Goal: Task Accomplishment & Management: Manage account settings

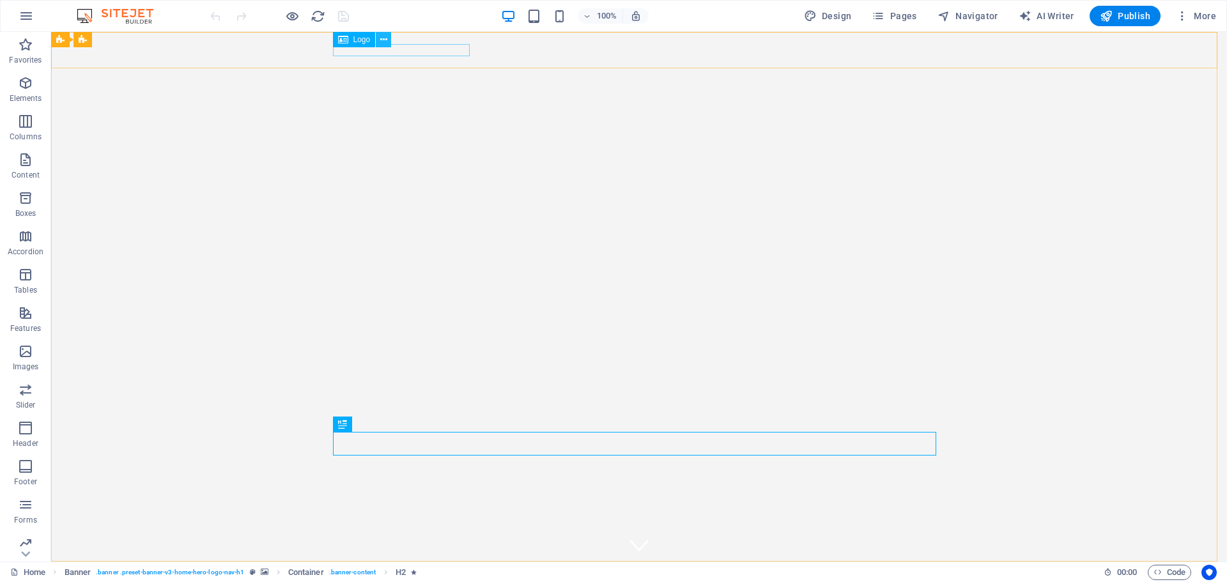
click at [382, 36] on icon at bounding box center [383, 39] width 7 height 13
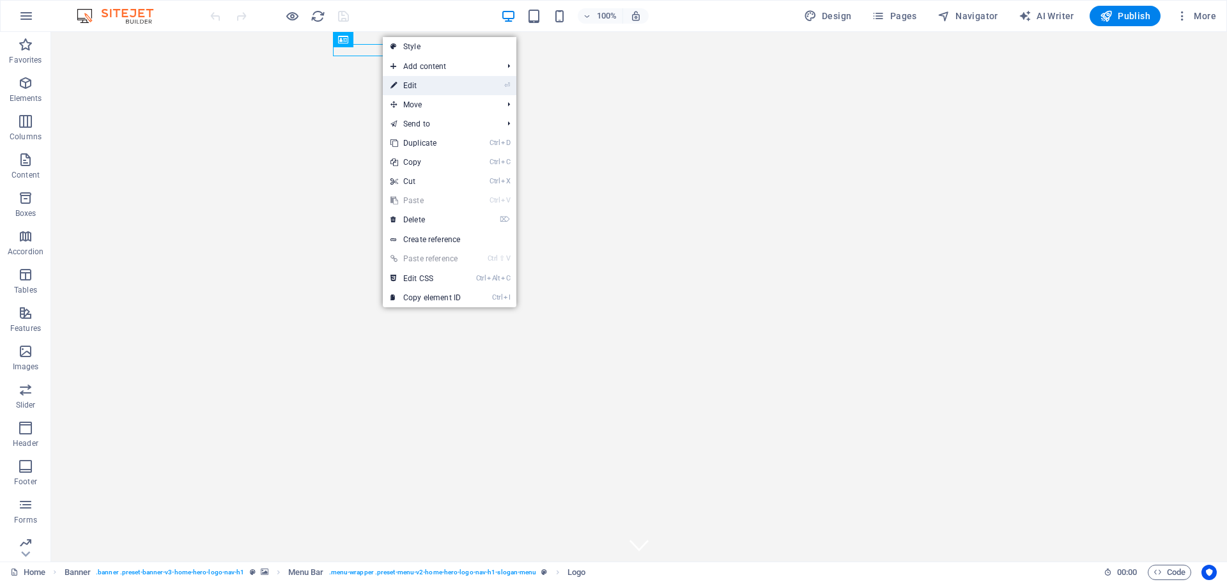
click at [427, 80] on link "⏎ Edit" at bounding box center [426, 85] width 86 height 19
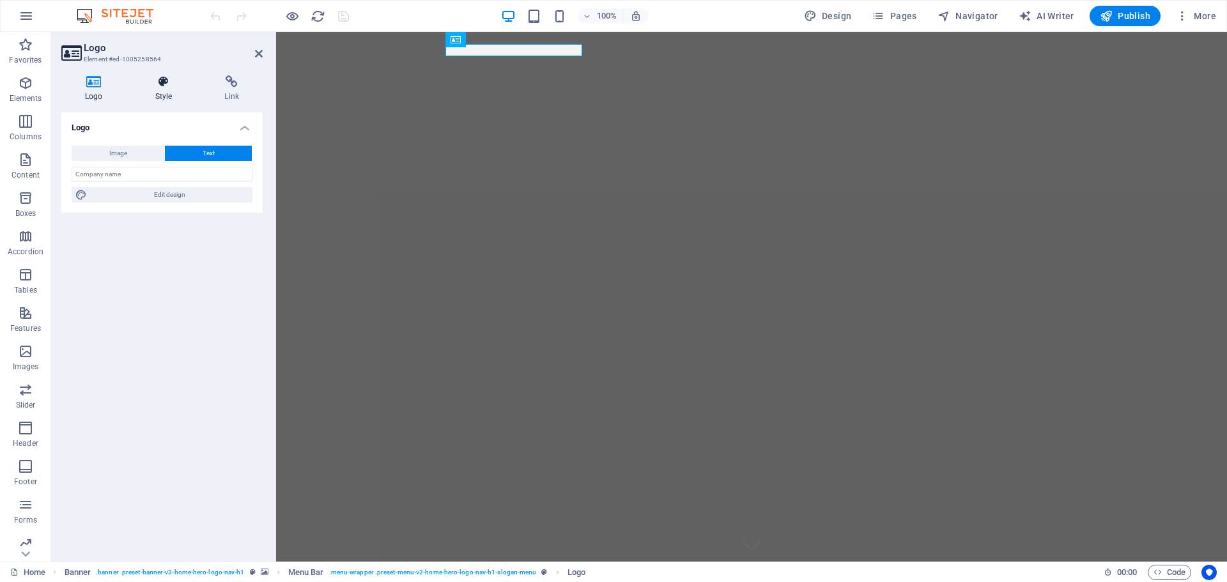
click at [166, 89] on h4 "Style" at bounding box center [167, 88] width 70 height 27
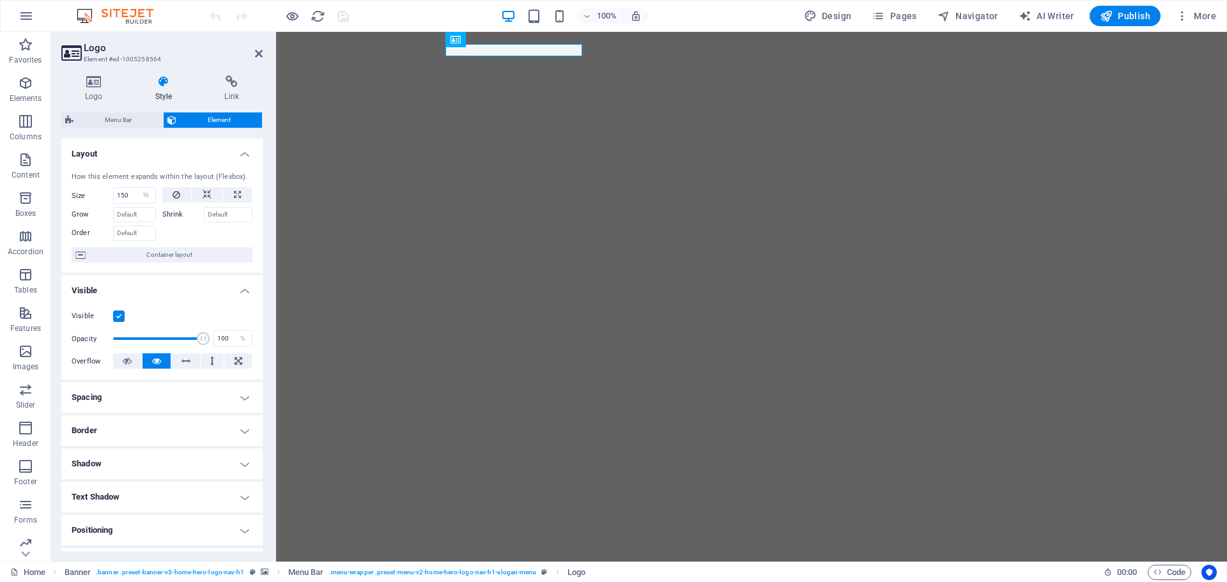
scroll to position [127, 0]
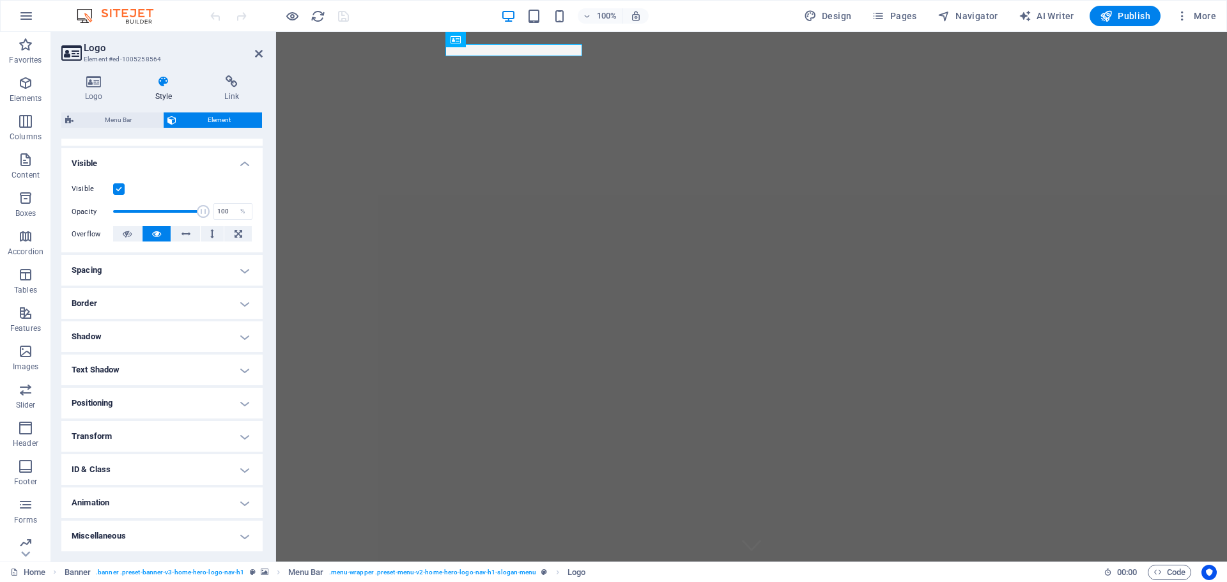
click at [243, 536] on h4 "Miscellaneous" at bounding box center [161, 536] width 201 height 31
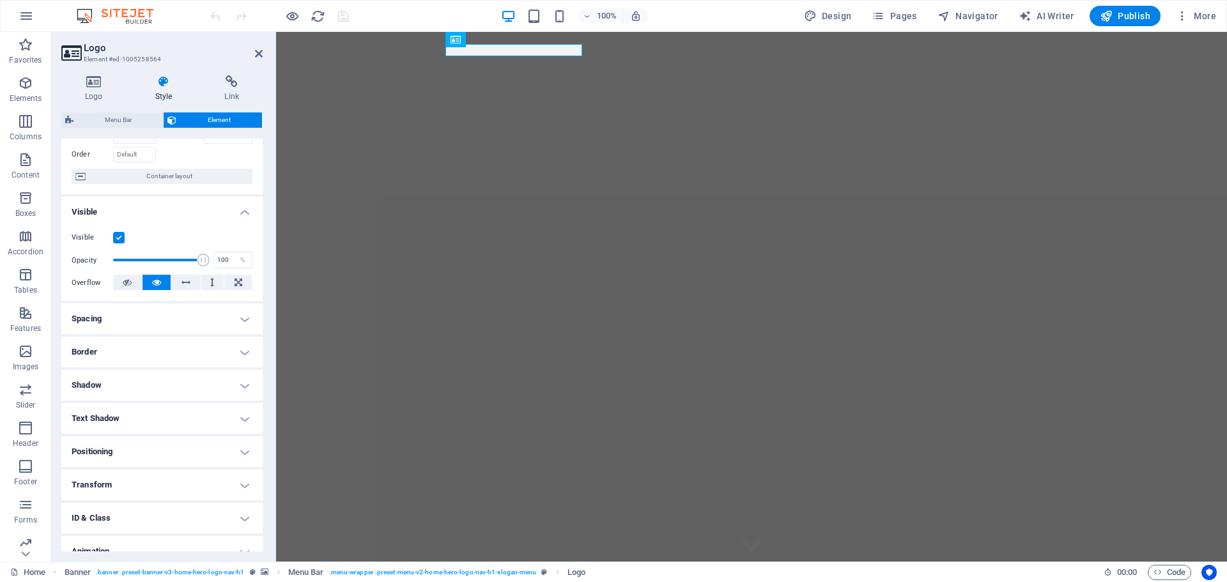
click at [237, 318] on h4 "Spacing" at bounding box center [161, 319] width 201 height 31
click at [237, 318] on h4 "Spacing" at bounding box center [161, 315] width 201 height 23
click at [114, 310] on h4 "Spacing" at bounding box center [161, 319] width 201 height 31
click at [230, 313] on h4 "Spacing" at bounding box center [161, 315] width 201 height 23
click at [178, 346] on h4 "Border" at bounding box center [161, 352] width 201 height 31
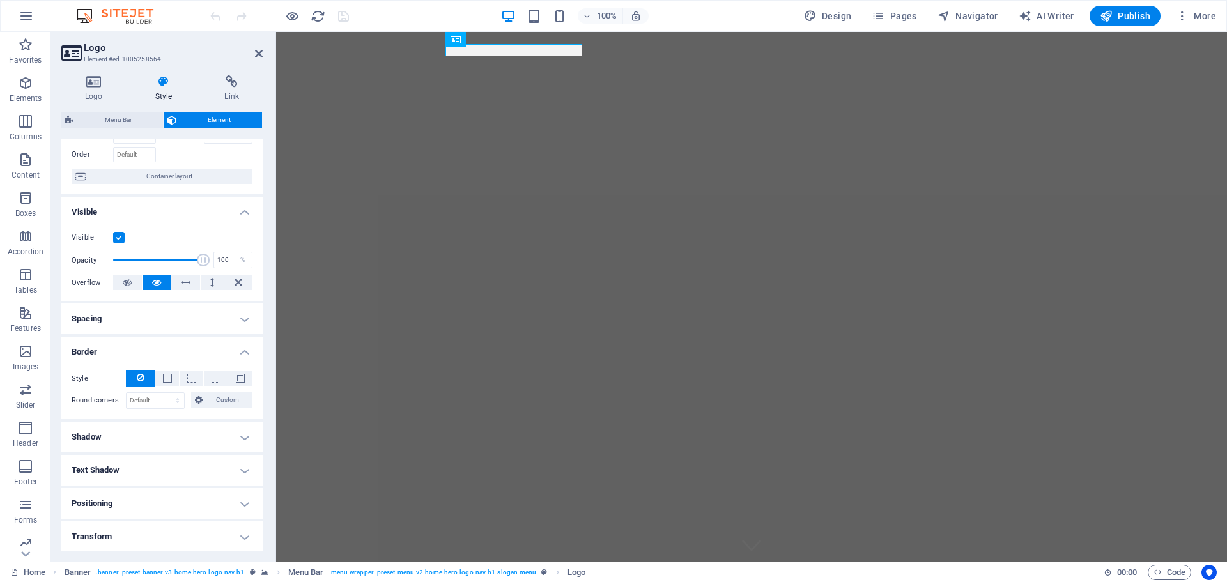
click at [178, 346] on h4 "Border" at bounding box center [161, 348] width 201 height 23
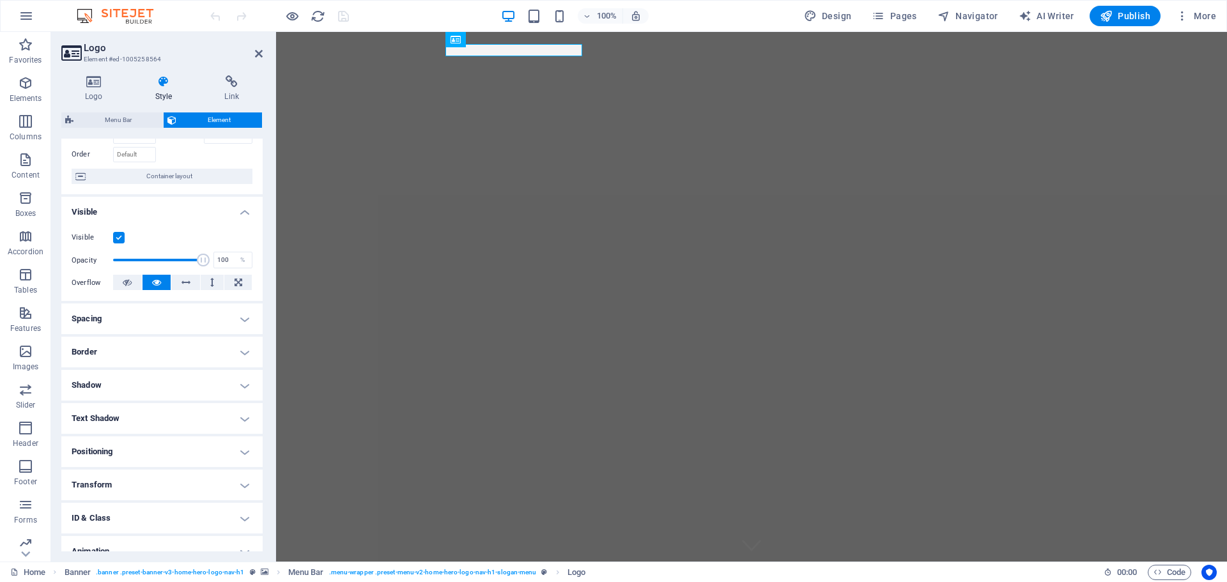
click at [150, 391] on h4 "Shadow" at bounding box center [161, 385] width 201 height 31
click at [150, 391] on h4 "Shadow" at bounding box center [161, 381] width 201 height 23
click at [157, 378] on h4 "Shadow" at bounding box center [161, 385] width 201 height 31
click at [176, 389] on h4 "Shadow" at bounding box center [161, 381] width 201 height 23
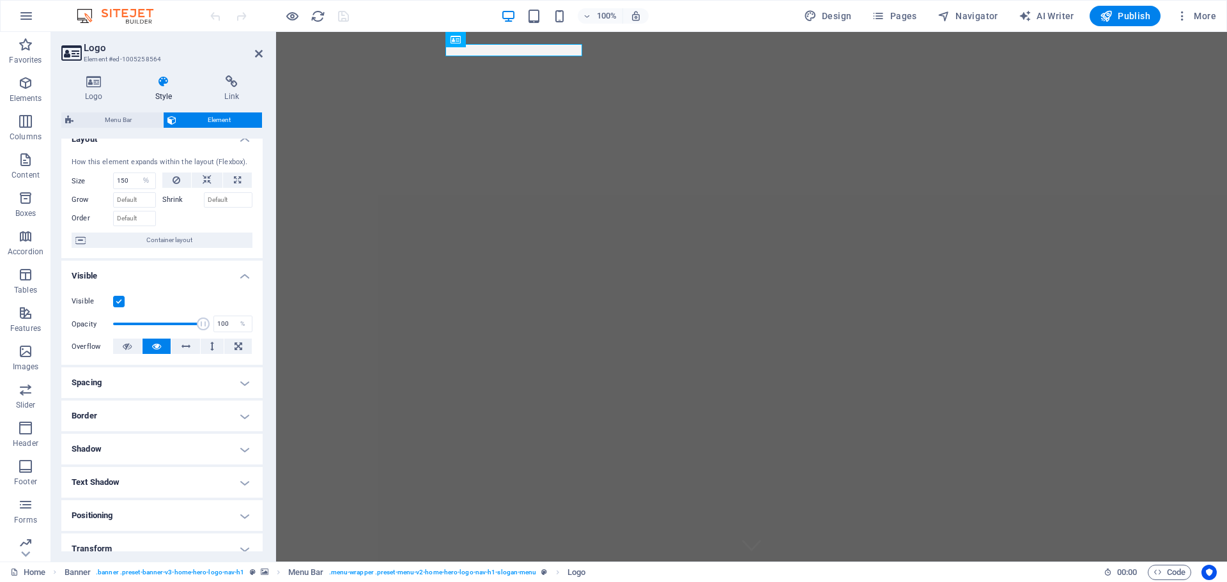
scroll to position [0, 0]
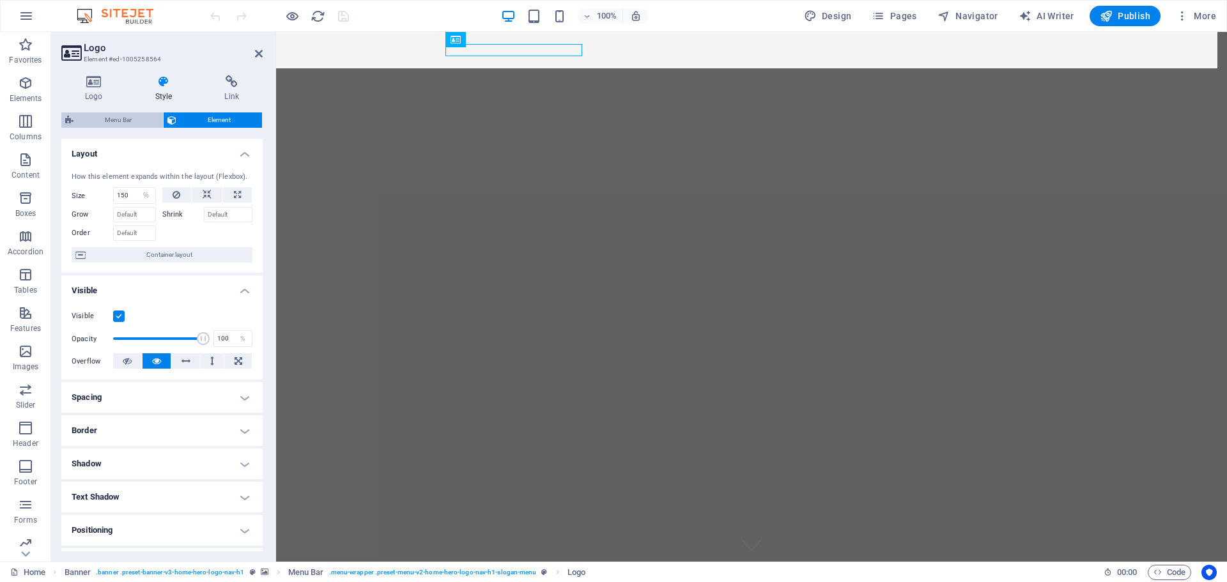
click at [101, 116] on span "Menu Bar" at bounding box center [118, 120] width 82 height 15
select select "rem"
select select "preset-menu-v2-home-hero-logo-nav-h1-slogan-menu"
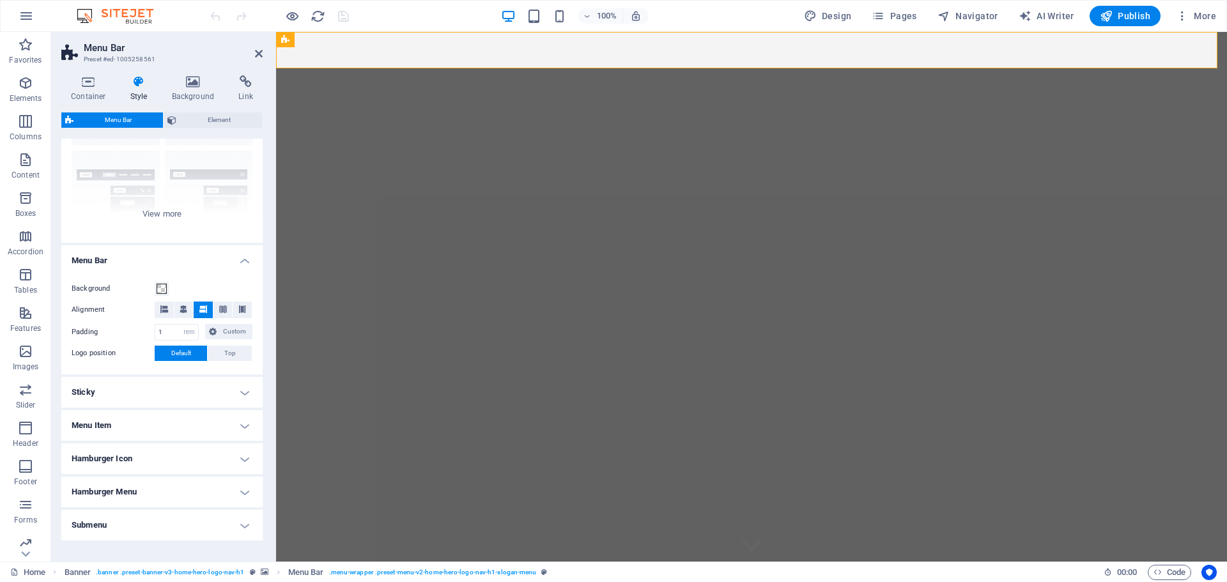
scroll to position [151, 0]
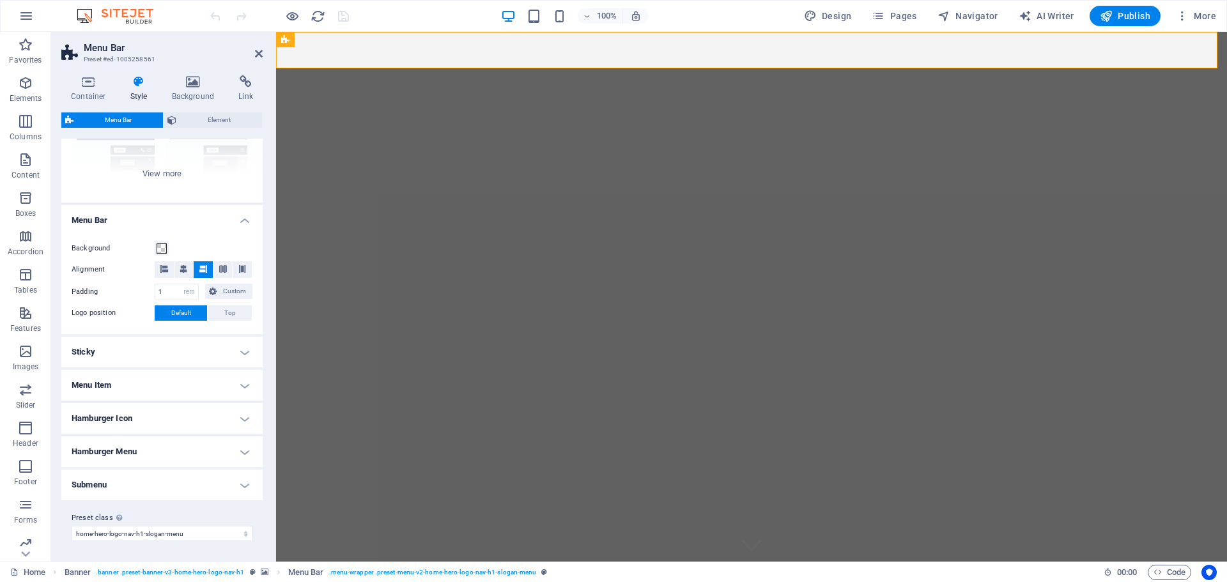
click at [241, 383] on h4 "Menu Item" at bounding box center [161, 385] width 201 height 31
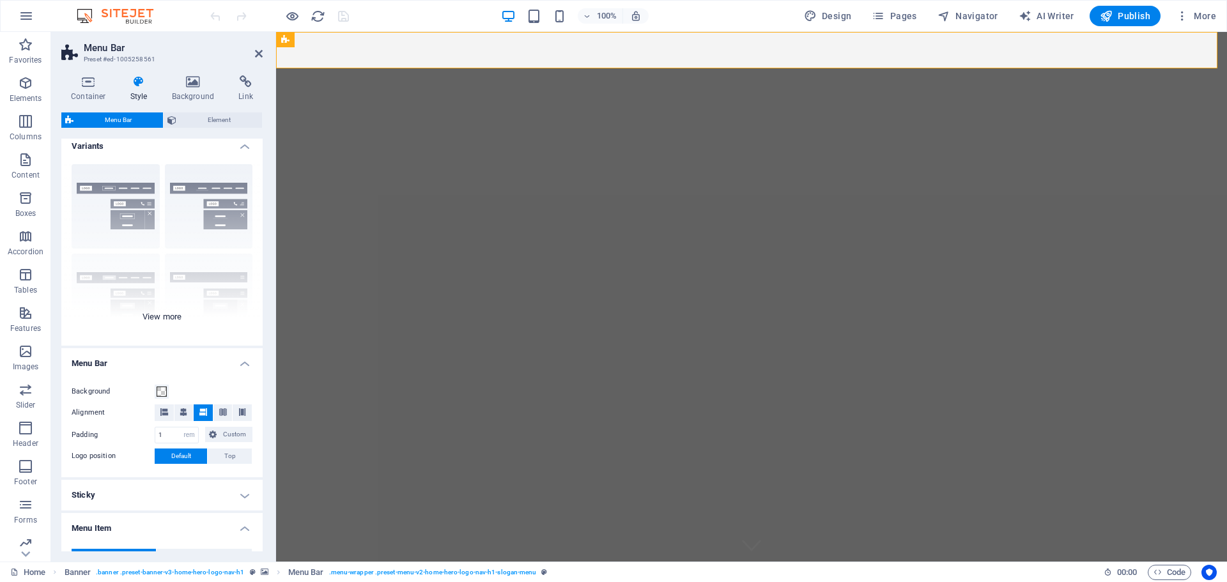
scroll to position [0, 0]
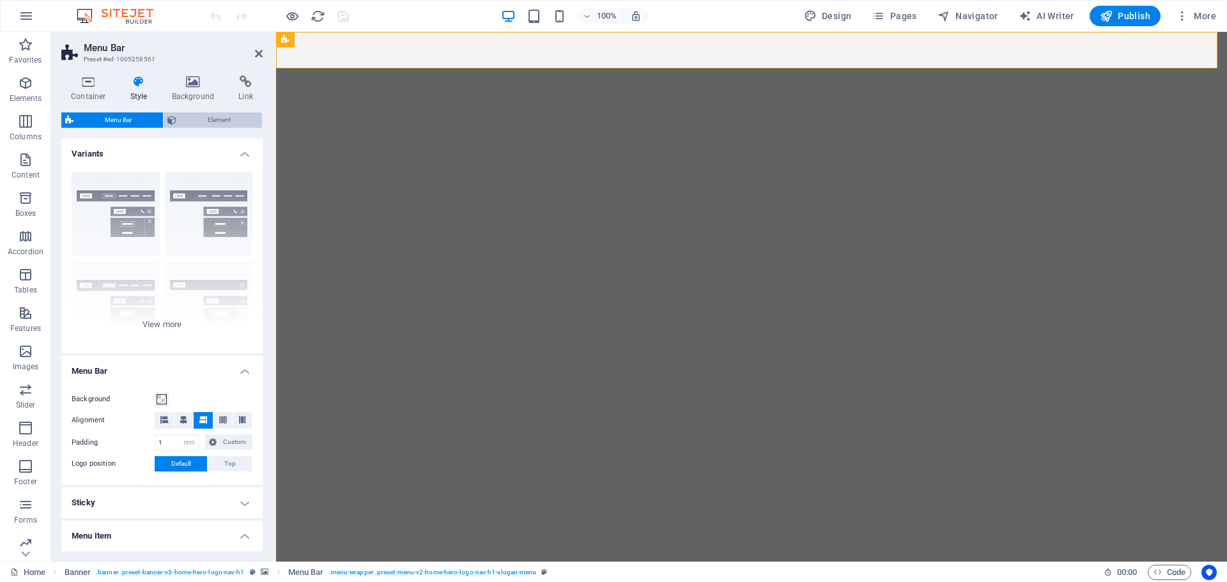
click at [222, 120] on span "Element" at bounding box center [219, 120] width 78 height 15
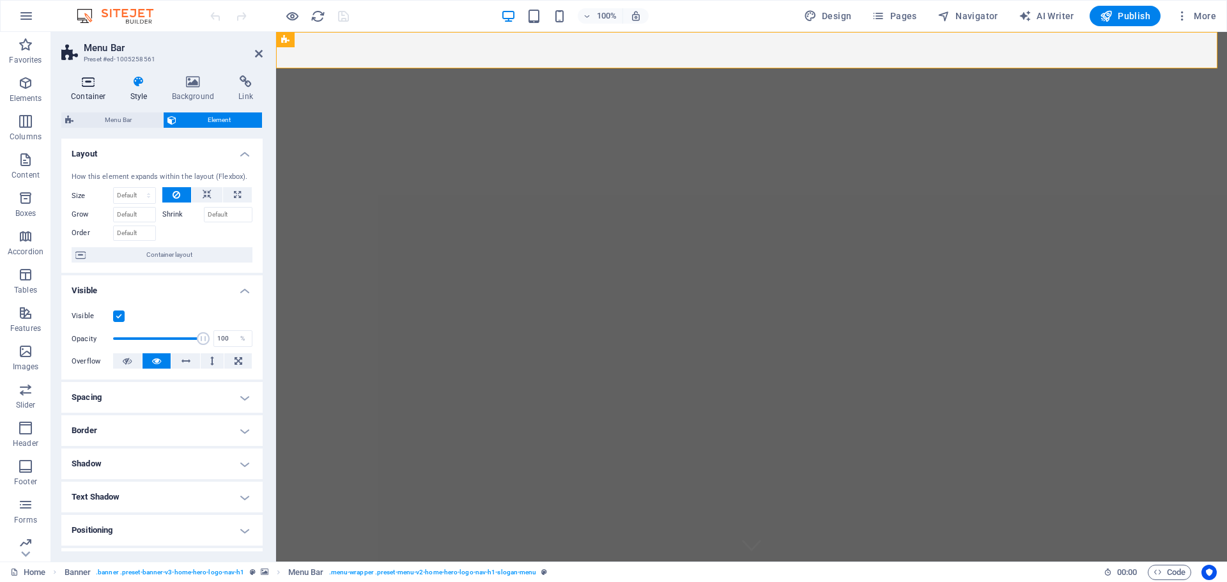
click at [87, 78] on icon at bounding box center [88, 81] width 54 height 13
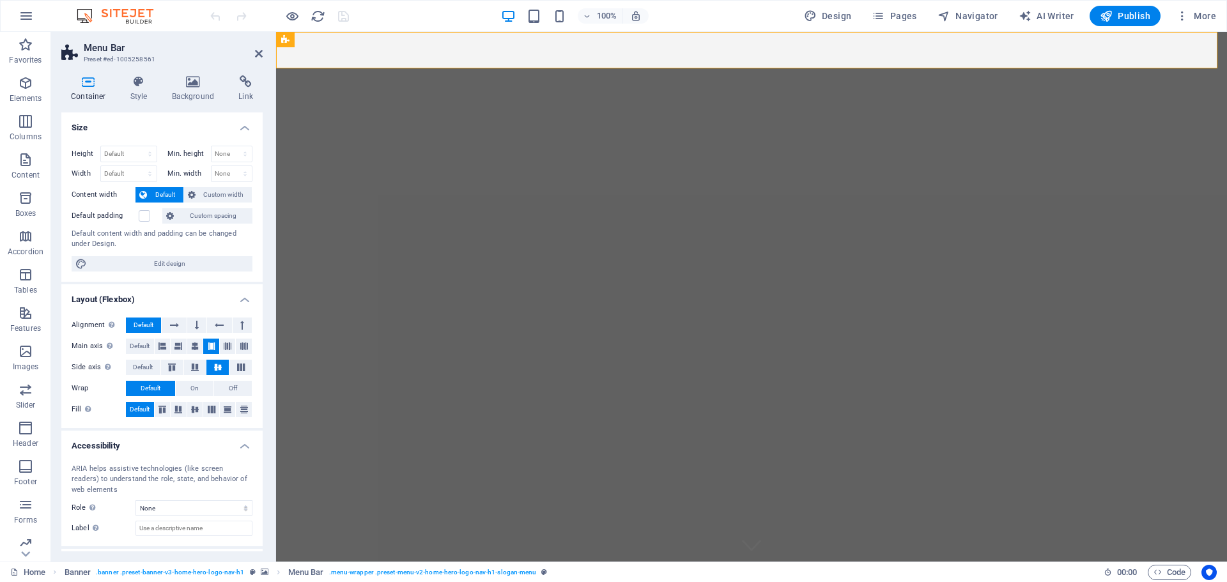
scroll to position [56, 0]
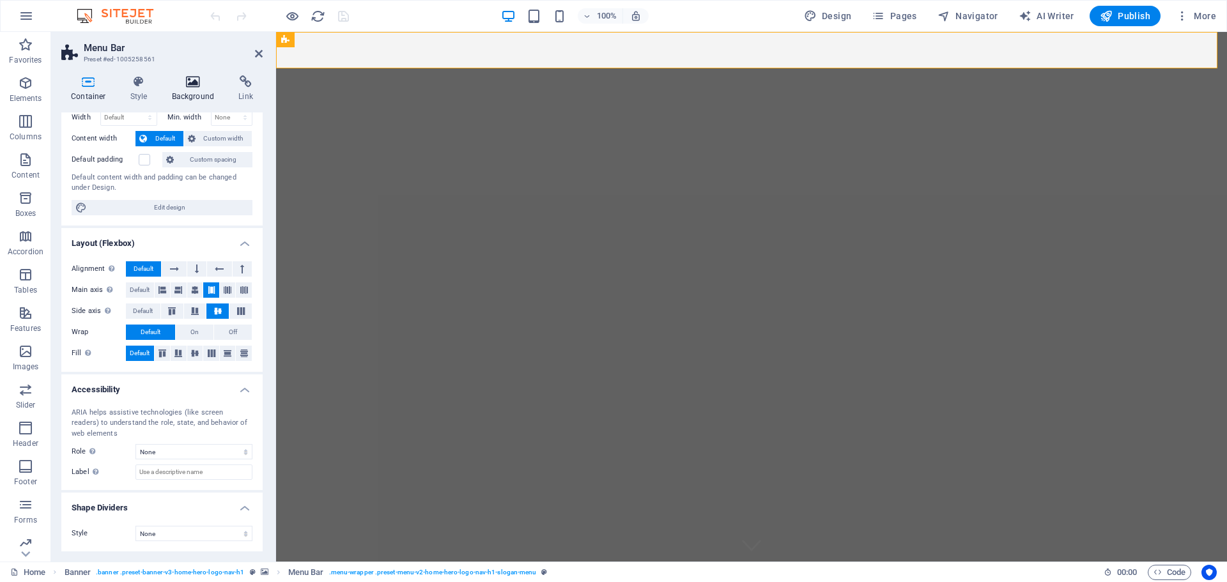
click at [193, 88] on icon at bounding box center [193, 81] width 62 height 13
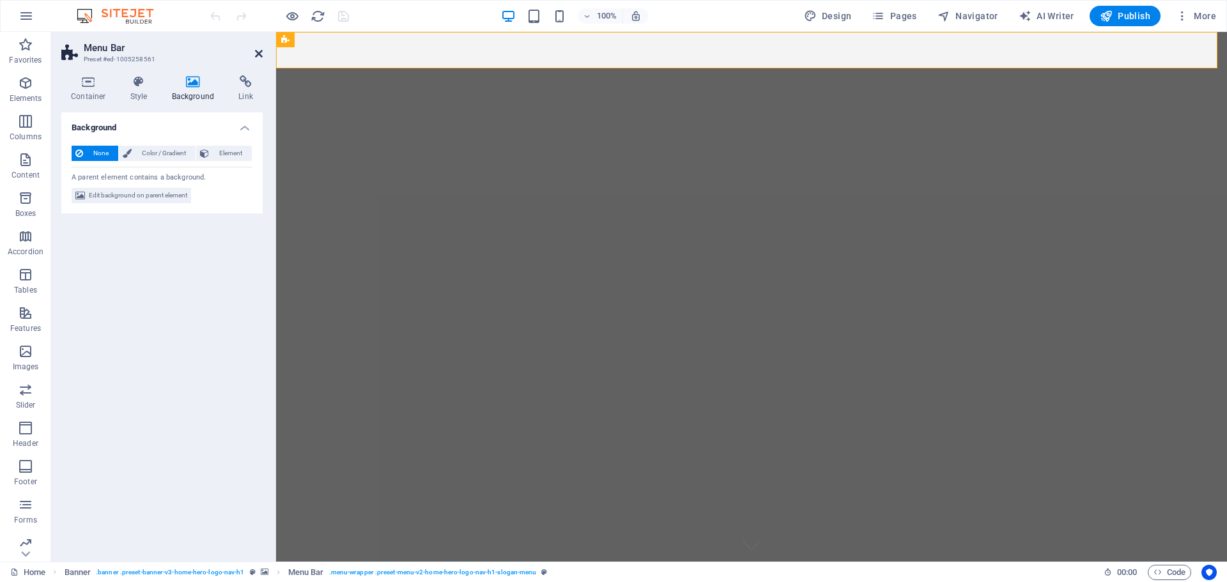
click at [261, 52] on icon at bounding box center [259, 54] width 8 height 10
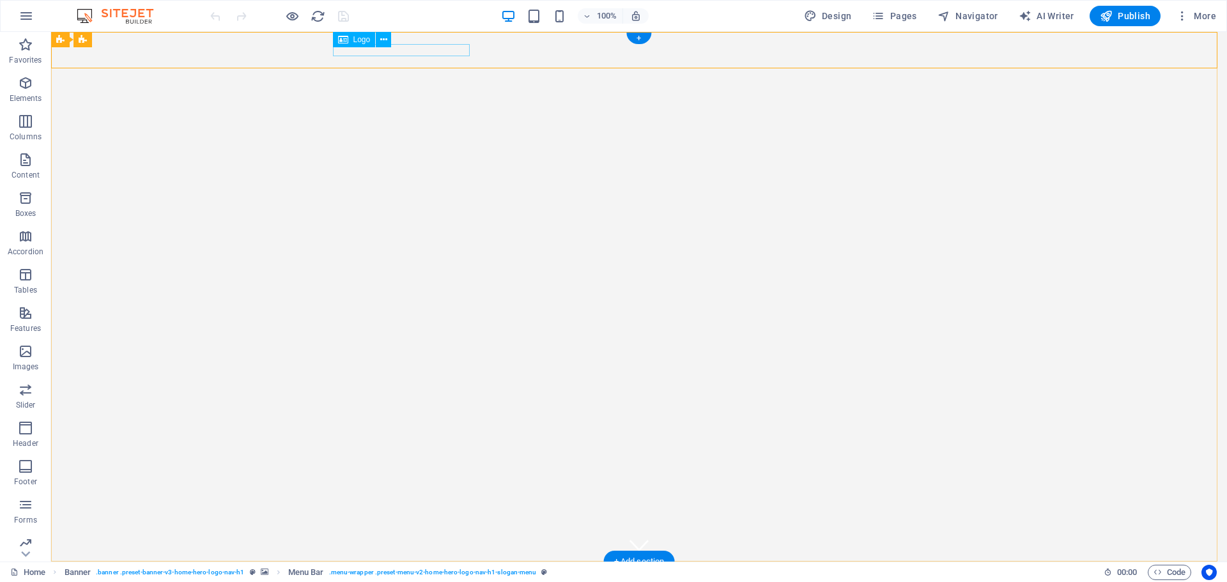
click at [352, 572] on div "Alpha Investment Solutions" at bounding box center [639, 578] width 603 height 13
click at [363, 39] on span "Logo" at bounding box center [361, 40] width 17 height 8
click at [385, 40] on icon at bounding box center [383, 39] width 7 height 13
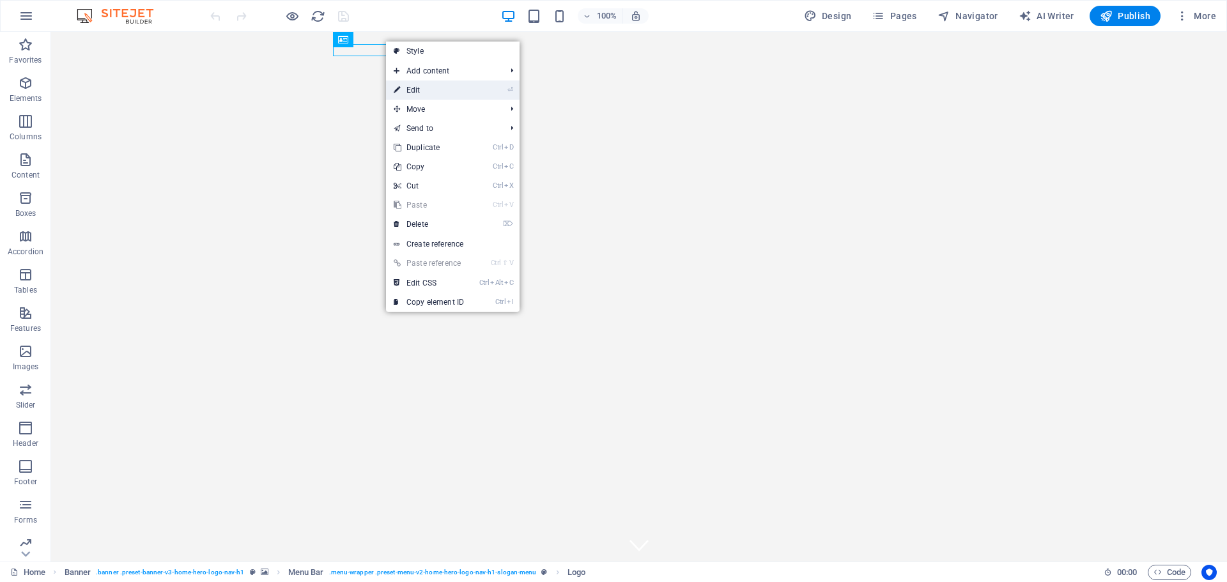
click at [437, 96] on link "⏎ Edit" at bounding box center [429, 90] width 86 height 19
select select "%"
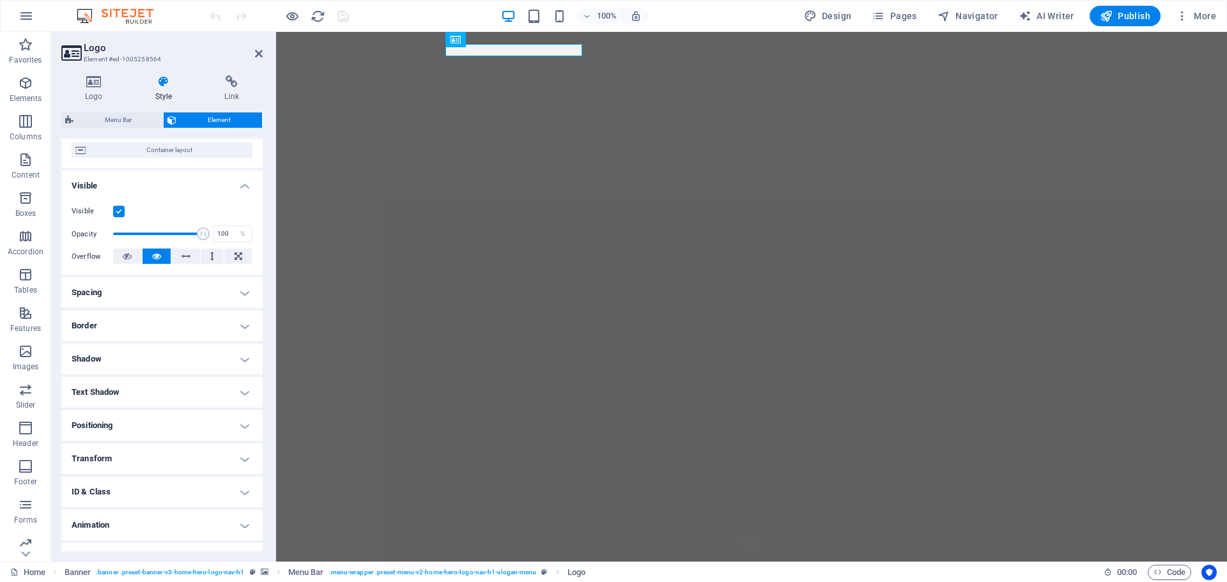
scroll to position [192, 0]
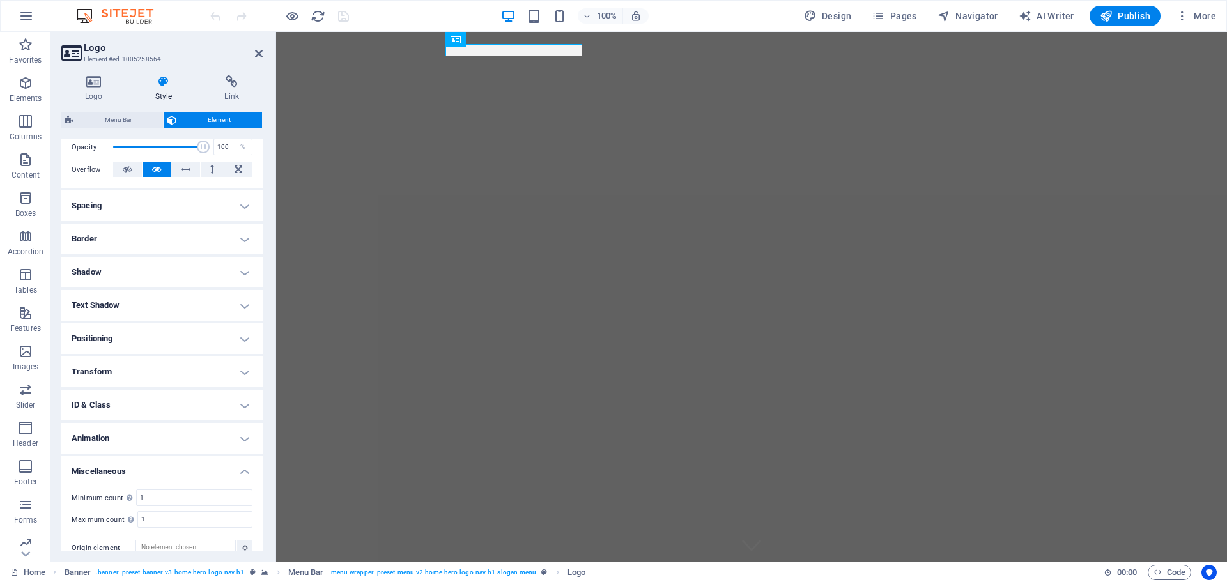
click at [230, 440] on h4 "Animation" at bounding box center [161, 438] width 201 height 31
click at [137, 475] on select "Don't animate Show / Hide Slide up/down Zoom in/out Slide left to right Slide r…" at bounding box center [162, 477] width 181 height 15
select select "overlay"
click at [72, 470] on select "Don't animate Show / Hide Slide up/down Zoom in/out Slide left to right Slide r…" at bounding box center [162, 477] width 181 height 15
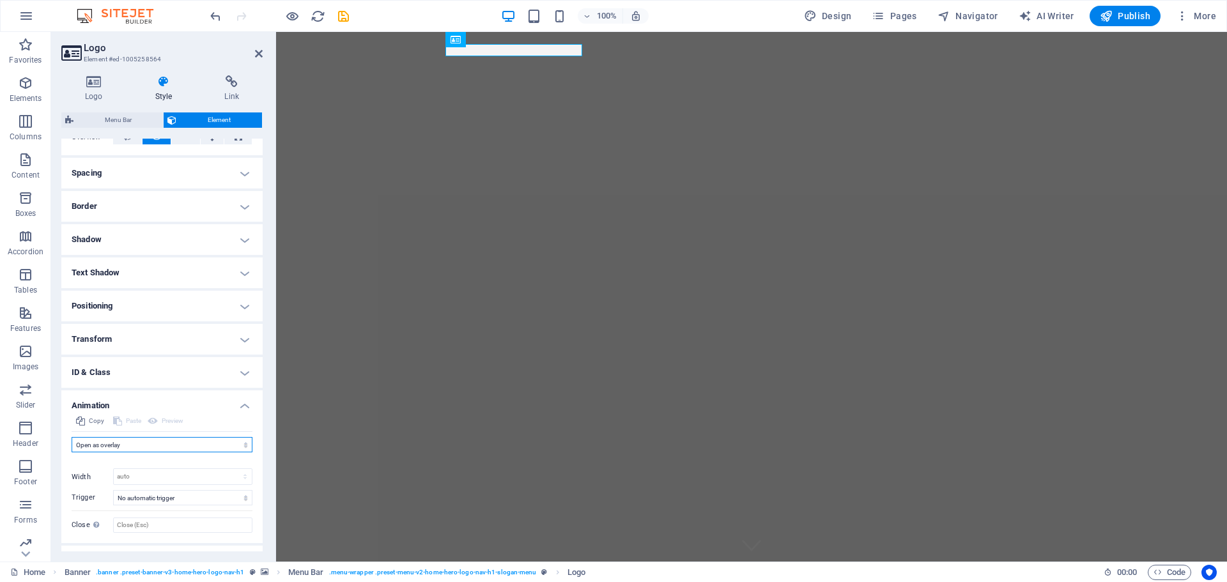
scroll to position [256, 0]
click at [220, 448] on select "auto px %" at bounding box center [183, 445] width 138 height 15
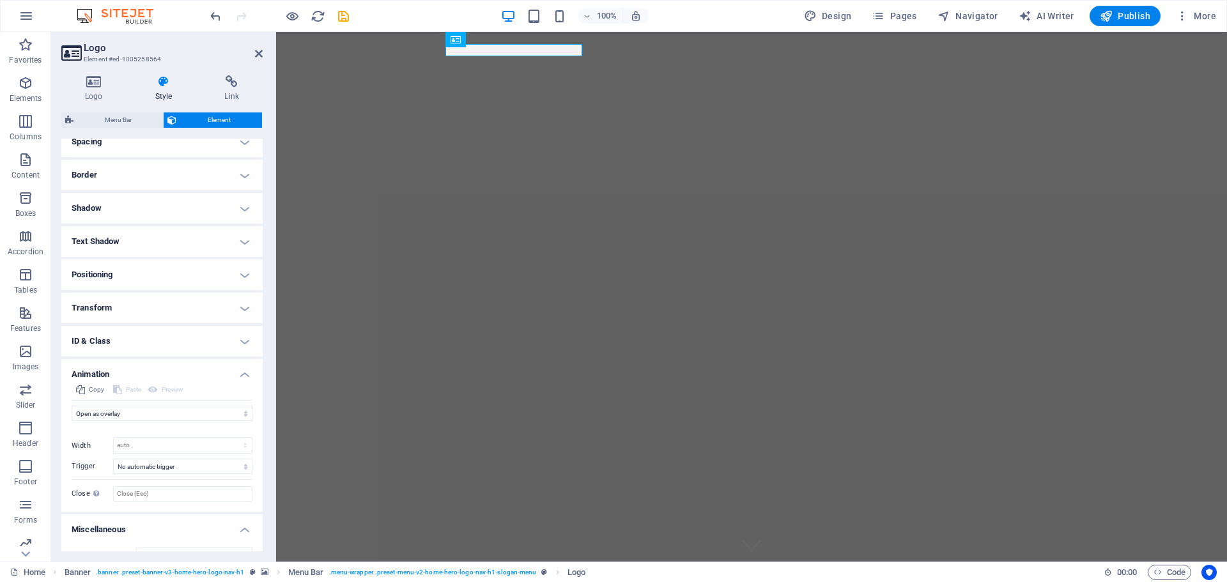
click at [89, 433] on div "Initial Element hidden Element shown Duration .5 s ms Delay 0 s ms Width auto p…" at bounding box center [162, 461] width 181 height 81
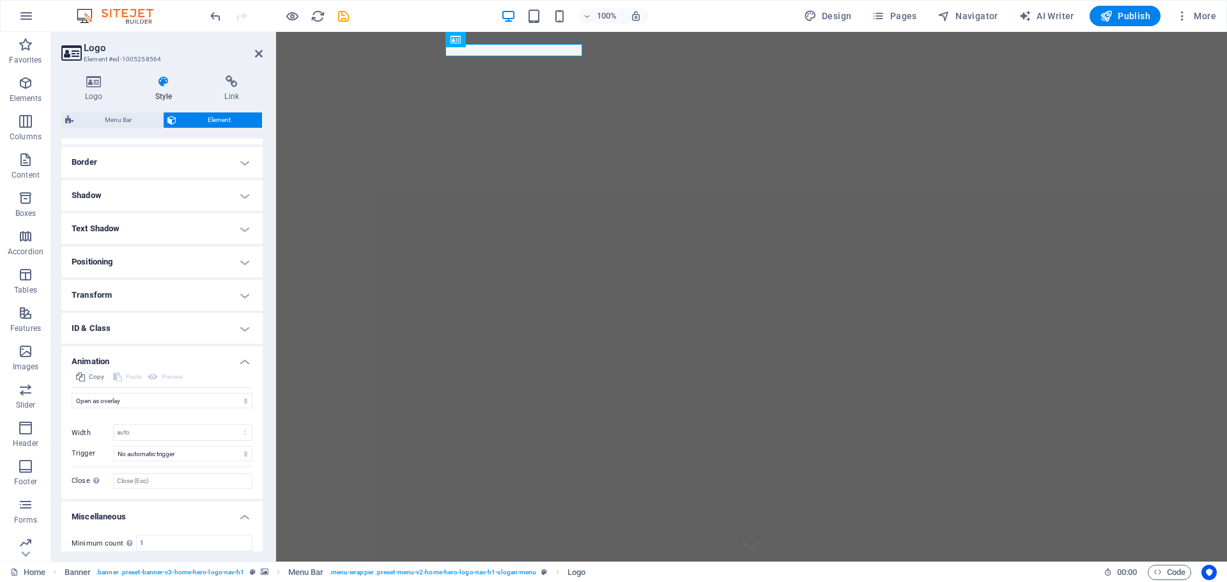
scroll to position [329, 0]
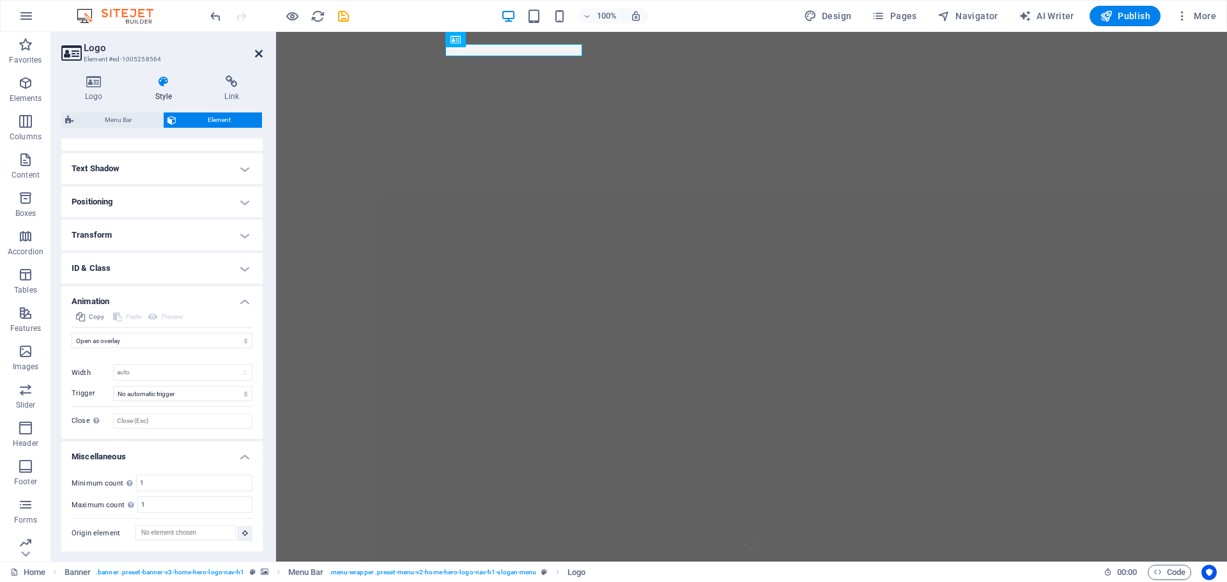
click at [258, 55] on icon at bounding box center [259, 54] width 8 height 10
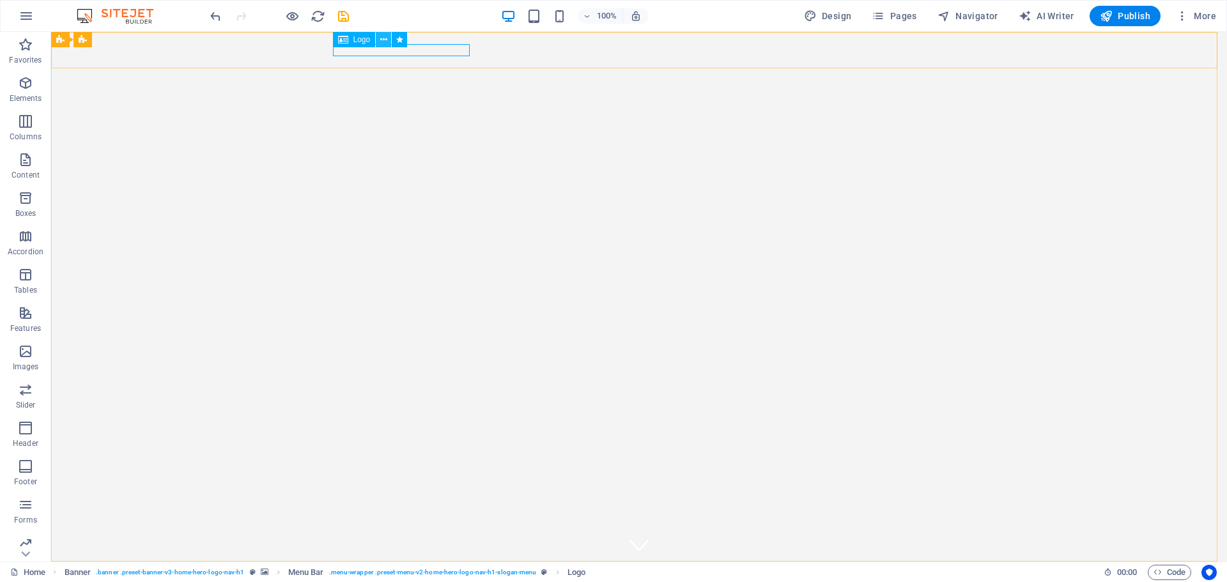
click at [384, 40] on icon at bounding box center [383, 39] width 7 height 13
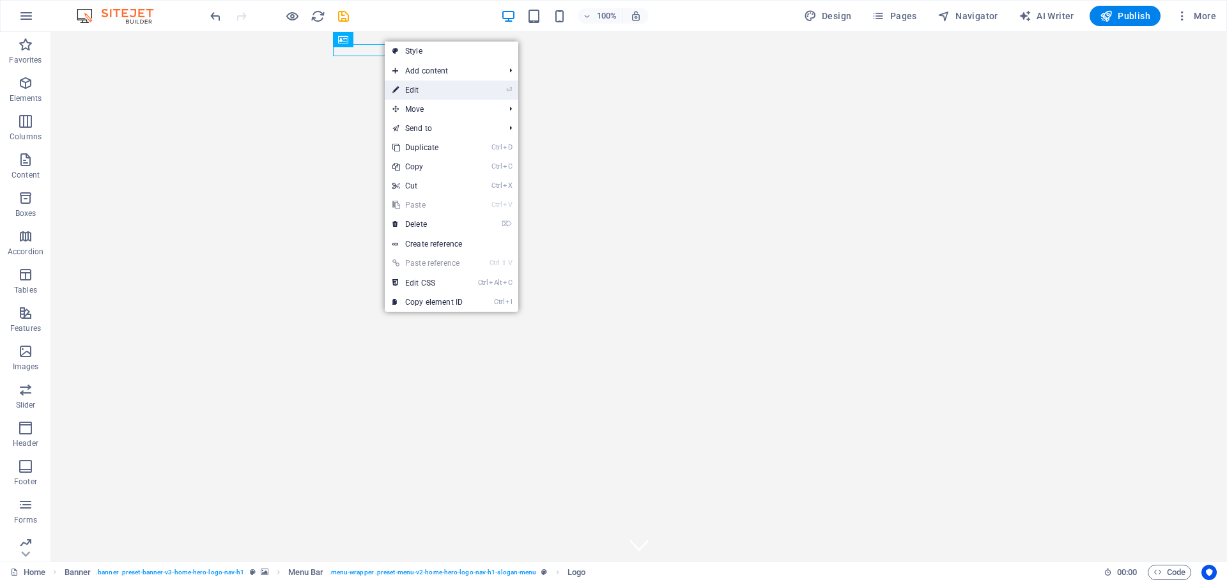
click at [407, 89] on link "⏎ Edit" at bounding box center [428, 90] width 86 height 19
select select "%"
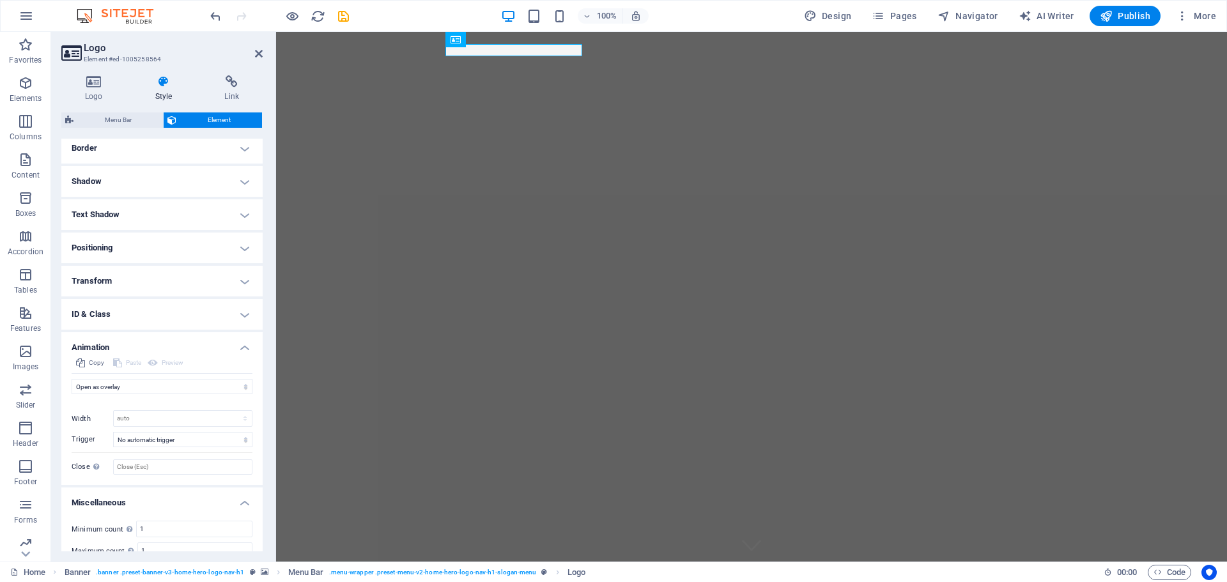
scroll to position [265, 0]
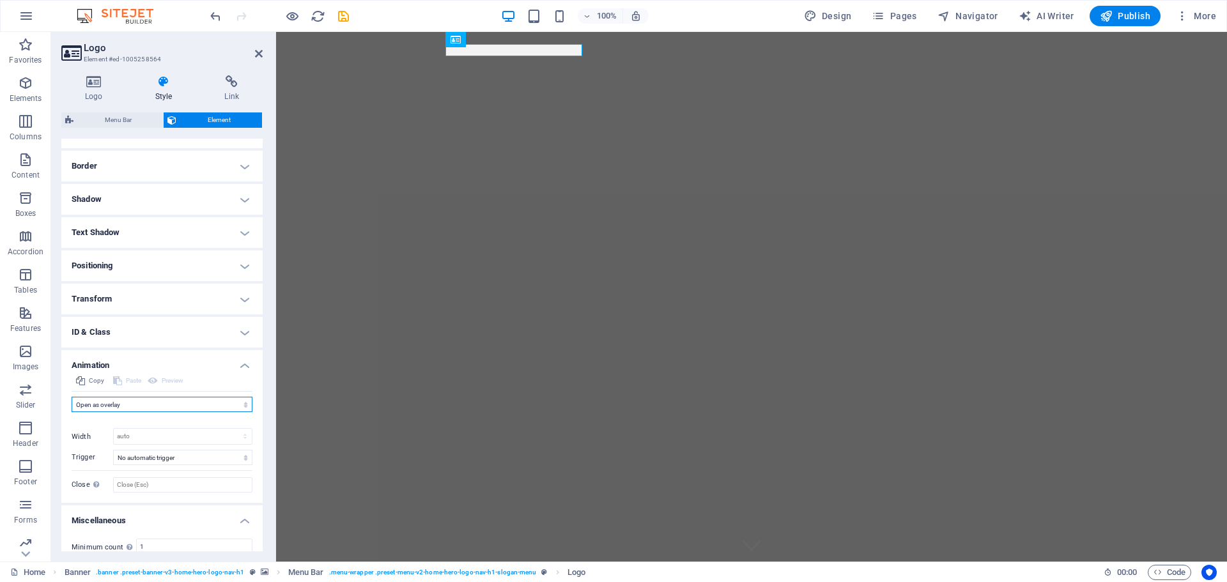
click at [157, 404] on select "Don't animate Show / Hide Slide up/down Zoom in/out Slide left to right Slide r…" at bounding box center [162, 404] width 181 height 15
select select "pulse"
click at [72, 397] on select "Don't animate Show / Hide Slide up/down Zoom in/out Slide left to right Slide r…" at bounding box center [162, 404] width 181 height 15
select select "scroll"
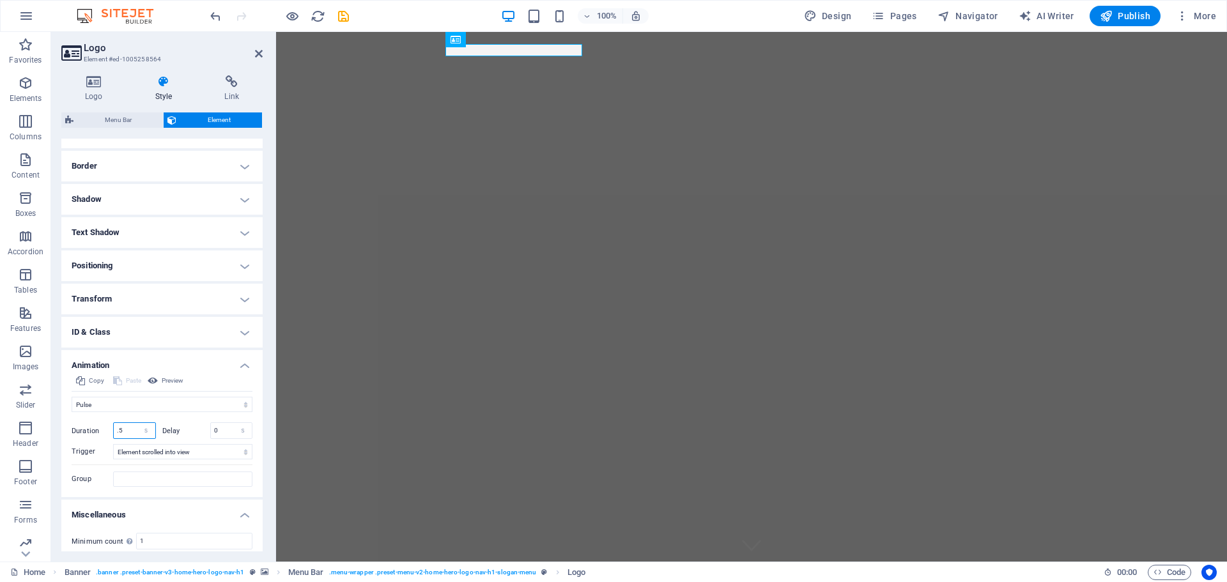
click at [130, 430] on input ".5" at bounding box center [135, 430] width 42 height 15
drag, startPoint x: 130, startPoint y: 430, endPoint x: 93, endPoint y: 433, distance: 37.2
click at [93, 433] on div "Duration .5 s ms" at bounding box center [114, 431] width 84 height 17
type input "3"
click at [151, 453] on select "No automatic trigger On page load Element scrolled into view" at bounding box center [182, 451] width 139 height 15
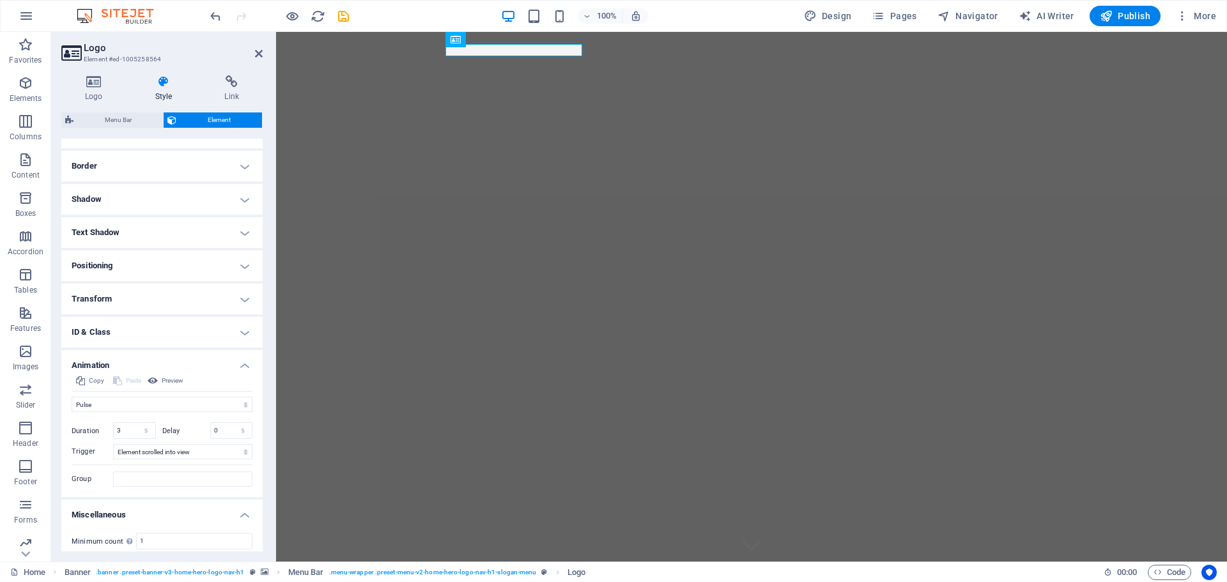
click at [84, 451] on span "Trigger" at bounding box center [84, 451] width 24 height 8
click at [171, 382] on span "Preview" at bounding box center [173, 380] width 22 height 15
click at [185, 454] on select "No automatic trigger On page load Element scrolled into view" at bounding box center [182, 451] width 139 height 15
click at [82, 447] on label "Trigger" at bounding box center [93, 451] width 42 height 15
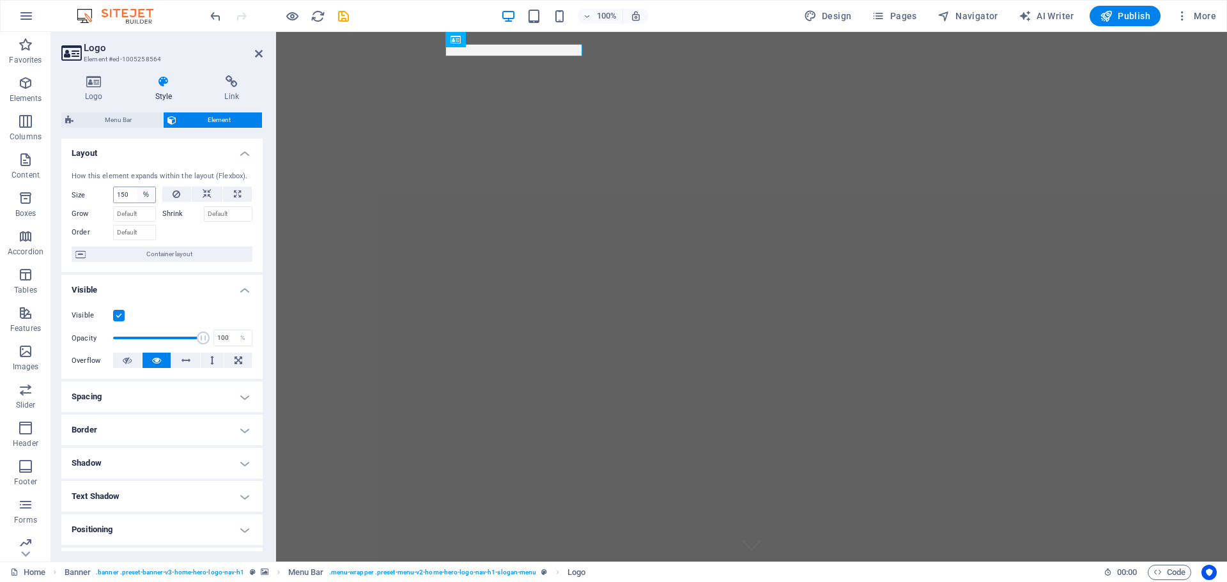
scroll to position [0, 0]
click at [131, 196] on input "150" at bounding box center [135, 195] width 42 height 15
drag, startPoint x: 132, startPoint y: 195, endPoint x: 95, endPoint y: 188, distance: 37.7
click at [96, 193] on div "Size 150 Default auto px % 1/1 1/2 1/3 1/4 1/5 1/6 1/7 1/8 1/9 1/10" at bounding box center [114, 195] width 84 height 17
type input "200"
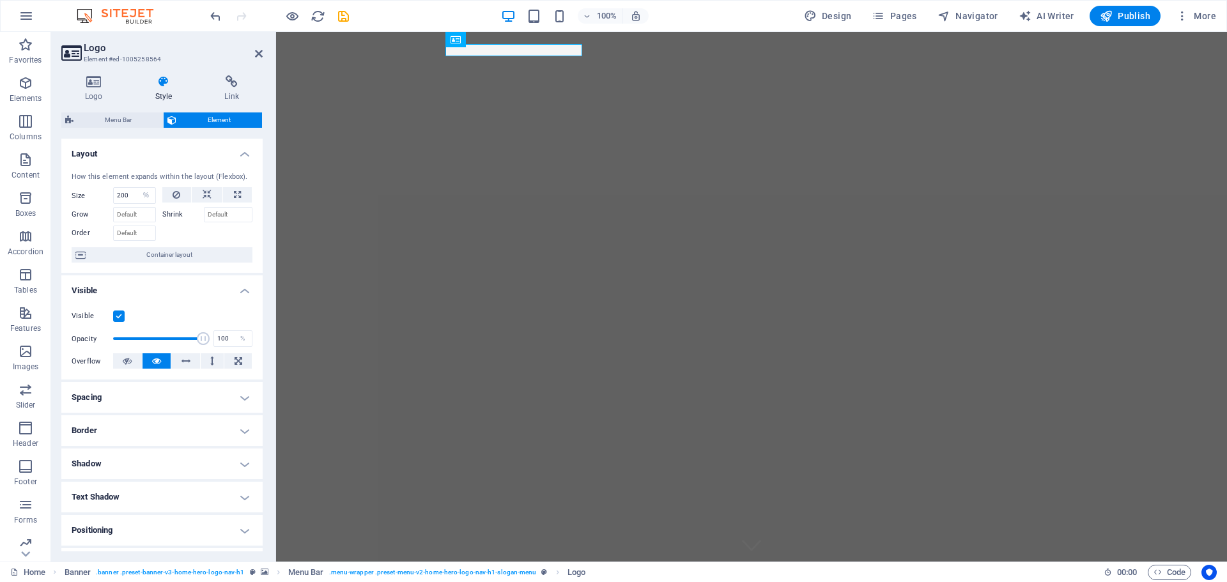
click at [208, 235] on div at bounding box center [207, 231] width 91 height 19
click at [168, 258] on span "Container layout" at bounding box center [168, 254] width 159 height 15
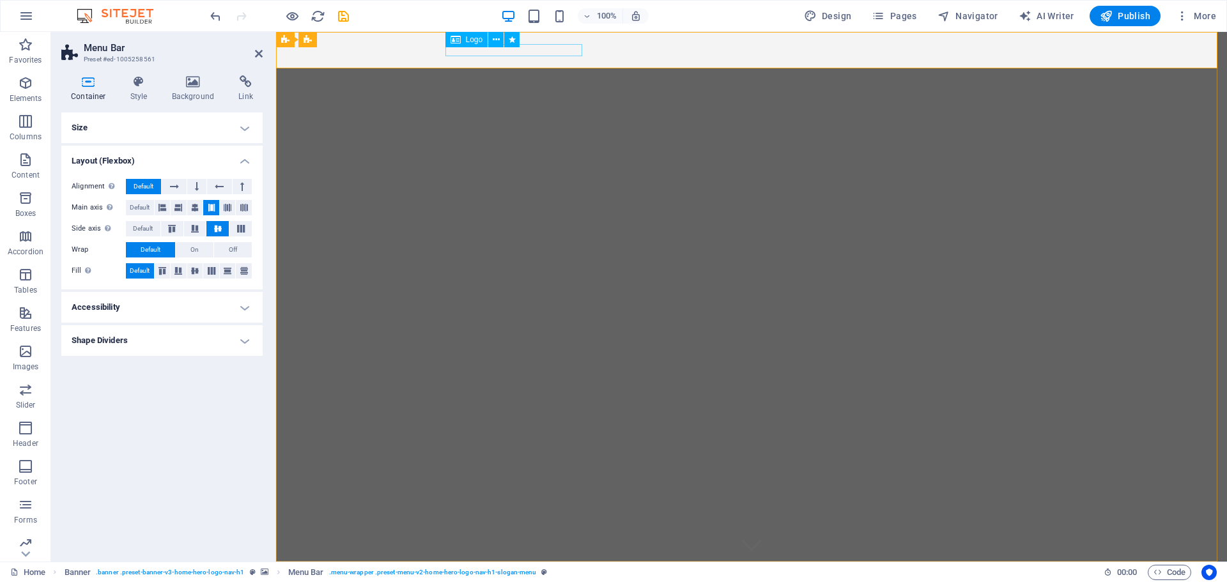
click at [475, 572] on div "Alpha Investment Solutions" at bounding box center [751, 578] width 603 height 13
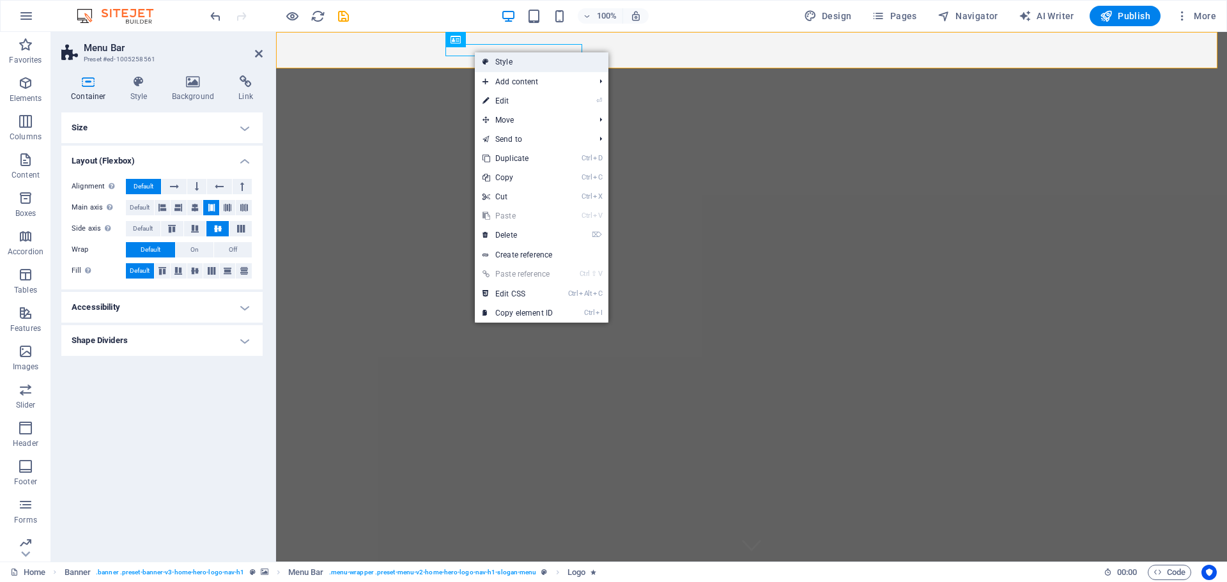
click at [527, 65] on link "Style" at bounding box center [542, 61] width 134 height 19
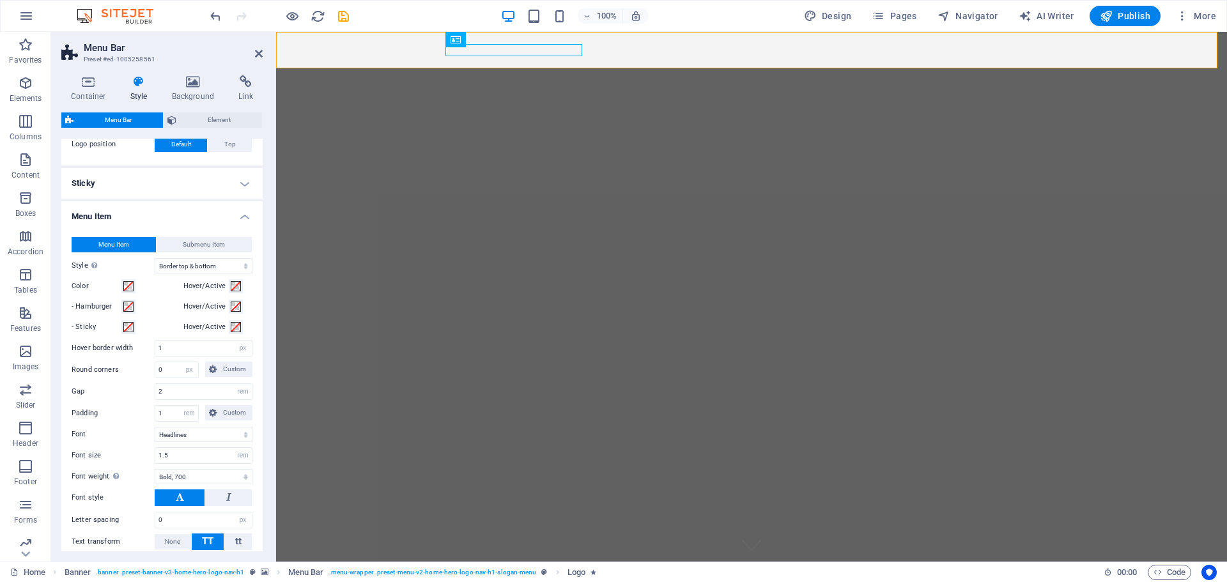
scroll to position [447, 0]
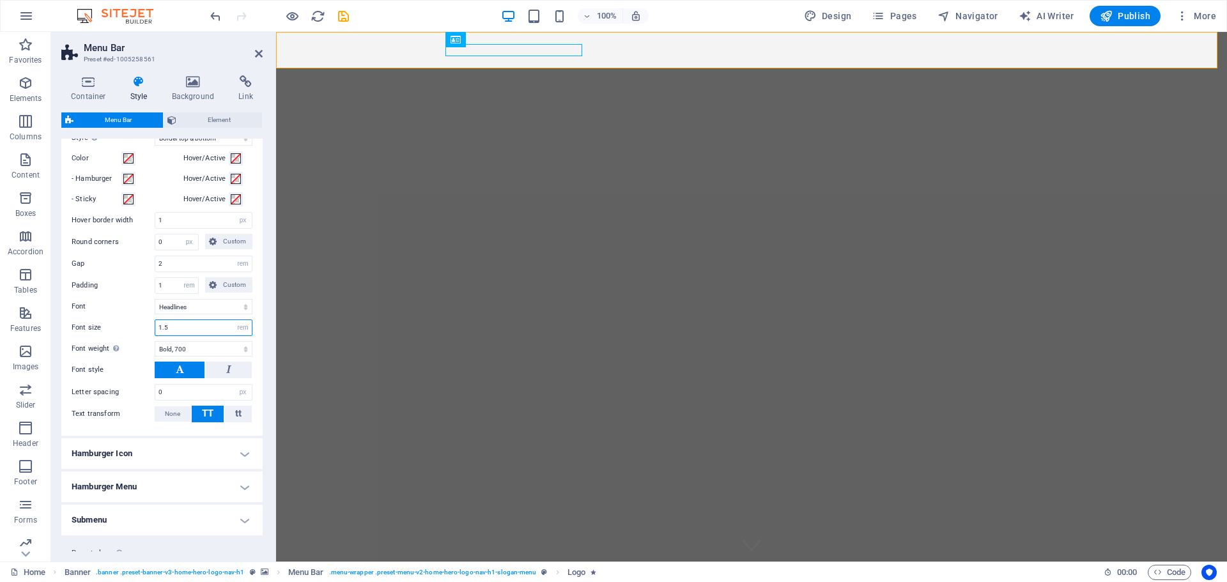
click at [206, 330] on input "1.5" at bounding box center [203, 327] width 97 height 15
drag, startPoint x: 210, startPoint y: 327, endPoint x: 157, endPoint y: 334, distance: 53.5
click at [157, 334] on input "1.5" at bounding box center [203, 327] width 97 height 15
type input "3"
click at [119, 300] on label "Font" at bounding box center [113, 306] width 83 height 15
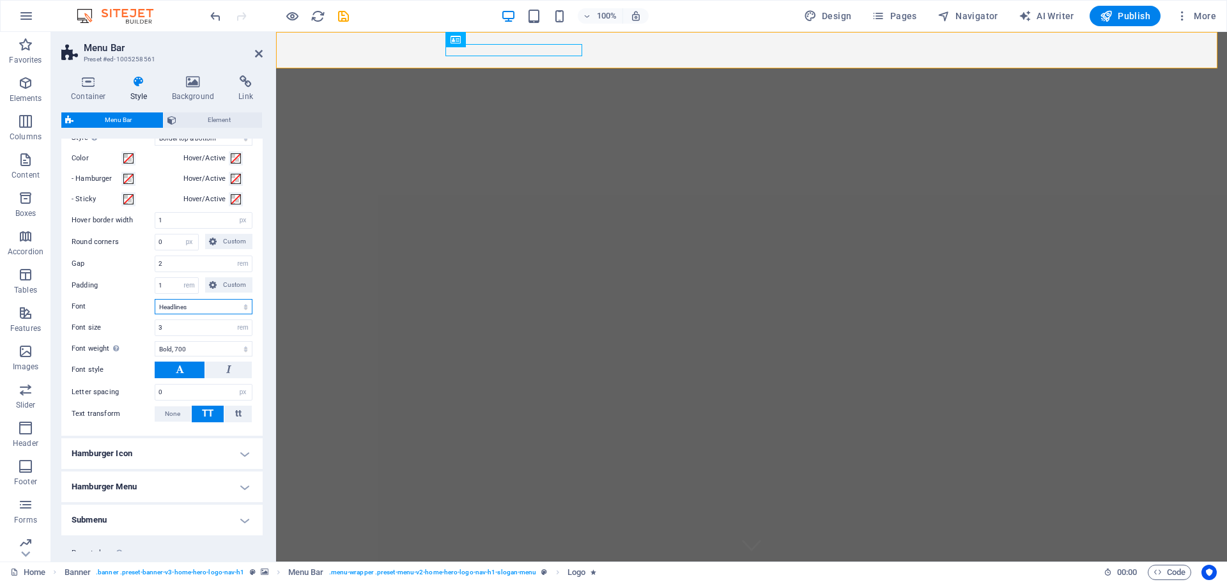
click at [155, 300] on select "Default Headlines" at bounding box center [204, 306] width 98 height 15
click at [243, 327] on select "px rem % vh vw" at bounding box center [243, 327] width 18 height 15
click at [175, 325] on input "3" at bounding box center [203, 327] width 97 height 15
click at [181, 346] on select "Thin, 100 Extra-light, 200 Light, 300 Regular, 400 Medium, 500 Semi-bold, 600 B…" at bounding box center [204, 348] width 98 height 15
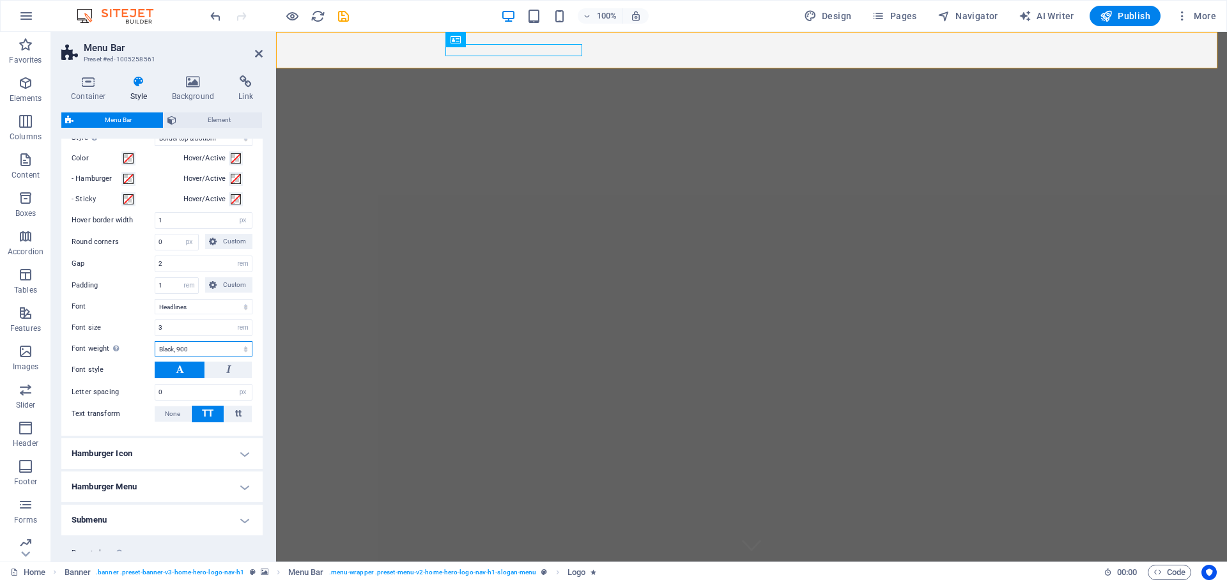
click at [155, 341] on select "Thin, 100 Extra-light, 200 Light, 300 Regular, 400 Medium, 500 Semi-bold, 600 B…" at bounding box center [204, 348] width 98 height 15
click at [214, 350] on select "Thin, 100 Extra-light, 200 Light, 300 Regular, 400 Medium, 500 Semi-bold, 600 B…" at bounding box center [204, 348] width 98 height 15
select select "800"
click at [155, 341] on select "Thin, 100 Extra-light, 200 Light, 300 Regular, 400 Medium, 500 Semi-bold, 600 B…" at bounding box center [204, 348] width 98 height 15
click at [231, 369] on button at bounding box center [228, 370] width 47 height 17
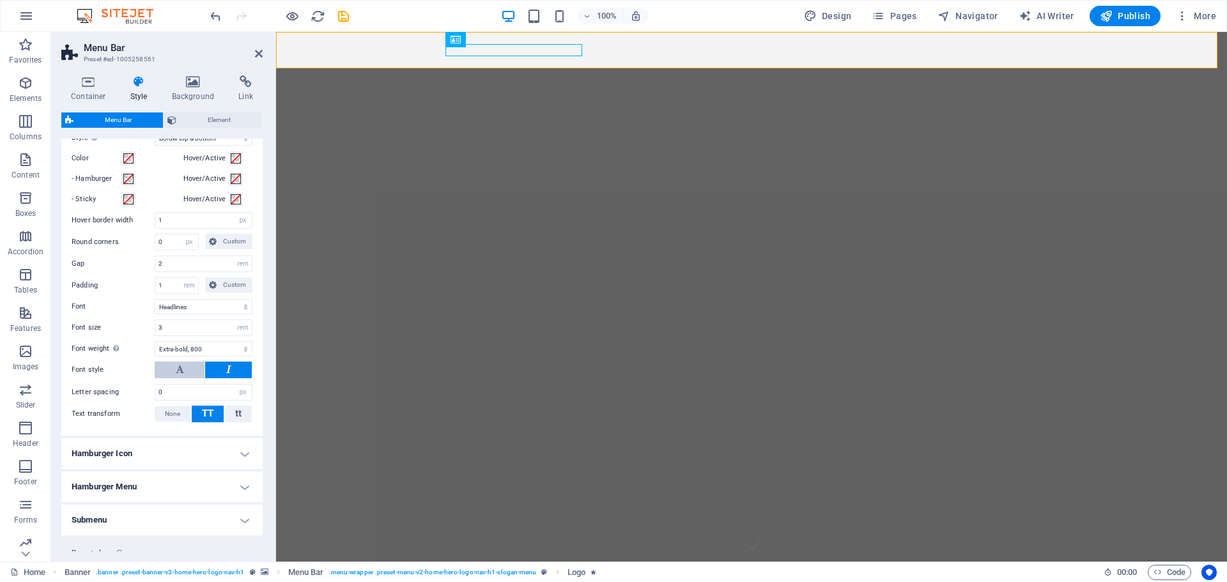
click at [186, 367] on button at bounding box center [180, 370] width 50 height 17
click at [259, 54] on icon at bounding box center [259, 54] width 8 height 10
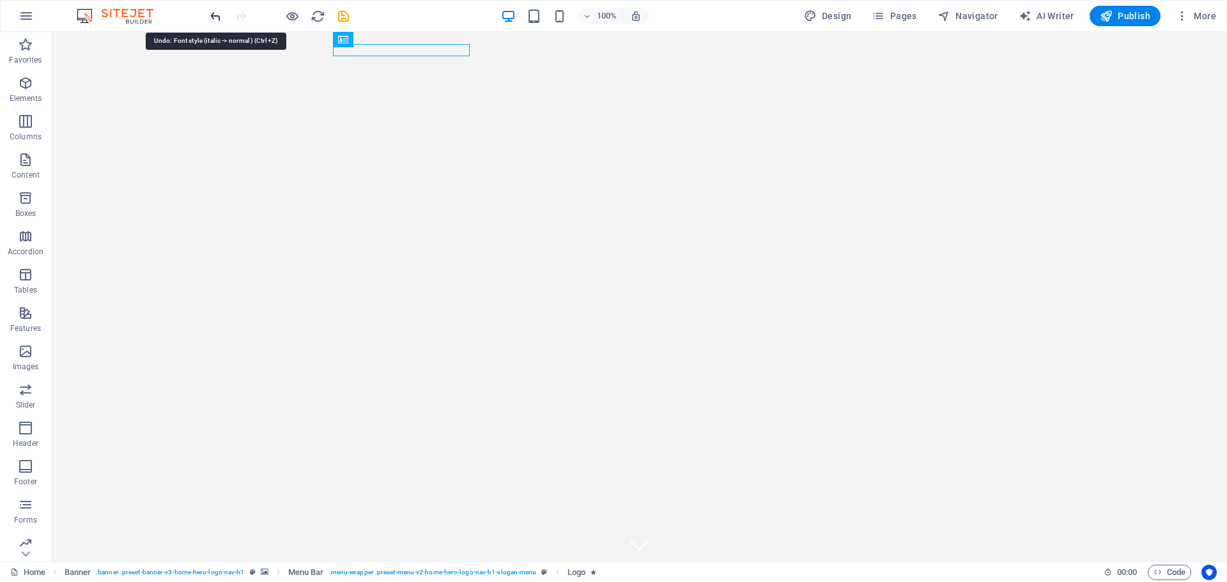
click at [216, 19] on icon "undo" at bounding box center [215, 16] width 15 height 15
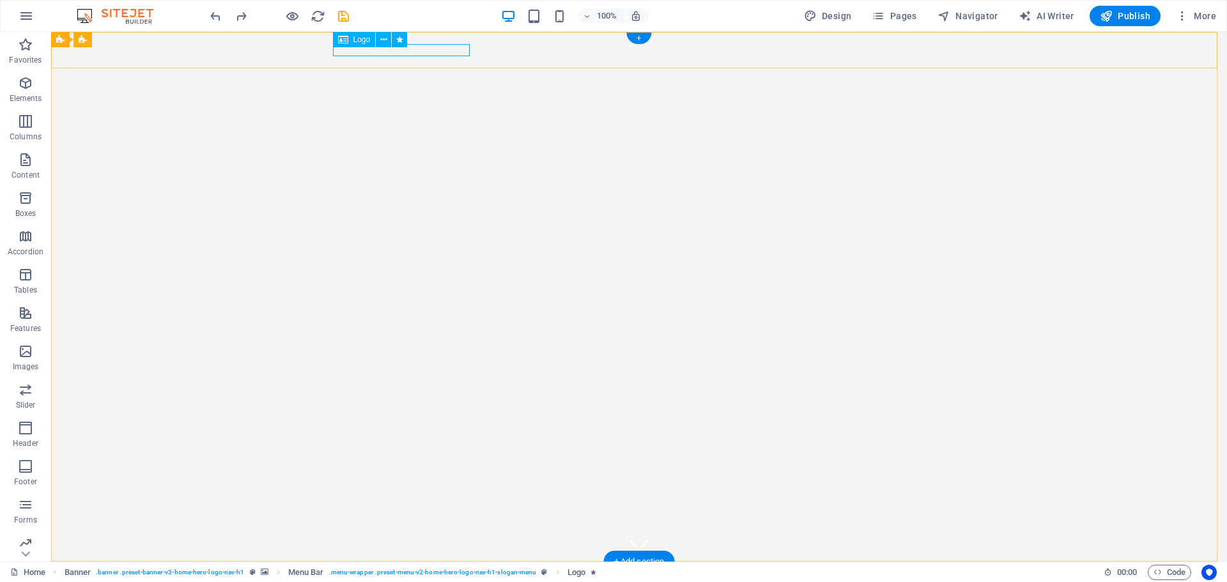
click at [418, 572] on div "Alpha Investment Solutions" at bounding box center [639, 578] width 603 height 13
select select "%"
select select "pulse"
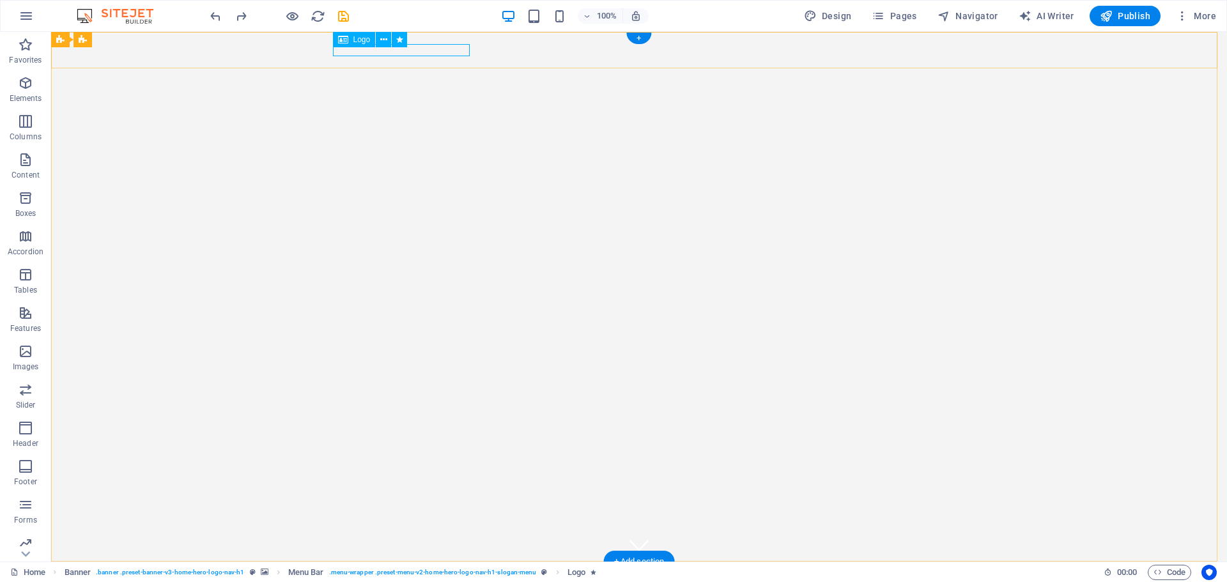
select select "s"
select select "scroll"
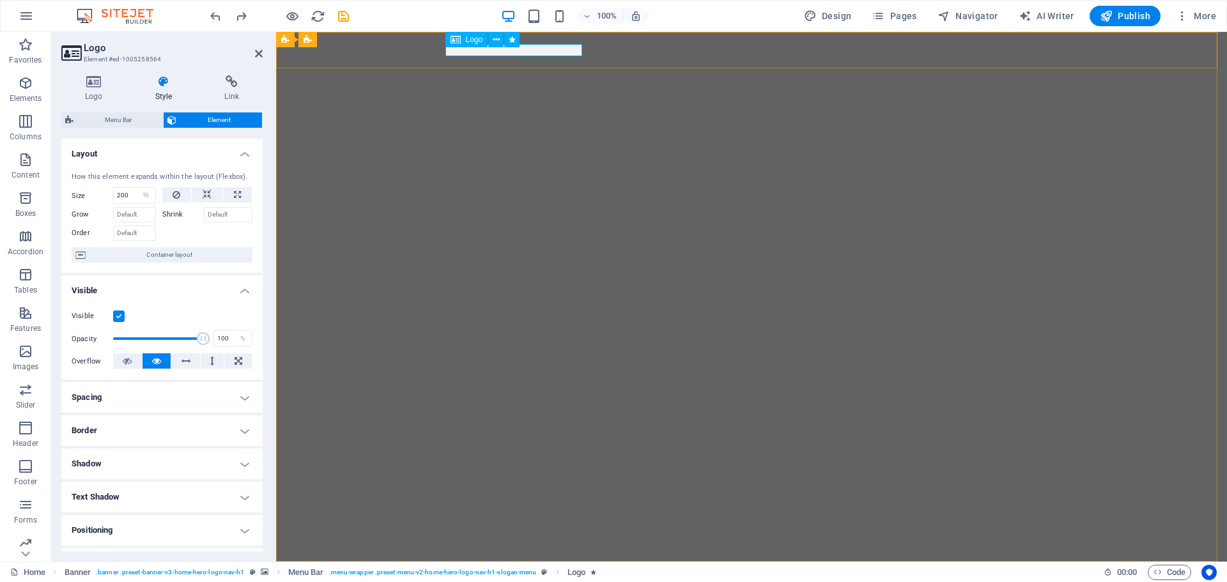
click at [534, 572] on div "Alpha Investment Solutions" at bounding box center [751, 578] width 603 height 13
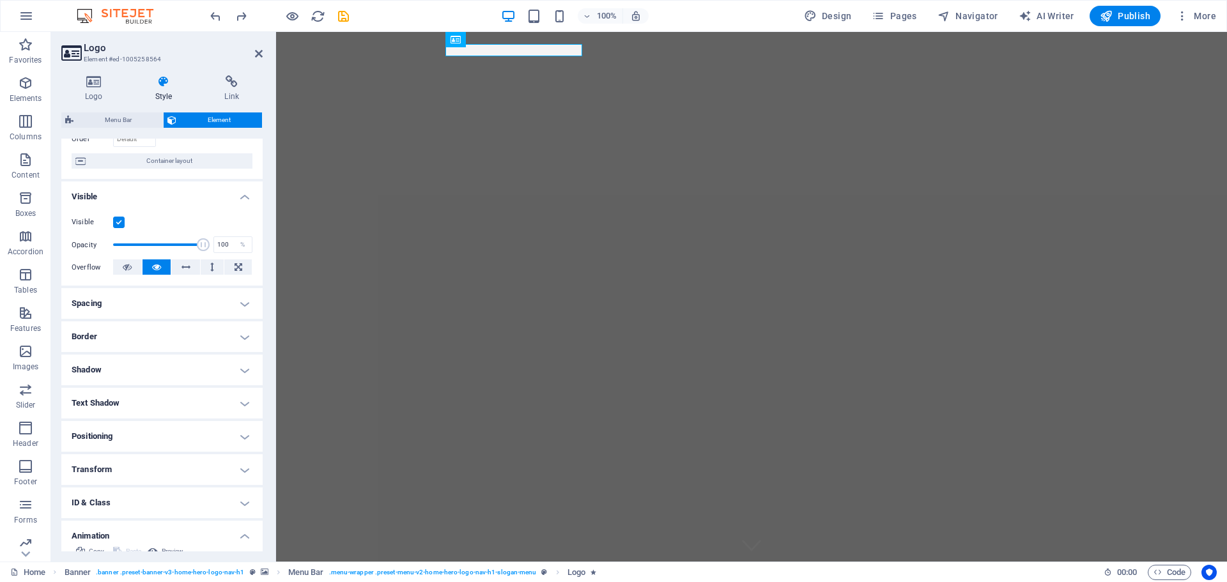
scroll to position [192, 0]
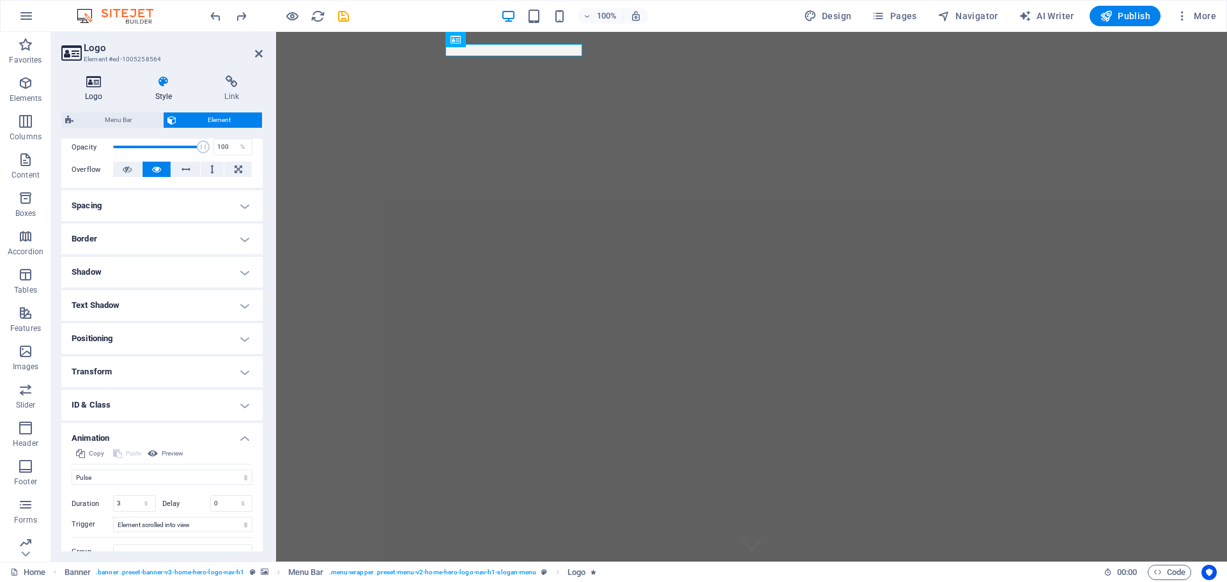
click at [92, 77] on icon at bounding box center [93, 81] width 65 height 13
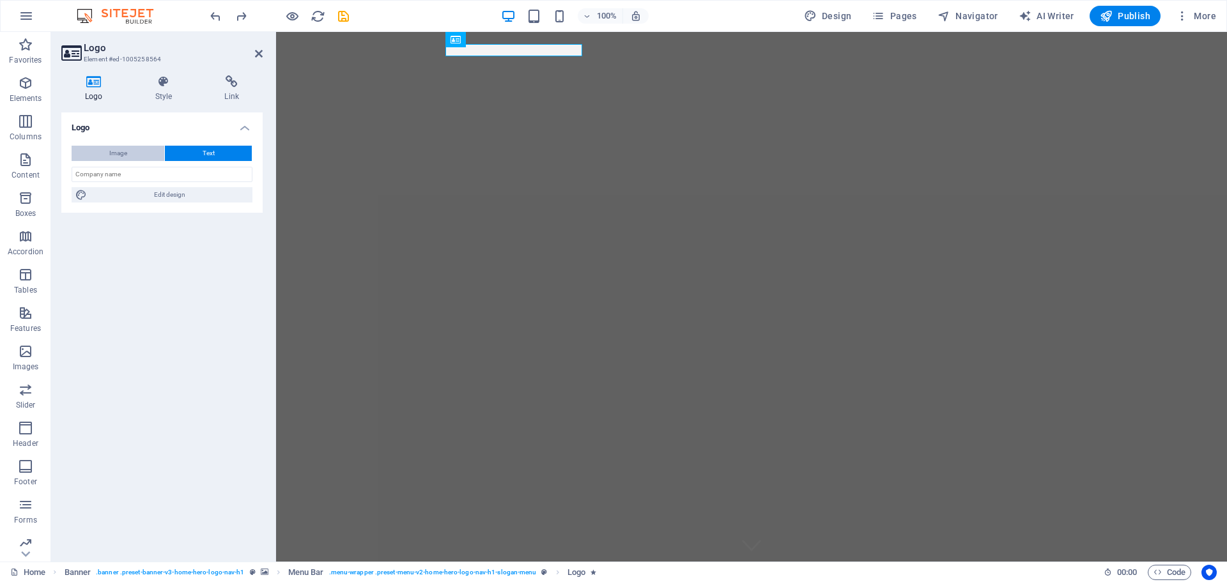
click at [120, 150] on span "Image" at bounding box center [118, 153] width 18 height 15
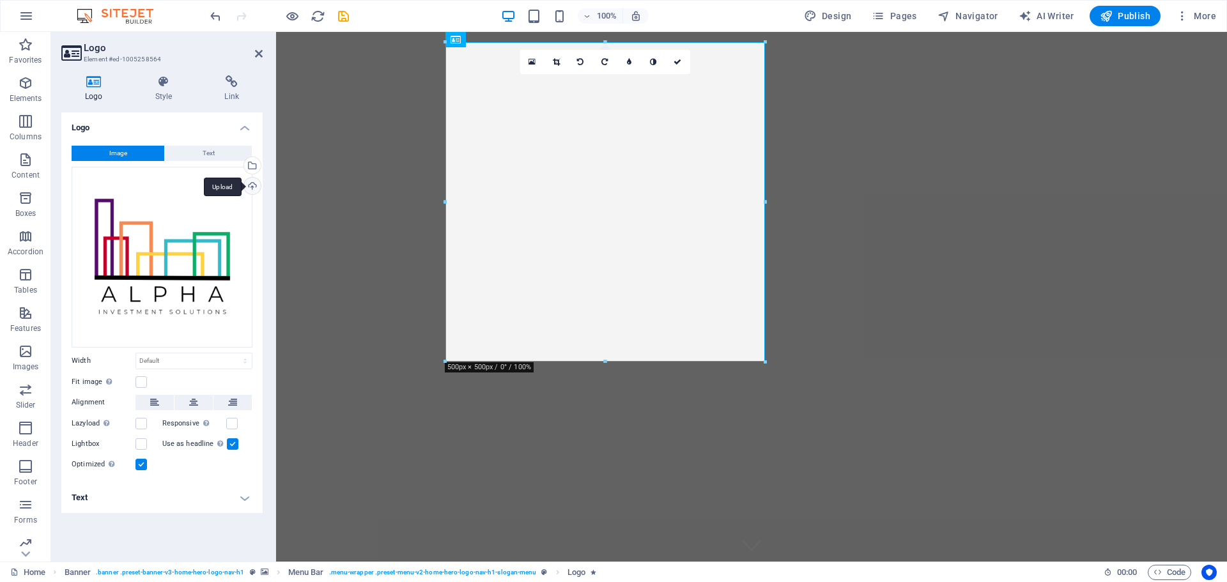
click at [251, 186] on div "Upload" at bounding box center [251, 187] width 19 height 19
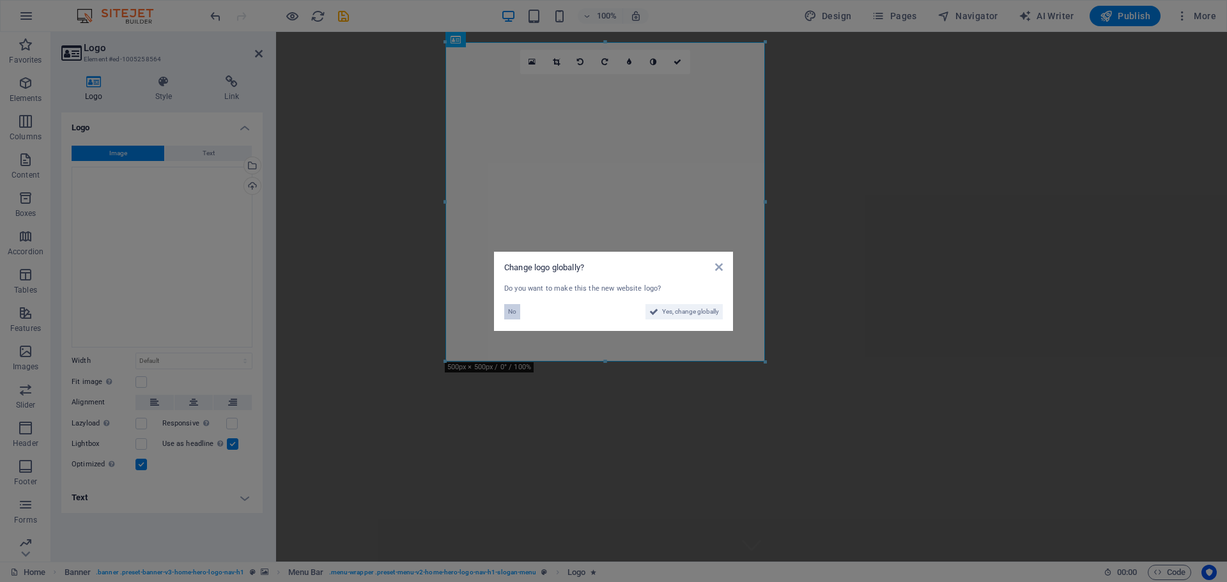
click at [511, 311] on span "No" at bounding box center [512, 311] width 8 height 15
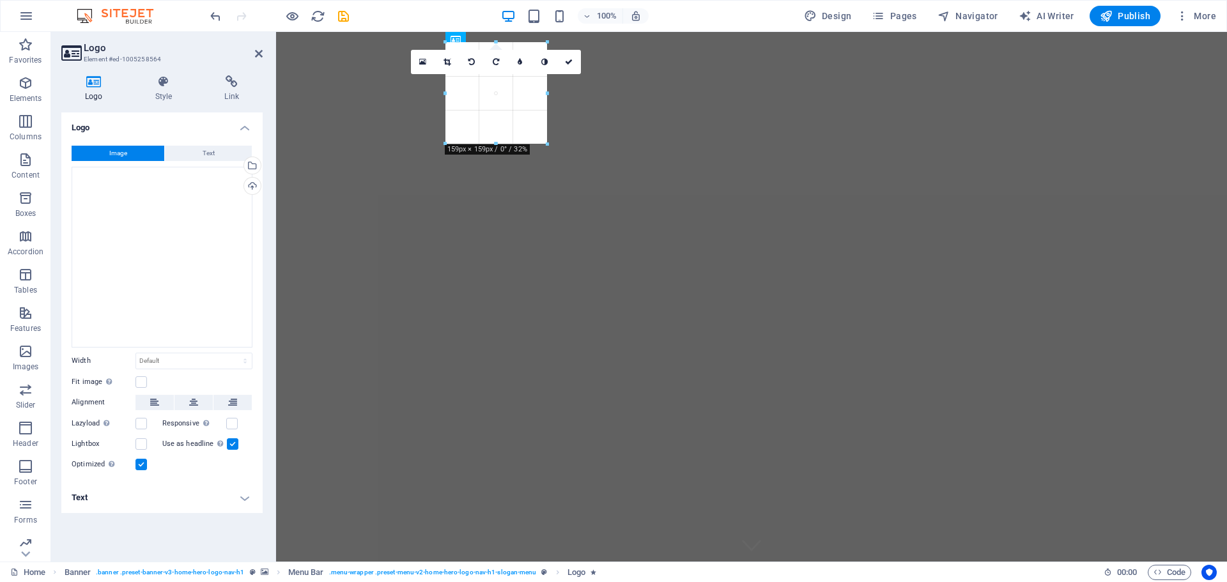
drag, startPoint x: 766, startPoint y: 361, endPoint x: 546, endPoint y: 97, distance: 343.6
type input "159"
select select "px"
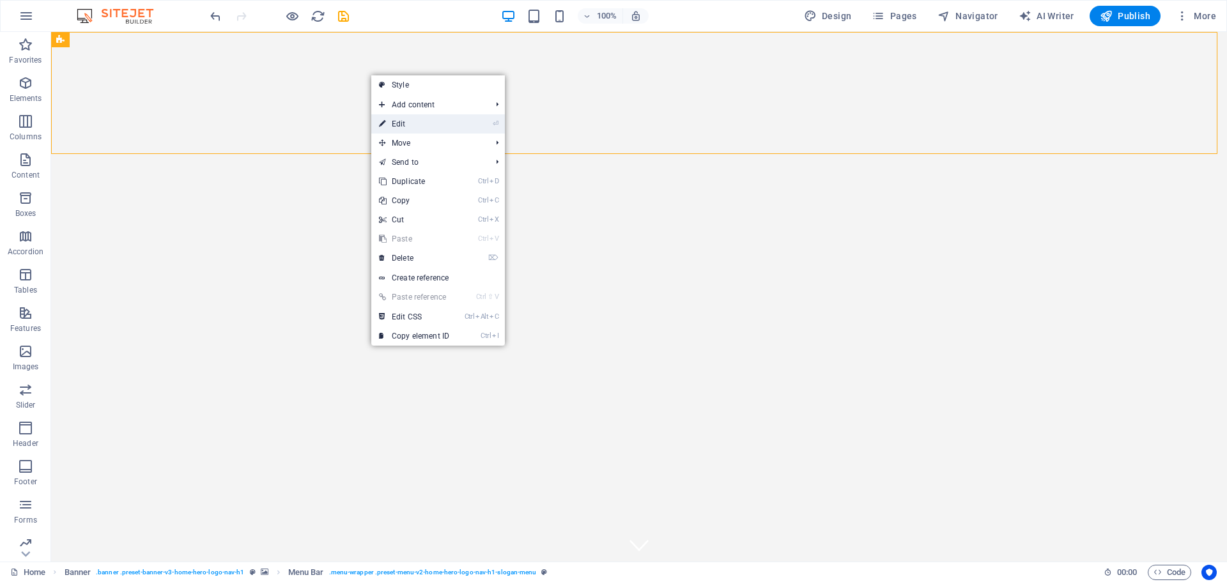
click at [403, 128] on link "⏎ Edit" at bounding box center [414, 123] width 86 height 19
select select "rem"
select select "hover_border_vertical"
select select "px"
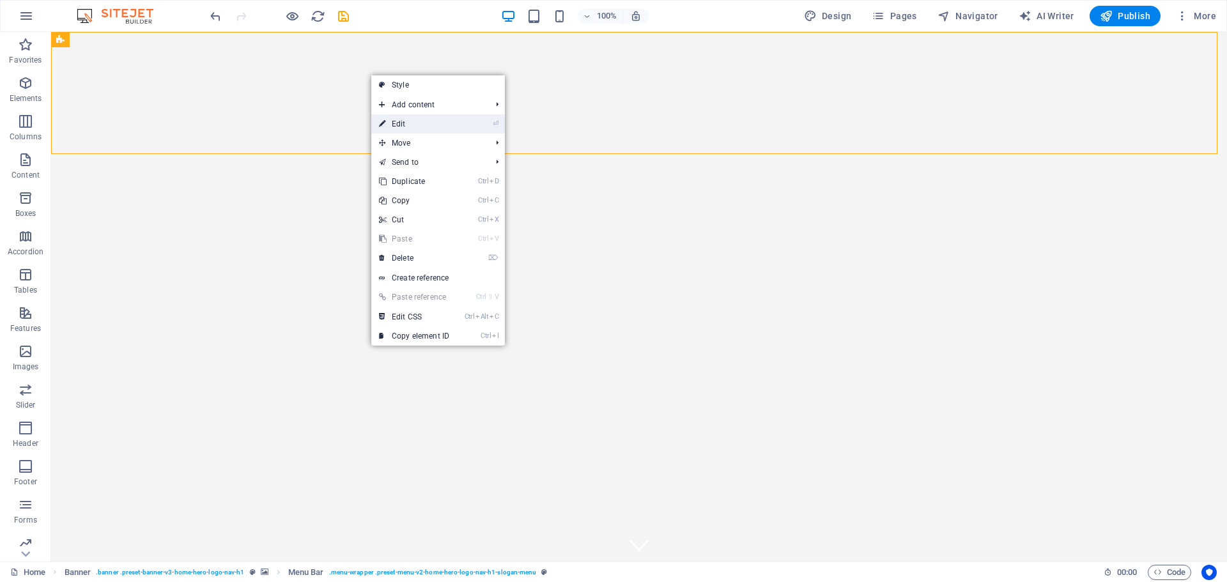
select select "rem"
select select "link-special-font"
select select "rem"
select select "800"
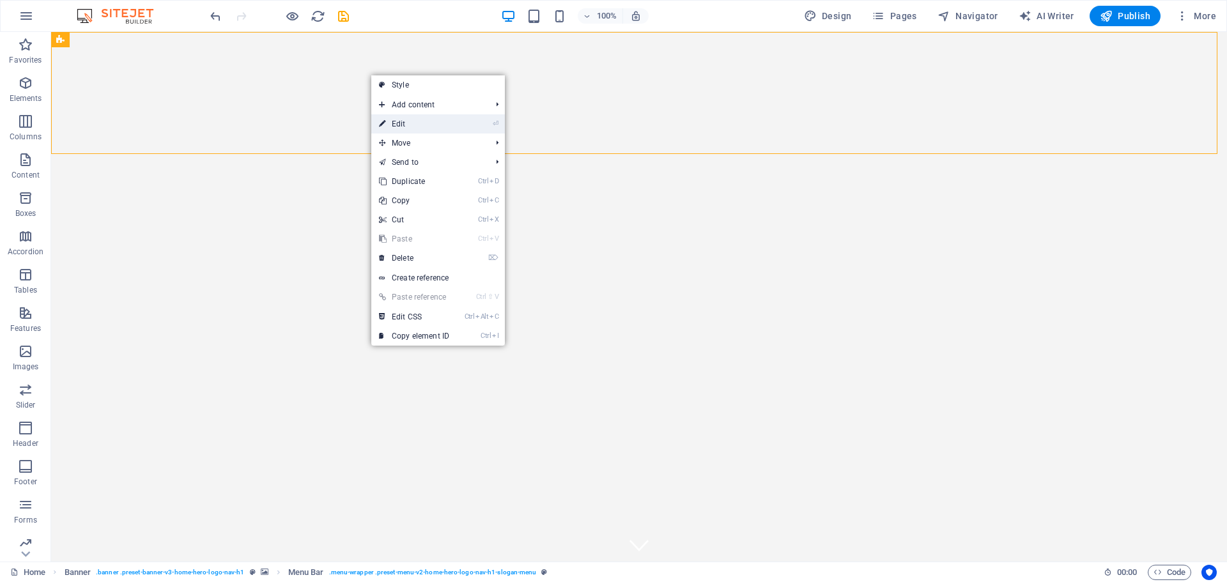
select select "px"
select select "preset-menu-v2-home-hero-logo-nav-h1-slogan-menu"
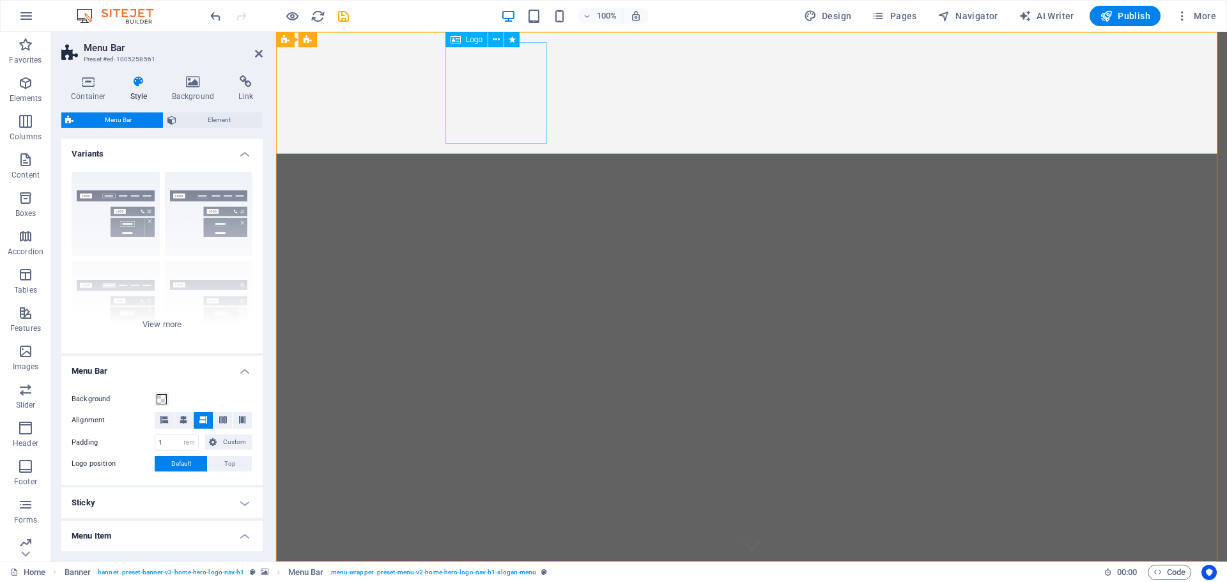
click at [475, 44] on div "Logo" at bounding box center [467, 39] width 43 height 15
click at [470, 40] on span "Logo" at bounding box center [474, 40] width 17 height 8
click at [498, 36] on icon at bounding box center [496, 39] width 7 height 13
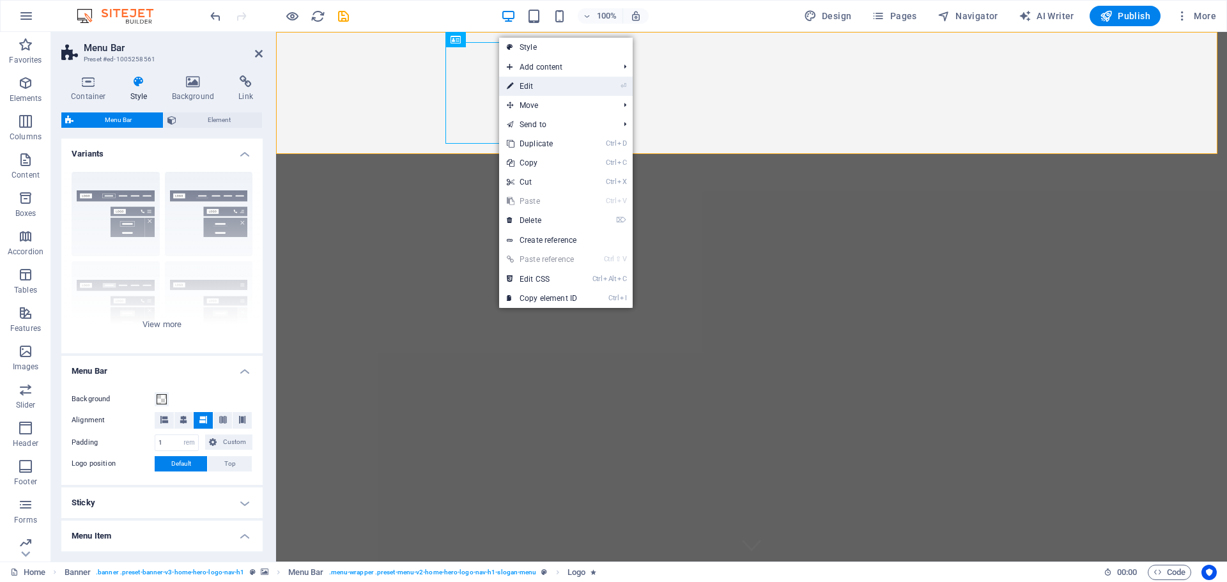
click at [527, 82] on link "⏎ Edit" at bounding box center [542, 86] width 86 height 19
select select "px"
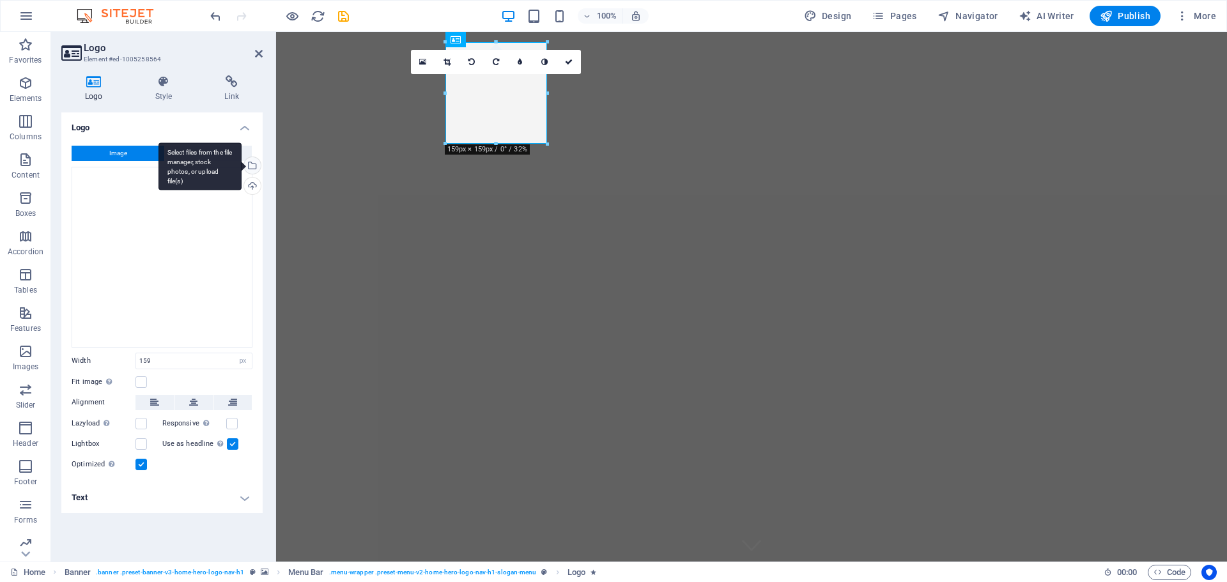
click at [254, 166] on div "Select files from the file manager, stock photos, or upload file(s)" at bounding box center [251, 166] width 19 height 19
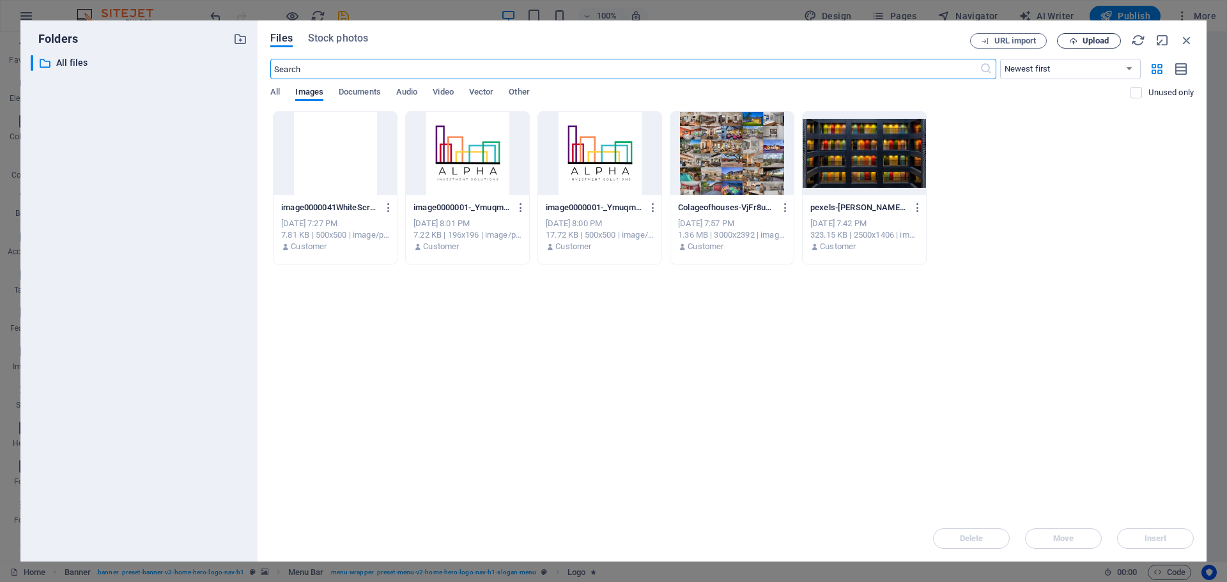
click at [1106, 41] on span "Upload" at bounding box center [1096, 41] width 26 height 8
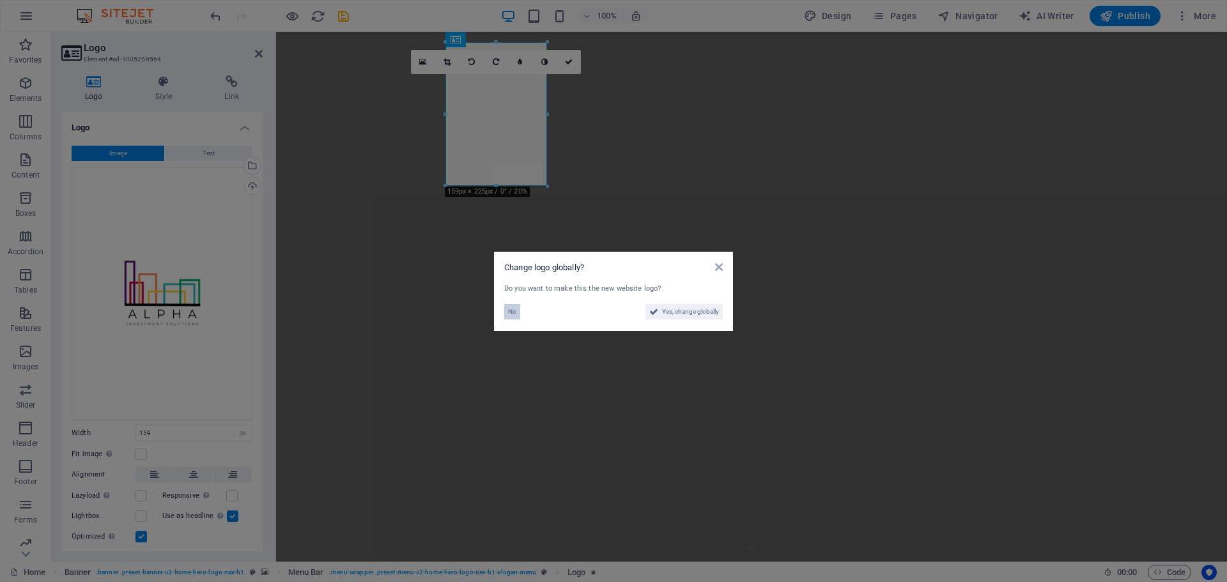
click at [509, 305] on span "No" at bounding box center [512, 311] width 8 height 15
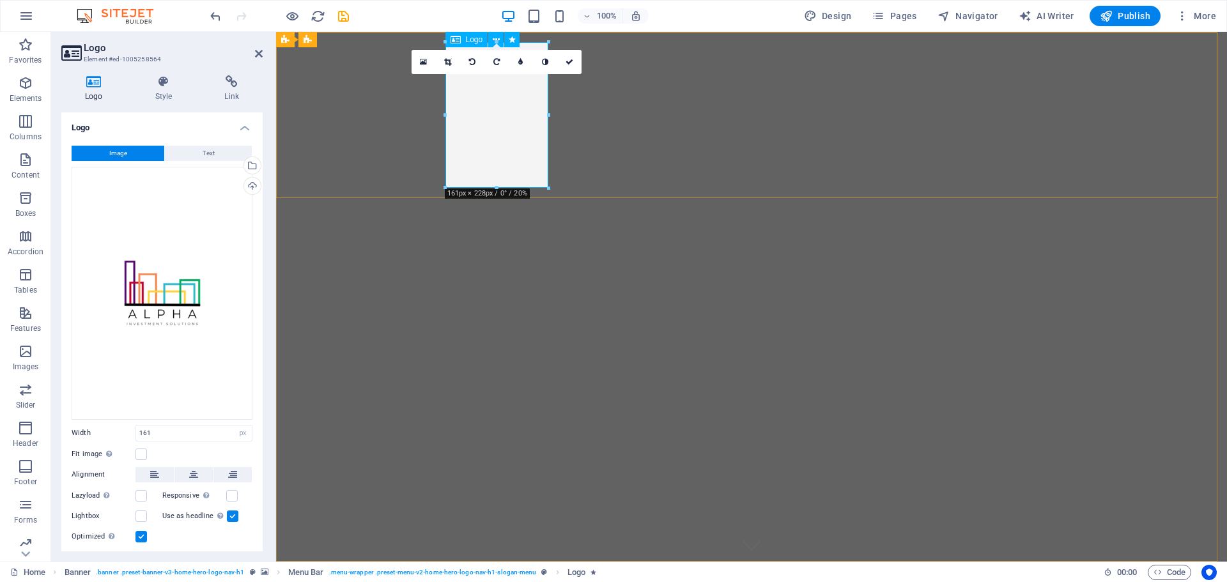
drag, startPoint x: 773, startPoint y: 219, endPoint x: 497, endPoint y: 153, distance: 283.4
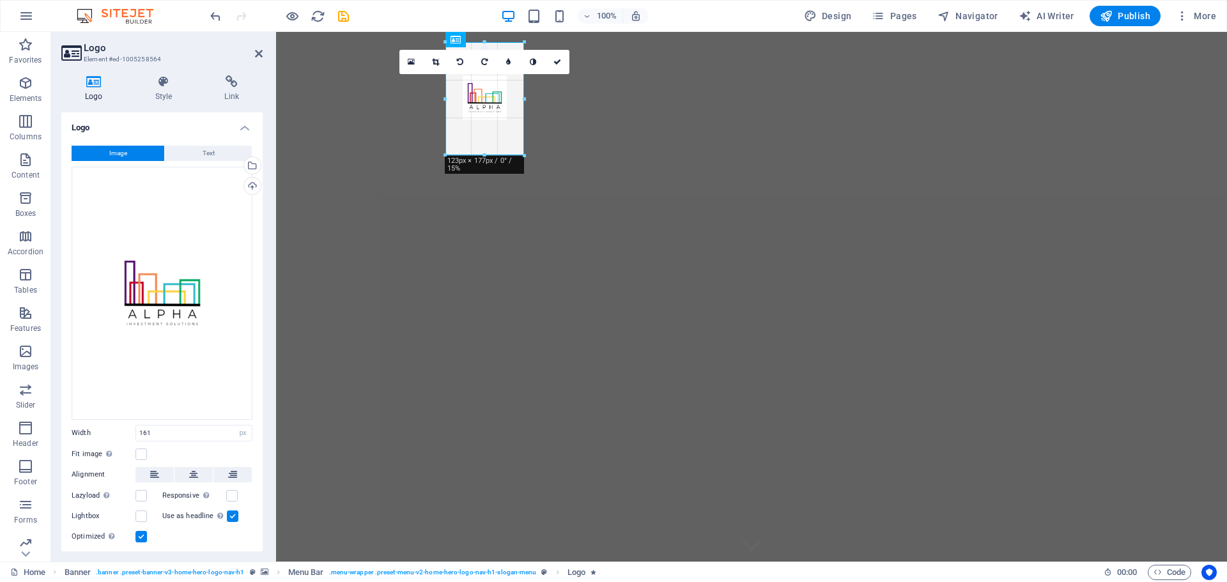
click at [476, 175] on div at bounding box center [747, 297] width 942 height 530
type input "123"
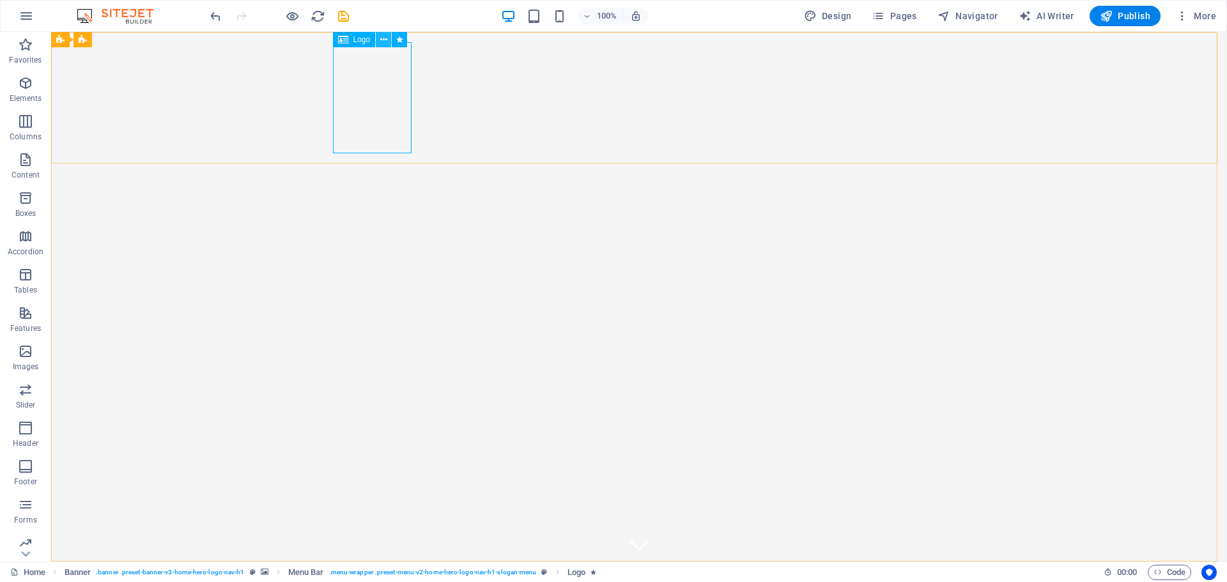
click at [386, 37] on icon at bounding box center [383, 39] width 7 height 13
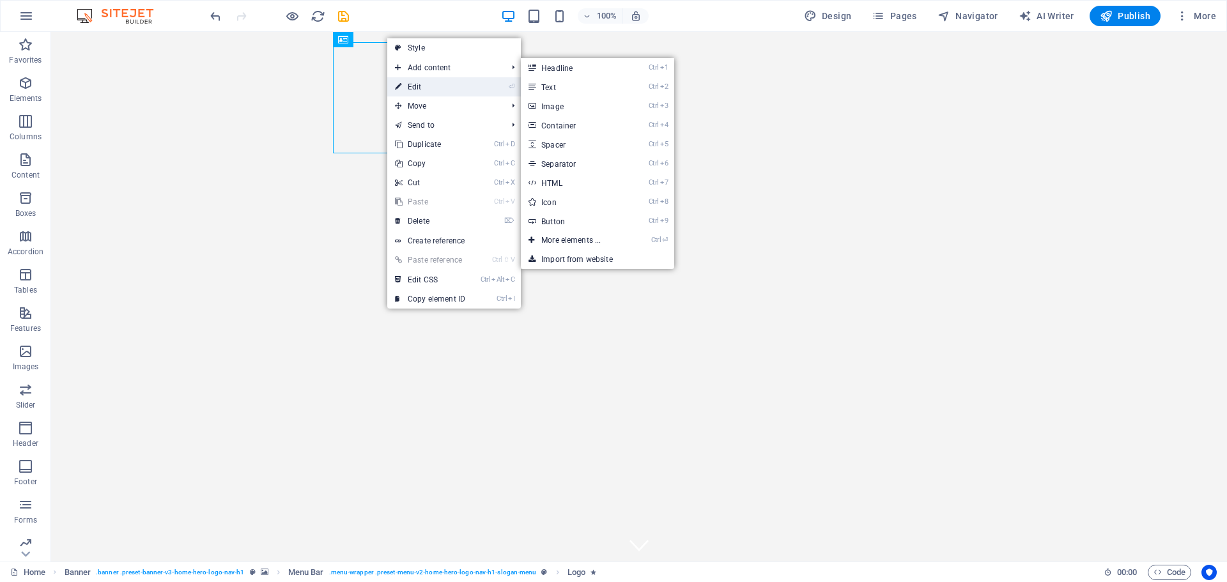
click at [419, 89] on link "⏎ Edit" at bounding box center [430, 86] width 86 height 19
select select "px"
select select "%"
select select "pulse"
select select "s"
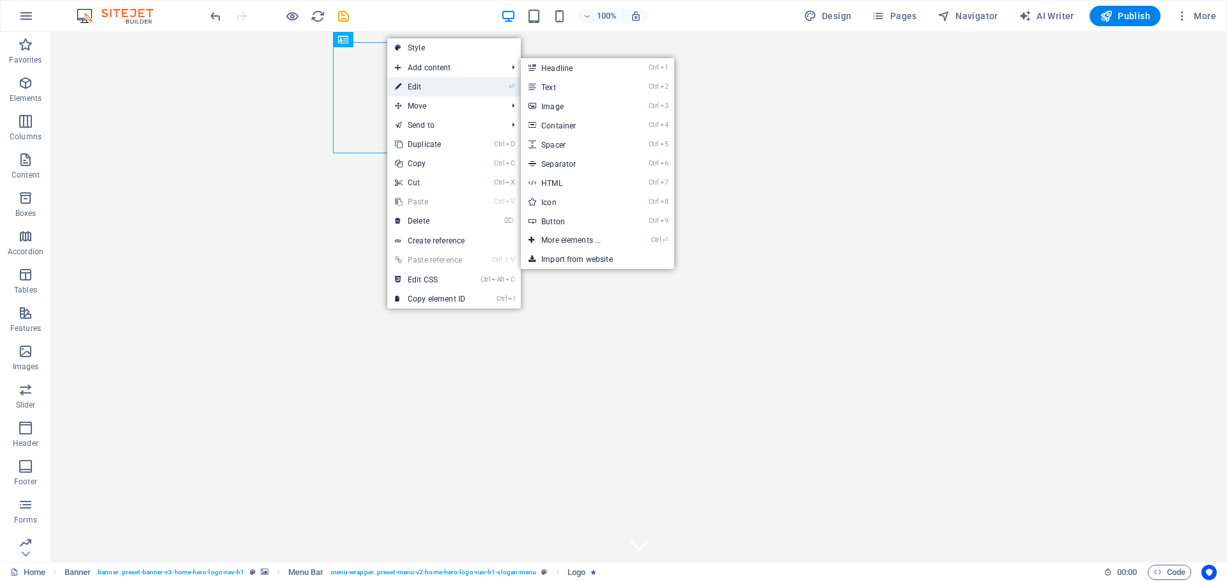
select select "s"
select select "scroll"
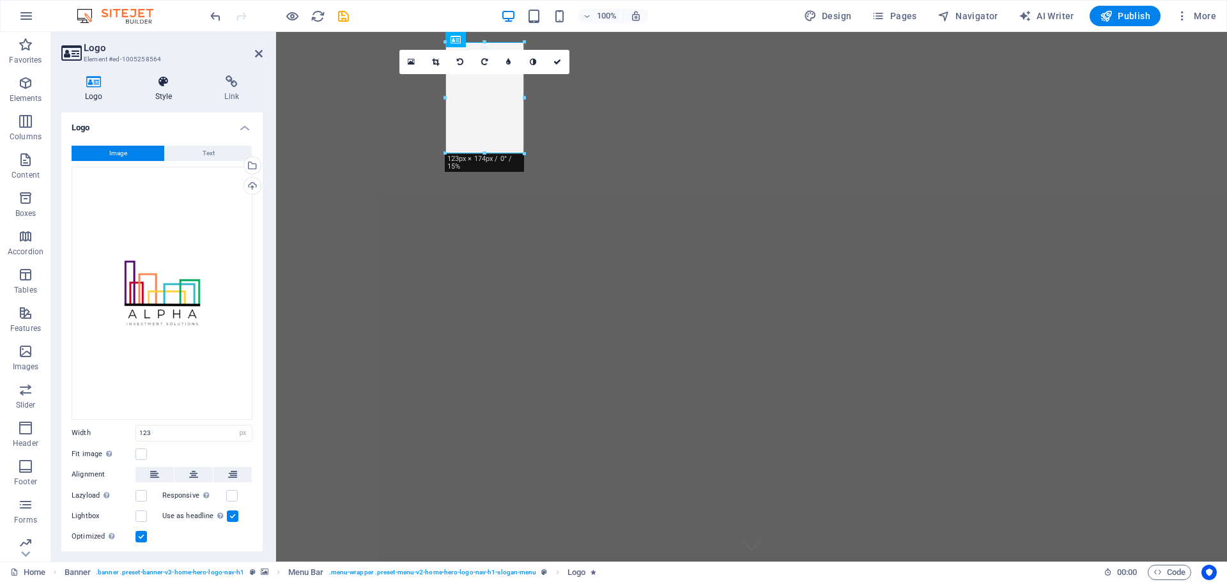
click at [167, 90] on h4 "Style" at bounding box center [167, 88] width 70 height 27
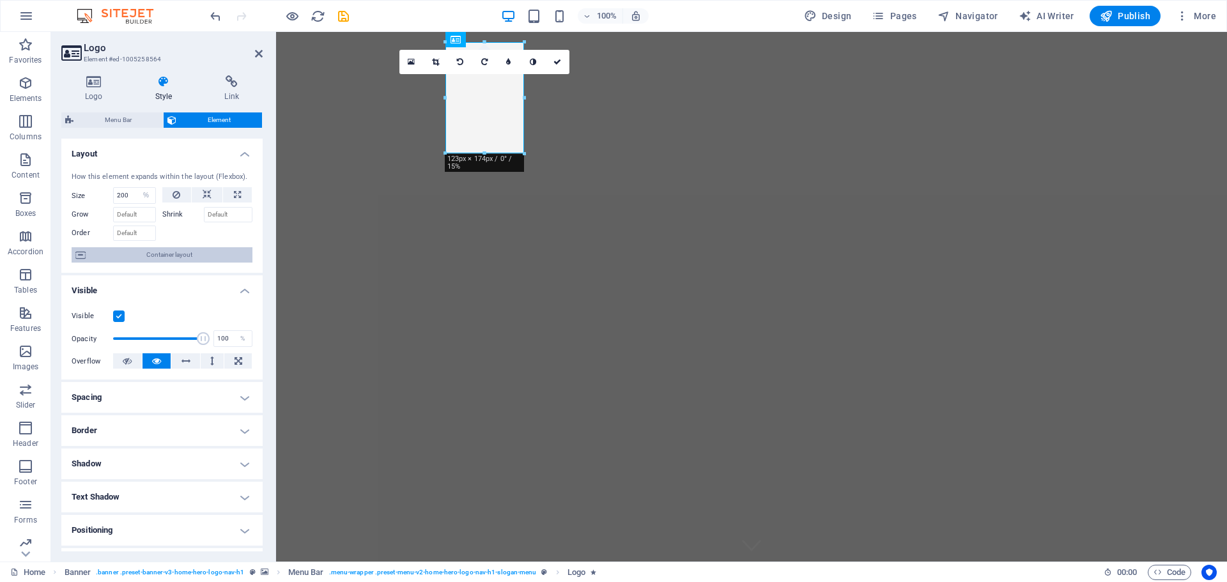
click at [164, 253] on span "Container layout" at bounding box center [168, 254] width 159 height 15
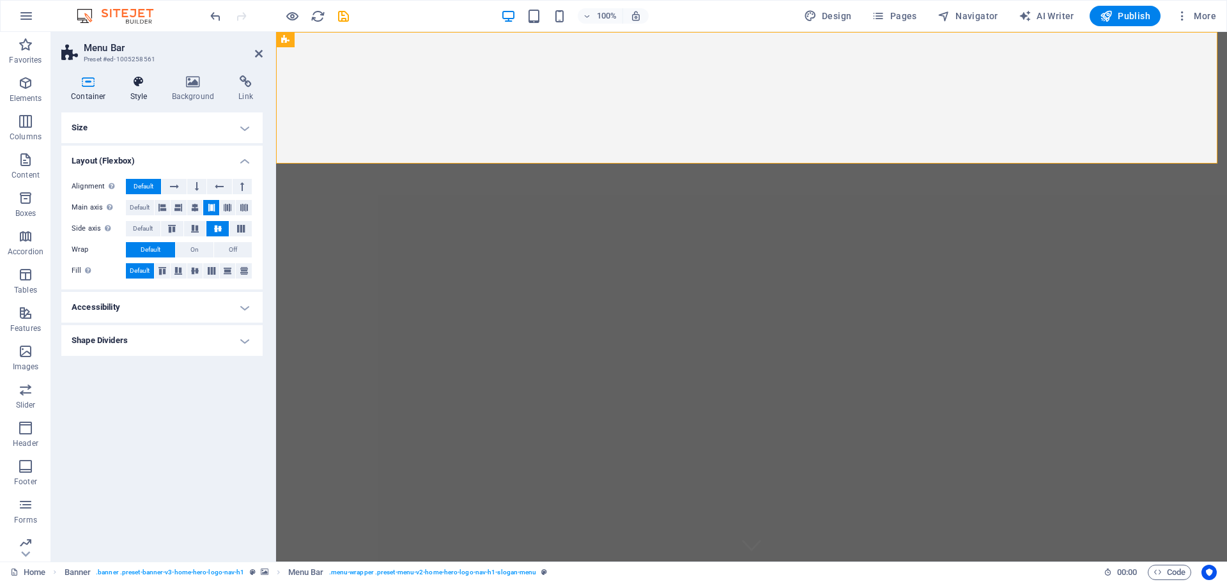
click at [141, 89] on h4 "Style" at bounding box center [142, 88] width 42 height 27
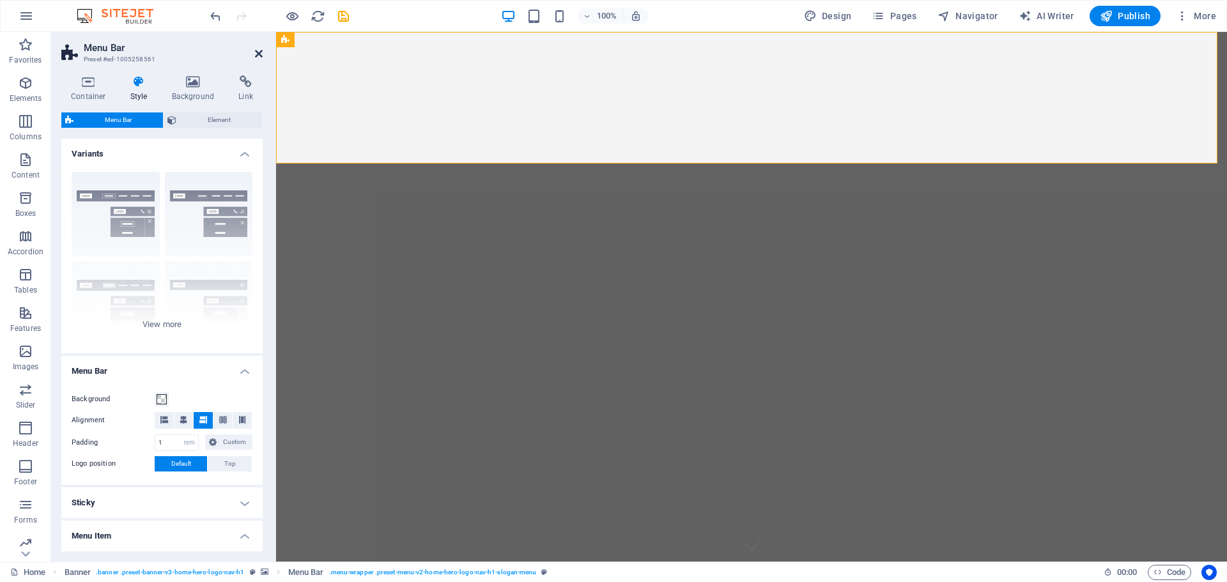
click at [256, 55] on icon at bounding box center [259, 54] width 8 height 10
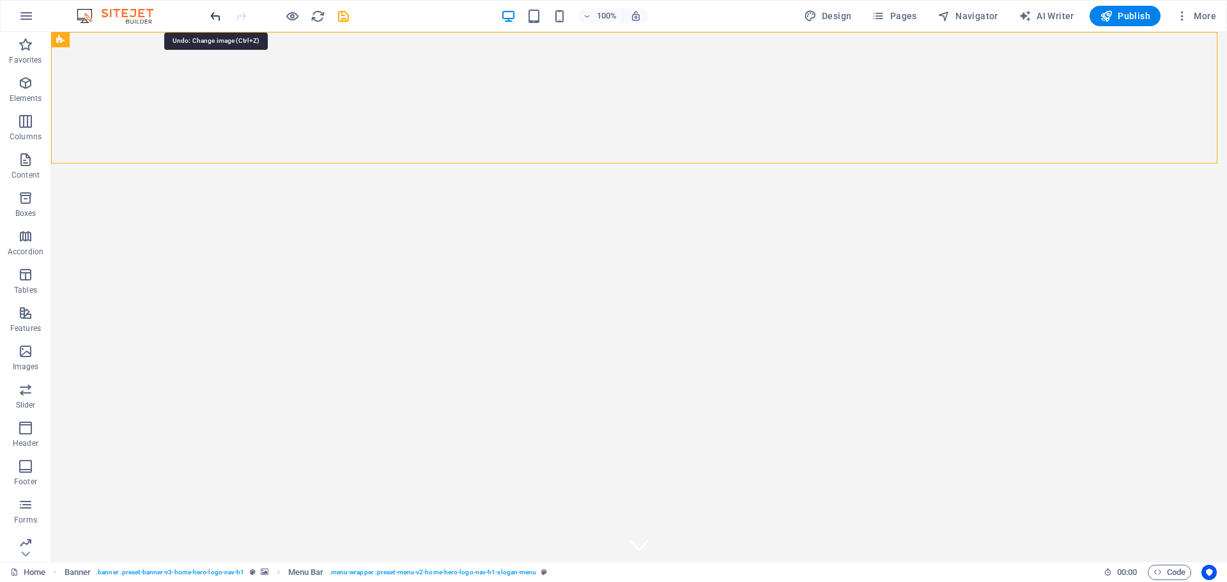
click at [209, 16] on icon "undo" at bounding box center [215, 16] width 15 height 15
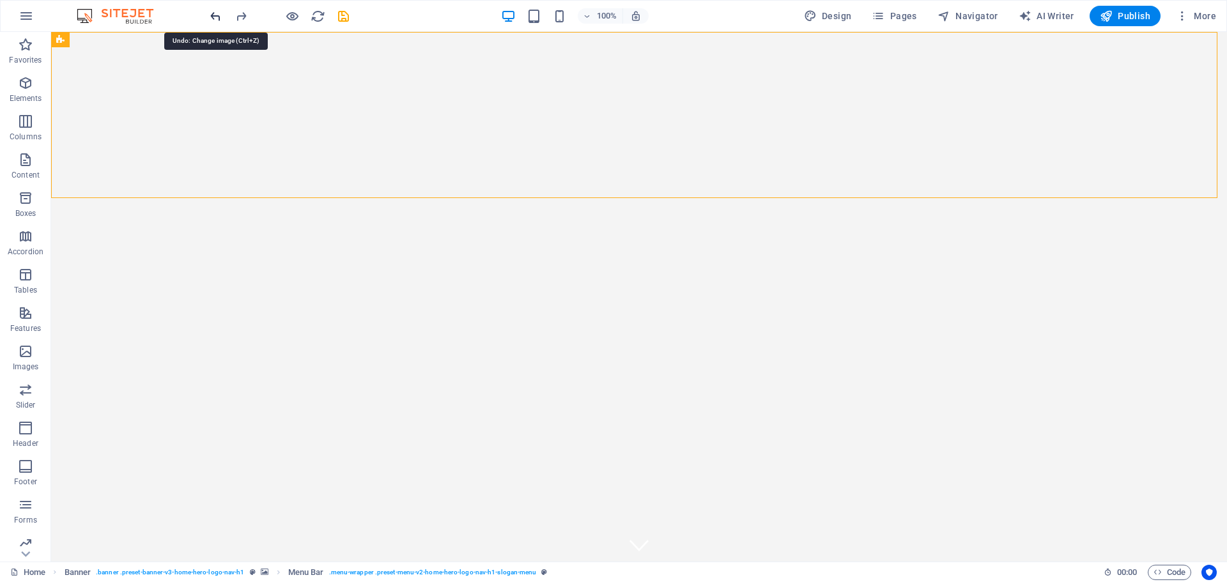
click at [209, 16] on icon "undo" at bounding box center [215, 16] width 15 height 15
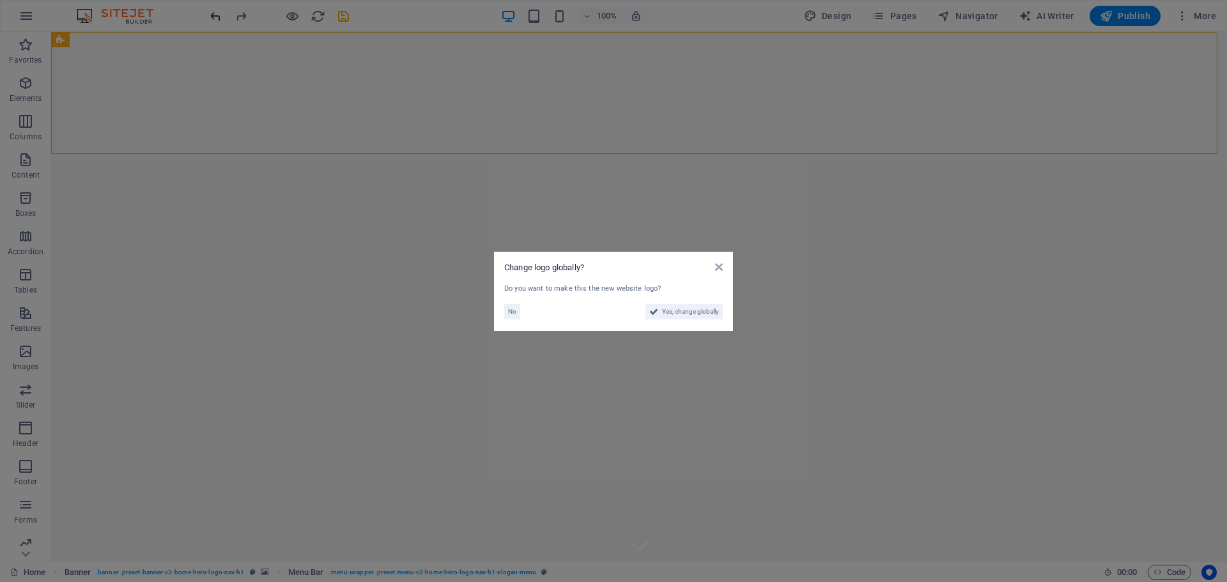
click at [209, 16] on aside "Change logo globally? Do you want to make this the new website logo? No Yes, ch…" at bounding box center [613, 291] width 1227 height 582
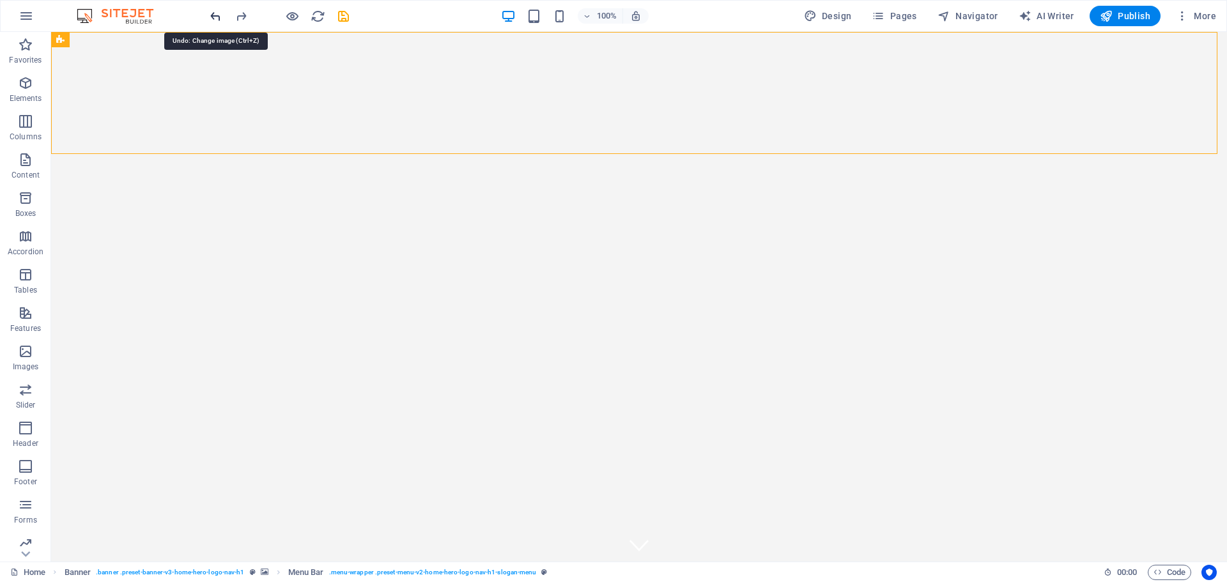
click at [209, 16] on icon "undo" at bounding box center [215, 16] width 15 height 15
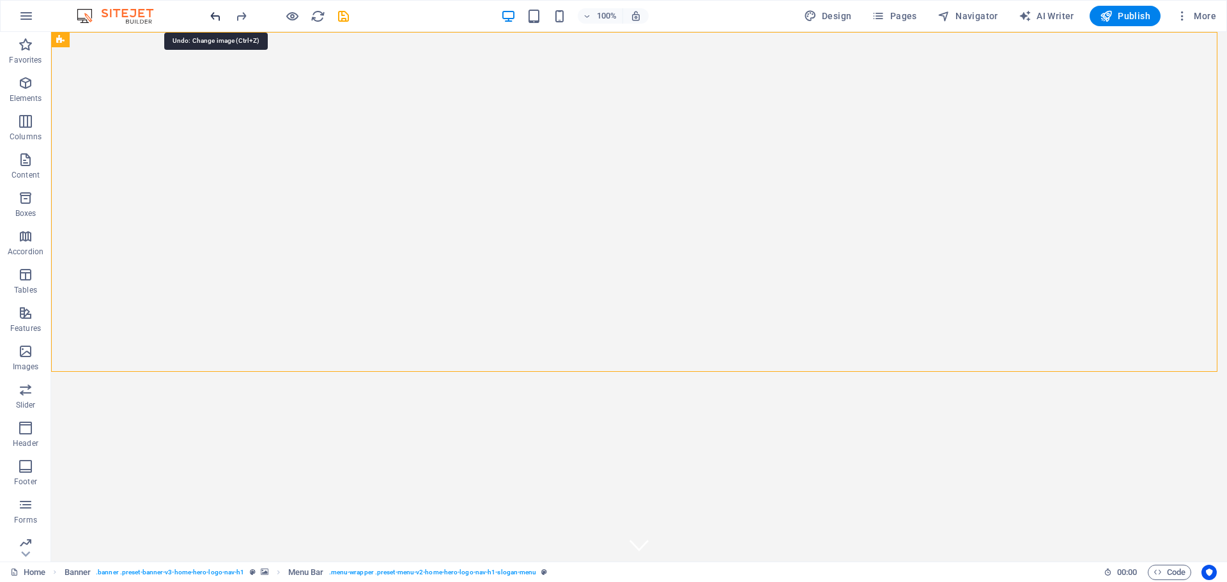
click at [209, 16] on icon "undo" at bounding box center [215, 16] width 15 height 15
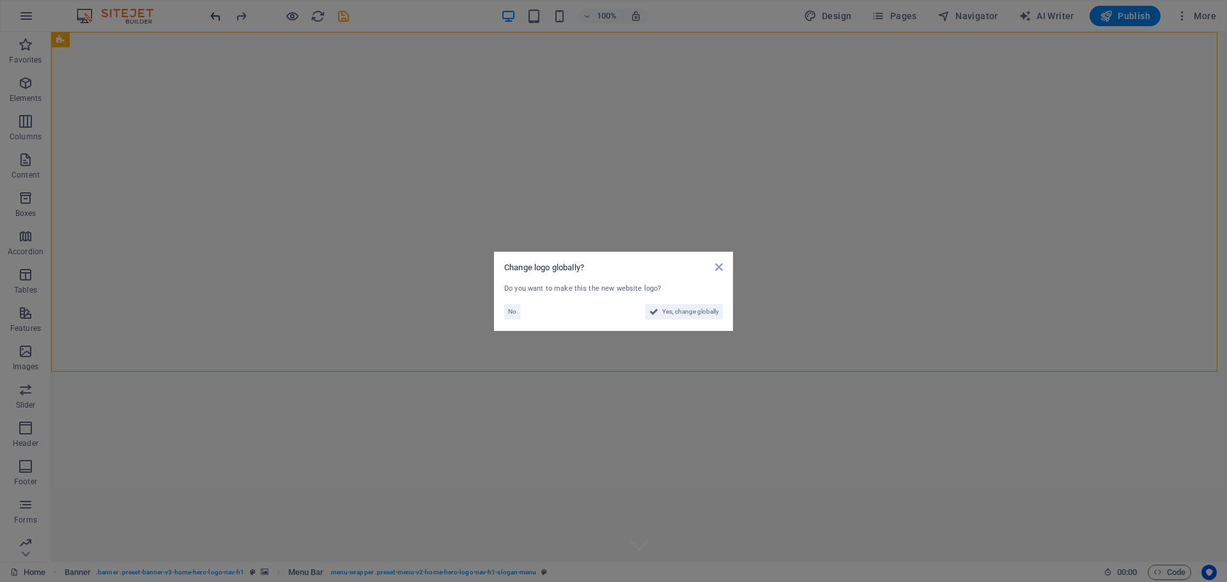
click at [209, 16] on aside "Change logo globally? Do you want to make this the new website logo? No Yes, ch…" at bounding box center [613, 291] width 1227 height 582
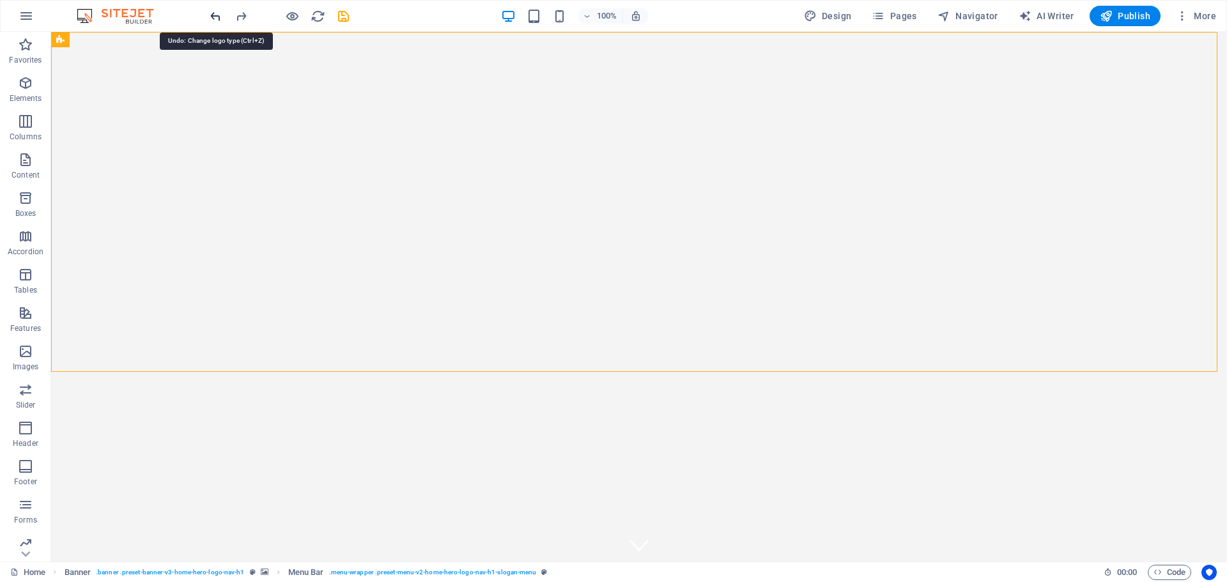
click at [209, 16] on icon "undo" at bounding box center [215, 16] width 15 height 15
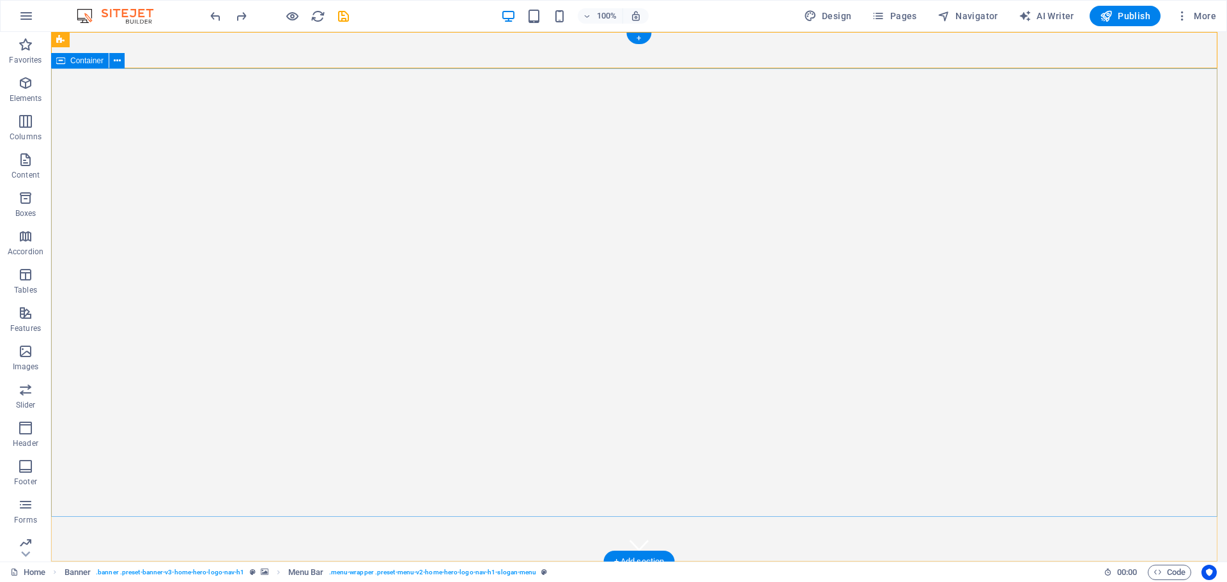
click at [85, 57] on span "Container" at bounding box center [86, 61] width 33 height 8
click at [117, 60] on icon at bounding box center [117, 60] width 7 height 13
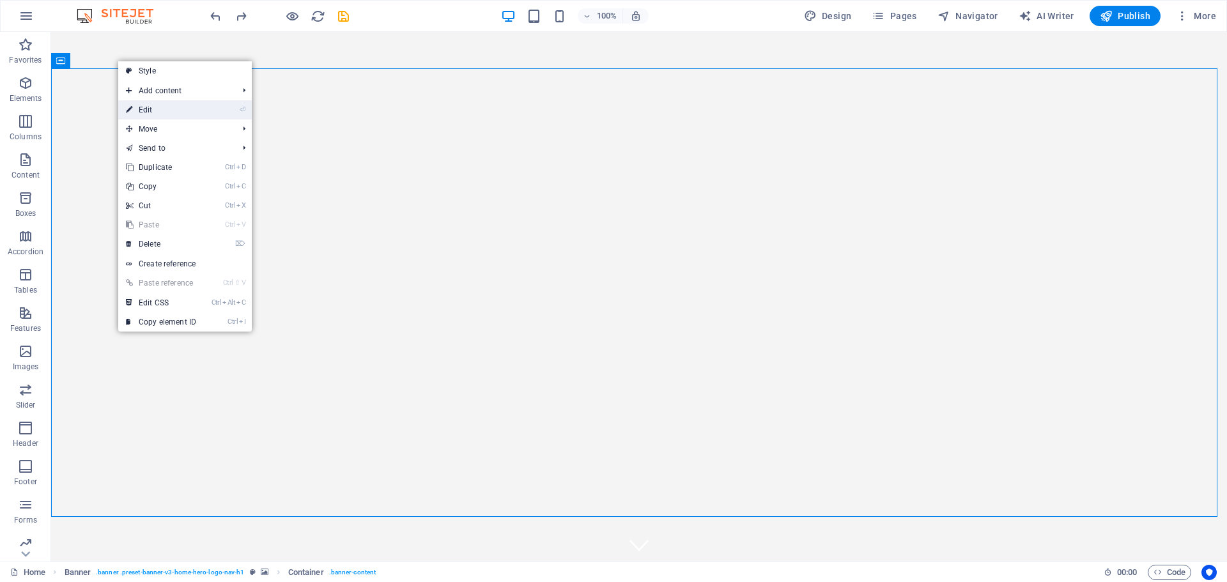
click at [150, 109] on link "⏎ Edit" at bounding box center [161, 109] width 86 height 19
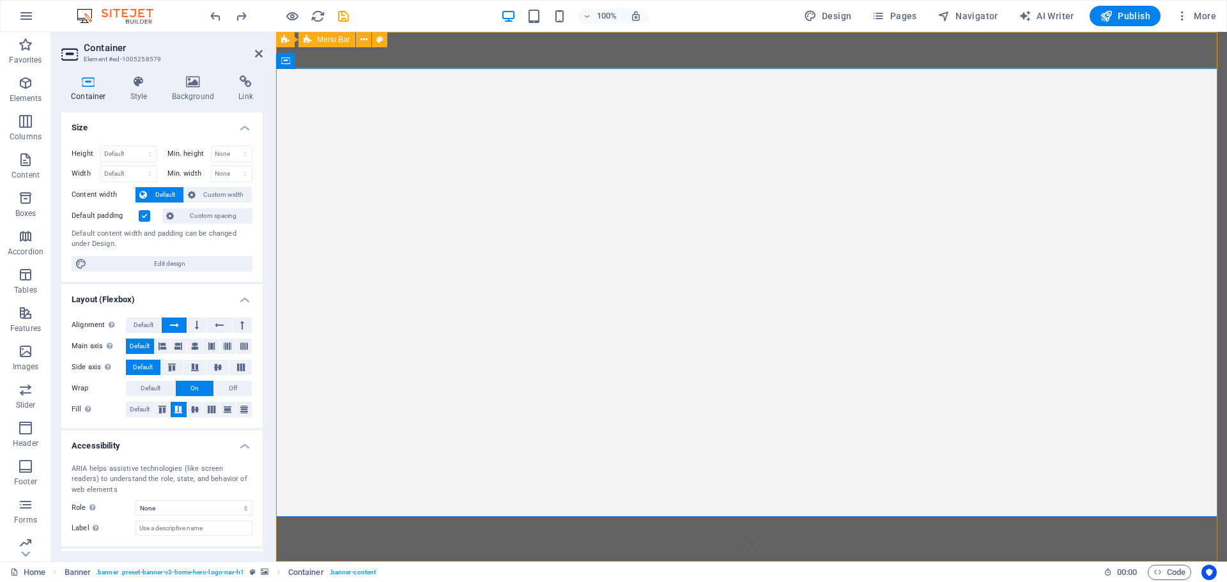
click at [430, 562] on div "Alpha Investment Solutions Home About Services FAQ Contact" at bounding box center [751, 586] width 951 height 49
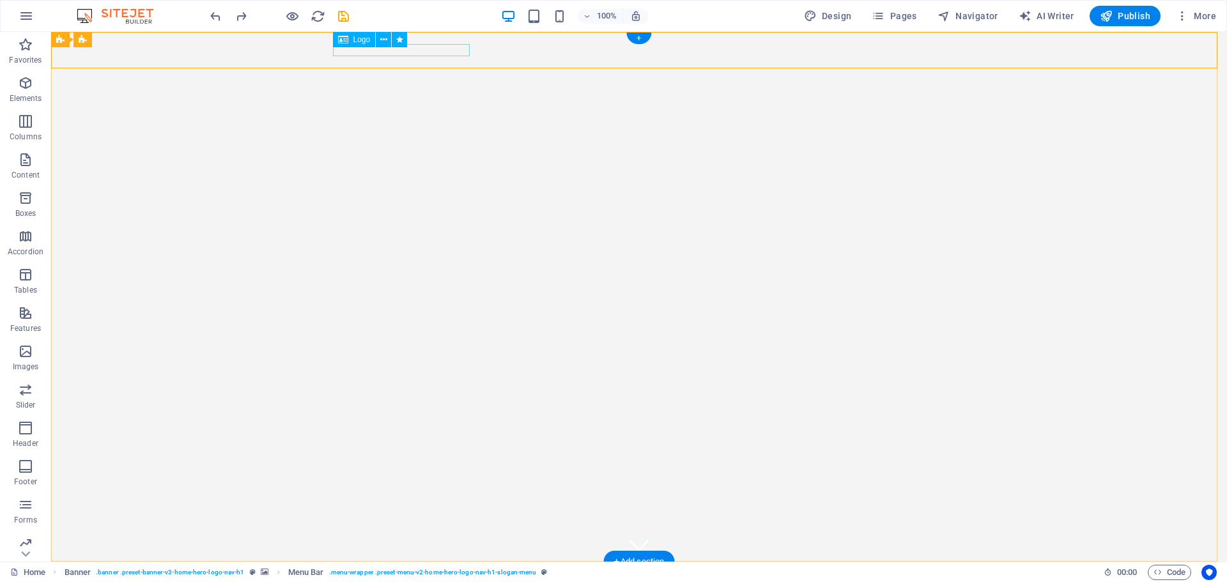
click at [422, 572] on div "Alpha Investment Solutions" at bounding box center [639, 578] width 603 height 13
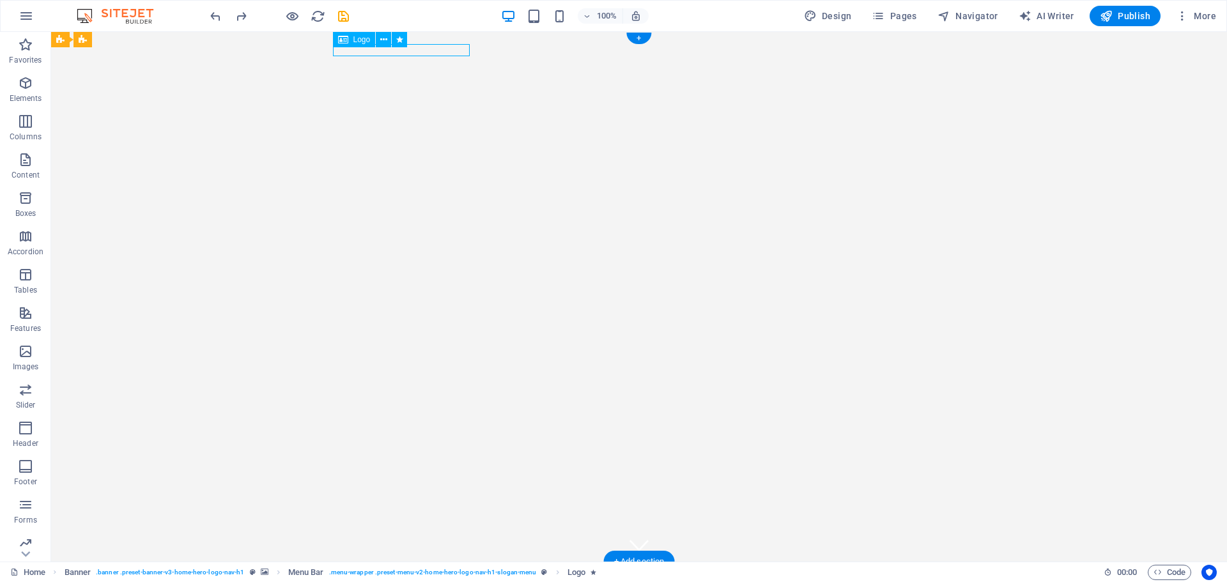
click at [422, 572] on div "Alpha Investment Solutions" at bounding box center [639, 578] width 603 height 13
select select "%"
select select "pulse"
select select "s"
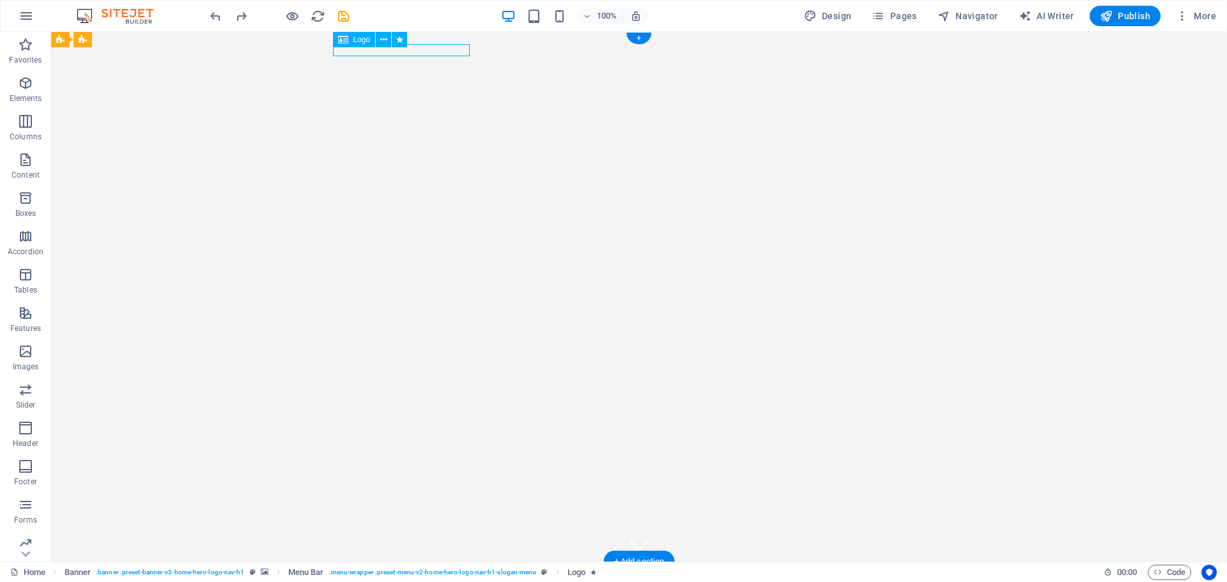
select select "s"
select select "scroll"
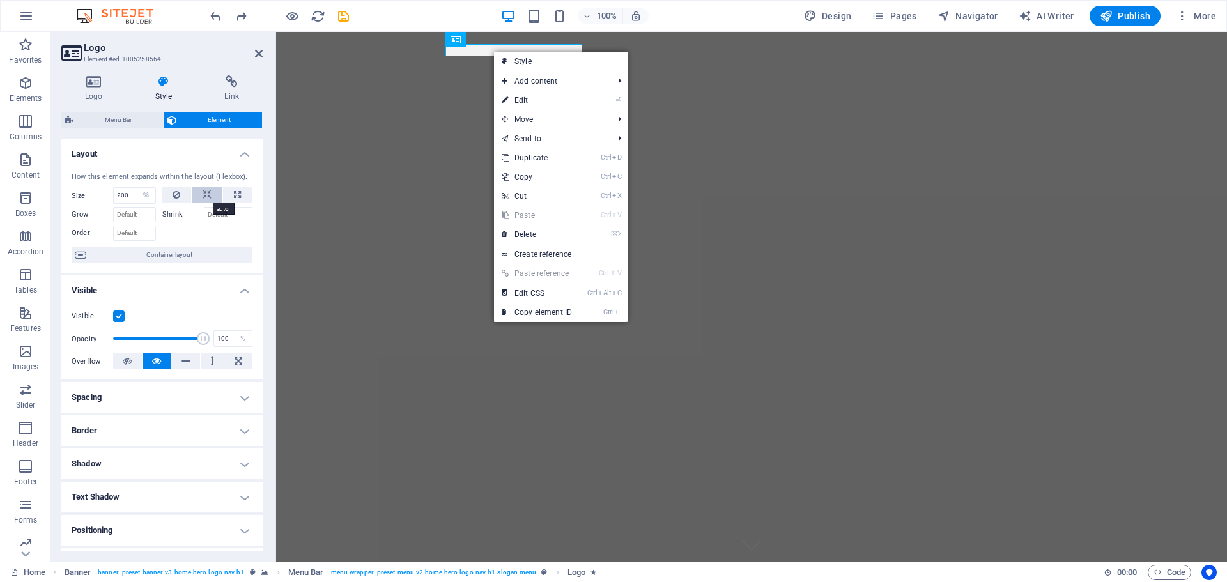
click at [203, 190] on icon at bounding box center [207, 194] width 9 height 15
select select "DISABLED_OPTION_VALUE"
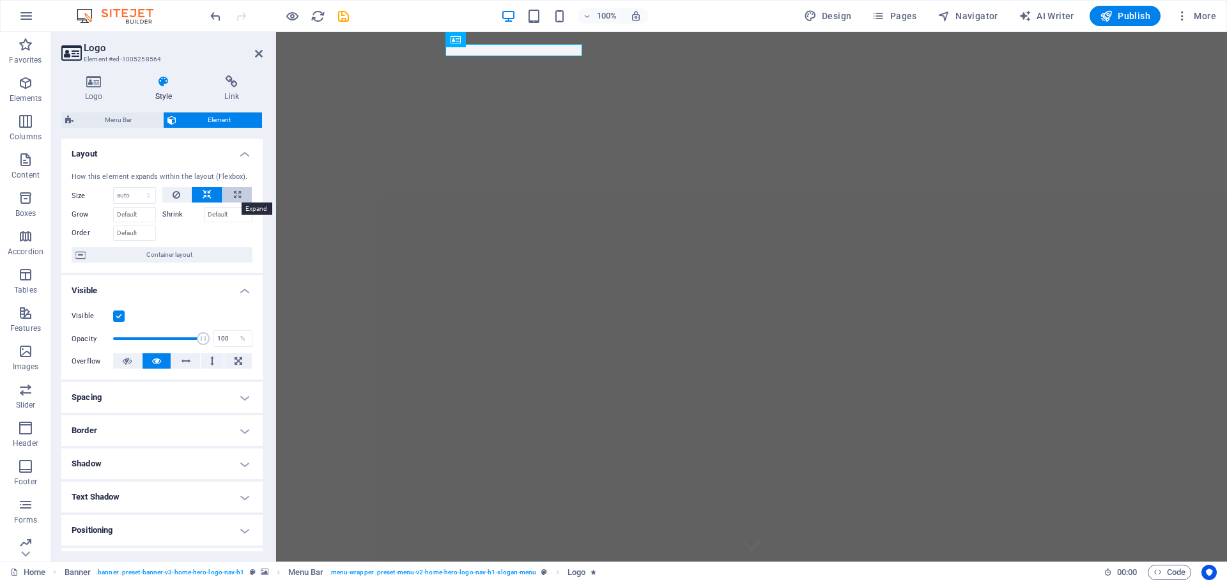
click at [237, 196] on icon at bounding box center [237, 194] width 7 height 15
type input "100"
select select "%"
click at [503, 572] on div "Alpha Investment Solutions" at bounding box center [751, 578] width 603 height 13
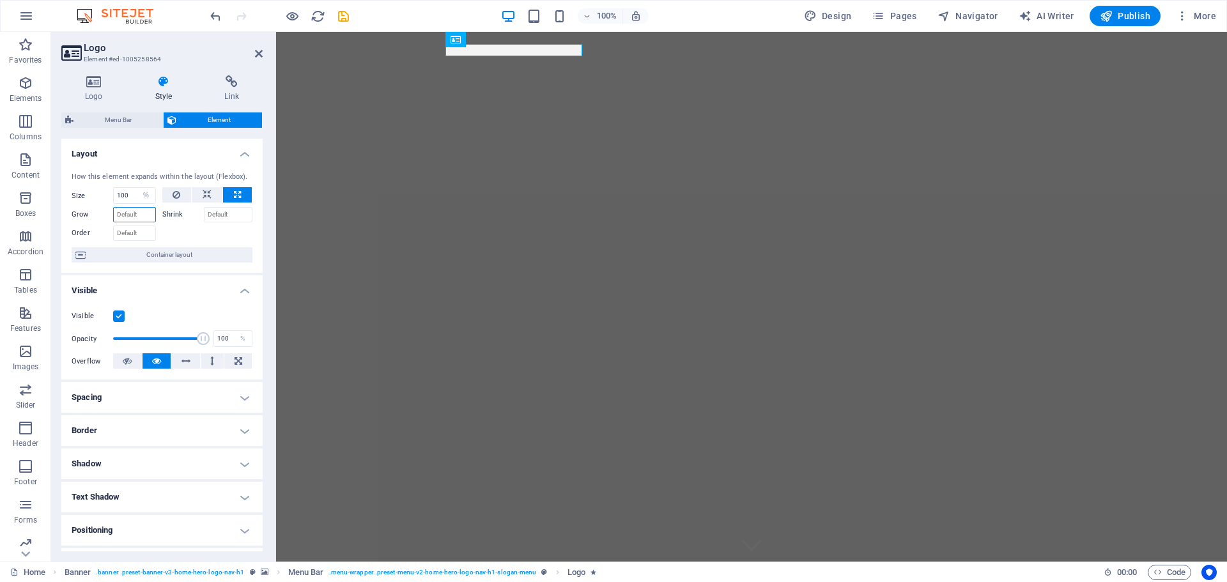
click at [143, 214] on input "Grow" at bounding box center [134, 214] width 43 height 15
click at [245, 214] on input "Shrink" at bounding box center [228, 214] width 49 height 15
click at [206, 257] on span "Container layout" at bounding box center [168, 254] width 159 height 15
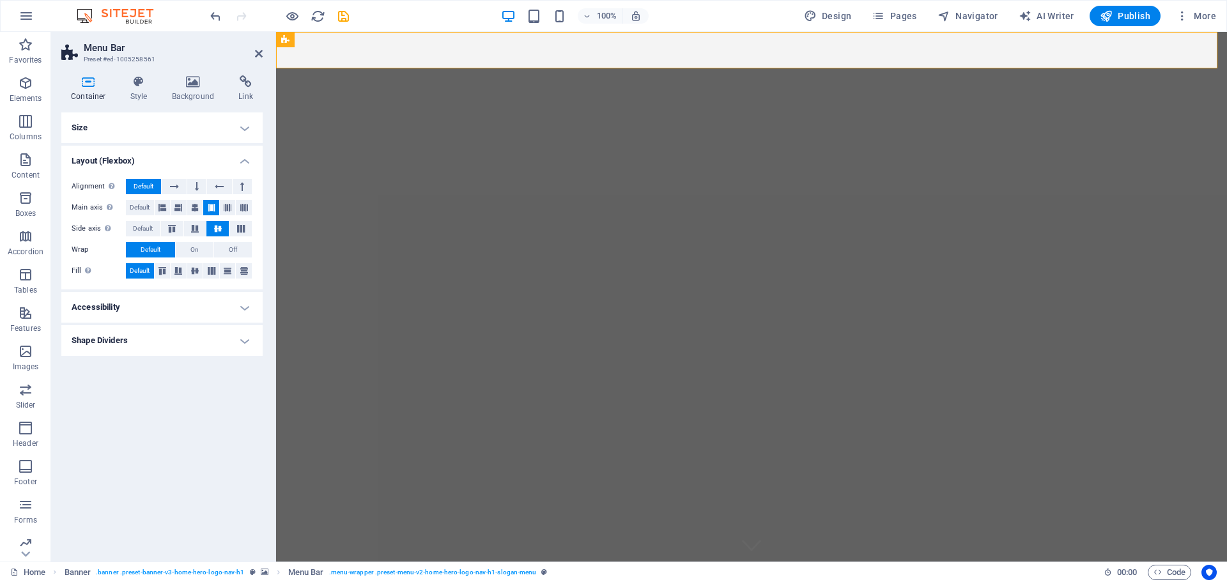
click at [173, 344] on h4 "Shape Dividers" at bounding box center [161, 340] width 201 height 31
click at [163, 305] on h4 "Accessibility" at bounding box center [161, 307] width 201 height 31
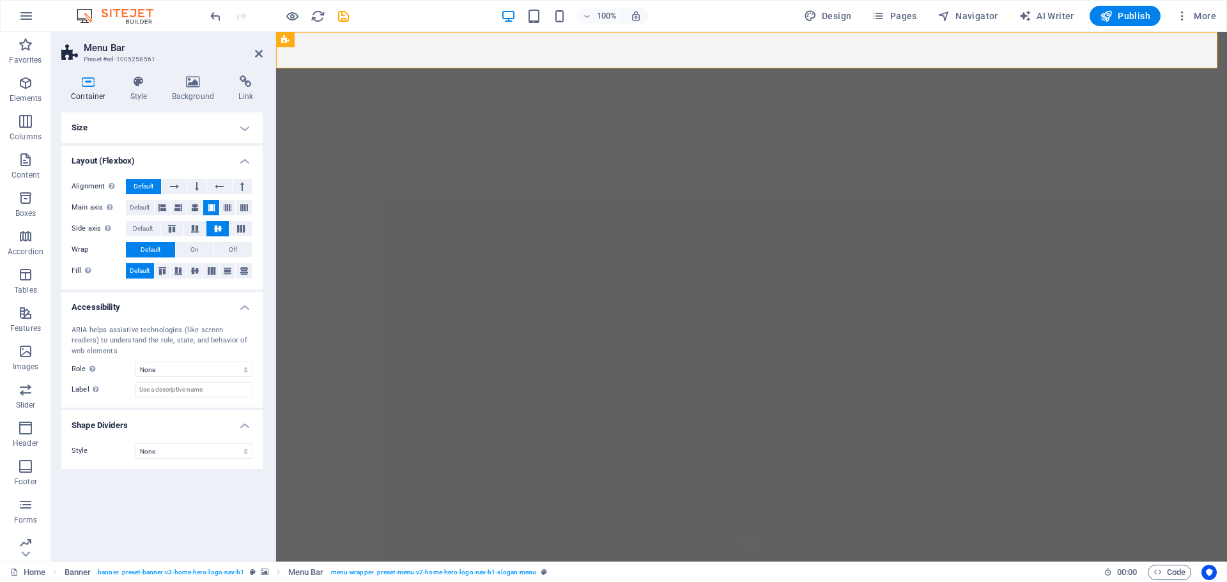
click at [109, 125] on h4 "Size" at bounding box center [161, 128] width 201 height 31
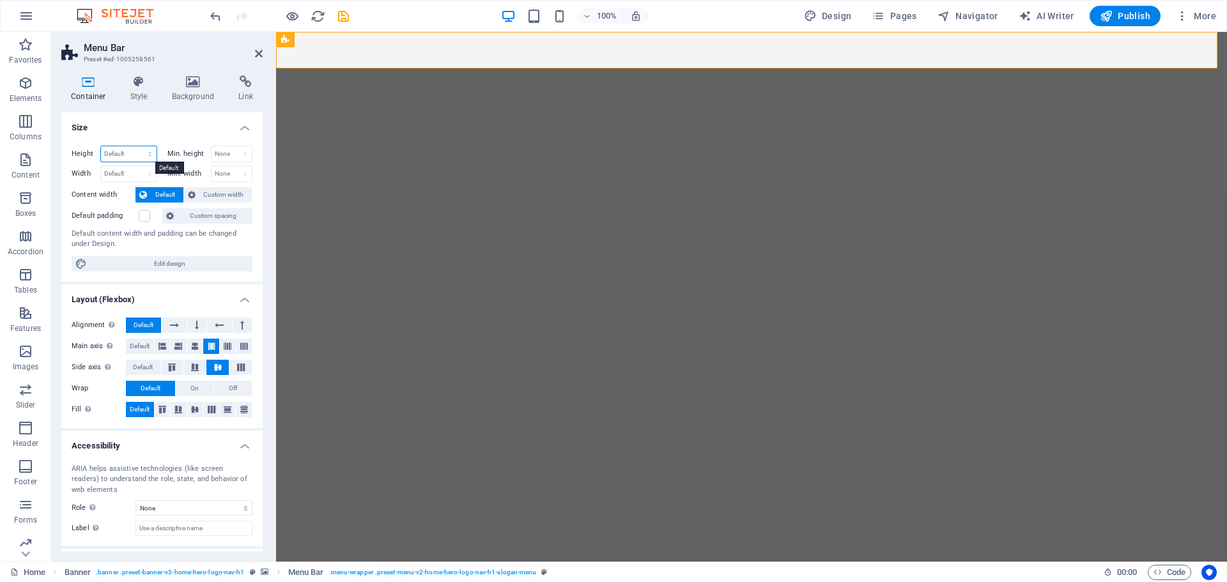
click at [141, 151] on select "Default px rem % vh vw" at bounding box center [129, 153] width 56 height 15
select select "px"
click at [137, 146] on select "Default px rem % vh vw" at bounding box center [129, 153] width 56 height 15
type input "57"
click at [130, 150] on input "57" at bounding box center [129, 153] width 56 height 15
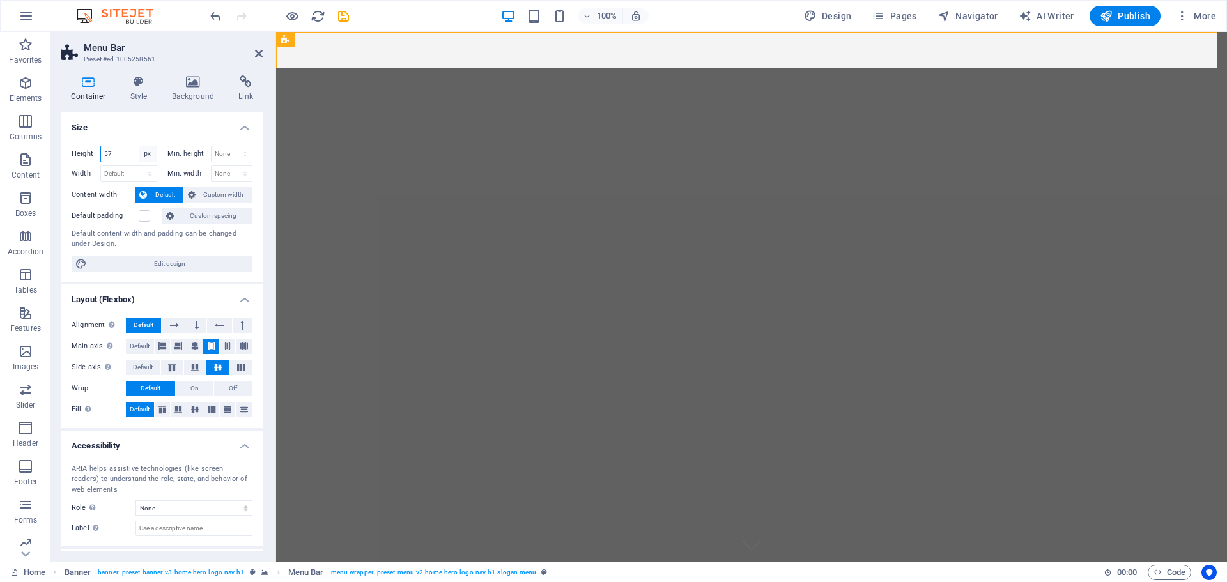
click at [144, 152] on select "Default px rem % vh vw" at bounding box center [148, 153] width 18 height 15
select select "rem"
click at [139, 146] on select "Default px rem % vh vw" at bounding box center [148, 153] width 18 height 15
type input "3.5625"
click at [143, 153] on select "Default px rem % vh vw" at bounding box center [148, 153] width 18 height 15
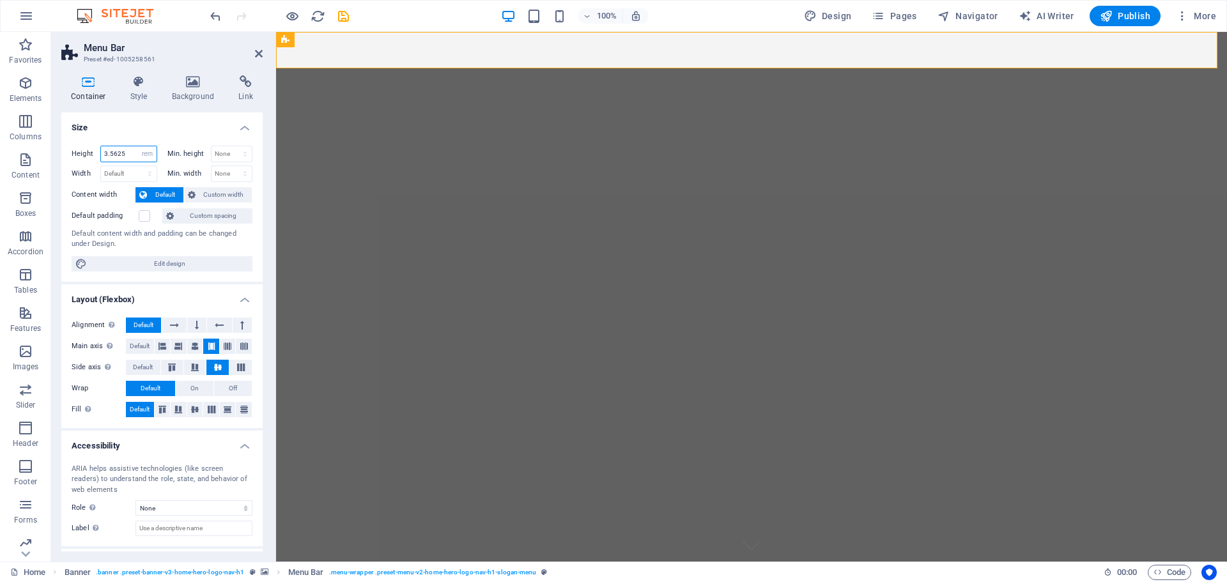
select select "%"
click at [139, 146] on select "Default px rem % vh vw" at bounding box center [148, 153] width 18 height 15
type input "100"
click at [148, 157] on select "Default px rem % vh vw" at bounding box center [148, 153] width 18 height 15
select select "vh"
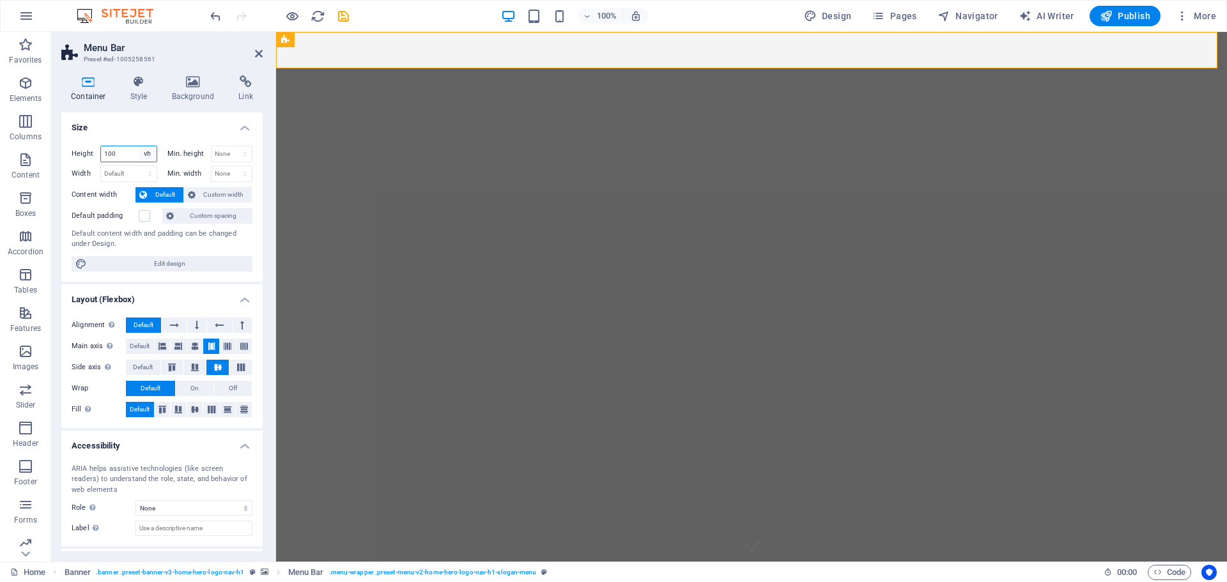
click at [139, 146] on select "Default px rem % vh vw" at bounding box center [148, 153] width 18 height 15
type input "6.9"
click at [143, 150] on select "Default px rem % vh vw" at bounding box center [148, 153] width 18 height 15
select select "vw"
click at [139, 146] on select "Default px rem % vh vw" at bounding box center [148, 153] width 18 height 15
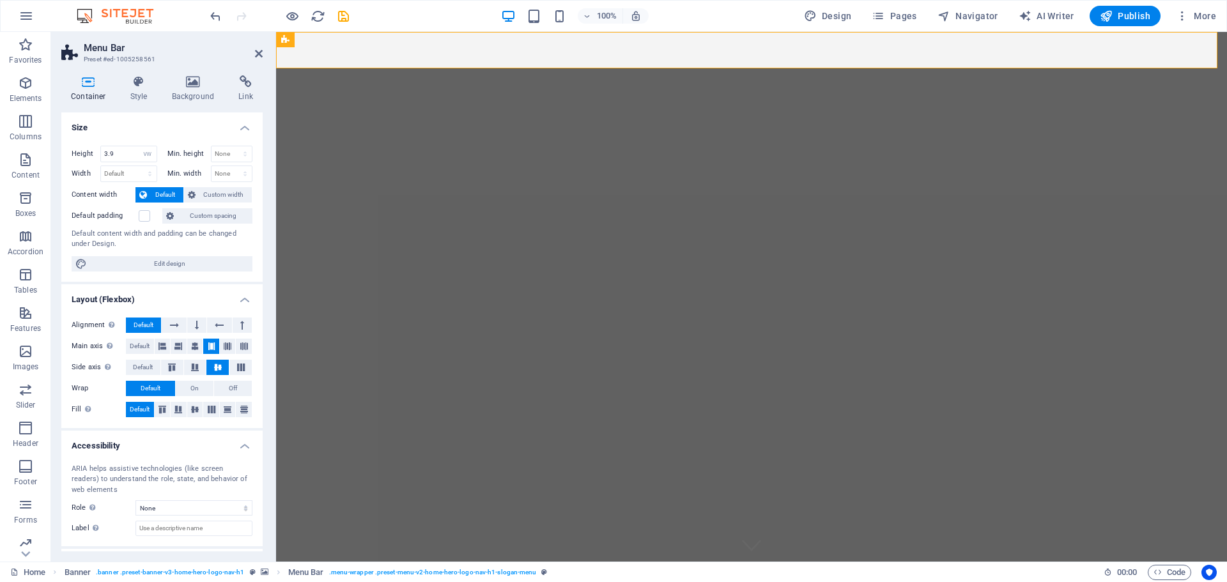
click at [142, 136] on div "Height 3.9 Default px rem % vh vw Min. height None px rem % vh vw Width Default…" at bounding box center [161, 209] width 201 height 146
click at [217, 18] on icon "undo" at bounding box center [215, 16] width 15 height 15
type input "6.9"
select select "vh"
click at [217, 18] on icon "undo" at bounding box center [215, 16] width 15 height 15
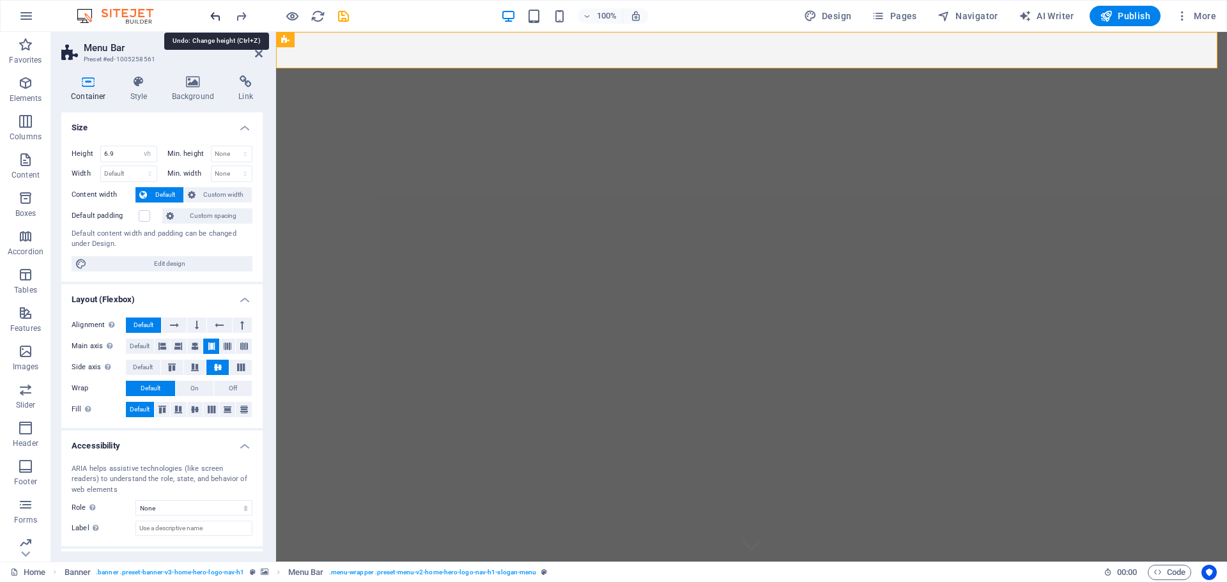
type input "100"
select select "%"
click at [217, 18] on icon "undo" at bounding box center [215, 16] width 15 height 15
type input "3.5625"
select select "rem"
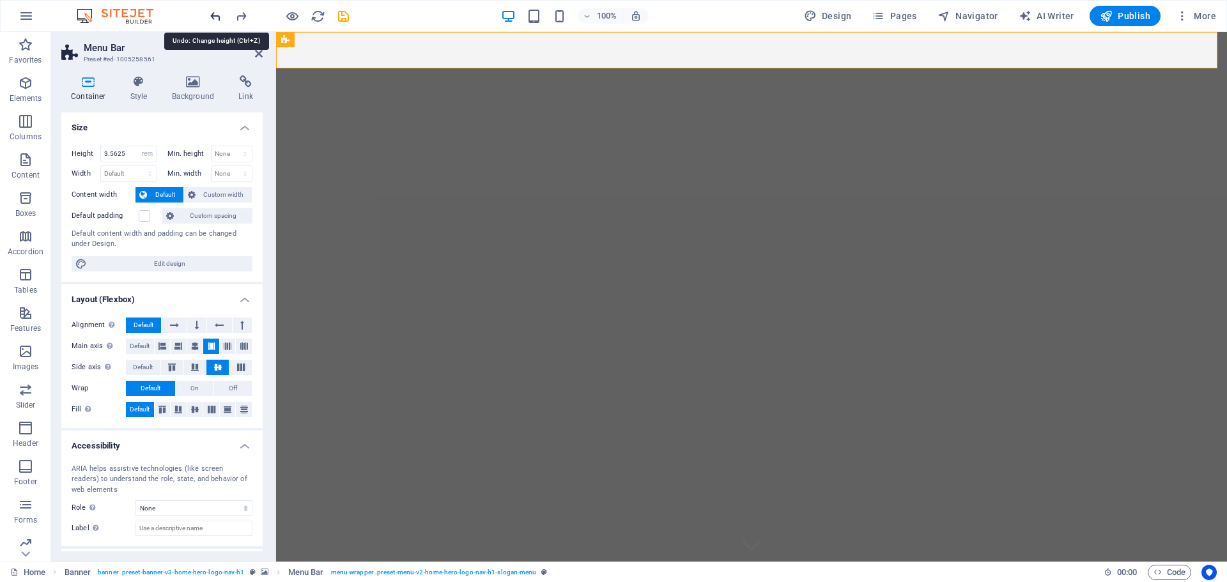
click at [217, 18] on icon "undo" at bounding box center [215, 16] width 15 height 15
type input "57"
select select "px"
click at [217, 18] on icon "undo" at bounding box center [215, 16] width 15 height 15
select select "DISABLED_OPTION_VALUE"
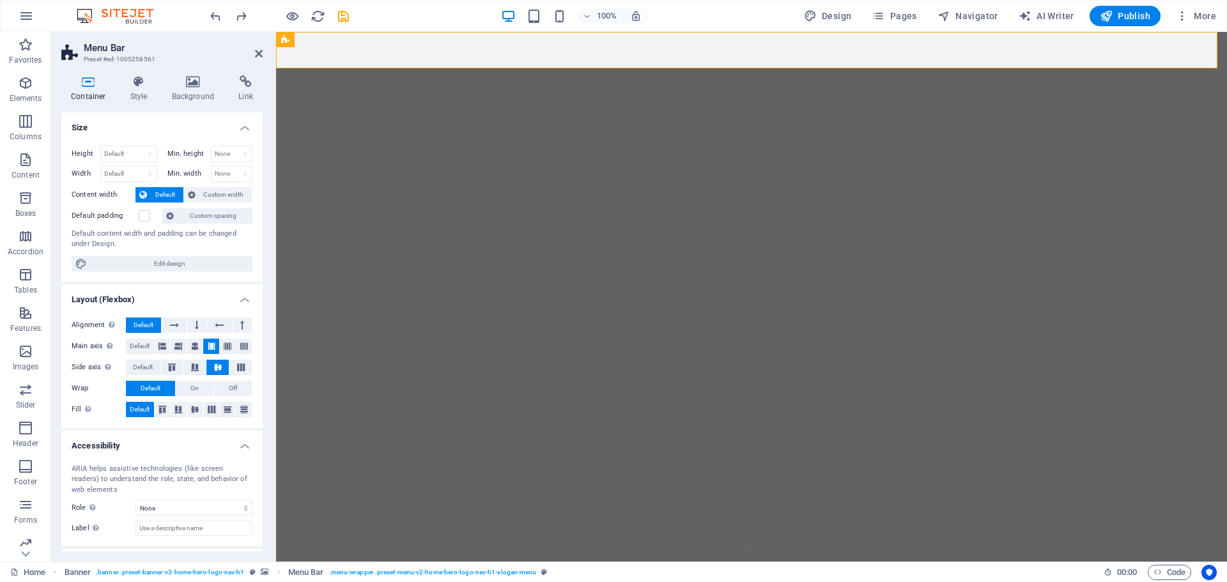
click at [163, 121] on h4 "Size" at bounding box center [161, 124] width 201 height 23
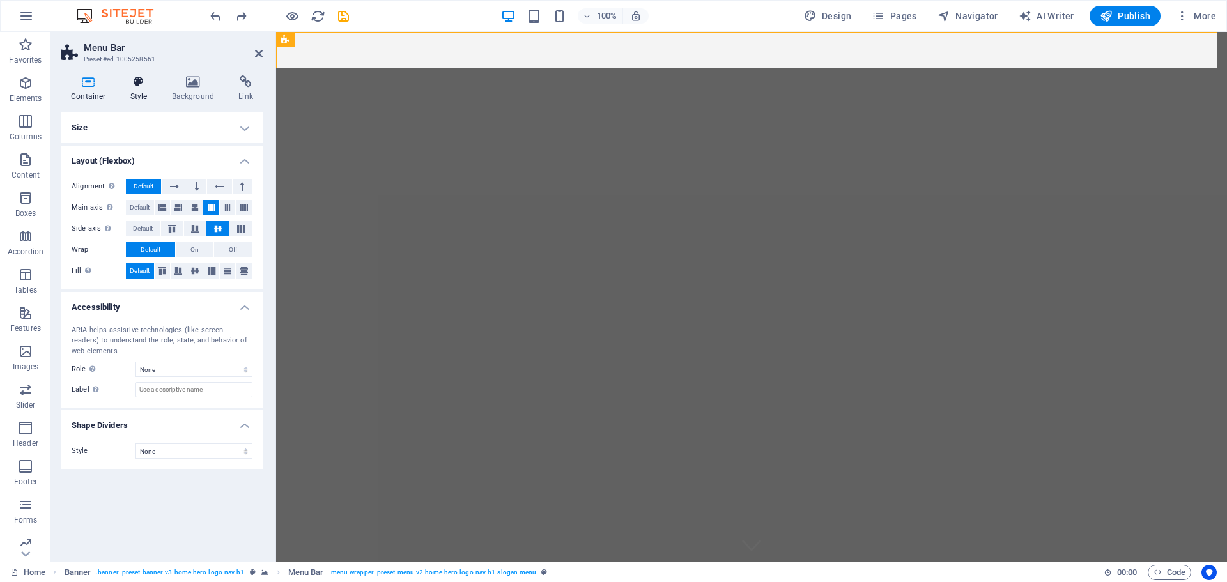
click at [138, 88] on icon at bounding box center [139, 81] width 36 height 13
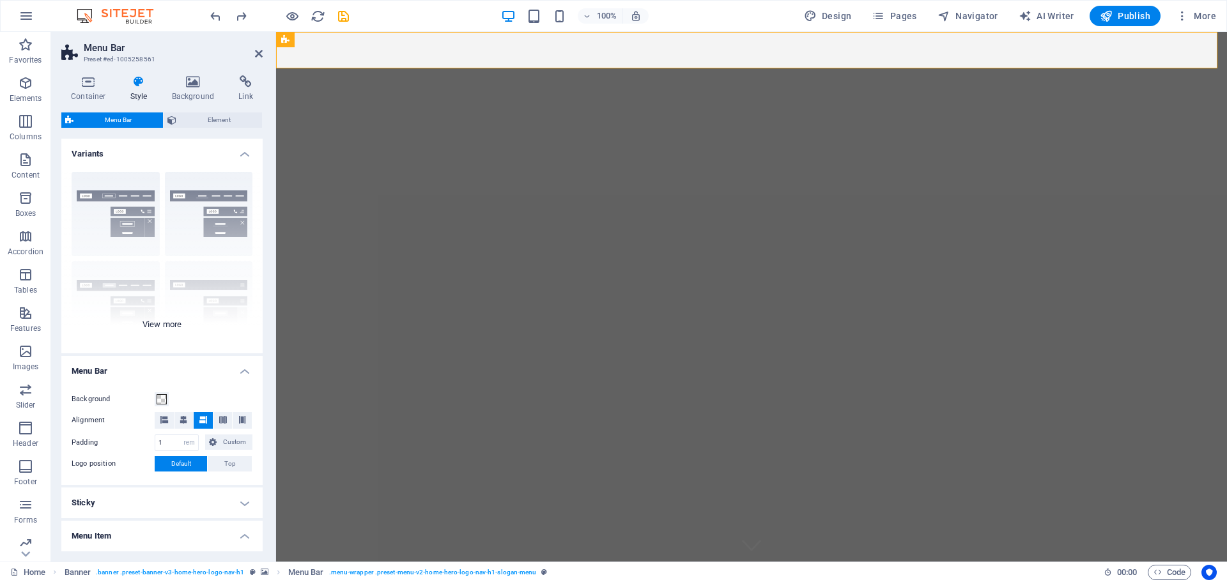
scroll to position [128, 0]
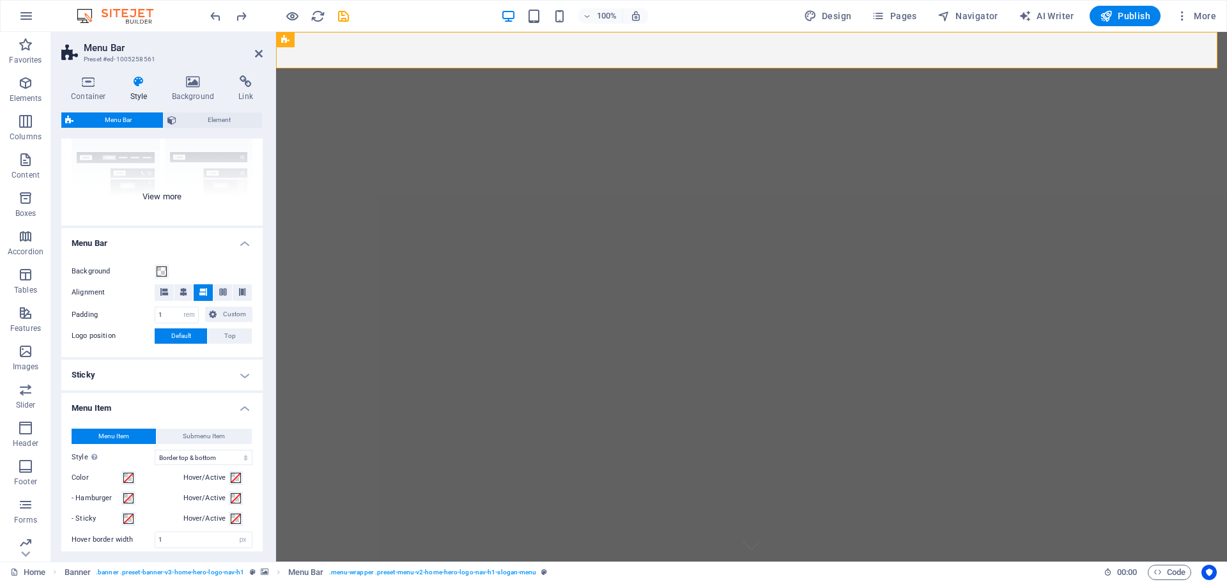
click at [169, 197] on div "Border Centered Default Fixed Loki Trigger Wide XXL" at bounding box center [161, 130] width 201 height 192
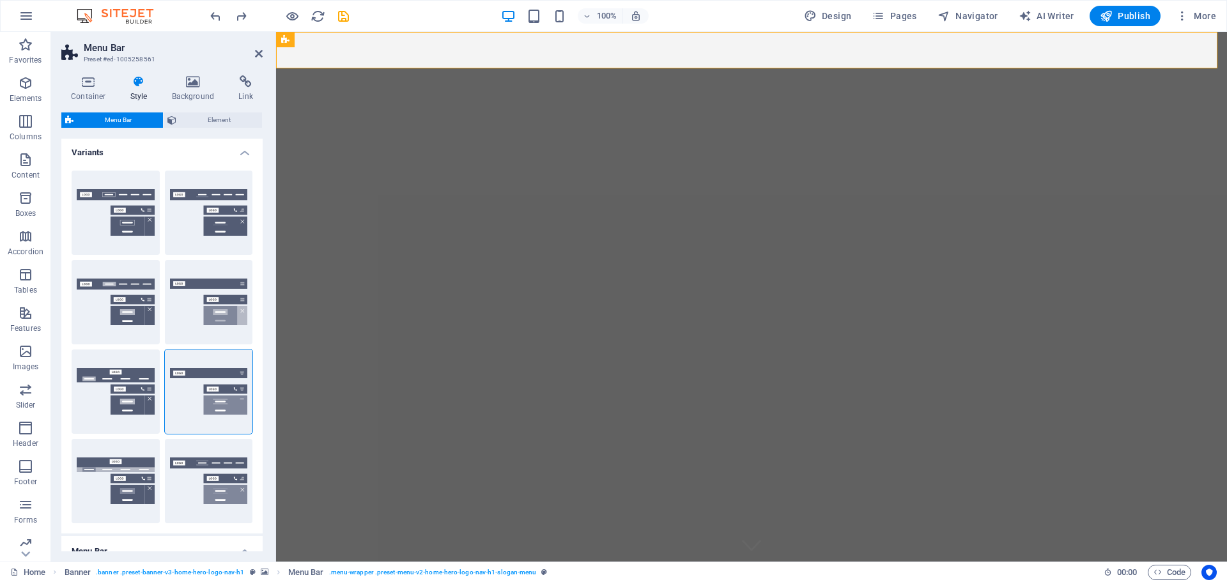
scroll to position [0, 0]
click at [84, 492] on button "Wide" at bounding box center [116, 482] width 88 height 84
type input "0"
type input "2"
select select "hover_box_bottom"
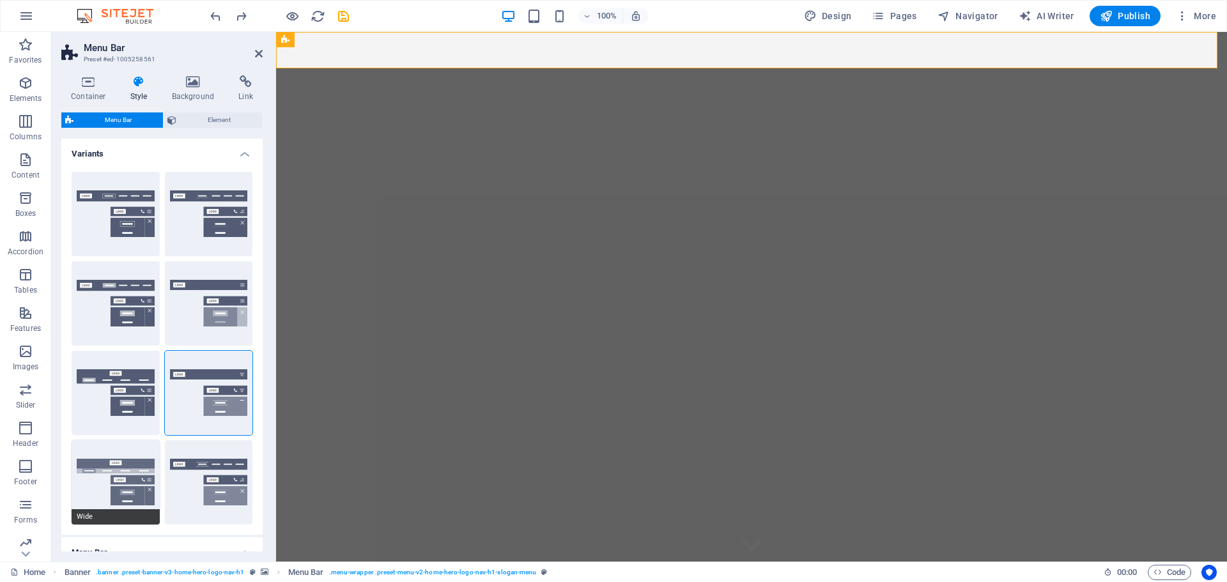
select select "link-default-font"
select select "px"
select select
type input "17"
select select "200"
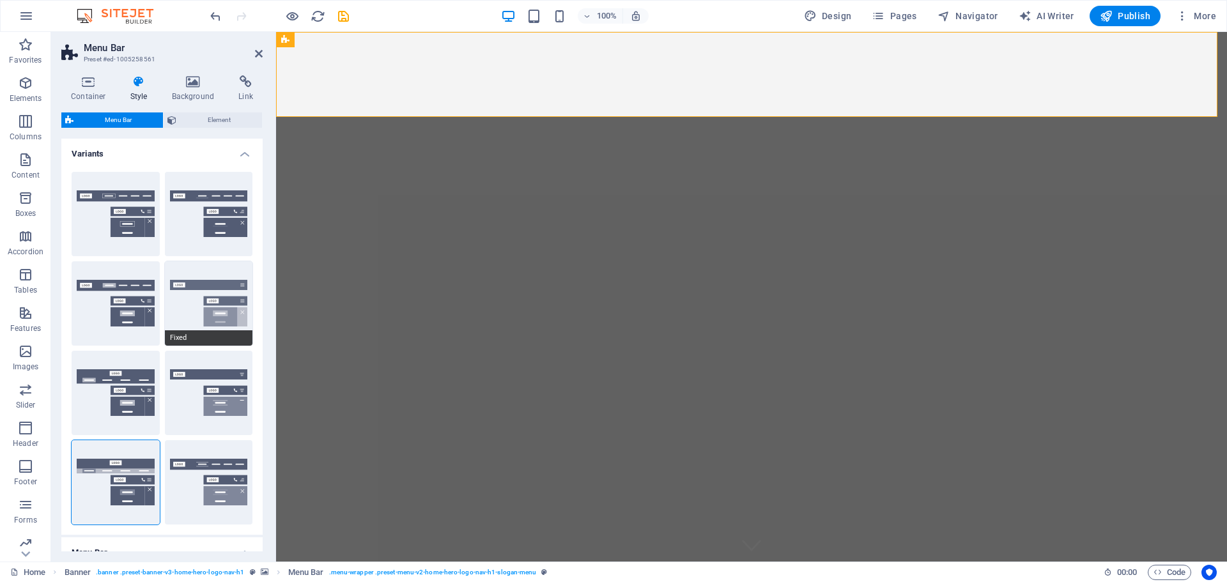
click at [180, 318] on button "Fixed" at bounding box center [209, 303] width 88 height 84
type input "1"
select select "link-special-font"
type input "1.5"
select select "rem"
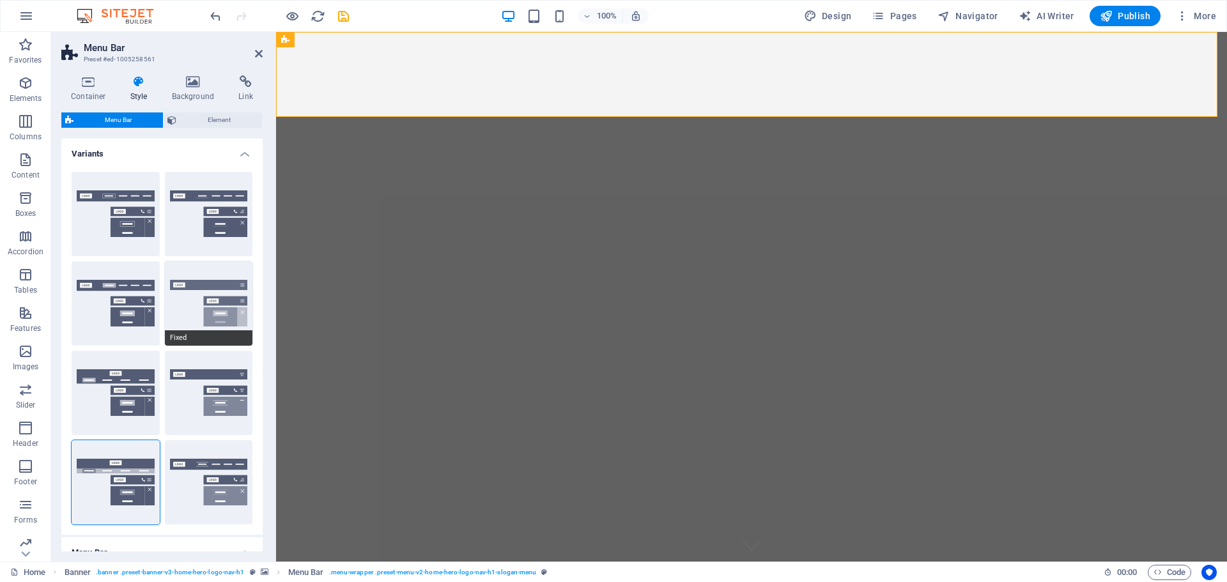
select select "700"
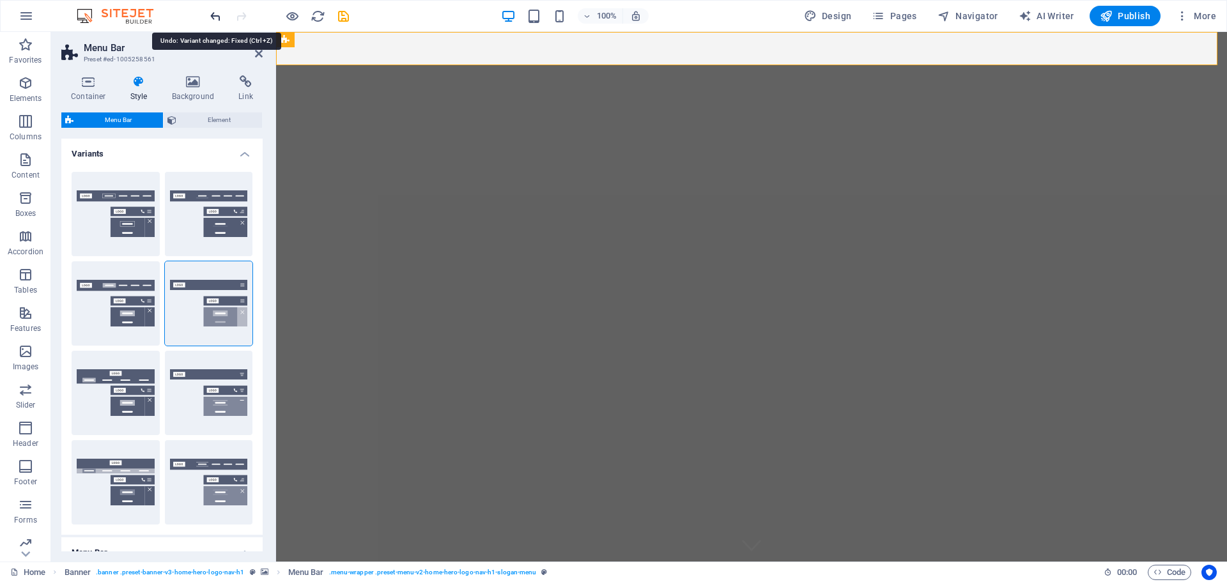
click at [217, 17] on icon "undo" at bounding box center [215, 16] width 15 height 15
type input "0"
type input "2"
select select "link-default-font"
type input "17"
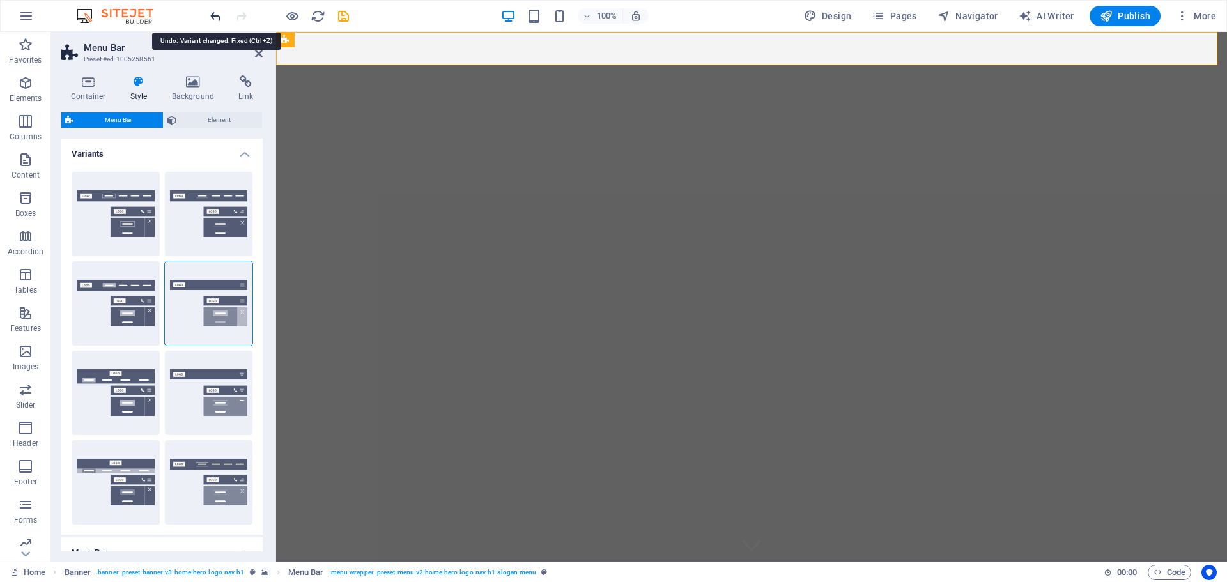
select select "px"
select select "200"
click at [217, 17] on icon "undo" at bounding box center [215, 16] width 15 height 15
type input "1"
select select "hover_border_vertical"
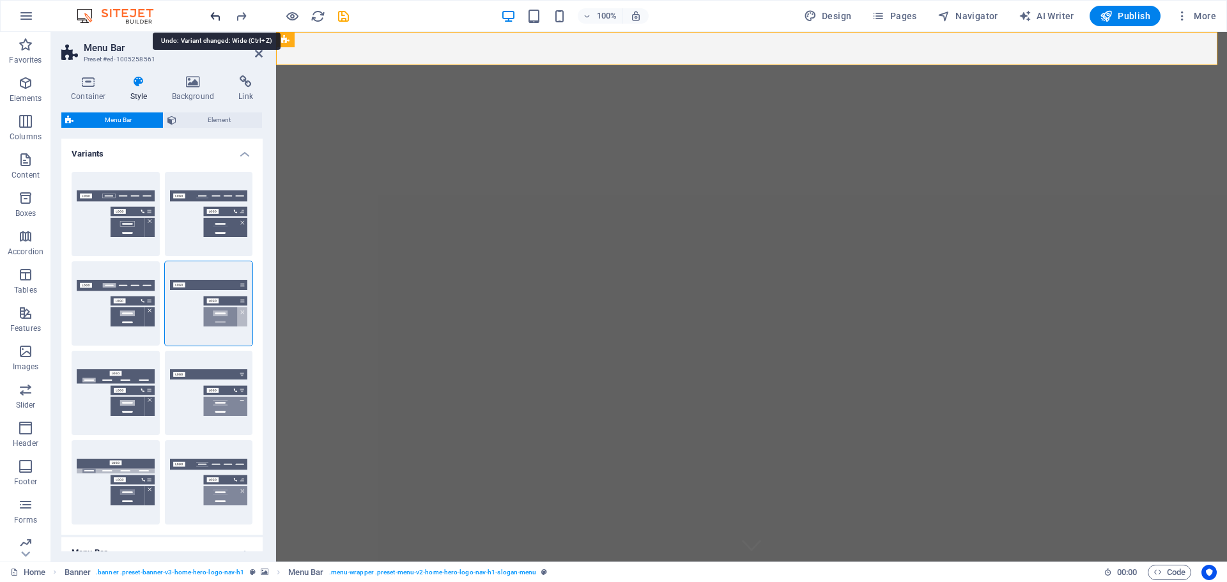
type input "1"
select select "link-special-font"
type input "3"
select select "rem"
select select "800"
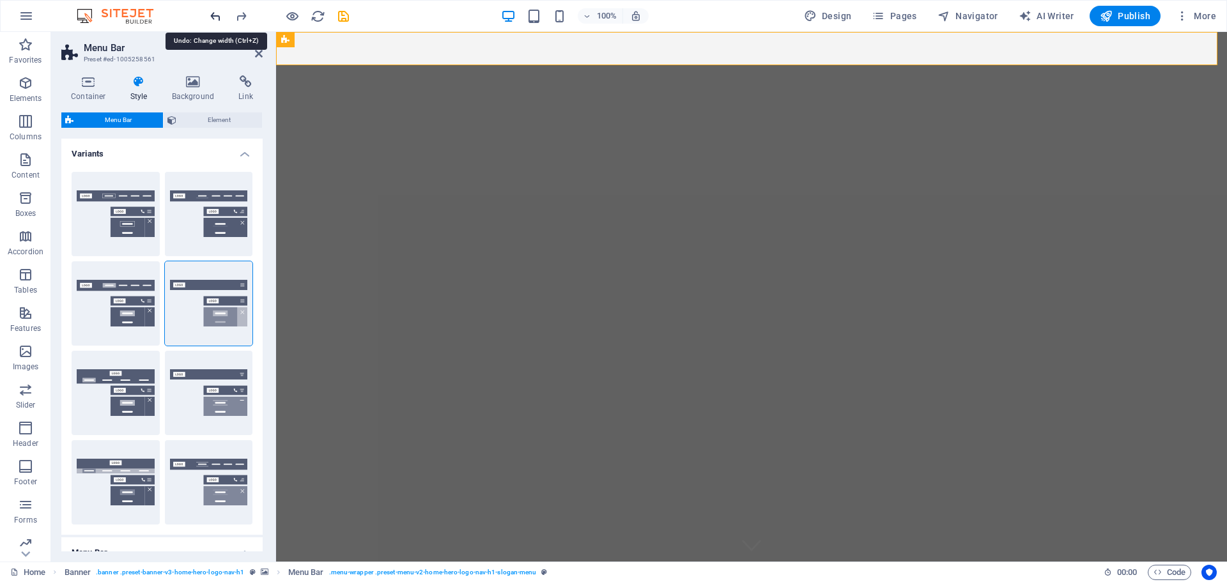
click at [217, 17] on icon "undo" at bounding box center [215, 16] width 15 height 15
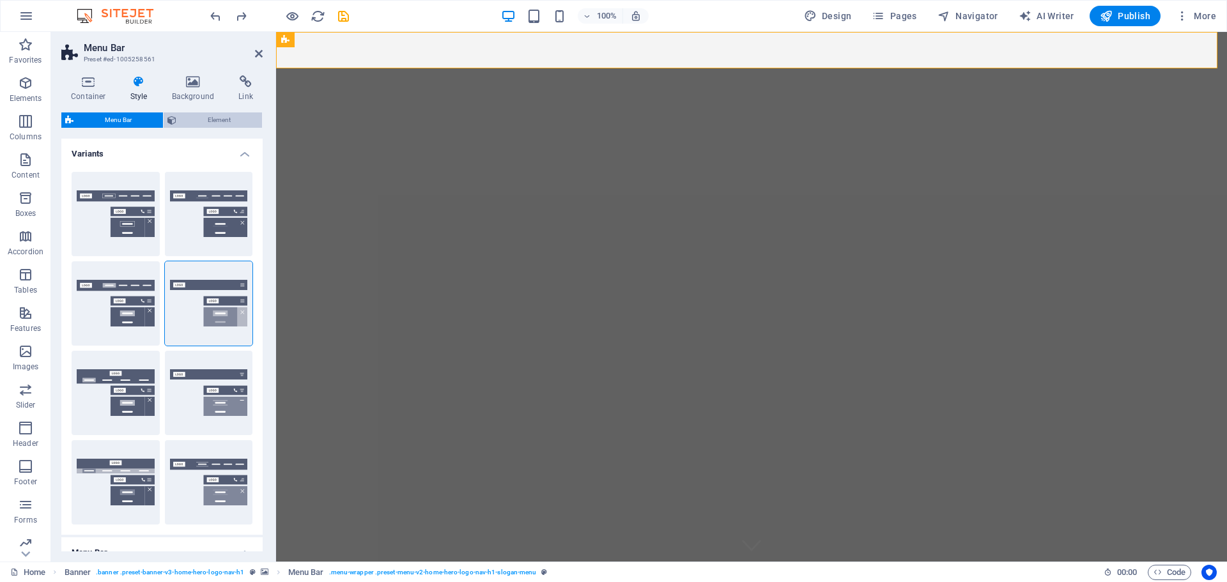
click at [182, 118] on span "Element" at bounding box center [219, 120] width 78 height 15
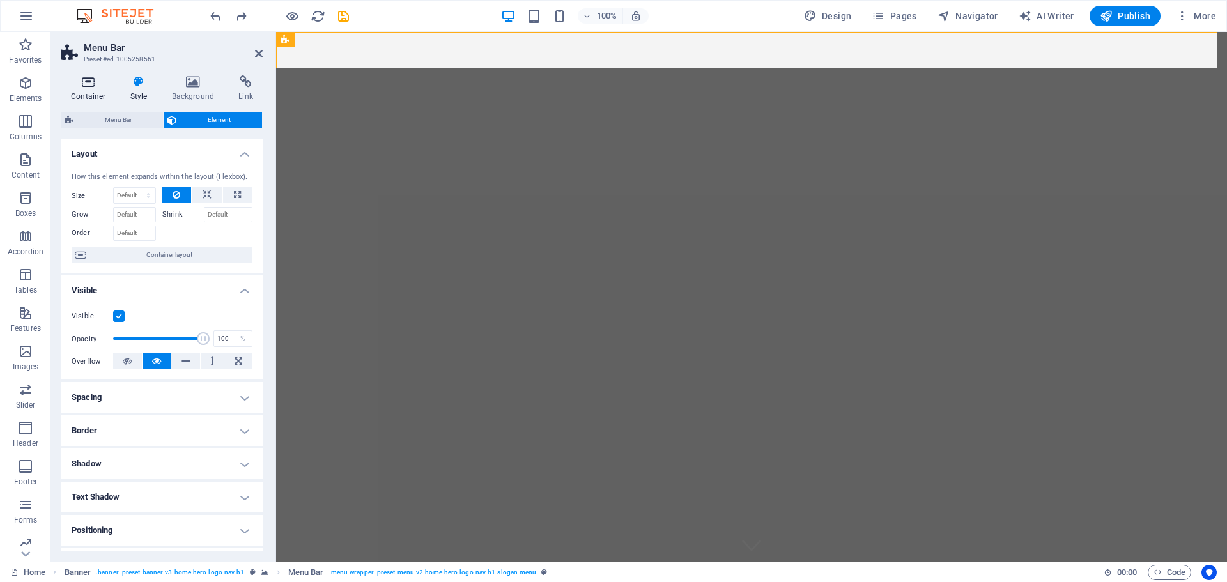
click at [90, 89] on h4 "Container" at bounding box center [90, 88] width 59 height 27
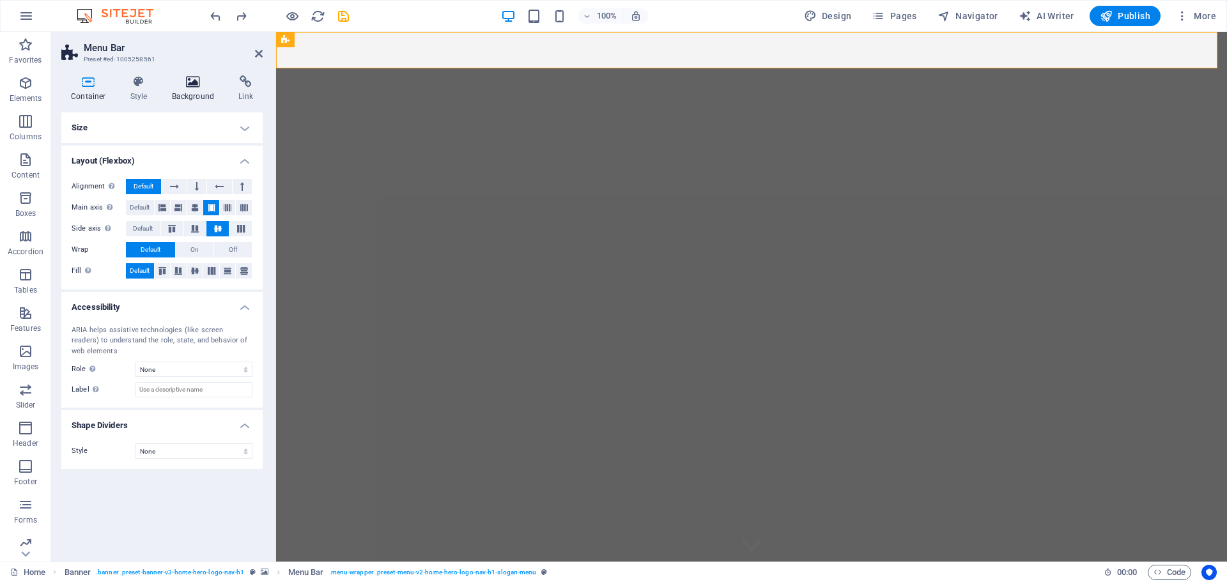
click at [193, 87] on icon at bounding box center [193, 81] width 62 height 13
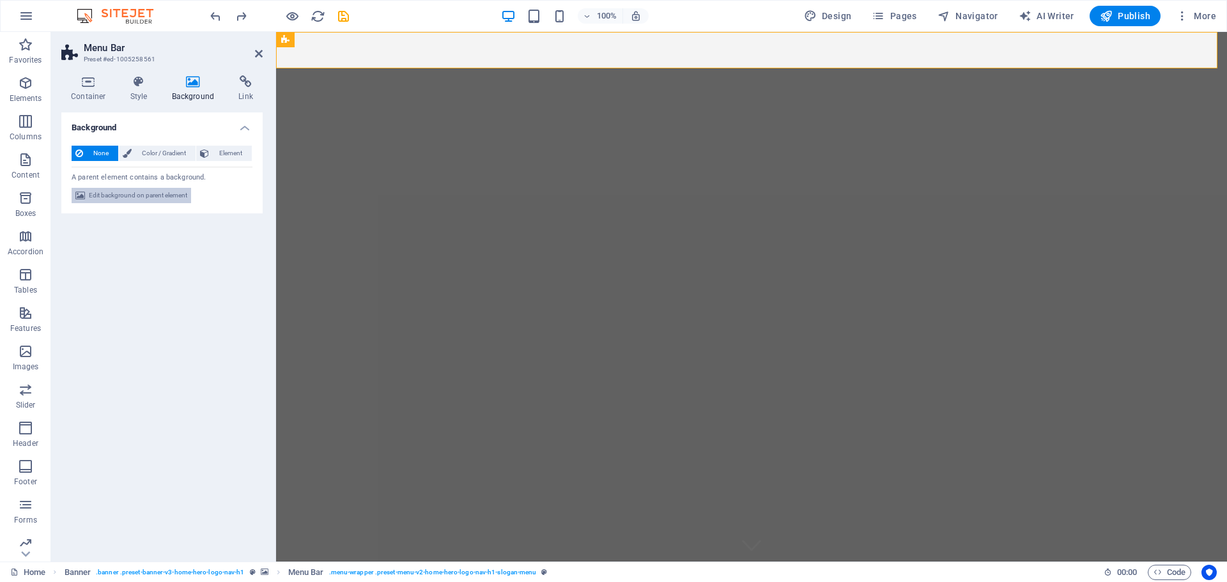
click at [144, 198] on span "Edit background on parent element" at bounding box center [138, 195] width 98 height 15
select select "ms"
select select "s"
select select "progressive"
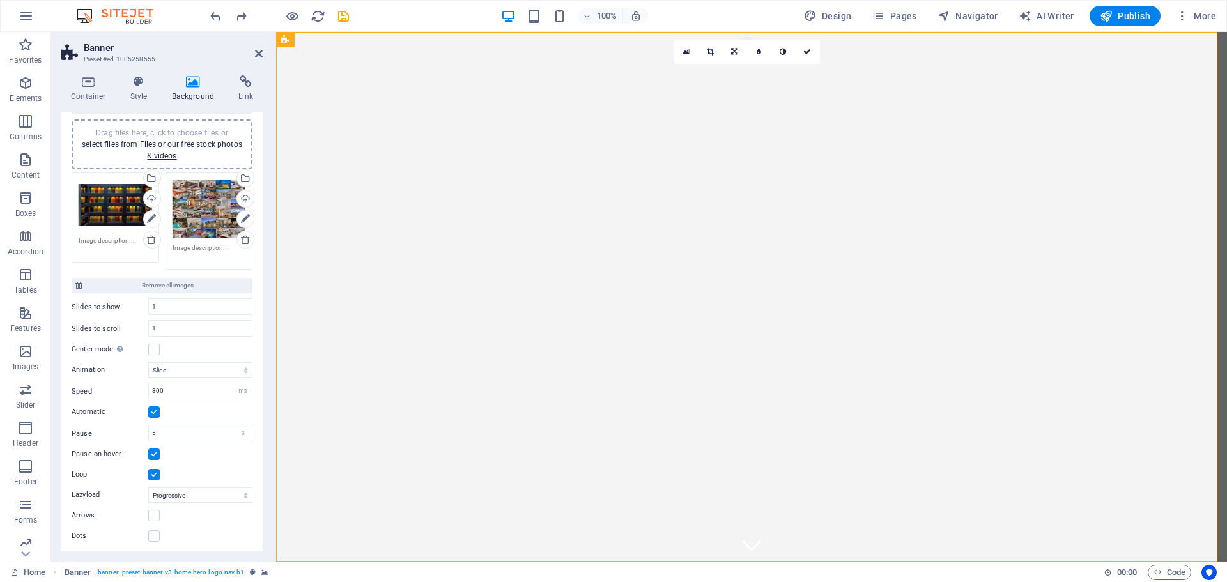
scroll to position [108, 0]
click at [212, 368] on select "Slide Fade" at bounding box center [200, 368] width 104 height 15
select select "fade"
click at [148, 361] on select "Slide Fade" at bounding box center [200, 368] width 104 height 15
click at [258, 53] on icon at bounding box center [259, 54] width 8 height 10
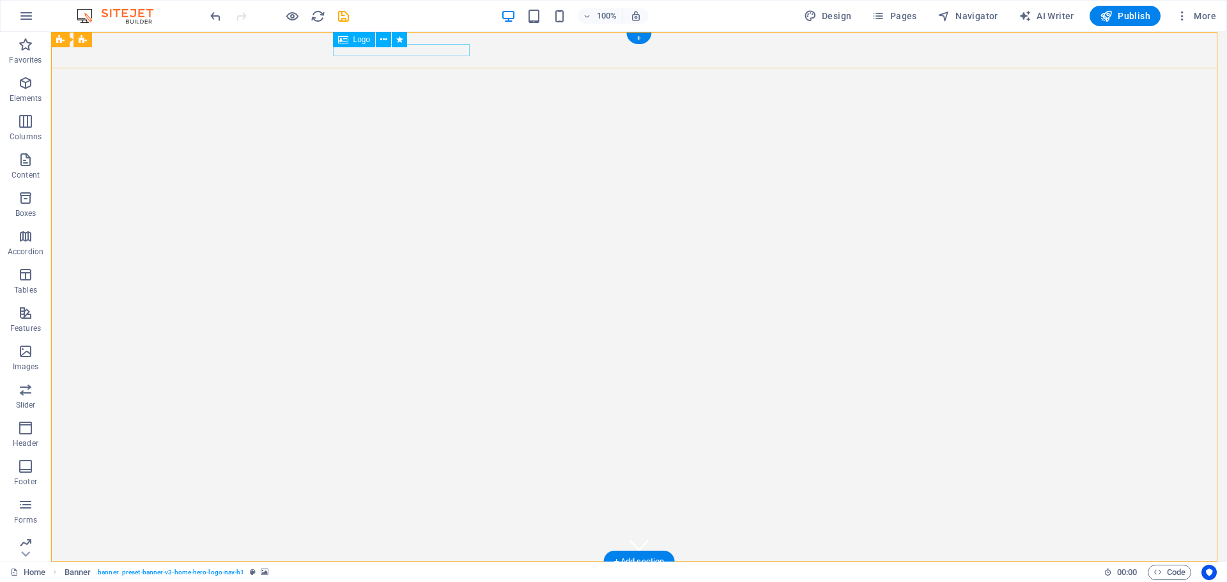
click at [409, 572] on div "Alpha Investment Solutions" at bounding box center [639, 578] width 603 height 13
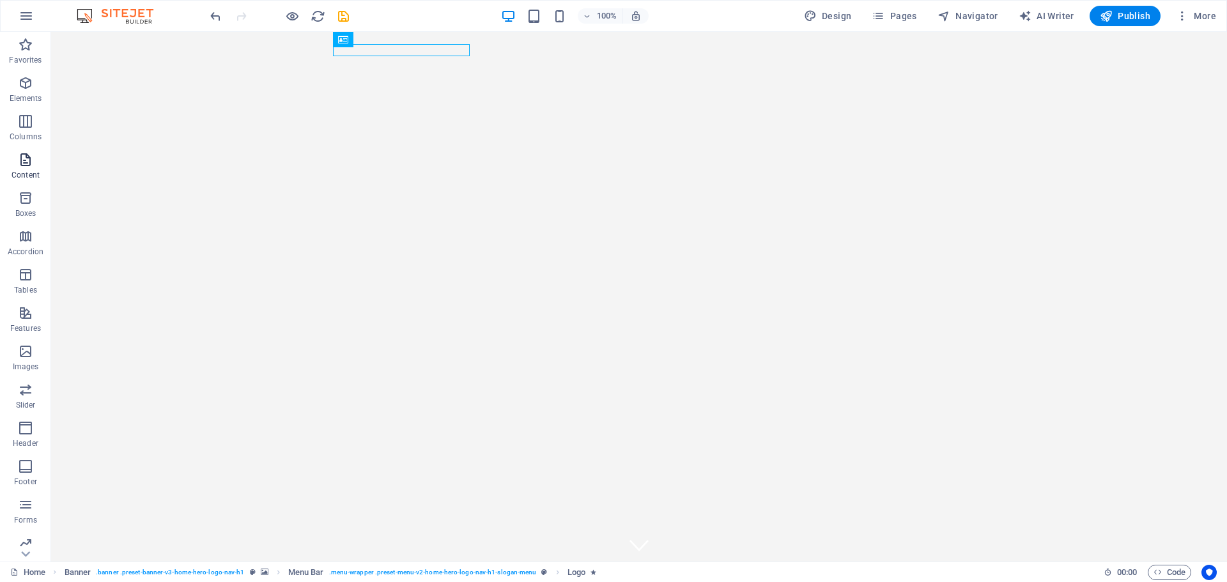
click at [31, 163] on icon "button" at bounding box center [25, 159] width 15 height 15
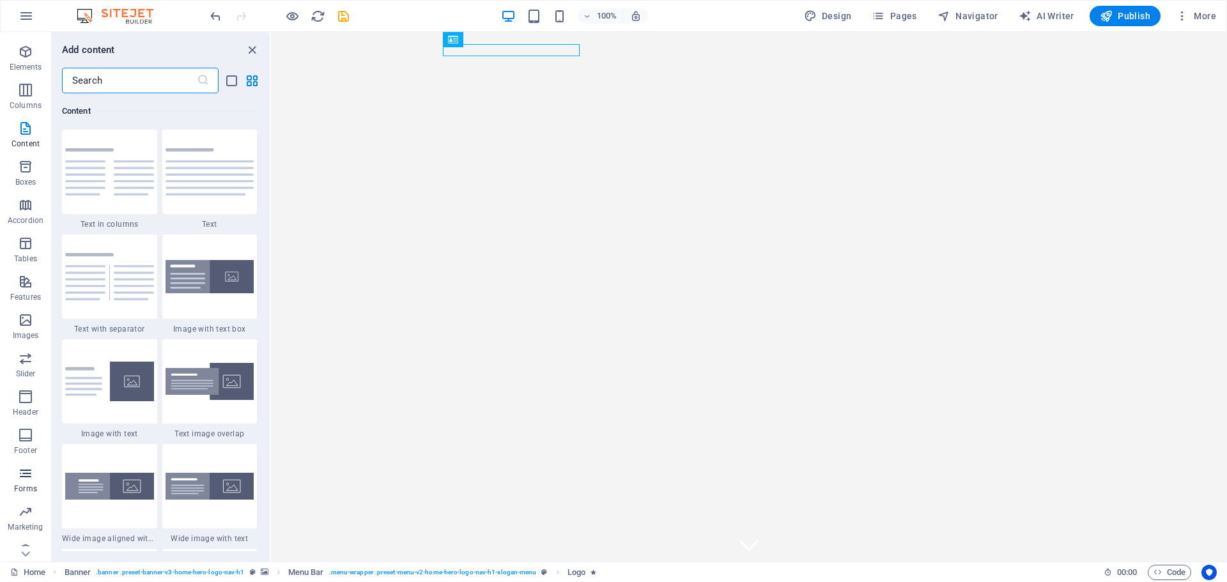
scroll to position [45, 0]
click at [25, 382] on icon "button" at bounding box center [25, 382] width 15 height 15
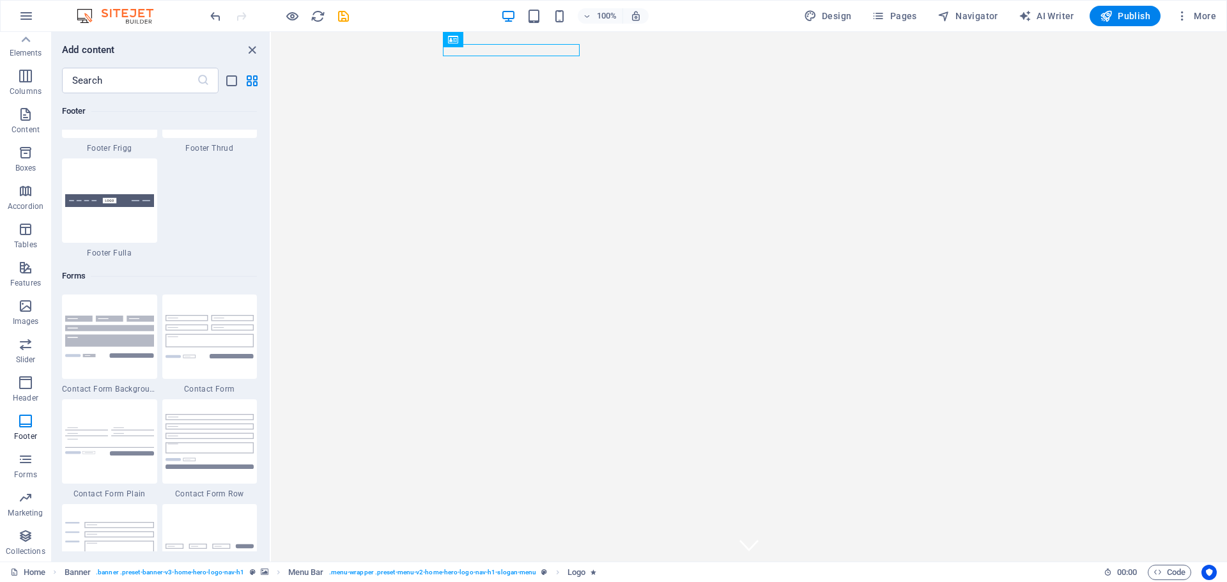
scroll to position [9360, 0]
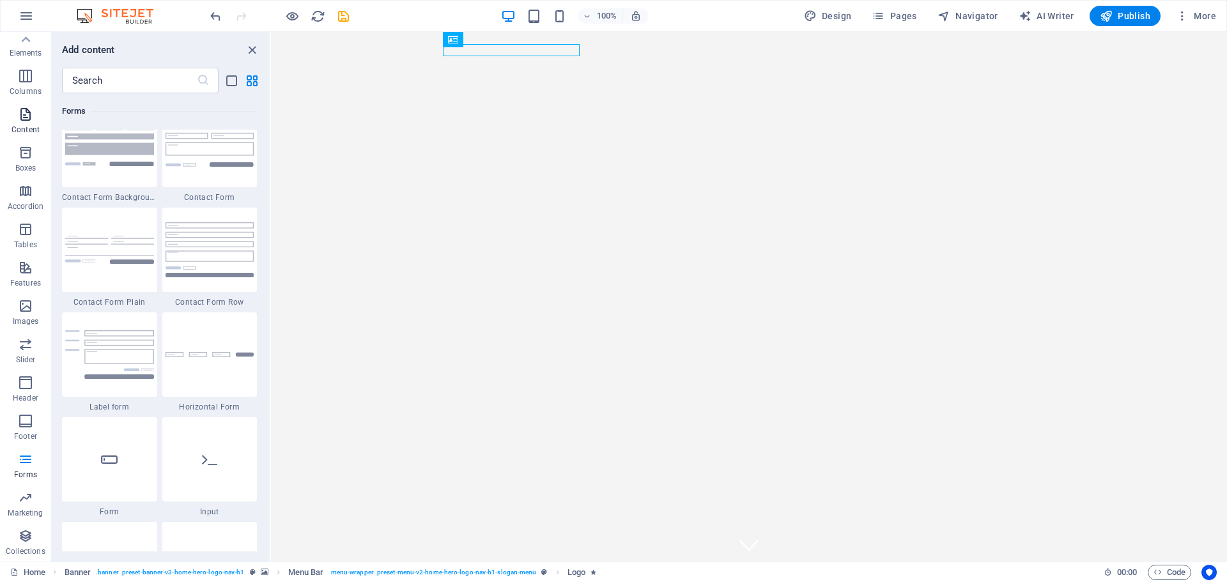
click at [30, 127] on p "Content" at bounding box center [26, 130] width 28 height 10
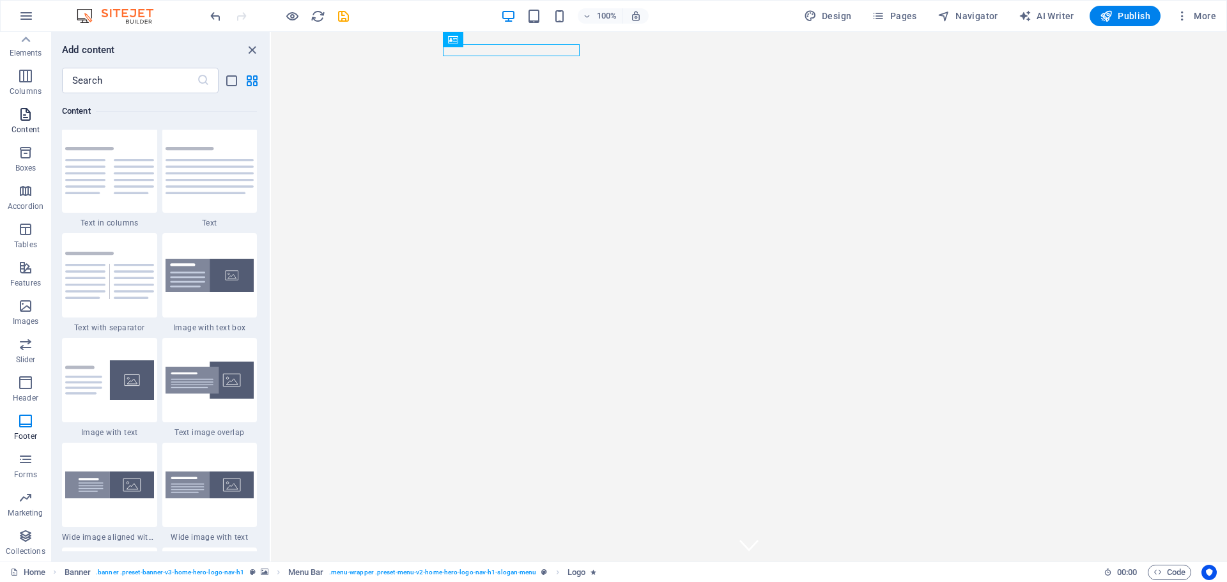
scroll to position [2237, 0]
click at [254, 50] on icon "close panel" at bounding box center [252, 50] width 15 height 15
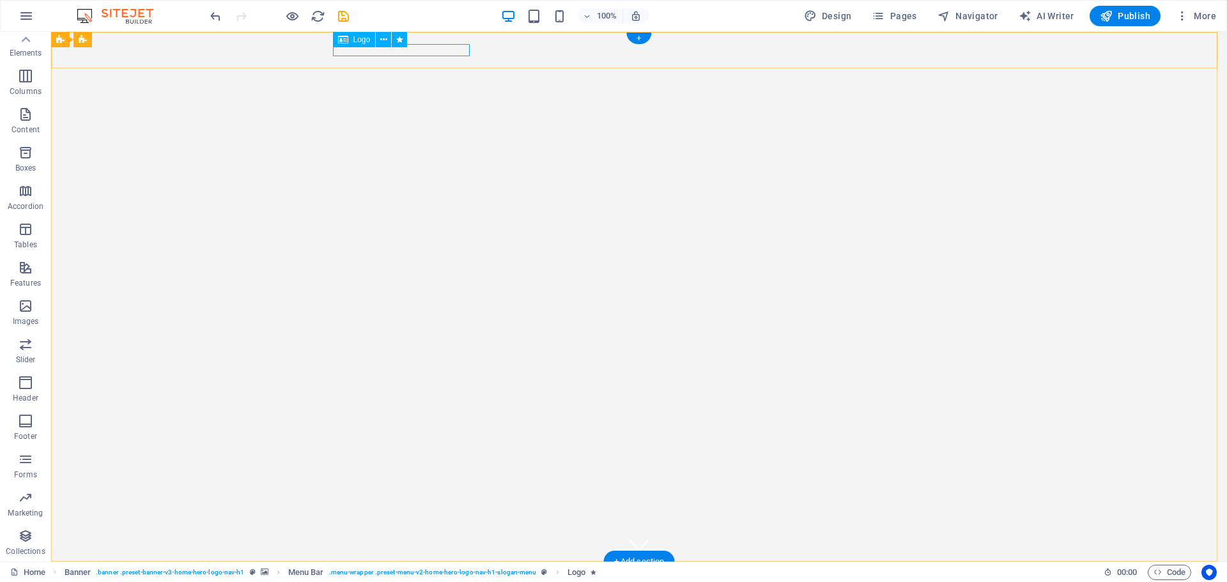
click at [400, 572] on div "Alpha Investment Solutions" at bounding box center [639, 578] width 603 height 13
select select "pulse"
select select "s"
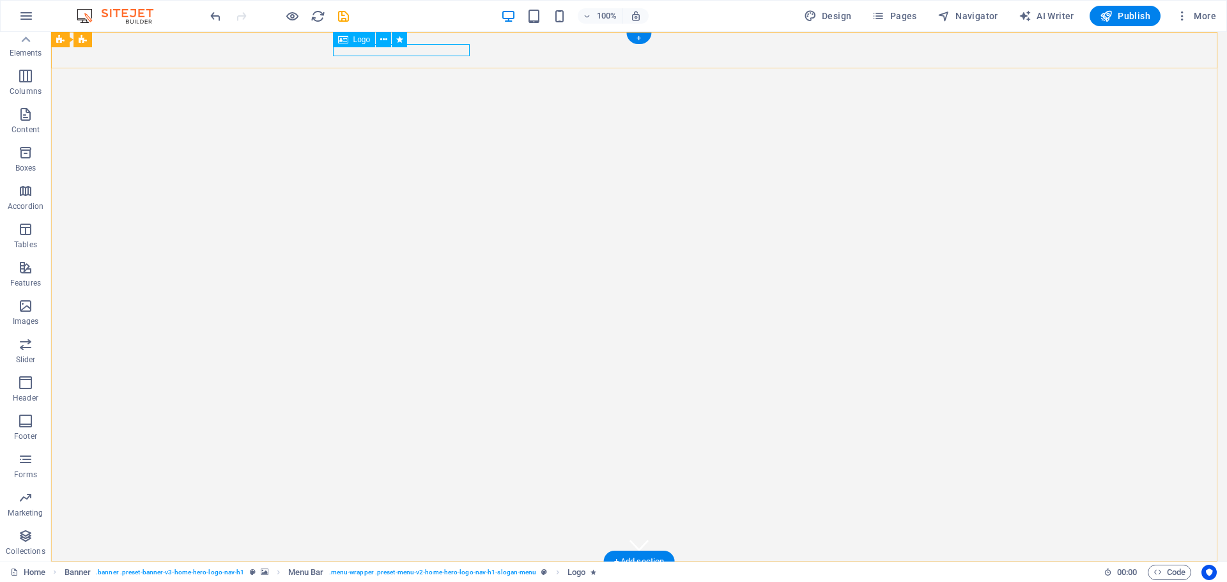
select select "scroll"
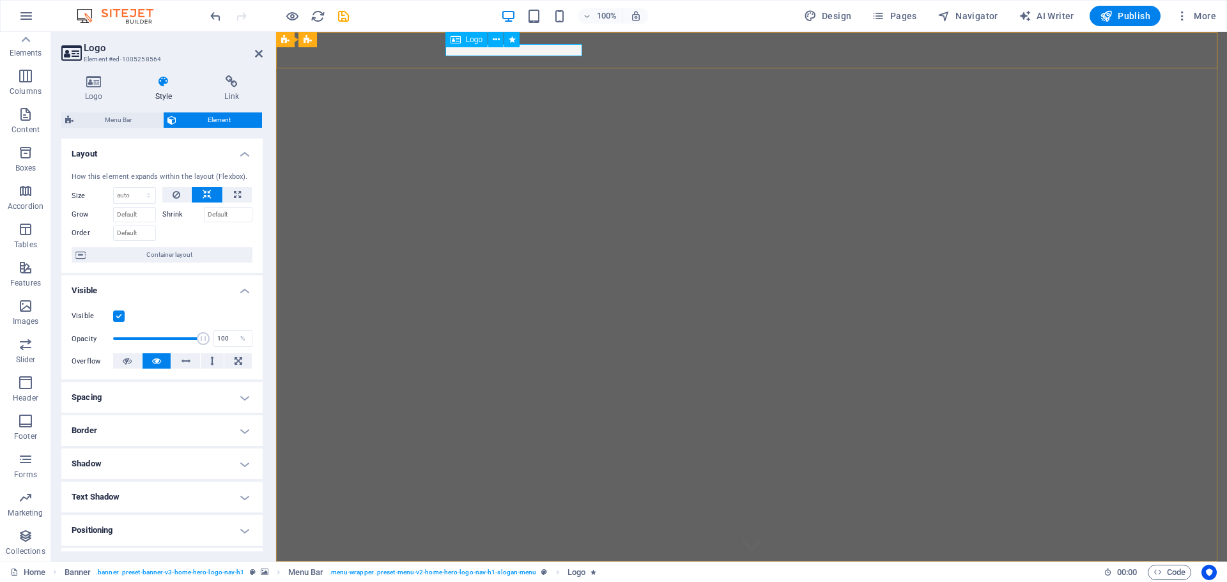
click at [536, 572] on div "Alpha Investment Solutions" at bounding box center [751, 578] width 603 height 13
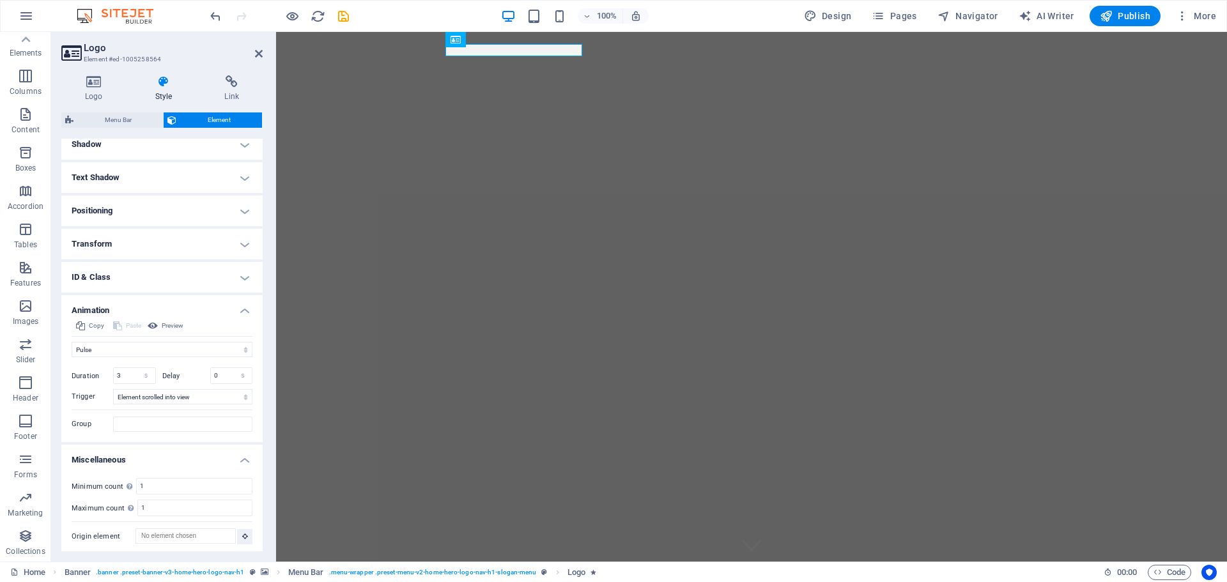
scroll to position [323, 0]
click at [1187, 14] on icon "button" at bounding box center [1182, 16] width 13 height 13
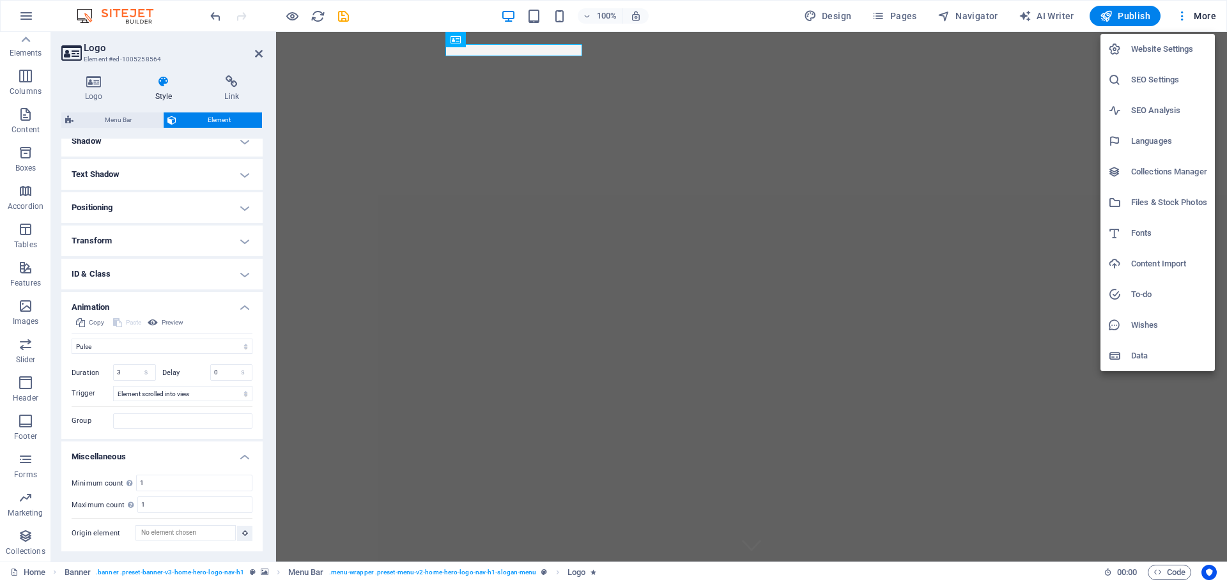
click at [1159, 238] on h6 "Fonts" at bounding box center [1169, 233] width 76 height 15
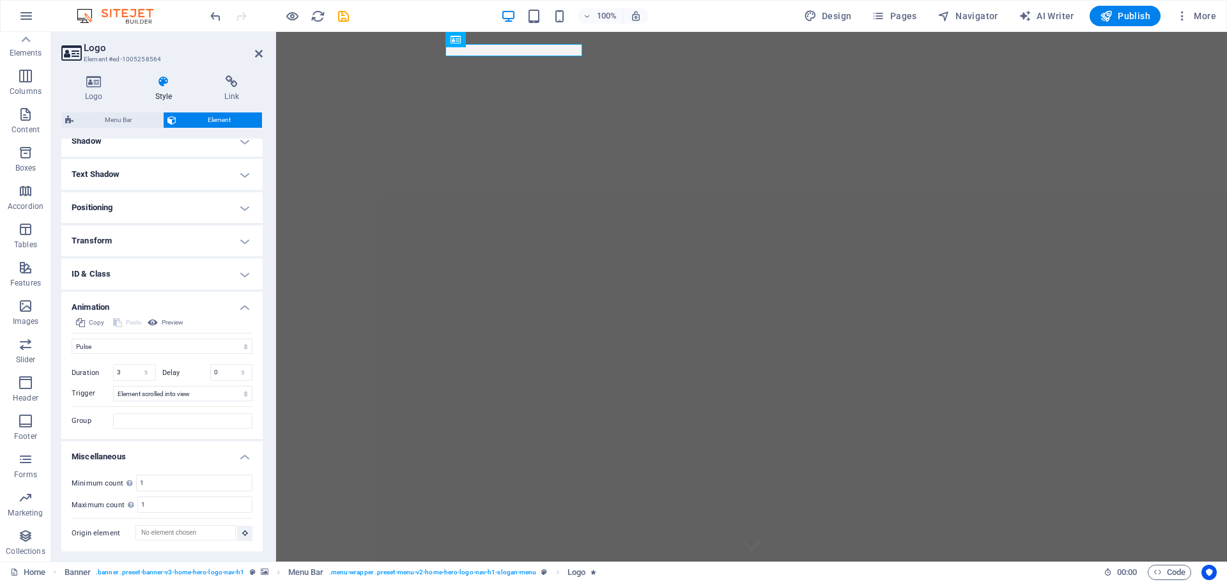
select select "popularity"
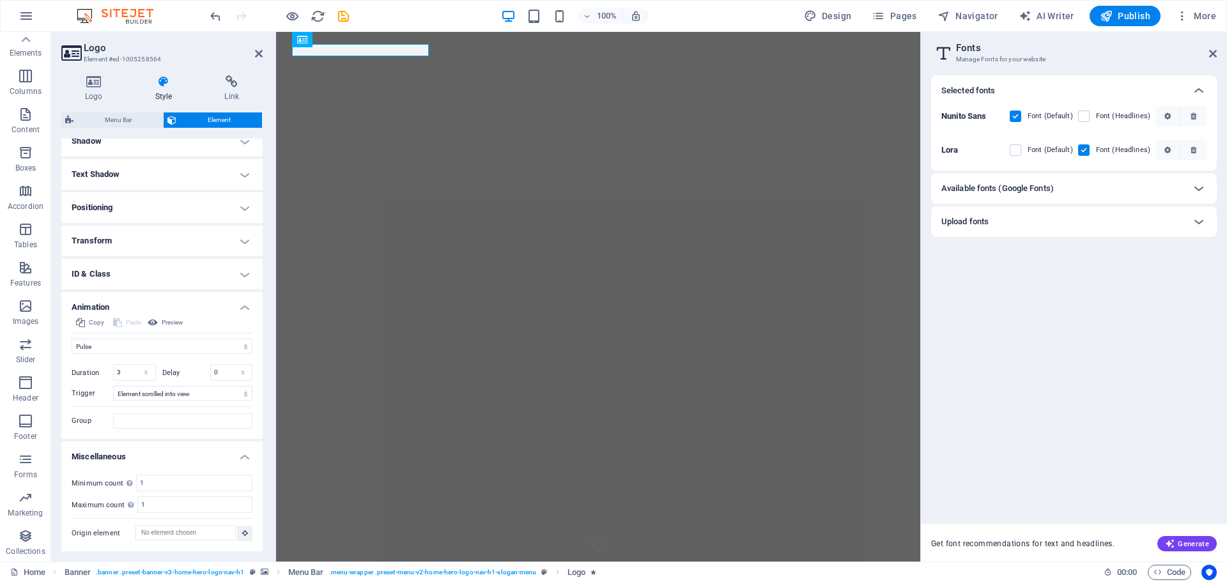
click at [1081, 220] on div "Upload fonts" at bounding box center [1063, 221] width 242 height 15
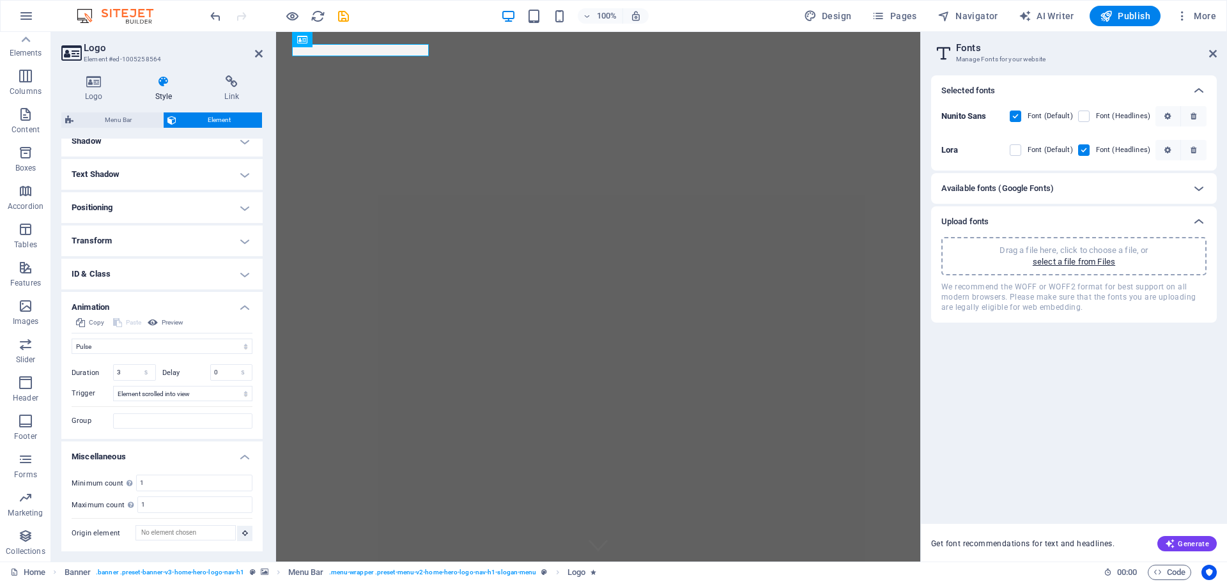
click at [1097, 192] on div "Available fonts (Google Fonts)" at bounding box center [1063, 188] width 242 height 15
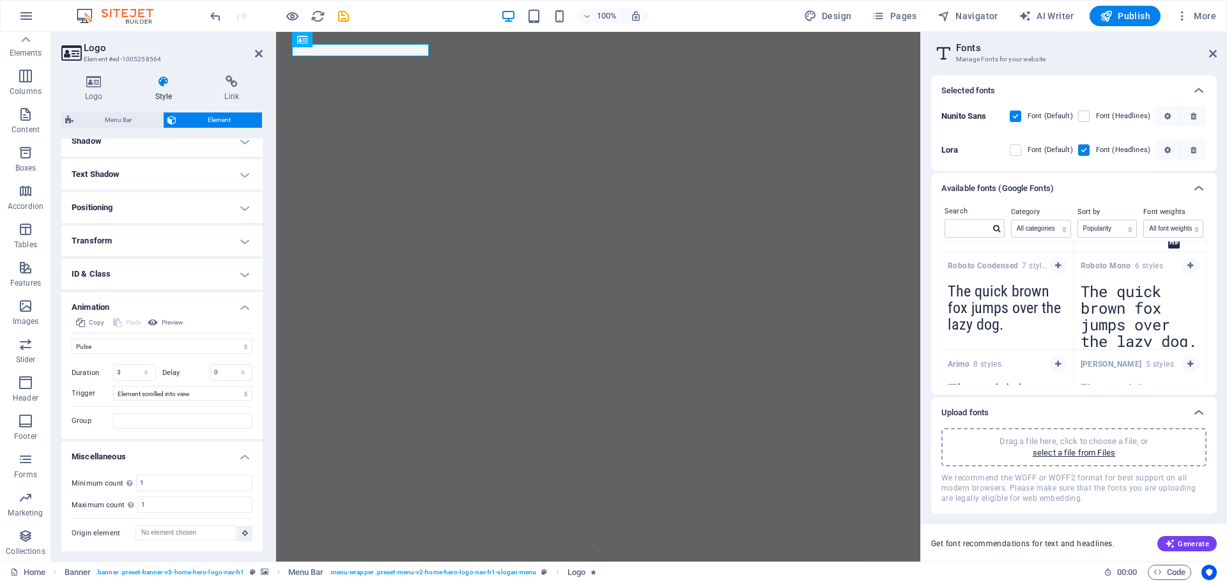
scroll to position [575, 0]
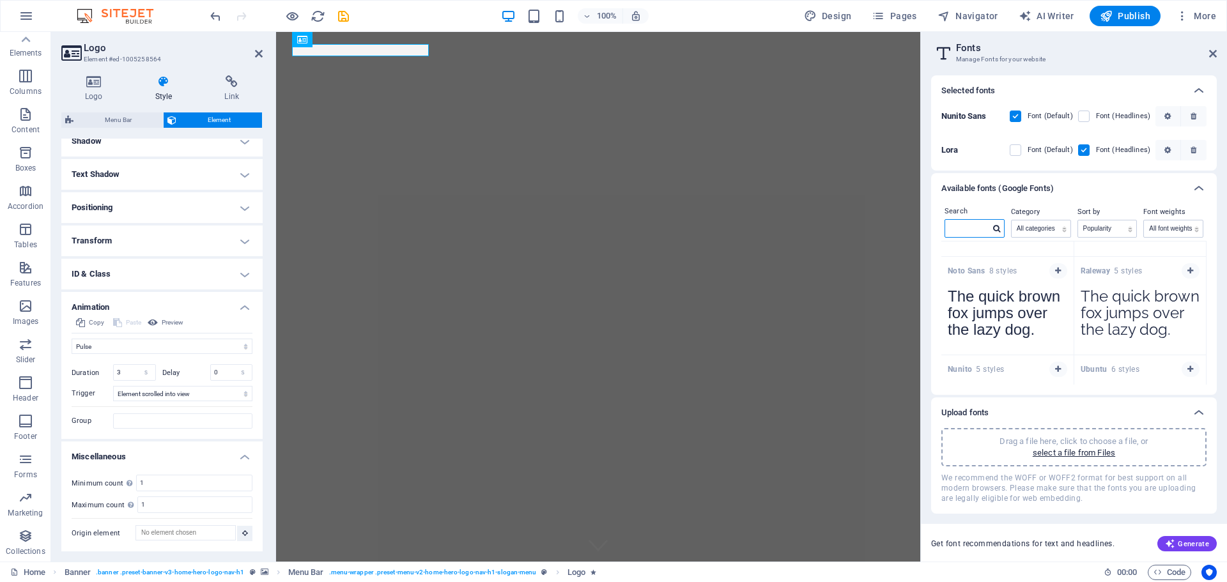
click at [972, 231] on input "text" at bounding box center [967, 228] width 45 height 17
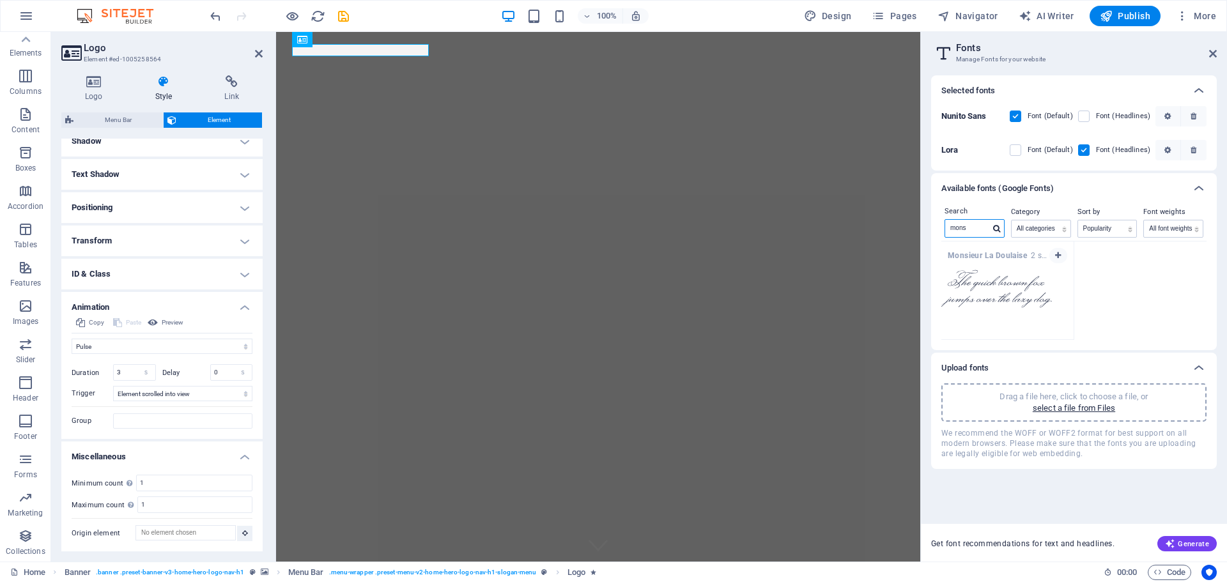
scroll to position [0, 0]
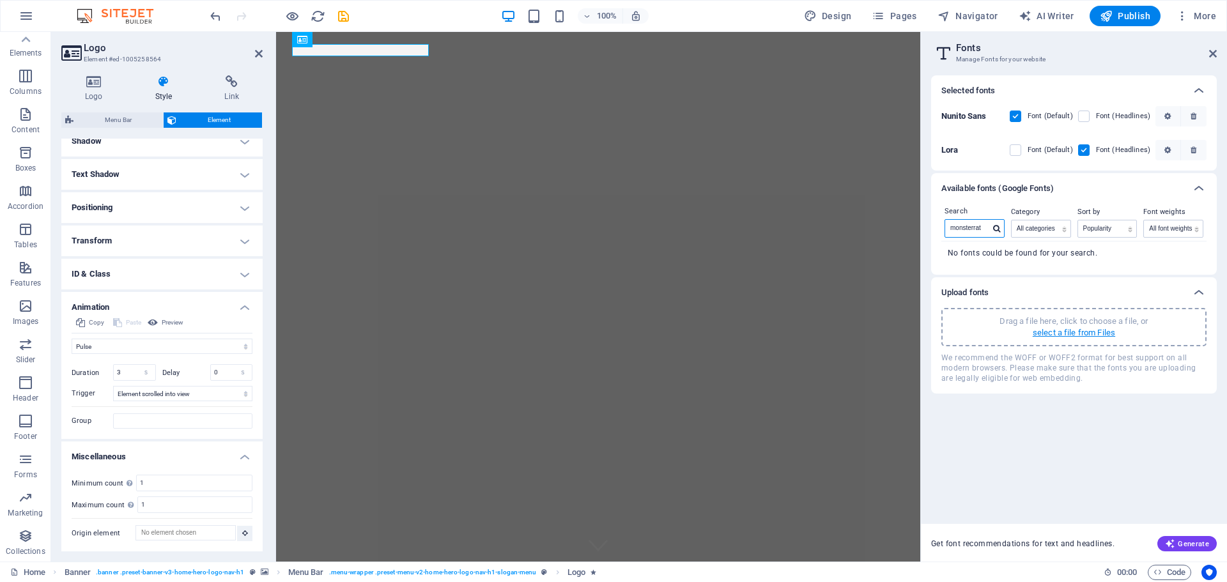
type input "monsterrat"
click at [1082, 333] on p "select a file from Files" at bounding box center [1074, 333] width 82 height 12
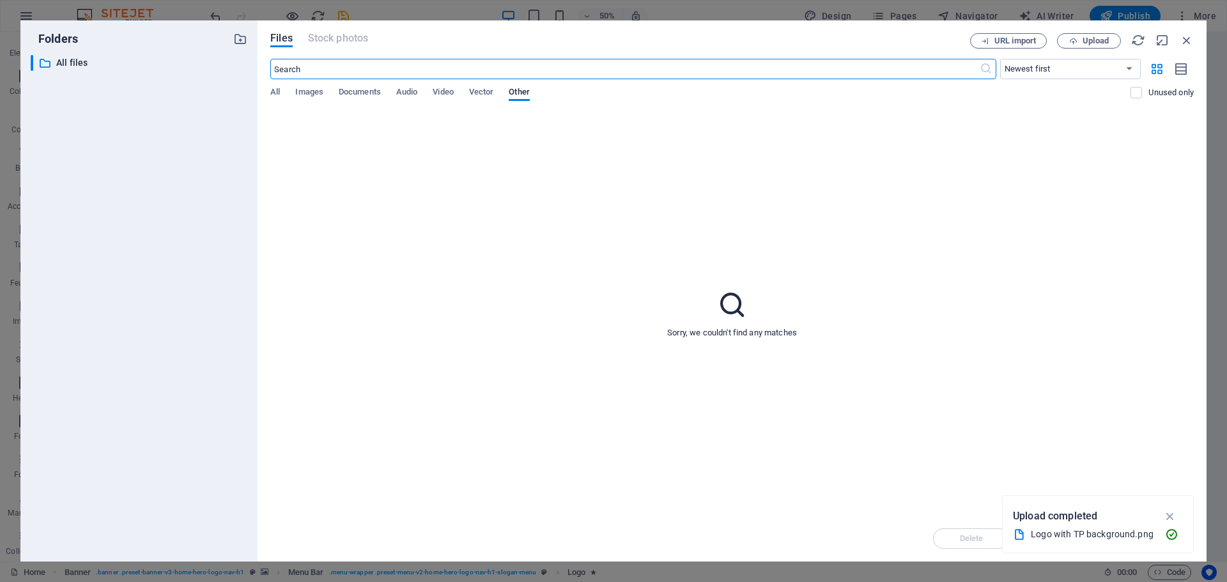
click at [427, 72] on input "text" at bounding box center [624, 69] width 709 height 20
click at [1092, 38] on span "Upload" at bounding box center [1096, 41] width 26 height 8
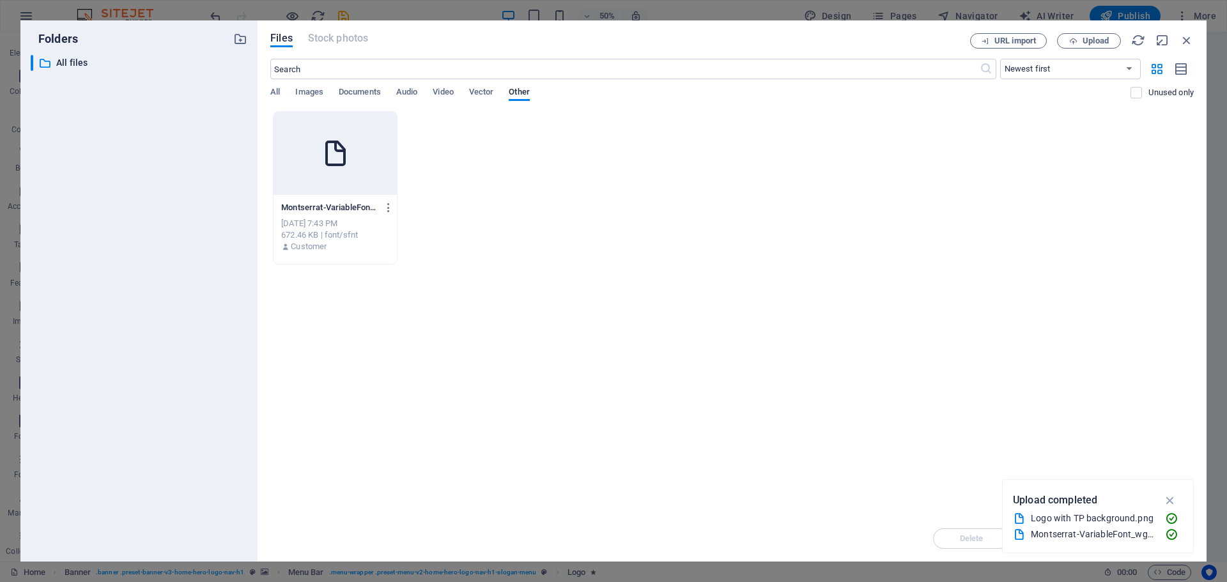
click at [331, 150] on icon at bounding box center [335, 153] width 31 height 31
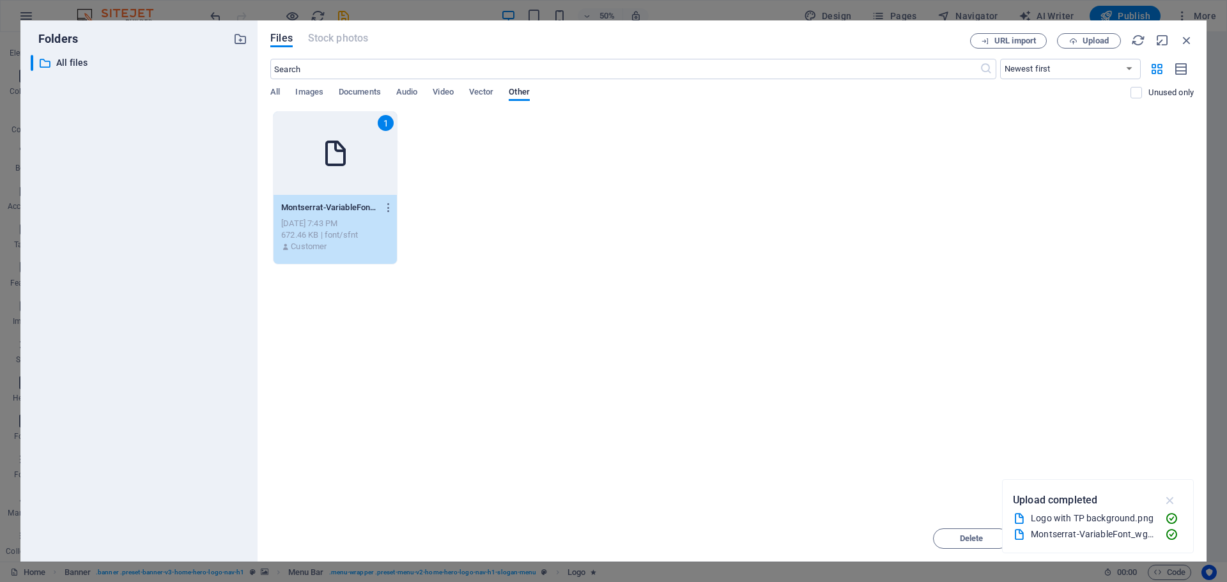
click at [1174, 502] on icon "button" at bounding box center [1170, 500] width 15 height 14
click at [1149, 531] on button "Insert" at bounding box center [1155, 539] width 77 height 20
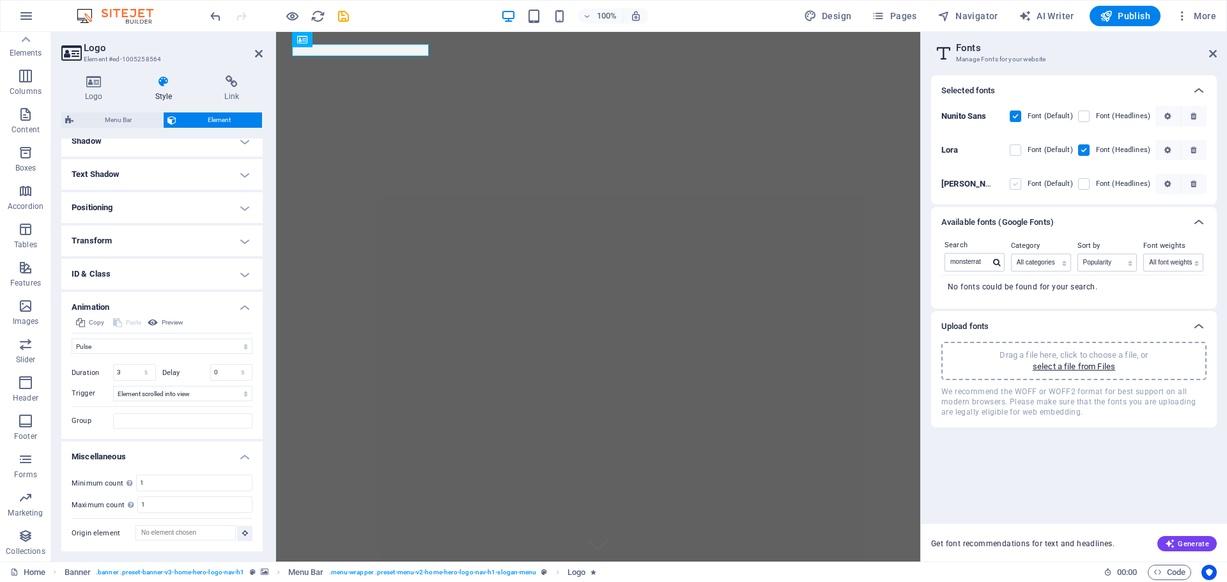
click at [1020, 182] on label at bounding box center [1016, 184] width 12 height 12
click at [0, 0] on rnh1W8zuJfR3mf7RsaTE5A "checkbox" at bounding box center [0, 0] width 0 height 0
click at [1088, 184] on label at bounding box center [1084, 184] width 12 height 12
click at [0, 0] on rnh1W8zuJfR3mf7RsaTE5A "checkbox" at bounding box center [0, 0] width 0 height 0
click at [1176, 261] on select "All font weights 100 100italic 200 200italic 300 300italic 500 500italic 600 60…" at bounding box center [1173, 262] width 59 height 17
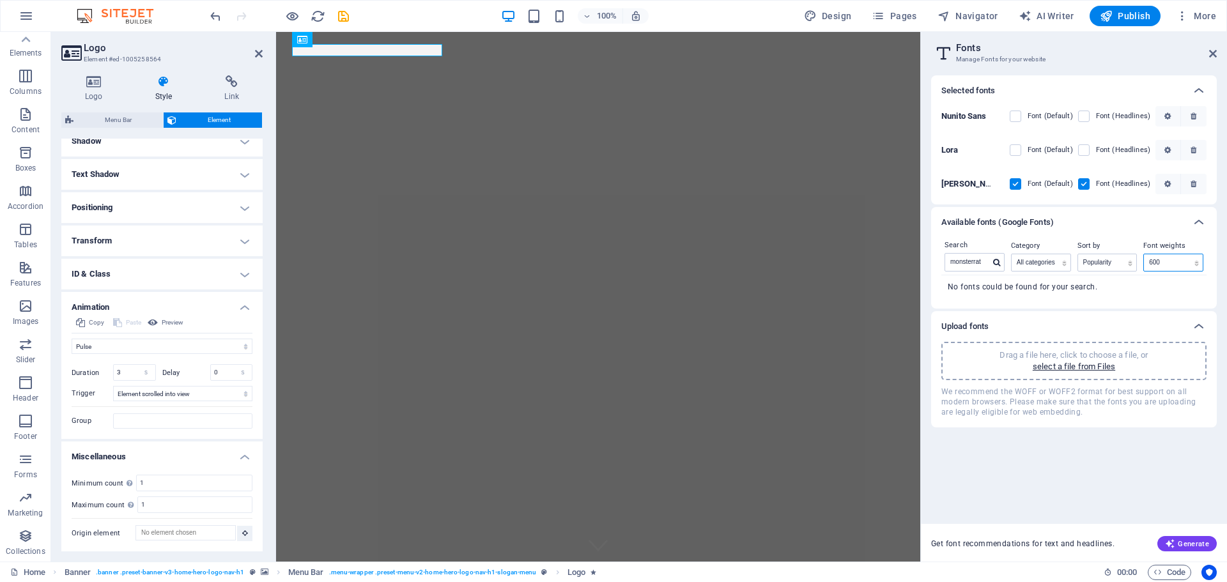
click at [1144, 254] on select "All font weights 100 100italic 200 200italic 300 300italic 500 500italic 600 60…" at bounding box center [1173, 262] width 59 height 17
click at [1187, 265] on select "All font weights 100 100italic 200 200italic 300 300italic 500 500italic 600 60…" at bounding box center [1173, 262] width 59 height 17
select select "900"
click at [1144, 254] on select "All font weights 100 100italic 200 200italic 300 300italic 500 500italic 600 60…" at bounding box center [1173, 262] width 59 height 17
click at [1109, 262] on select "Name Category Popularity" at bounding box center [1107, 262] width 59 height 17
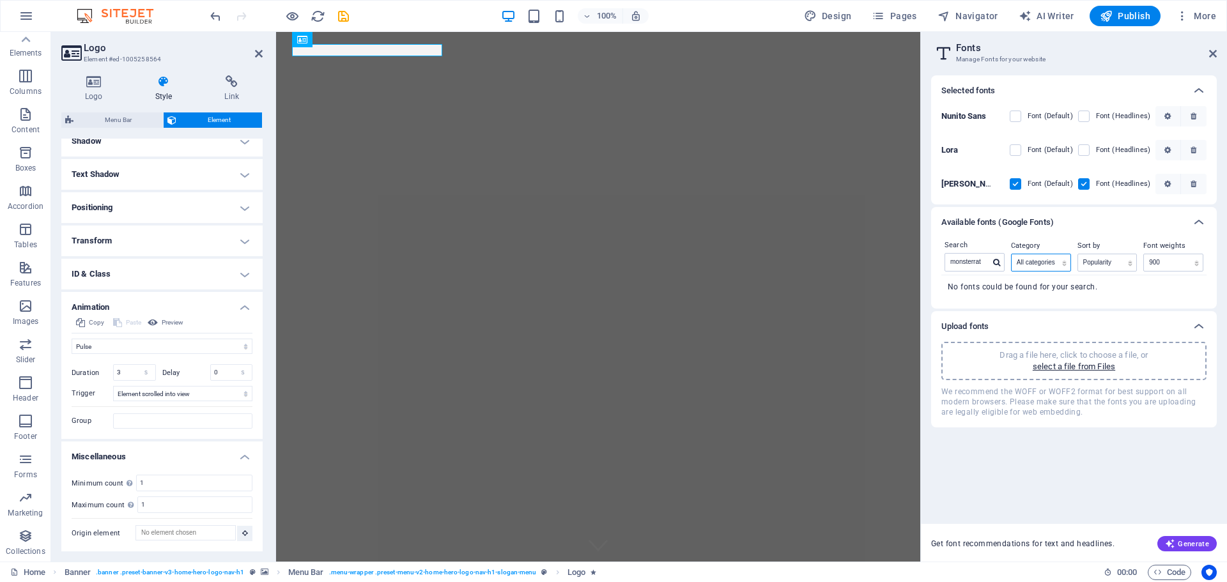
click at [1045, 264] on select "All categories serif display monospace sans-serif handwriting" at bounding box center [1041, 262] width 59 height 17
click at [1167, 181] on icon "button" at bounding box center [1168, 184] width 6 height 8
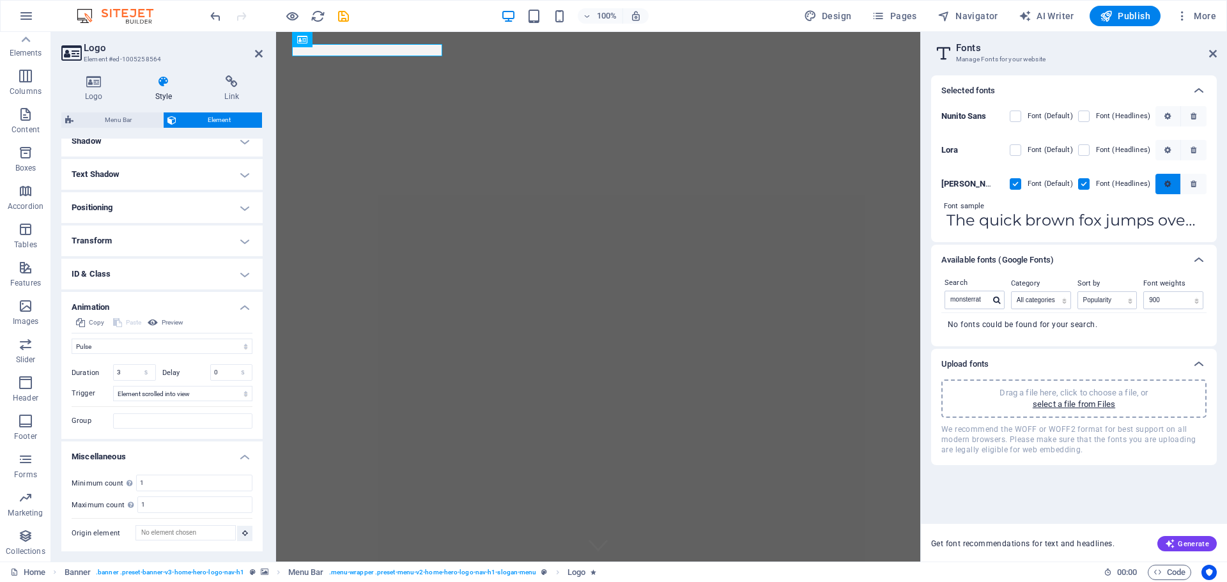
click at [1167, 179] on button "button" at bounding box center [1169, 184] width 26 height 20
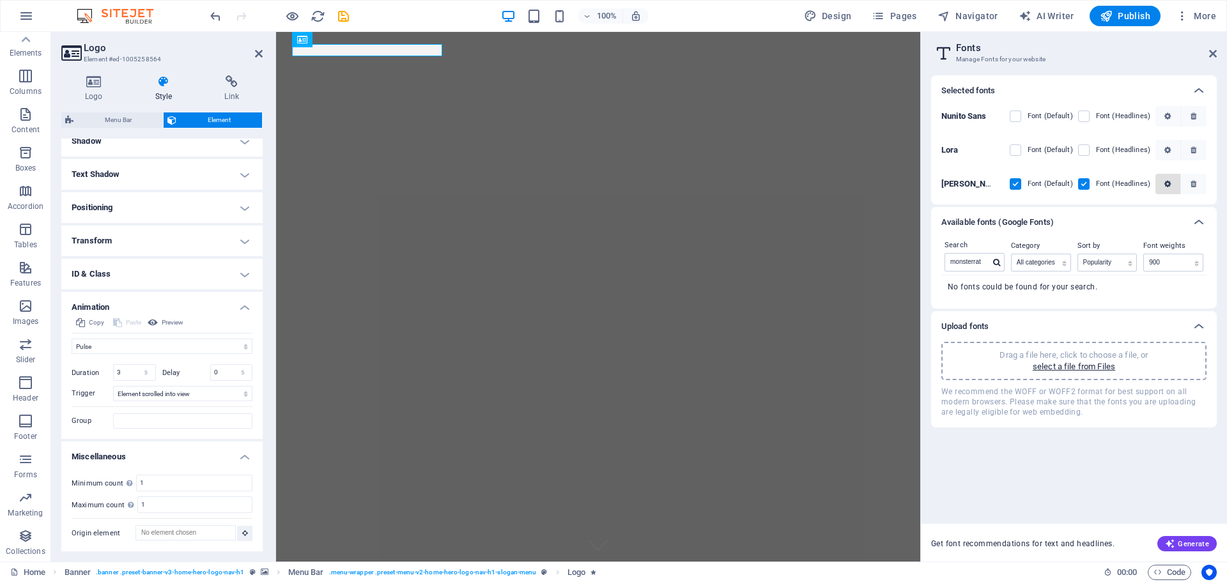
click at [1167, 179] on button "button" at bounding box center [1169, 184] width 26 height 20
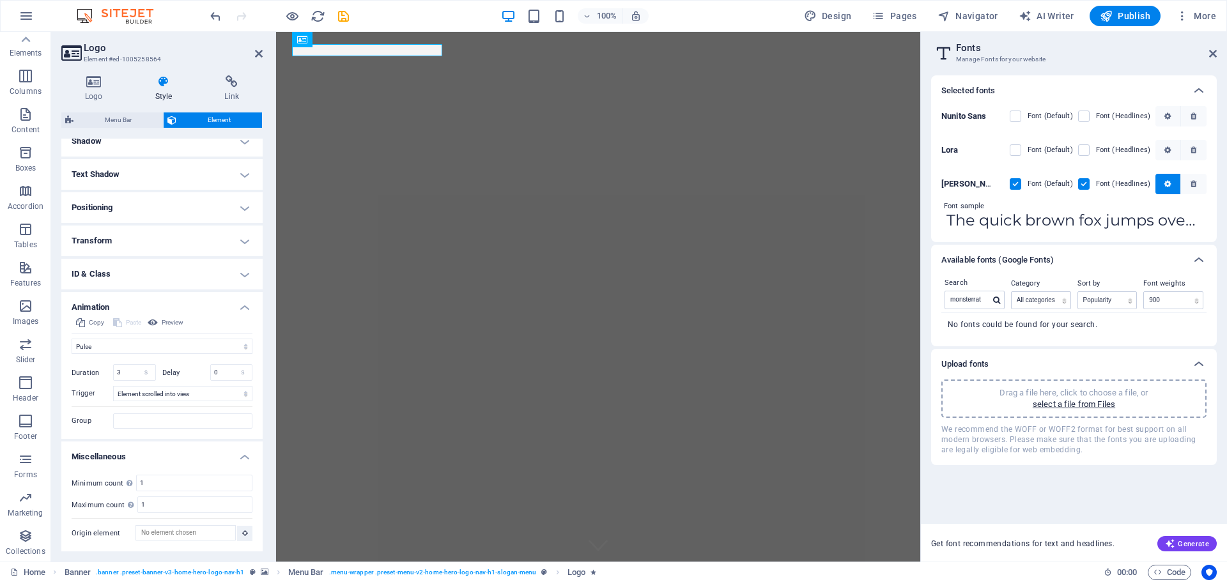
click at [1104, 222] on input "The quick brown fox jumps over the lazy dog." at bounding box center [1074, 220] width 265 height 17
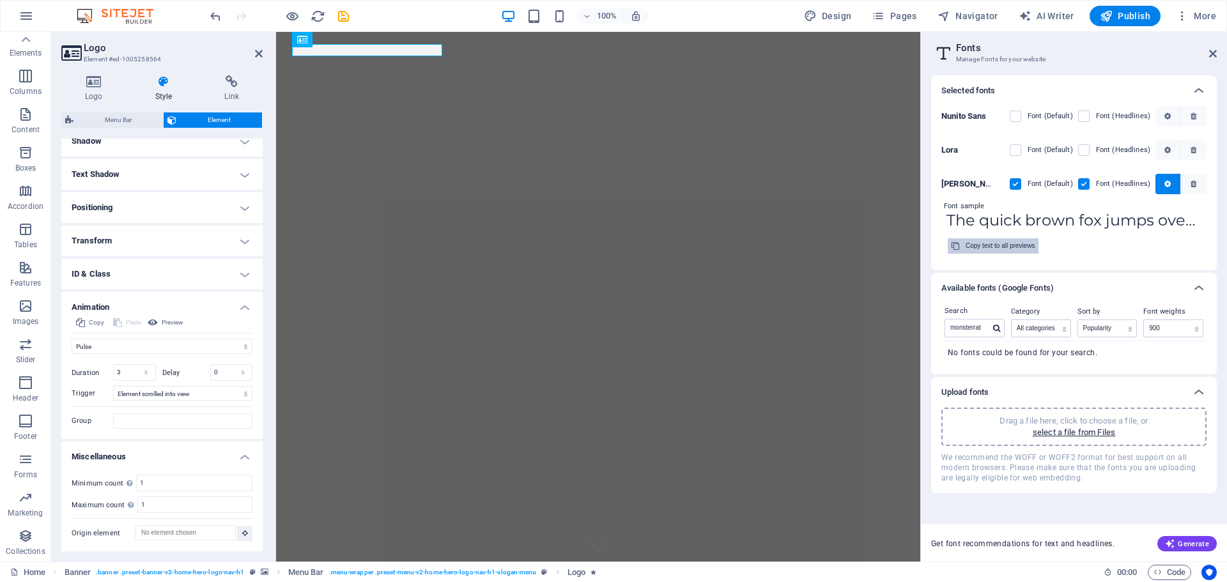
click at [1010, 249] on div "Copy text to all previews" at bounding box center [1000, 245] width 69 height 15
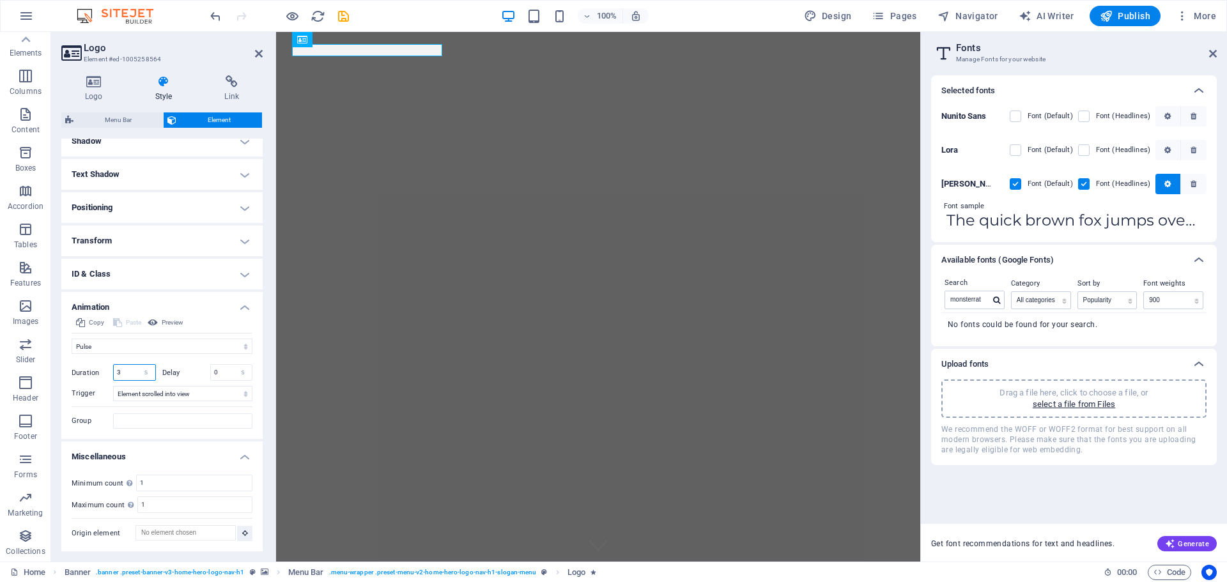
drag, startPoint x: 124, startPoint y: 371, endPoint x: 105, endPoint y: 376, distance: 19.1
click at [105, 376] on div "Duration 3 s ms" at bounding box center [114, 372] width 84 height 17
type input "5"
drag, startPoint x: 225, startPoint y: 370, endPoint x: 198, endPoint y: 371, distance: 26.9
click at [198, 371] on div "Delay 0 s ms" at bounding box center [207, 372] width 91 height 17
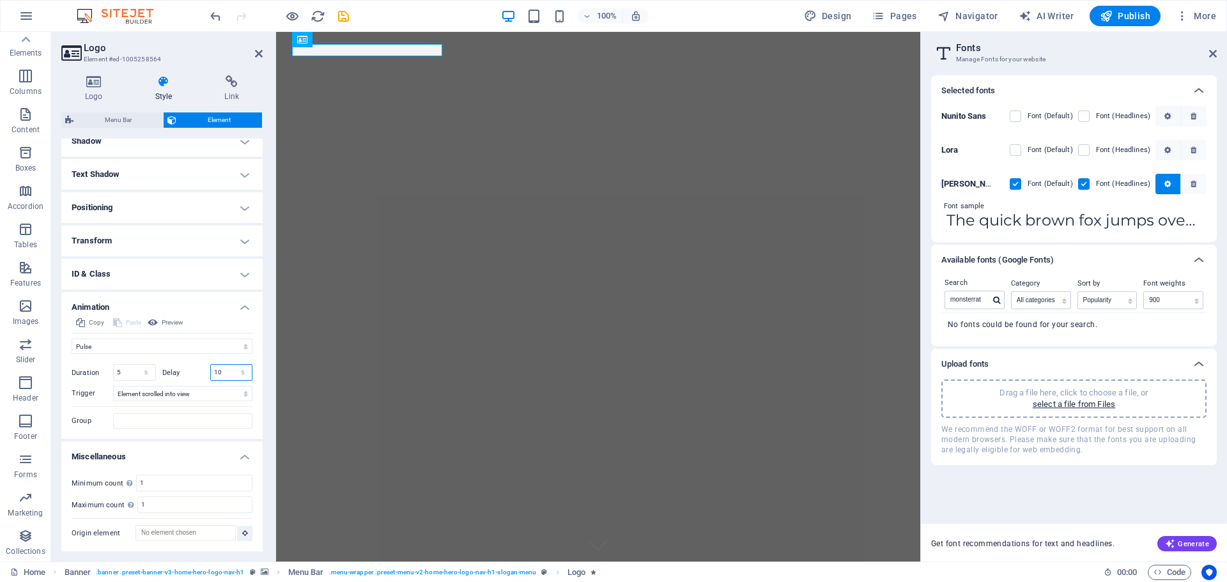
type input "10"
click at [1055, 182] on label "Font (Default)" at bounding box center [1050, 183] width 45 height 15
click at [0, 0] on rnh1W8zuJfR3mf7RsaTE5A "checkbox" at bounding box center [0, 0] width 0 height 0
click at [1169, 182] on icon "button" at bounding box center [1168, 184] width 6 height 8
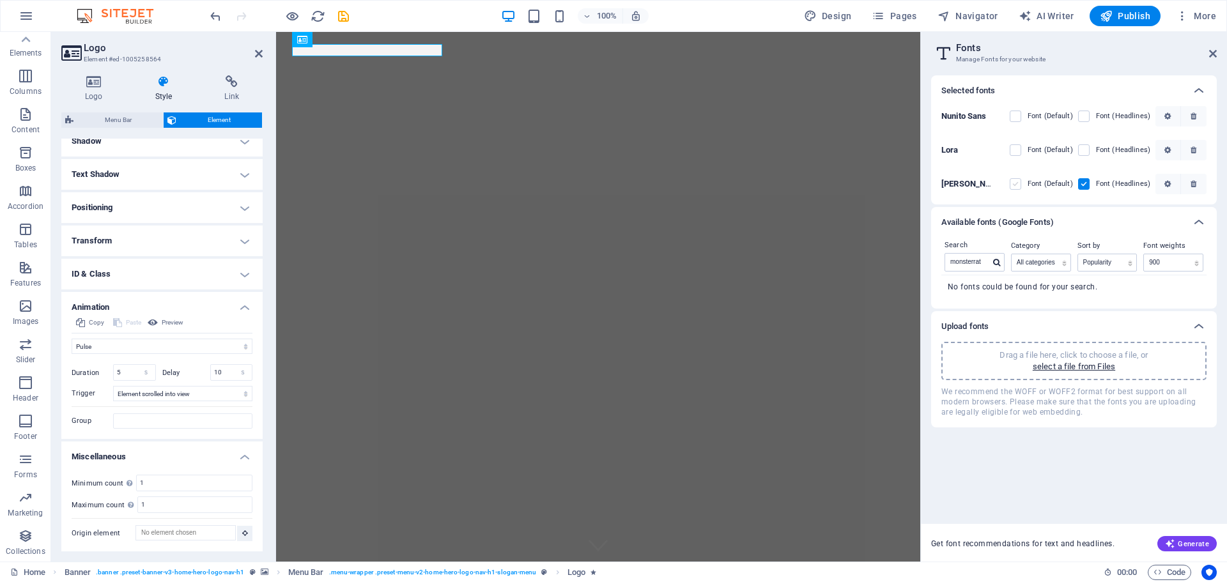
click at [1018, 179] on label at bounding box center [1016, 184] width 12 height 12
click at [0, 0] on rnh1W8zuJfR3mf7RsaTE5A "checkbox" at bounding box center [0, 0] width 0 height 0
click at [1167, 185] on icon "button" at bounding box center [1168, 184] width 6 height 8
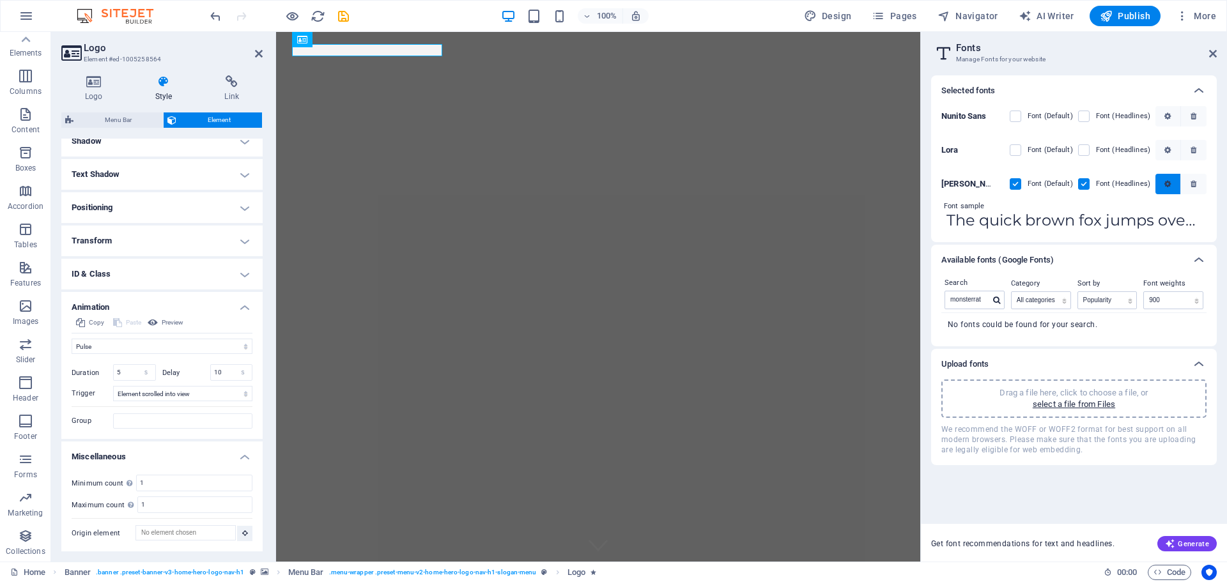
click at [1174, 184] on span "button" at bounding box center [1168, 184] width 15 height 8
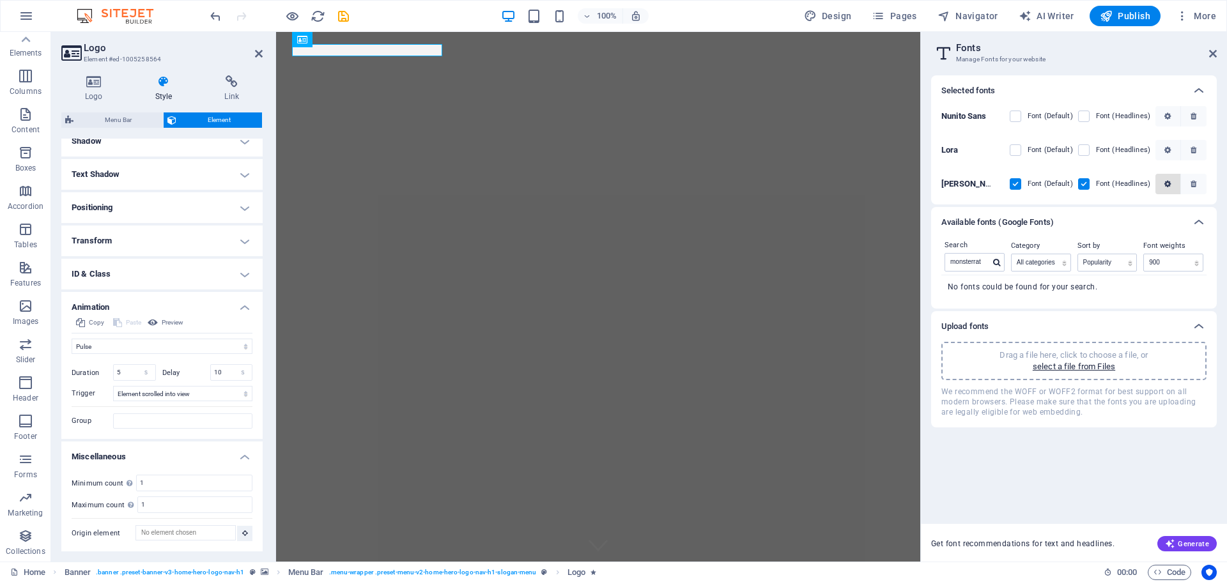
click at [1174, 184] on span "button" at bounding box center [1168, 184] width 15 height 8
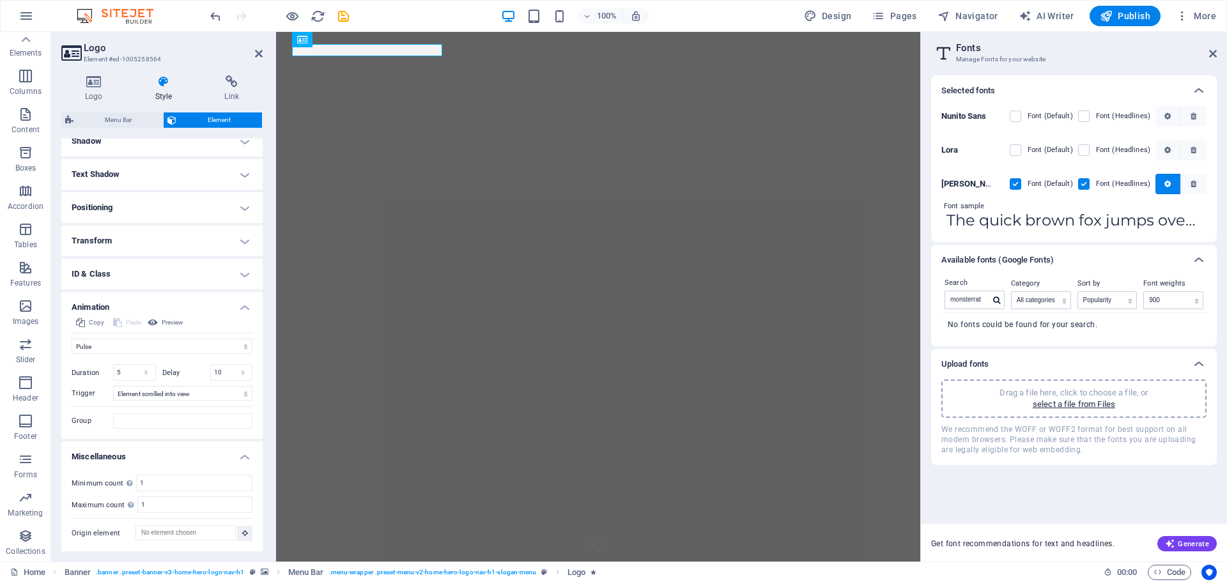
click at [1110, 226] on input "The quick brown fox jumps over the lazy dog." at bounding box center [1074, 220] width 265 height 17
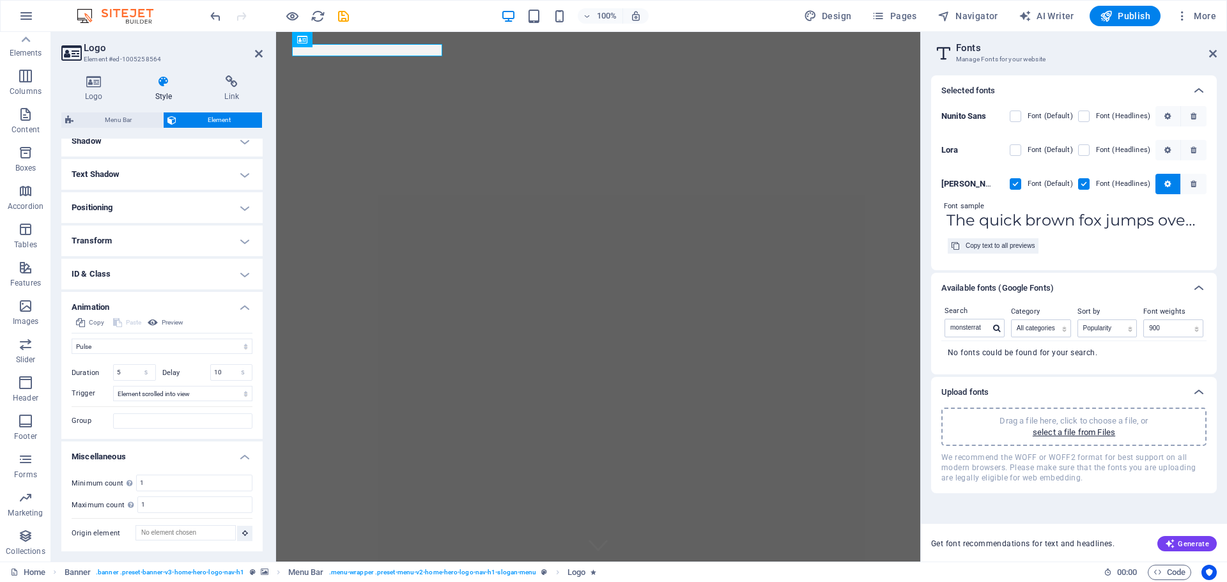
click at [1077, 219] on input "The quick brown fox jumps over the lazy dog." at bounding box center [1074, 220] width 265 height 17
click at [1013, 248] on div "Copy text to all previews" at bounding box center [1000, 245] width 69 height 15
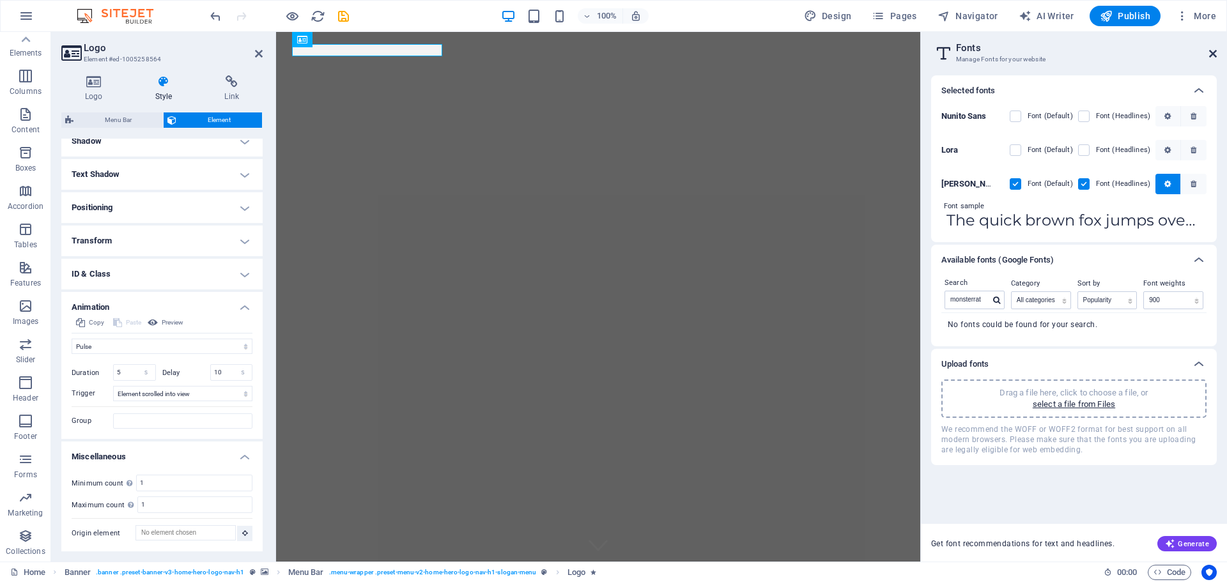
click at [1213, 52] on icon at bounding box center [1213, 54] width 8 height 10
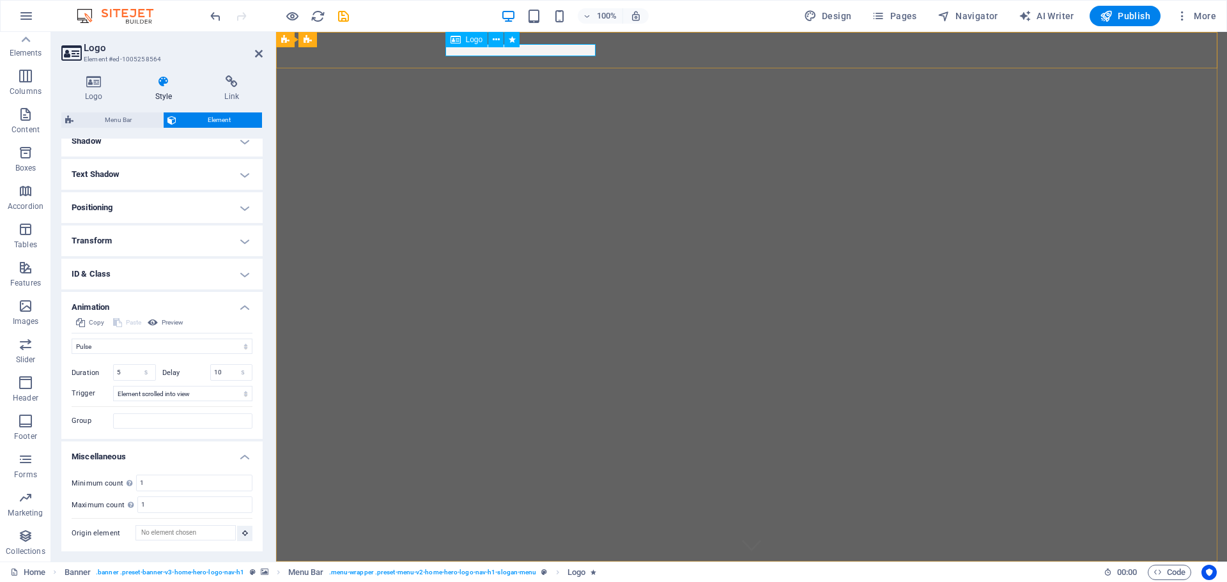
click at [521, 572] on div "Alpha Investment Solutions" at bounding box center [751, 578] width 603 height 13
click at [496, 38] on icon at bounding box center [496, 39] width 7 height 13
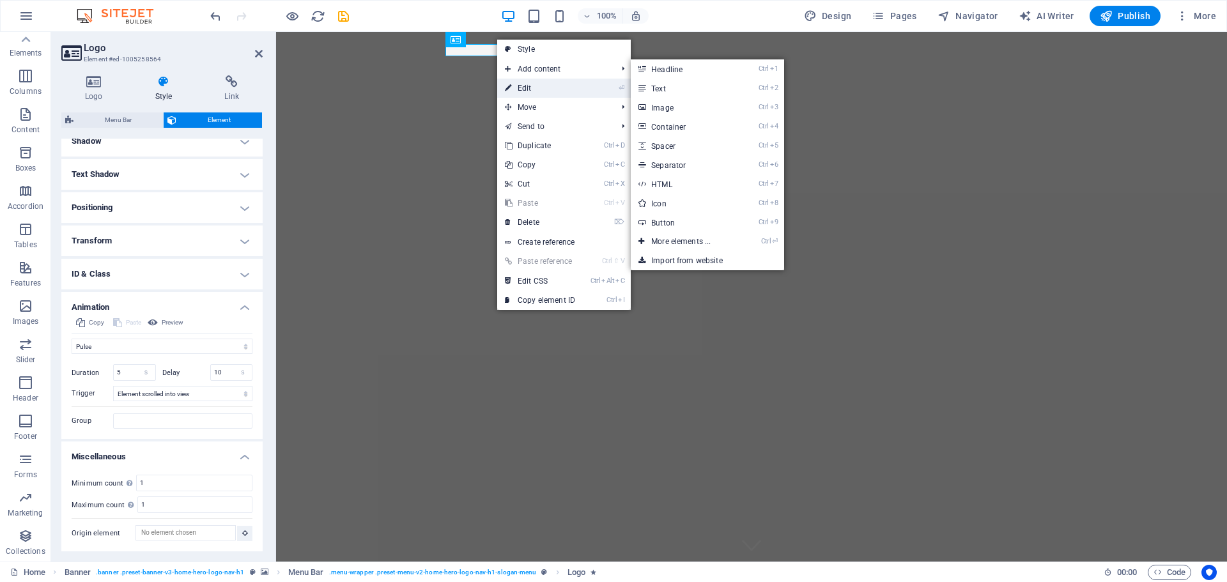
click at [524, 90] on link "⏎ Edit" at bounding box center [540, 88] width 86 height 19
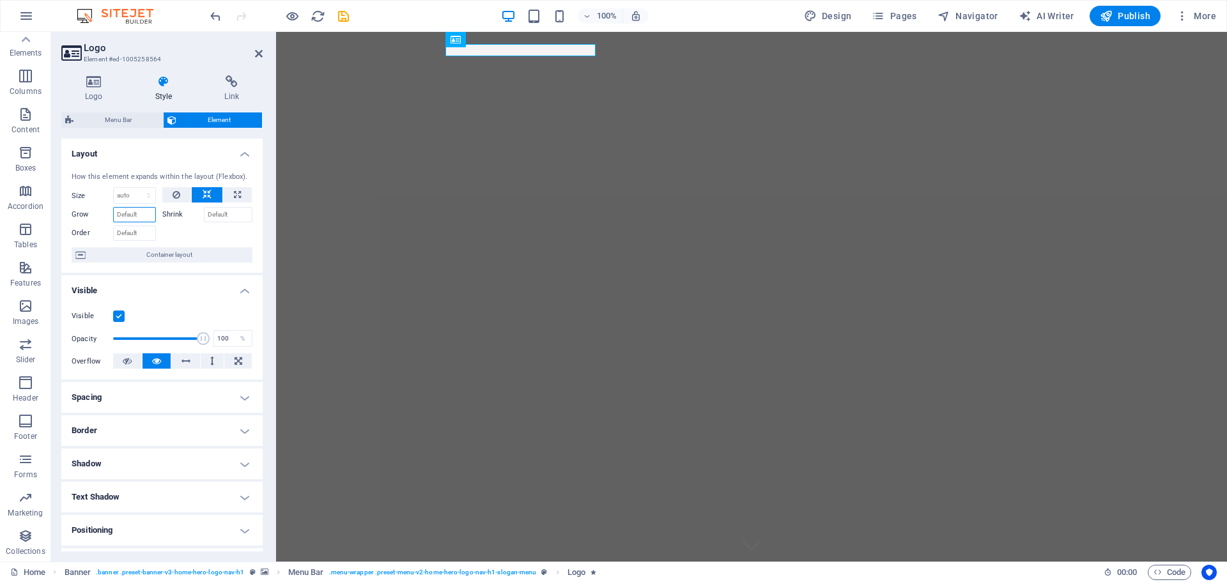
click at [127, 212] on input "Grow" at bounding box center [134, 214] width 43 height 15
click at [159, 79] on icon at bounding box center [164, 81] width 65 height 13
click at [506, 572] on div "Alpha Investment Solutions" at bounding box center [751, 578] width 603 height 13
click at [496, 38] on icon at bounding box center [496, 39] width 7 height 13
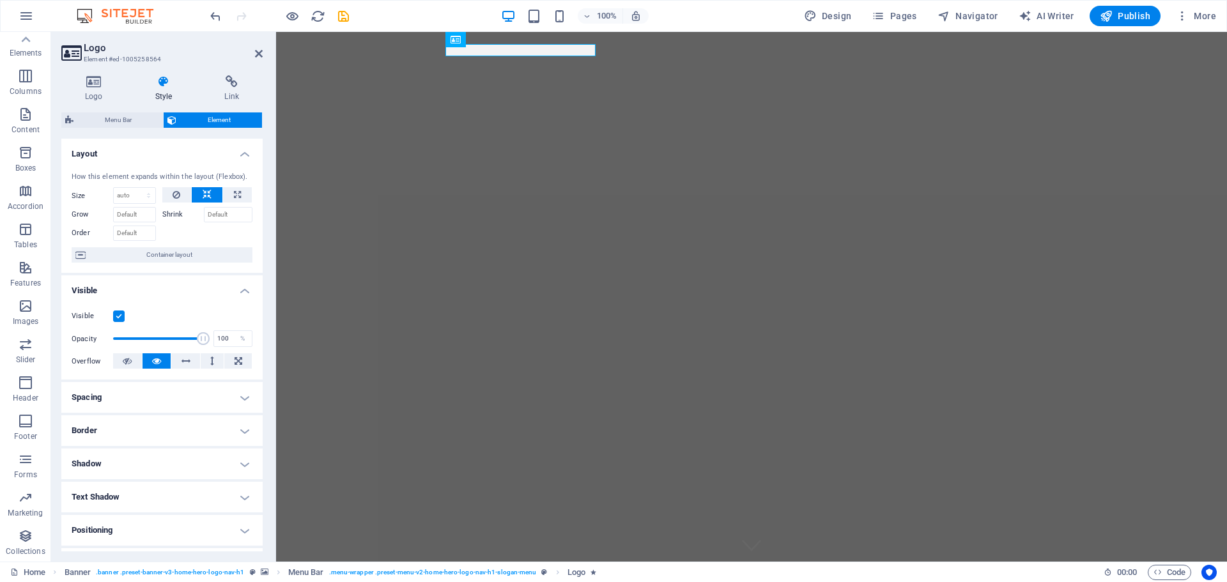
click at [410, 12] on div "100% Design Pages Navigator AI Writer Publish More" at bounding box center [715, 16] width 1014 height 20
click at [516, 572] on div "Alpha Investment Solutions" at bounding box center [751, 578] width 603 height 13
click at [147, 199] on select "Default auto px % 1/1 1/2 1/3 1/4 1/5 1/6 1/7 1/8 1/9 1/10" at bounding box center [135, 195] width 42 height 15
select select "1/10"
click at [136, 188] on select "Default auto px % 1/1 1/2 1/3 1/4 1/5 1/6 1/7 1/8 1/9 1/10" at bounding box center [135, 195] width 42 height 15
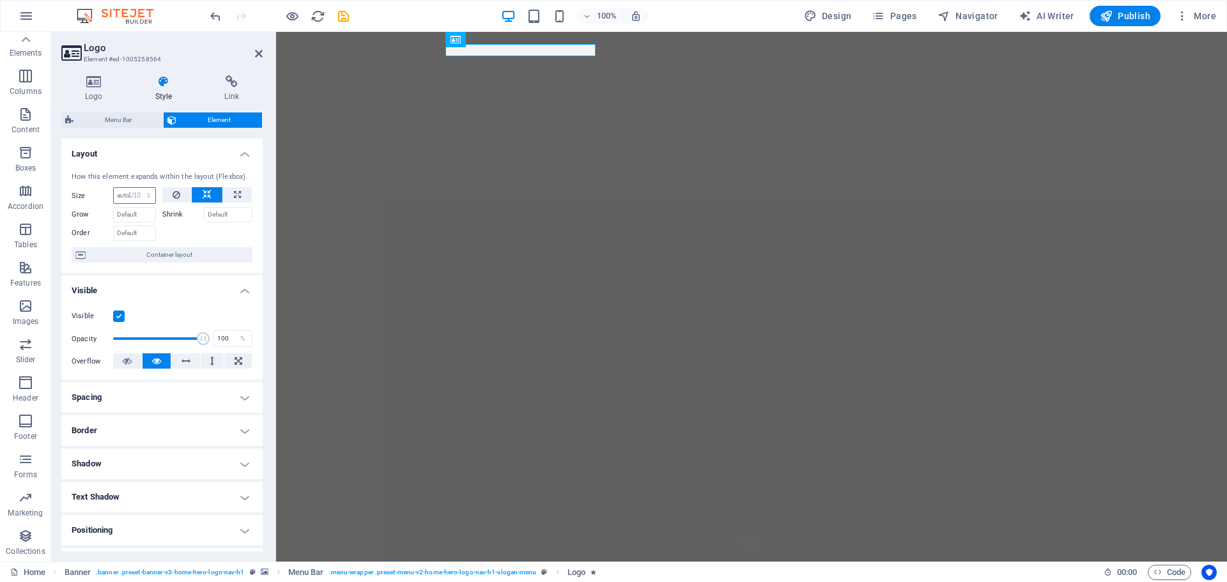
type input "10"
click at [134, 195] on input "10" at bounding box center [135, 195] width 42 height 15
click at [137, 220] on input "Grow" at bounding box center [134, 214] width 43 height 15
click at [144, 214] on input "Grow" at bounding box center [134, 214] width 43 height 15
click at [133, 210] on input "Grow" at bounding box center [134, 214] width 43 height 15
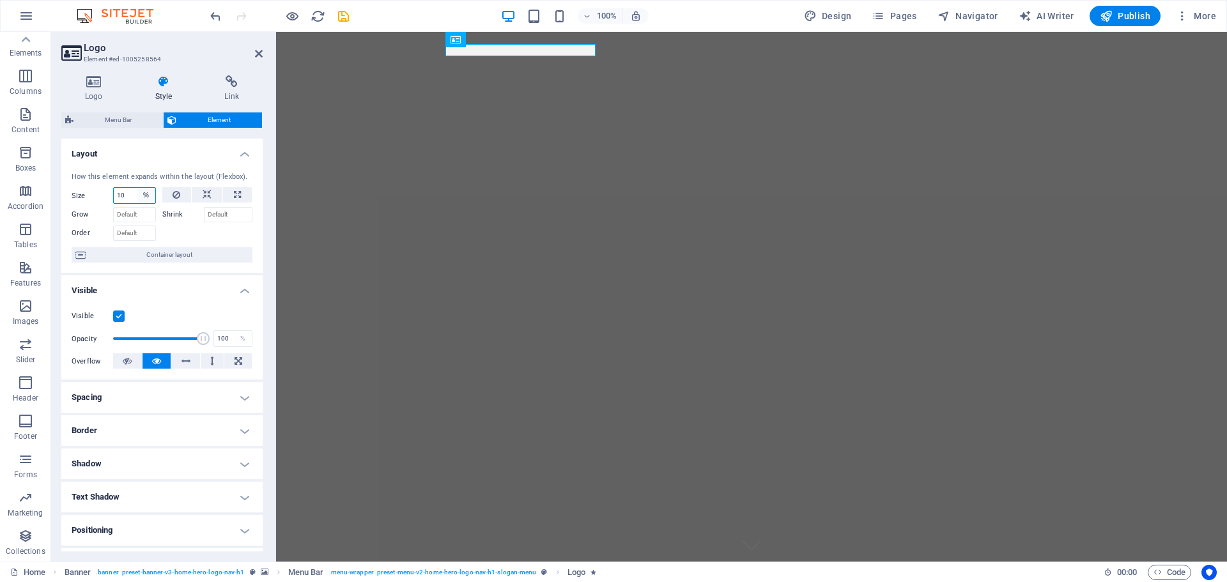
click at [141, 195] on select "Default auto px % 1/1 1/2 1/3 1/4 1/5 1/6 1/7 1/8 1/9 1/10" at bounding box center [146, 195] width 18 height 15
select select "auto"
click at [137, 188] on select "Default auto px % 1/1 1/2 1/3 1/4 1/5 1/6 1/7 1/8 1/9 1/10" at bounding box center [146, 195] width 18 height 15
select select "DISABLED_OPTION_VALUE"
click at [241, 196] on button at bounding box center [237, 194] width 29 height 15
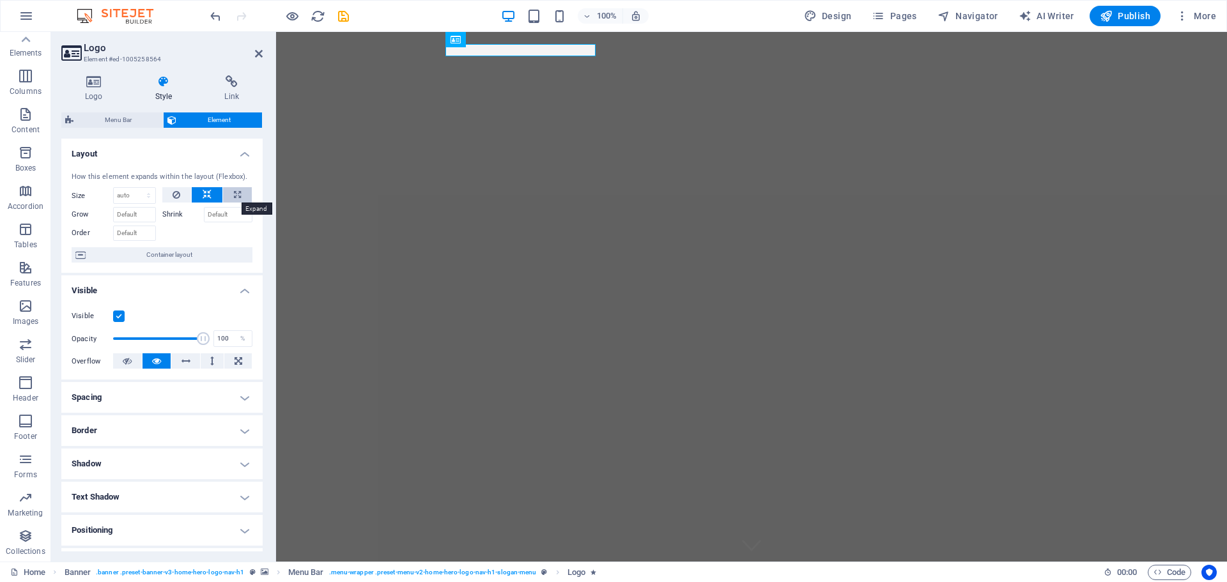
type input "100"
select select "%"
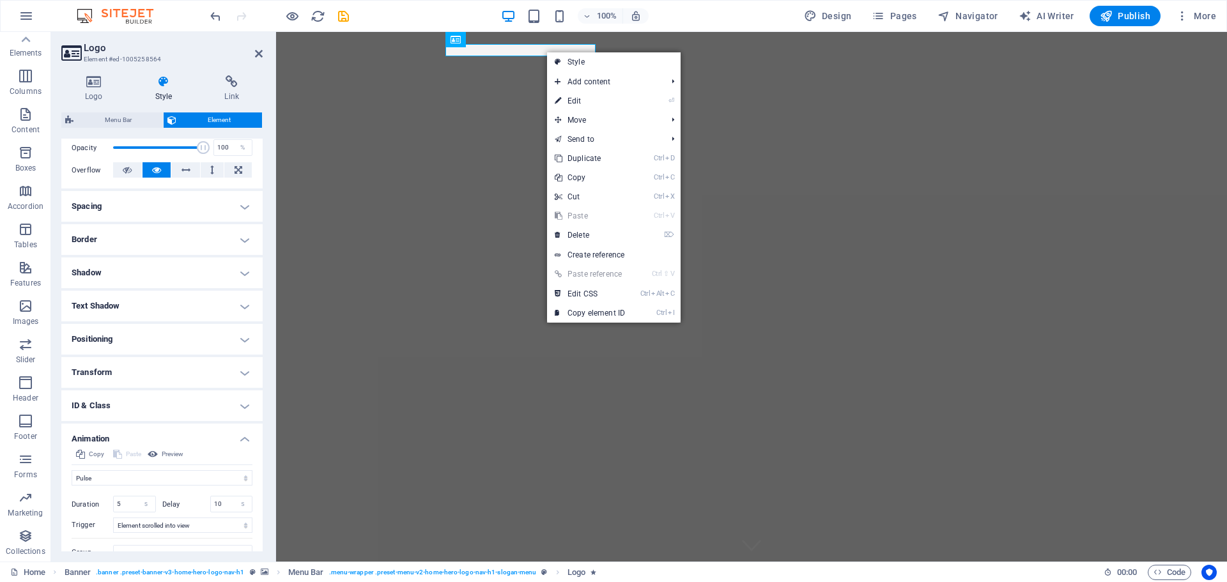
scroll to position [256, 0]
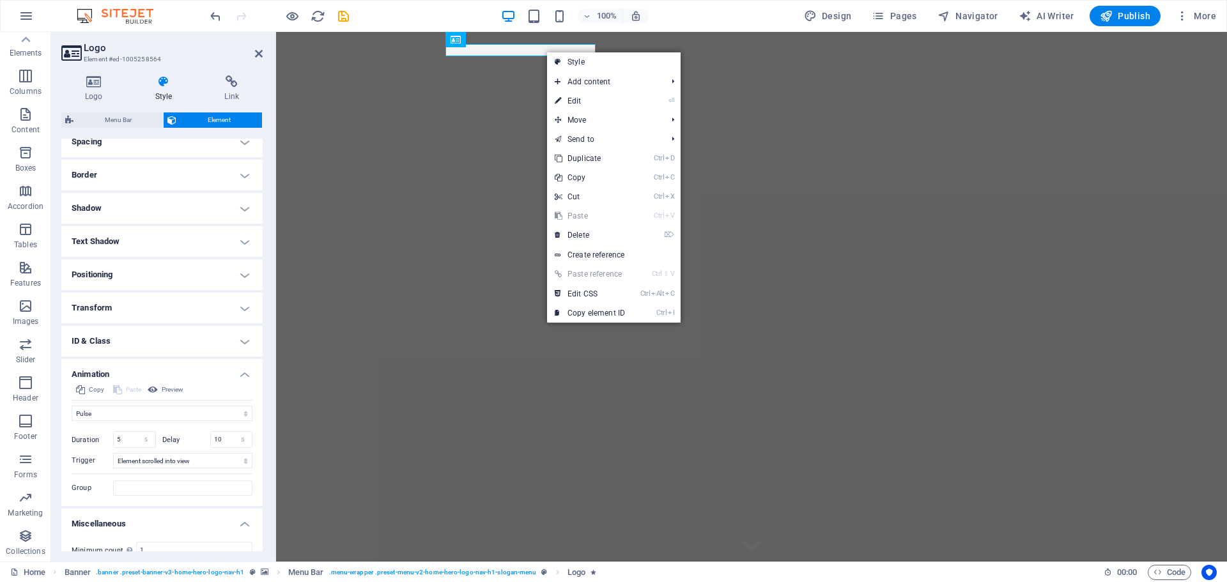
click at [128, 176] on h4 "Border" at bounding box center [161, 175] width 201 height 31
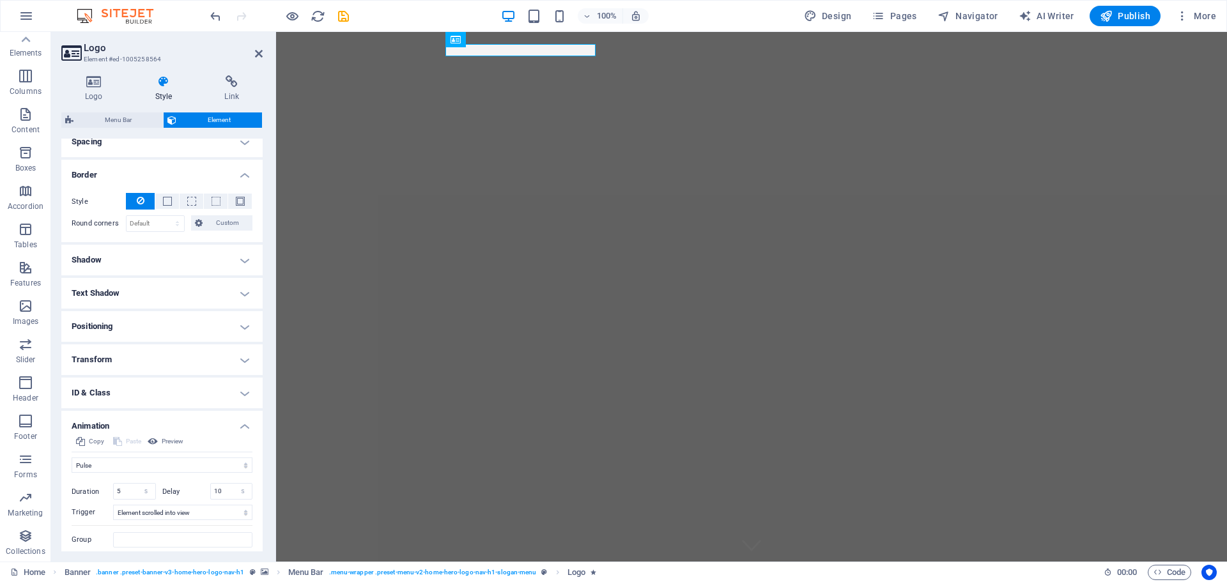
click at [169, 322] on h4 "Positioning" at bounding box center [161, 326] width 201 height 31
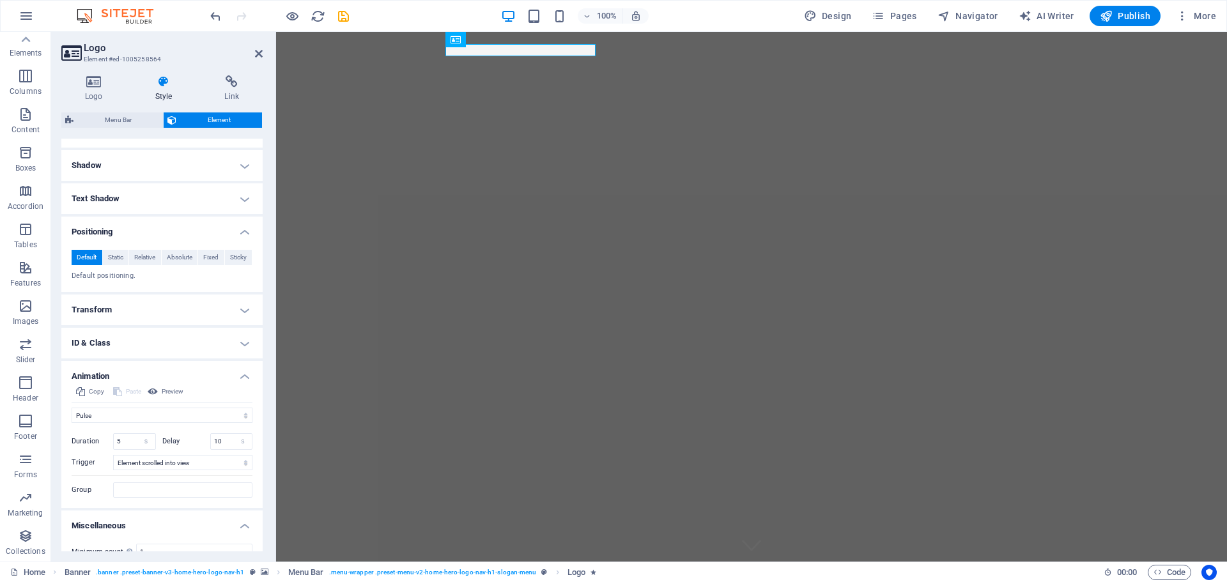
scroll to position [419, 0]
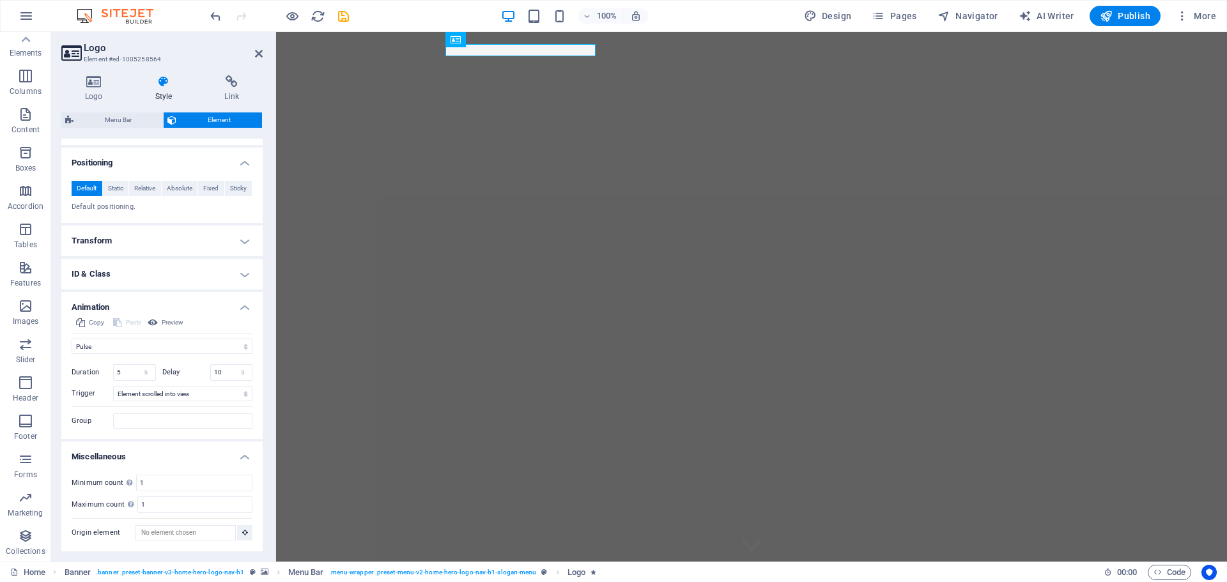
click at [110, 245] on h4 "Transform" at bounding box center [161, 241] width 201 height 31
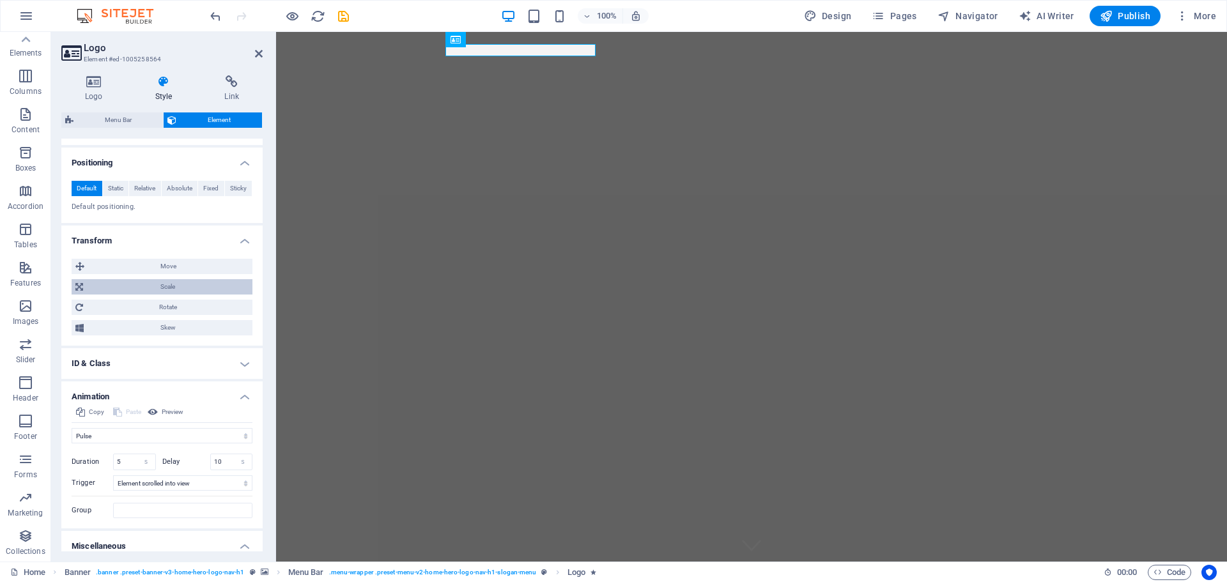
click at [166, 285] on span "Scale" at bounding box center [168, 286] width 162 height 15
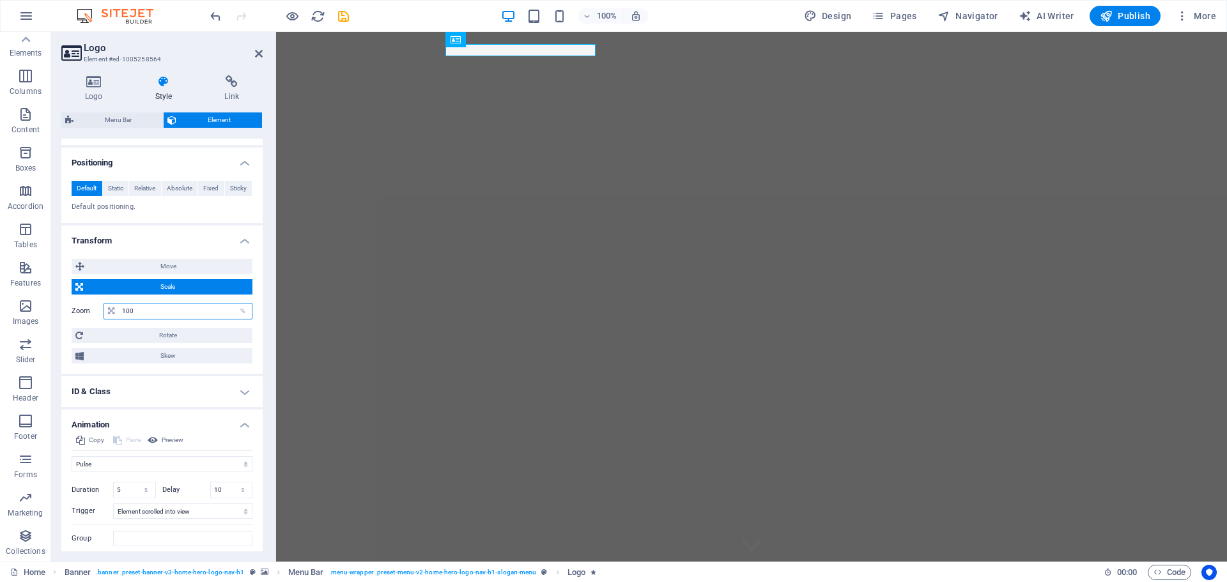
click at [162, 310] on input "100" at bounding box center [185, 311] width 133 height 15
type input "1"
type input "200"
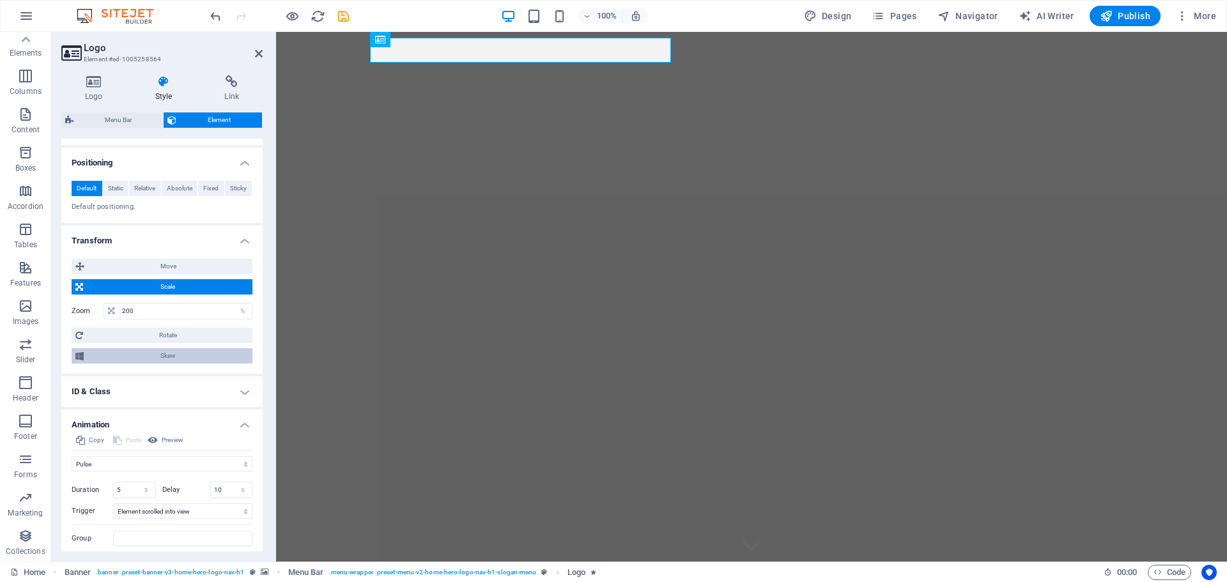
click at [177, 357] on span "Skew" at bounding box center [168, 355] width 161 height 15
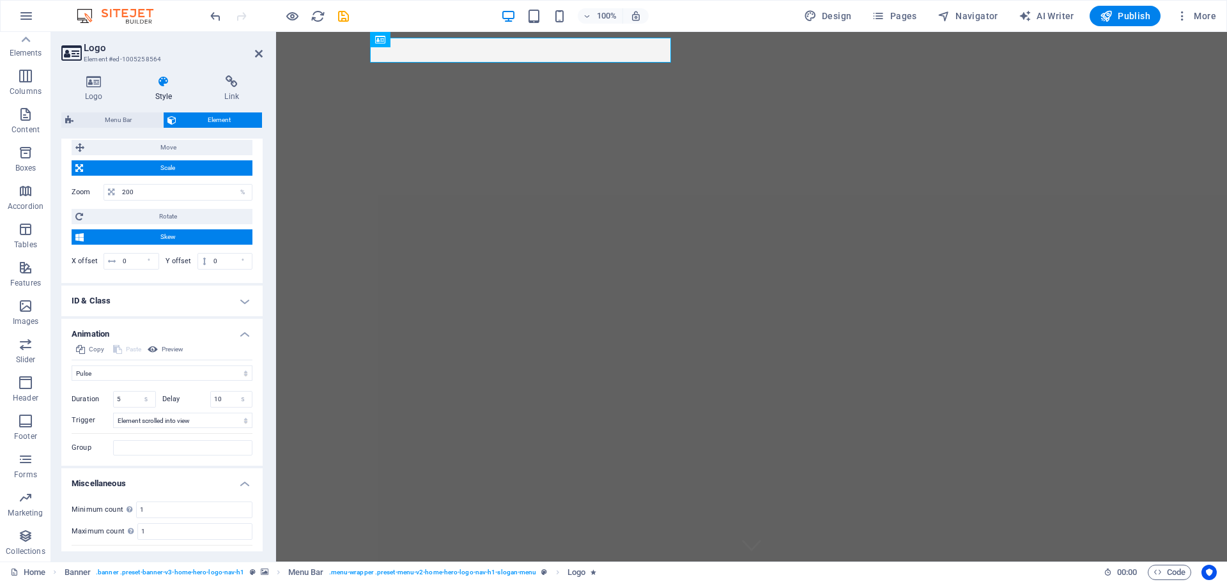
scroll to position [565, 0]
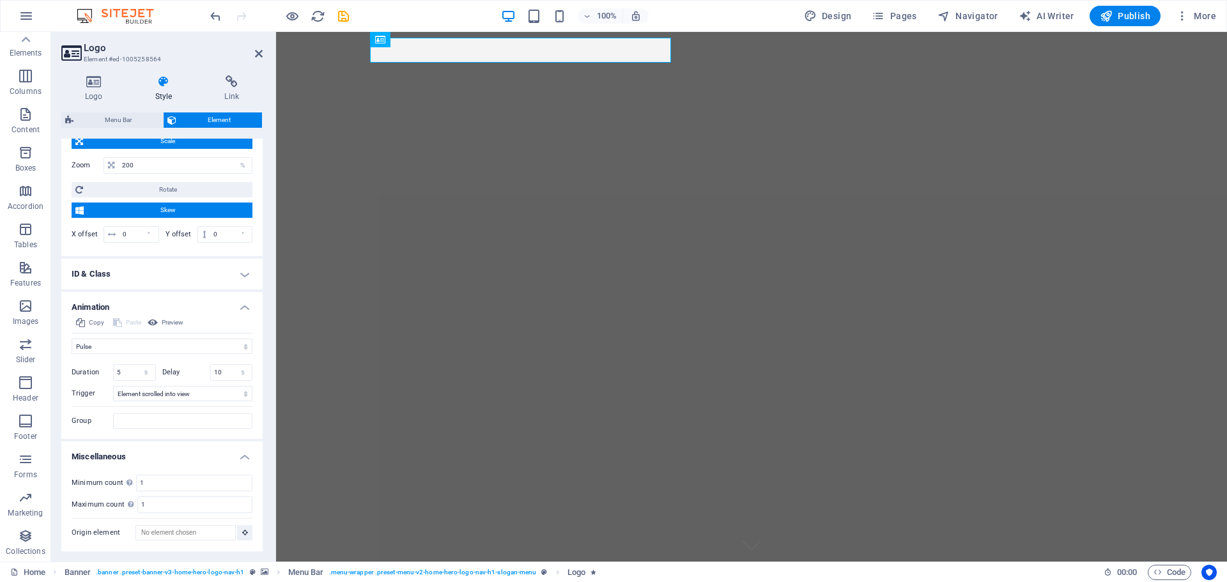
click at [116, 272] on h4 "ID & Class" at bounding box center [161, 274] width 201 height 31
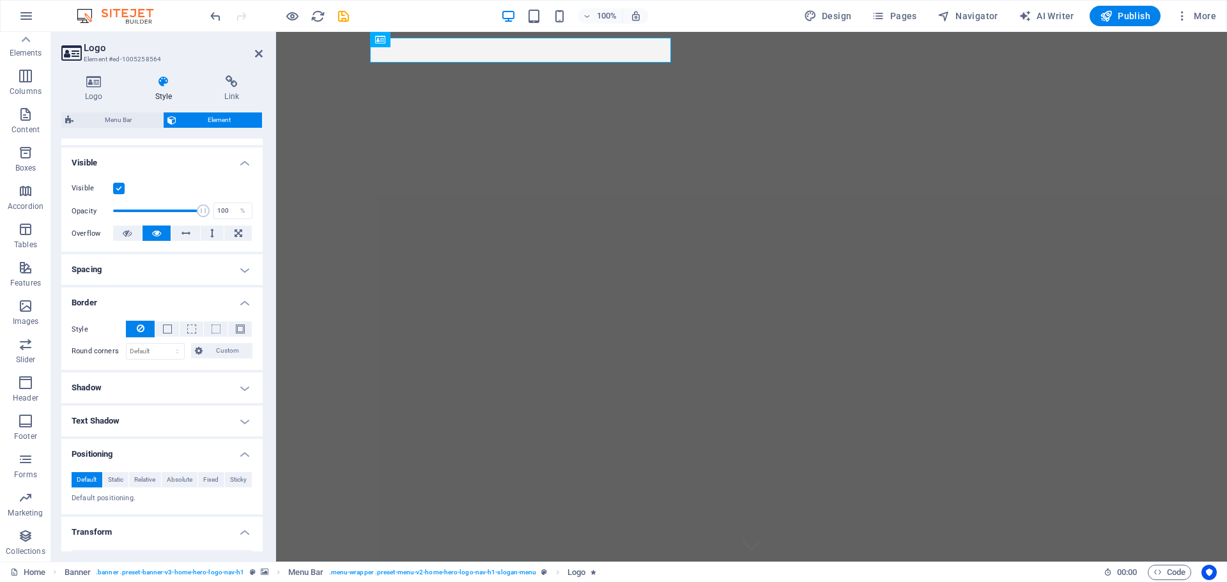
scroll to position [256, 0]
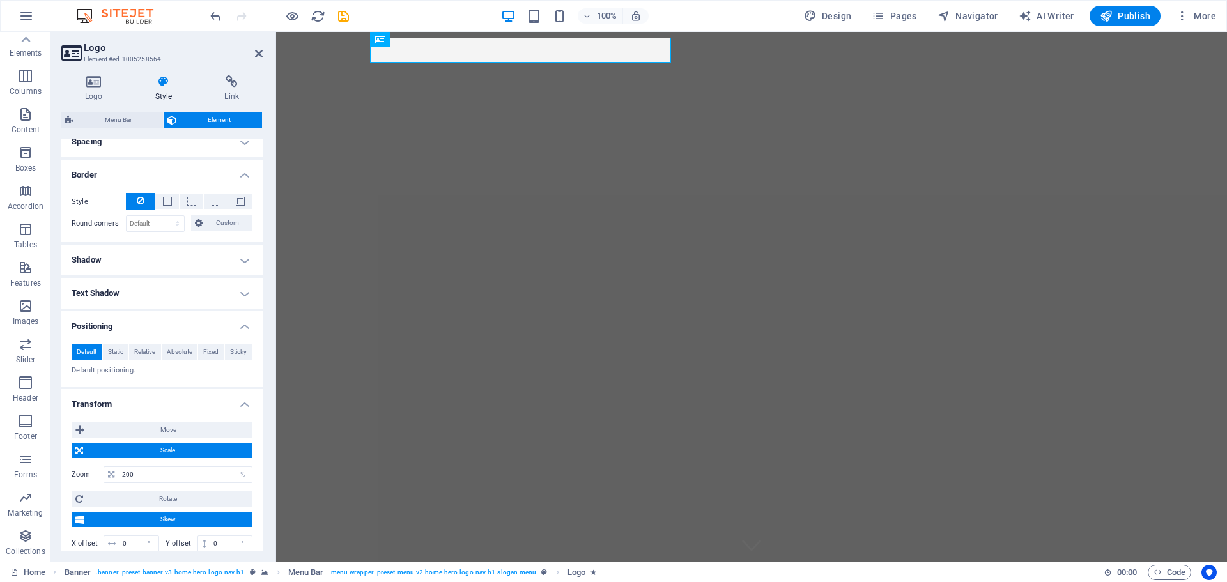
click at [164, 294] on h4 "Text Shadow" at bounding box center [161, 293] width 201 height 31
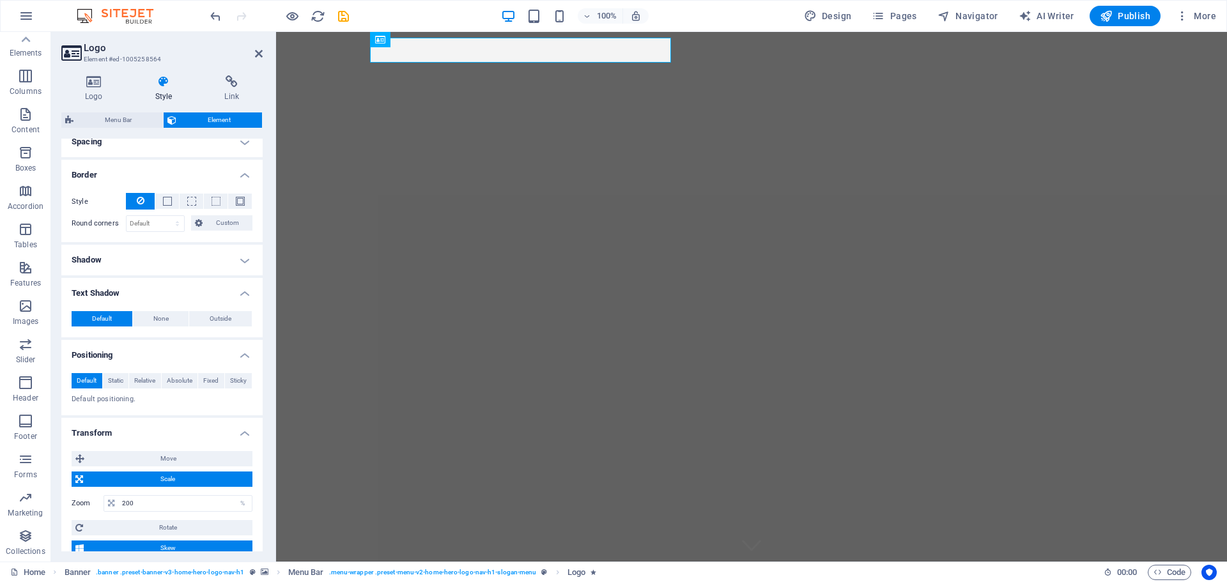
click at [176, 260] on h4 "Shadow" at bounding box center [161, 260] width 201 height 31
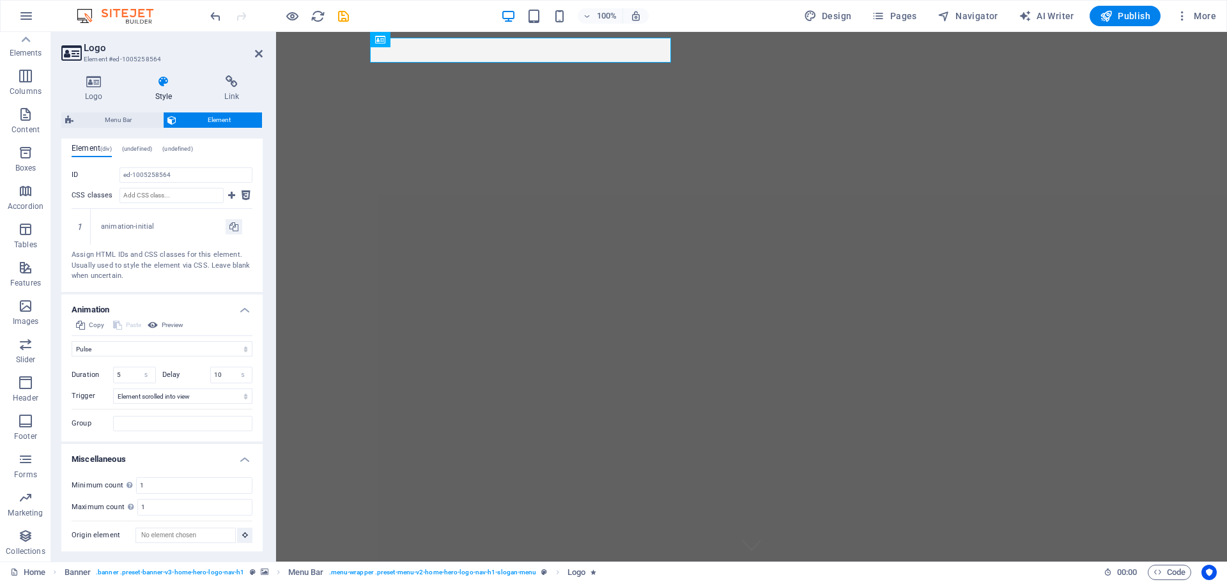
scroll to position [773, 0]
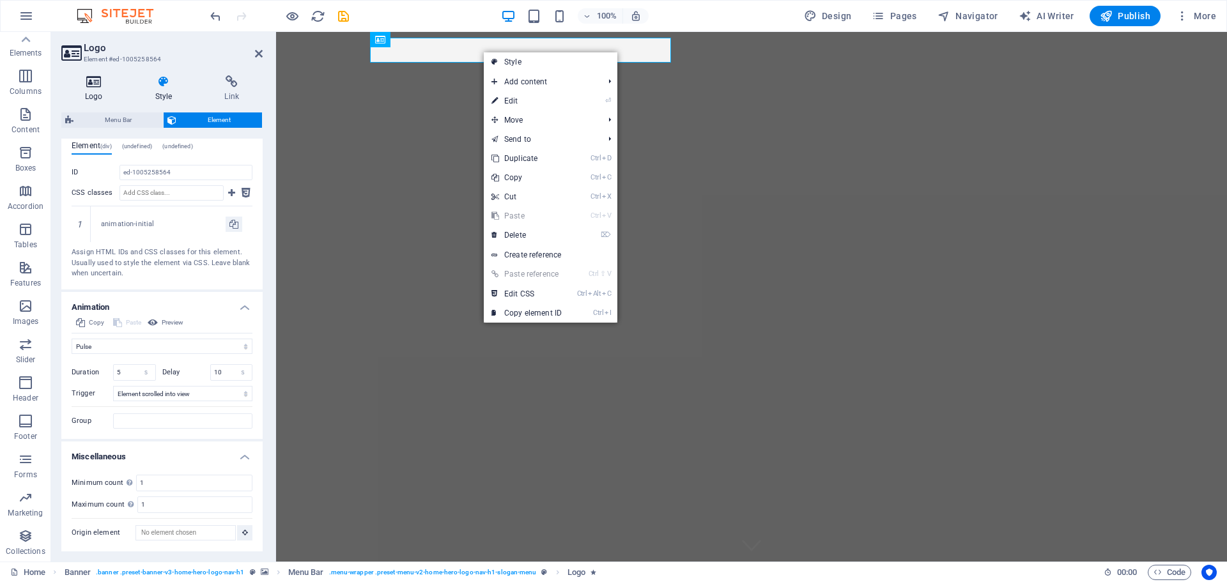
click at [127, 88] on h4 "Logo" at bounding box center [96, 88] width 70 height 27
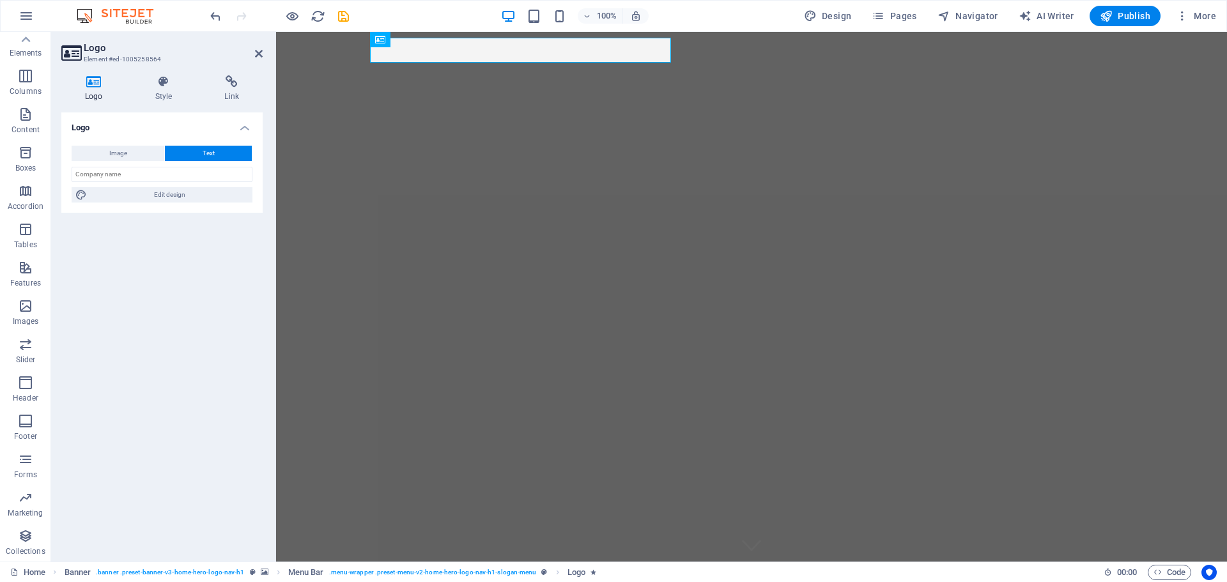
click at [211, 152] on span "Text" at bounding box center [209, 153] width 12 height 15
click at [189, 196] on span "Edit design" at bounding box center [170, 194] width 158 height 15
select select "ease-in-out"
select select "rem"
select select "700"
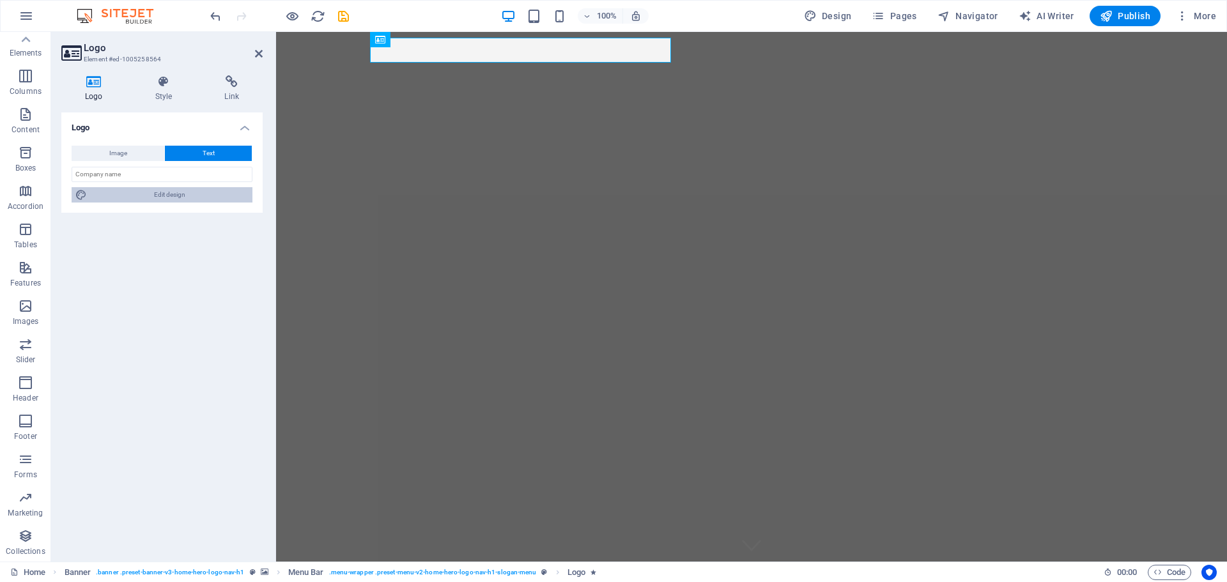
select select "px"
select select "rem"
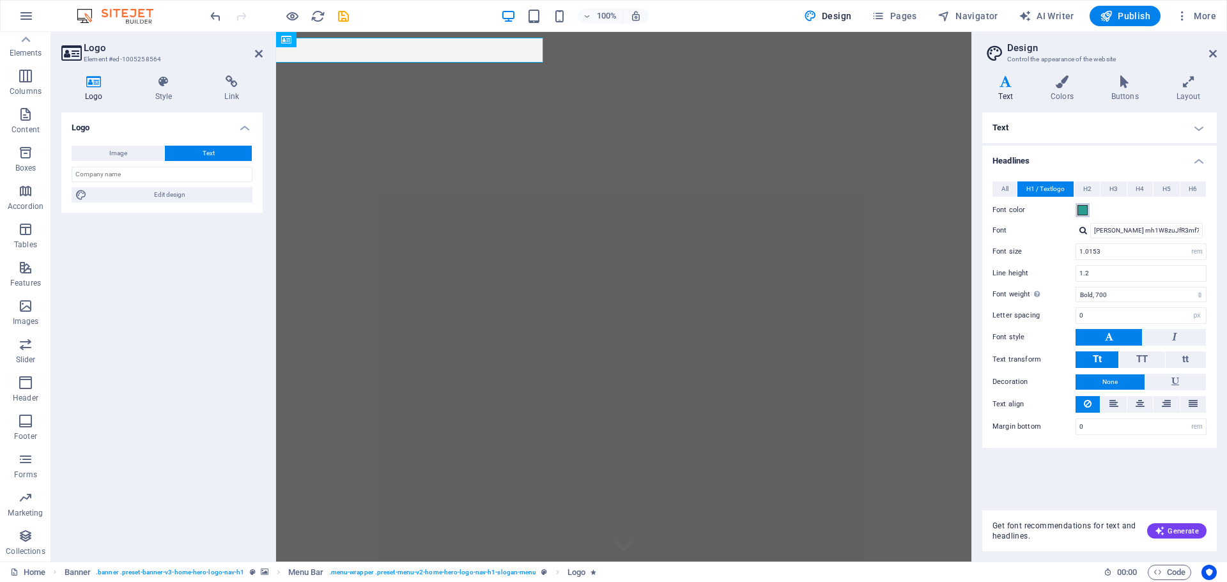
click at [1086, 212] on span at bounding box center [1083, 210] width 10 height 10
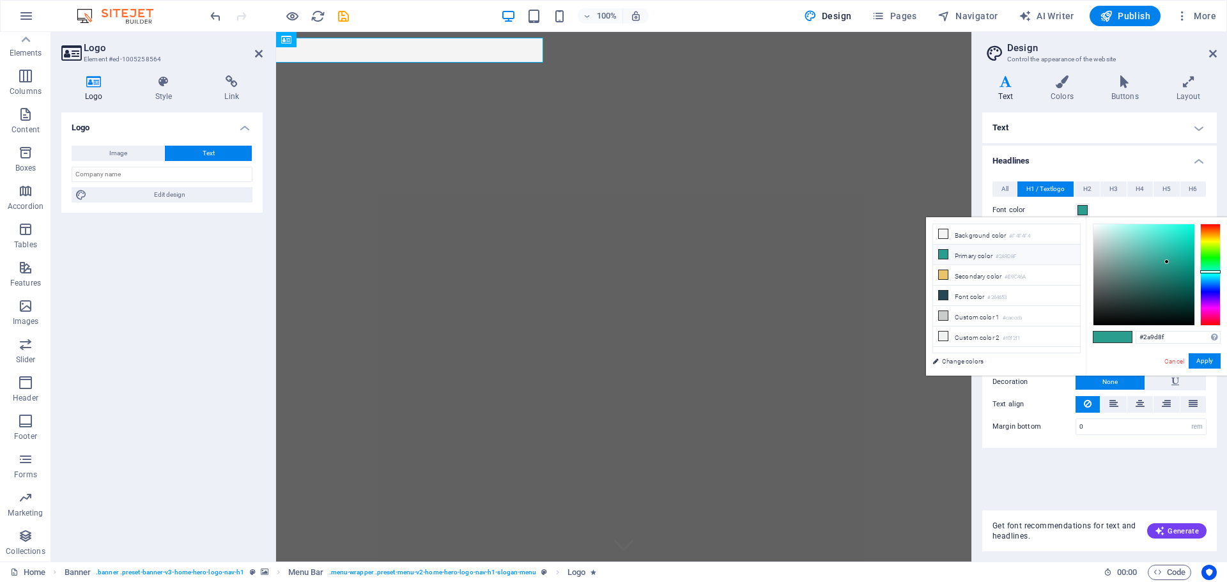
click at [1078, 133] on h4 "Text" at bounding box center [1100, 128] width 235 height 31
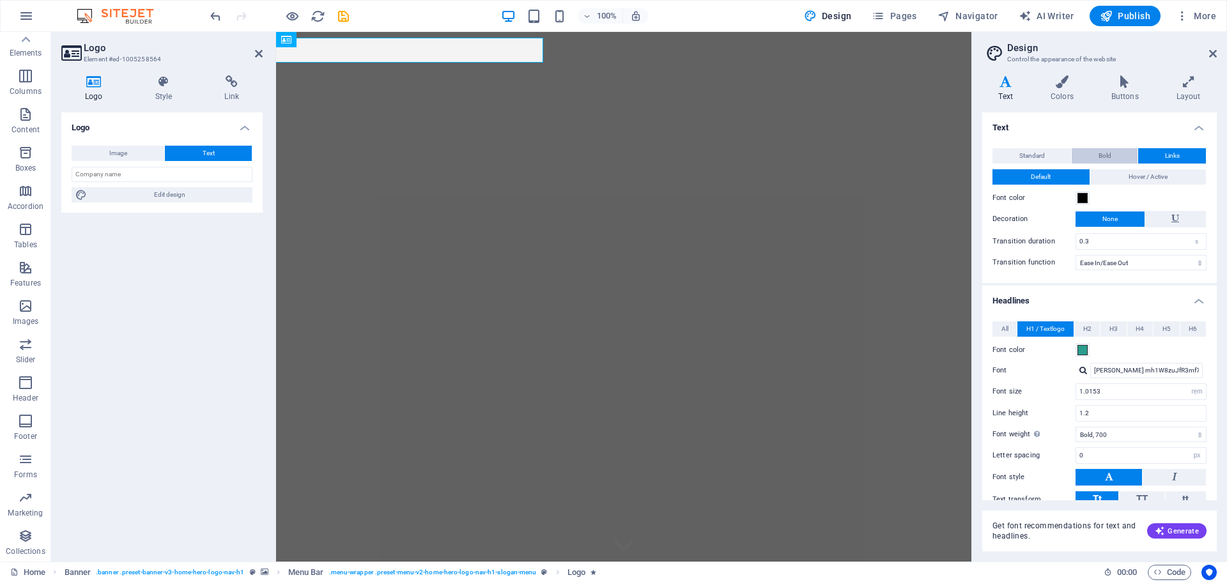
click at [1108, 153] on span "Bold" at bounding box center [1105, 155] width 13 height 15
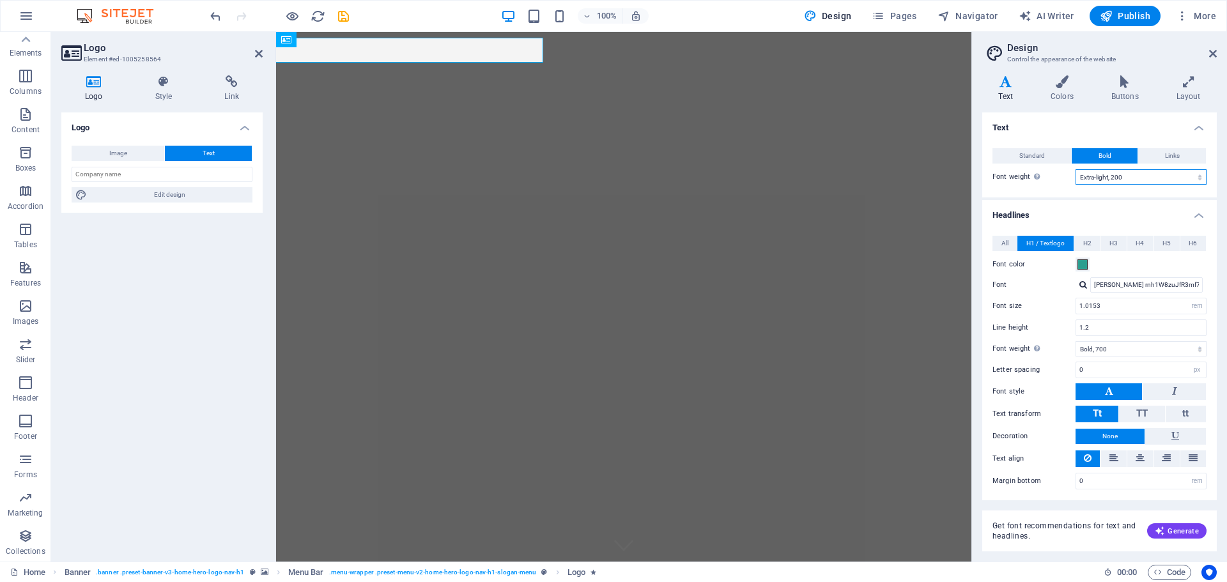
click at [1150, 174] on select "Thin, 100 Extra-light, 200 Light, 300 Regular, 400 Medium, 500 Semi-bold, 600 B…" at bounding box center [1141, 176] width 131 height 15
select select "400"
click at [1076, 169] on select "Thin, 100 Extra-light, 200 Light, 300 Regular, 400 Medium, 500 Semi-bold, 600 B…" at bounding box center [1141, 176] width 131 height 15
select select "400"
select select "rem"
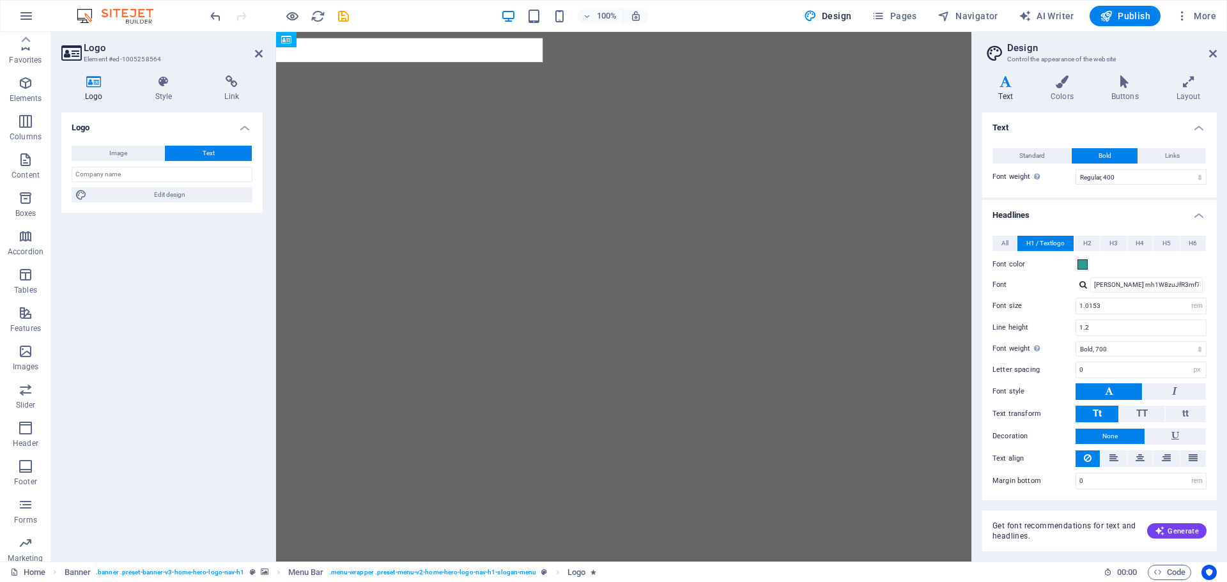
select select "700"
select select "px"
select select "rem"
click at [1154, 178] on select "Thin, 100 Extra-light, 200 Light, 300 Regular, 400 Medium, 500 Semi-bold, 600 B…" at bounding box center [1141, 176] width 131 height 15
select select "700"
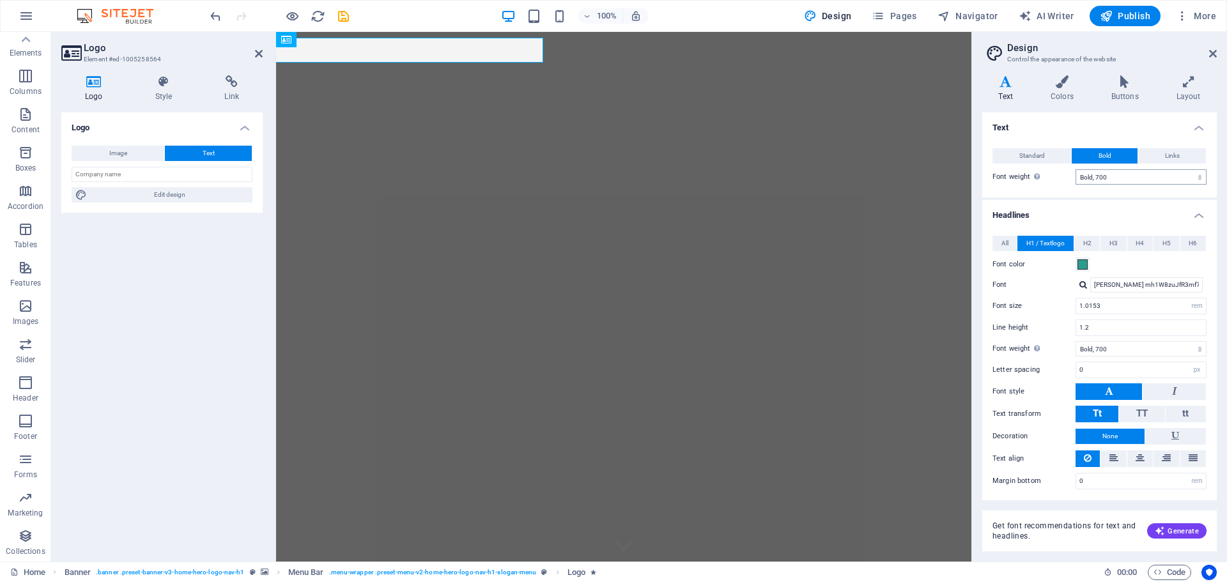
click at [1076, 169] on select "Thin, 100 Extra-light, 200 Light, 300 Regular, 400 Medium, 500 Semi-bold, 600 B…" at bounding box center [1141, 176] width 131 height 15
click at [1151, 286] on input "[PERSON_NAME] rnh1W8zuJfR3mf7RsaTE5A" at bounding box center [1147, 284] width 113 height 15
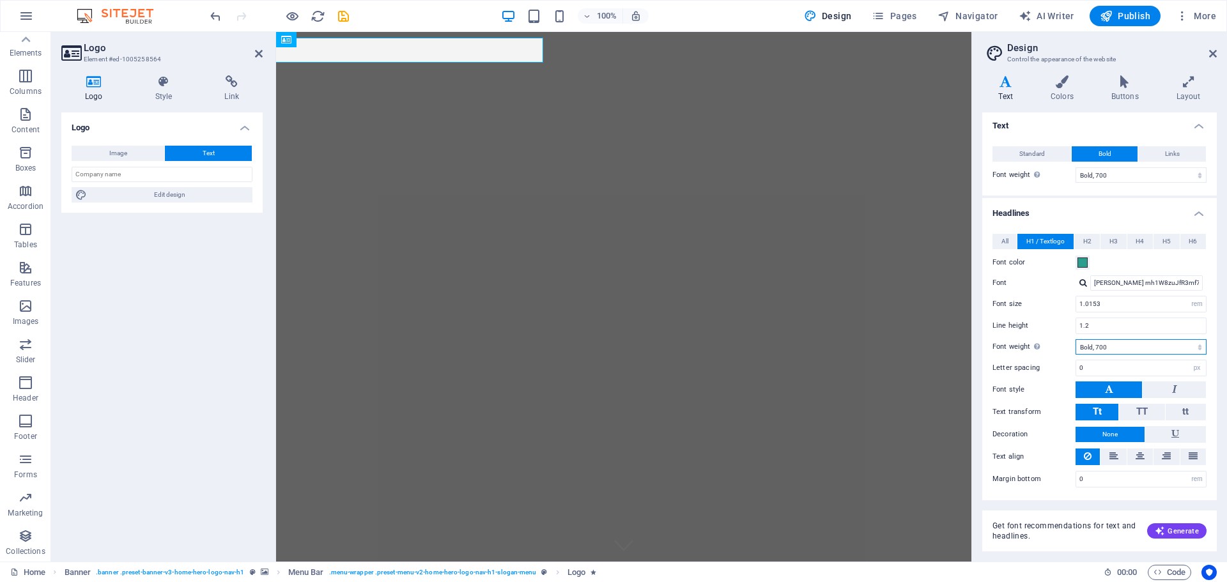
click at [1141, 346] on select "Thin, 100 Extra-light, 200 Light, 300 Regular, 400 Medium, 500 Semi-bold, 600 B…" at bounding box center [1141, 346] width 131 height 15
select select "800"
click at [1076, 339] on select "Thin, 100 Extra-light, 200 Light, 300 Regular, 400 Medium, 500 Semi-bold, 600 B…" at bounding box center [1141, 346] width 131 height 15
click at [1142, 460] on icon at bounding box center [1140, 456] width 9 height 15
click at [1096, 455] on button at bounding box center [1088, 457] width 24 height 17
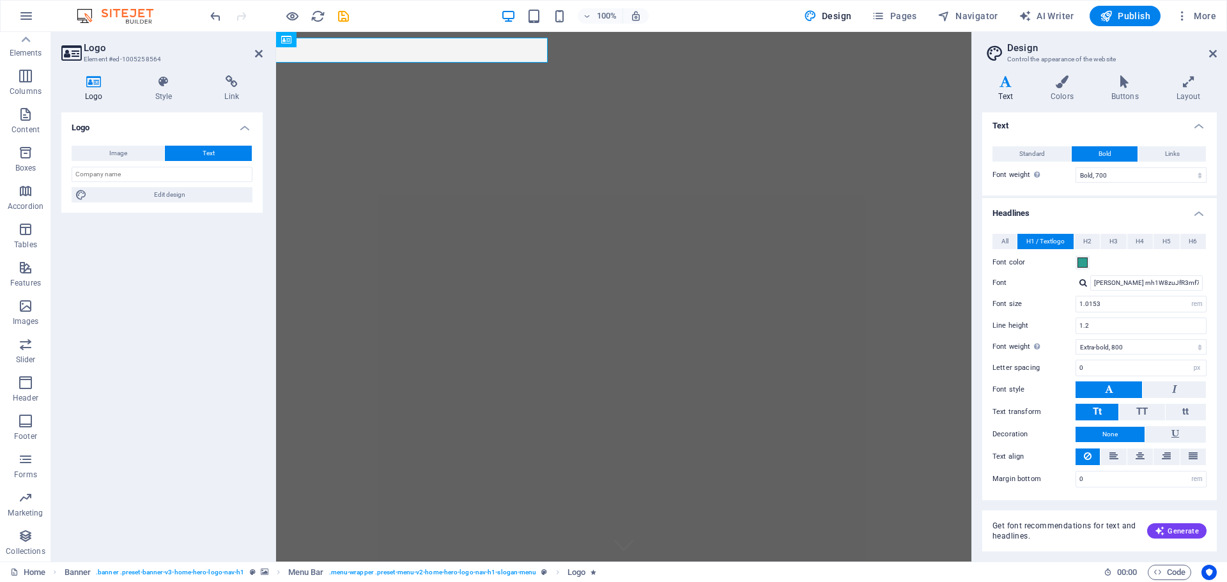
scroll to position [0, 0]
click at [1066, 89] on h4 "Colors" at bounding box center [1065, 88] width 61 height 27
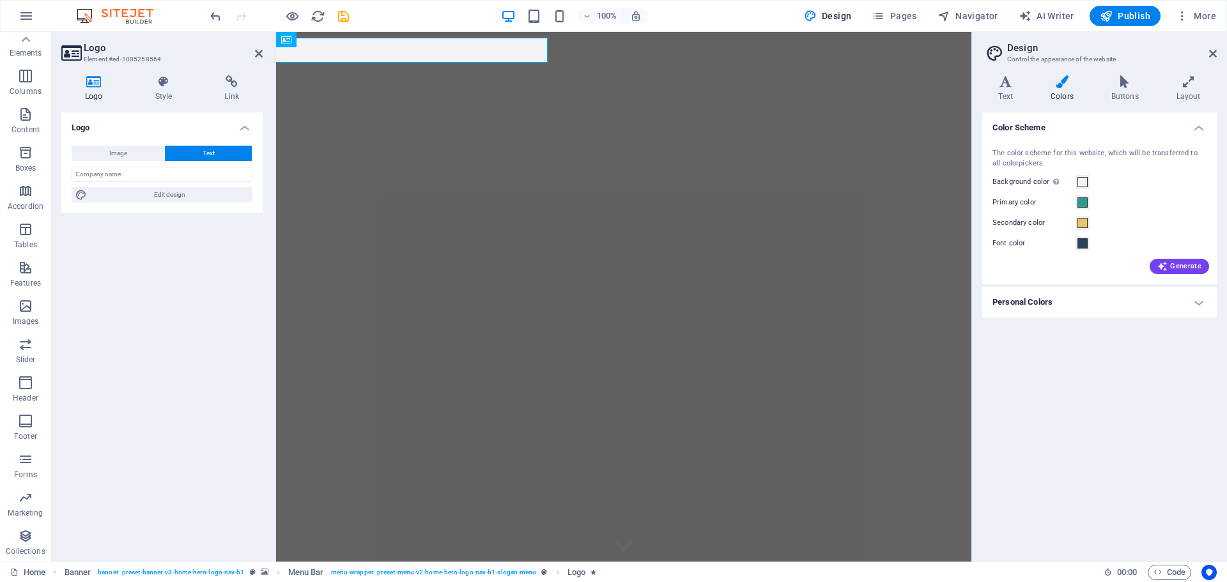
click at [1041, 297] on h4 "Personal Colors" at bounding box center [1100, 302] width 235 height 31
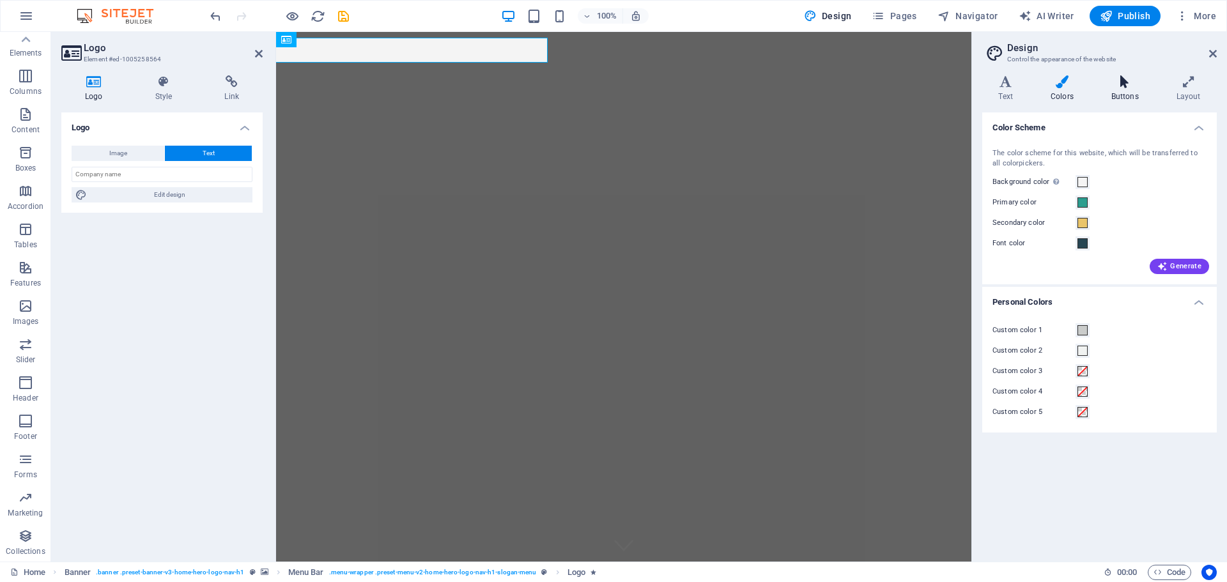
click at [1126, 91] on h4 "Buttons" at bounding box center [1127, 88] width 65 height 27
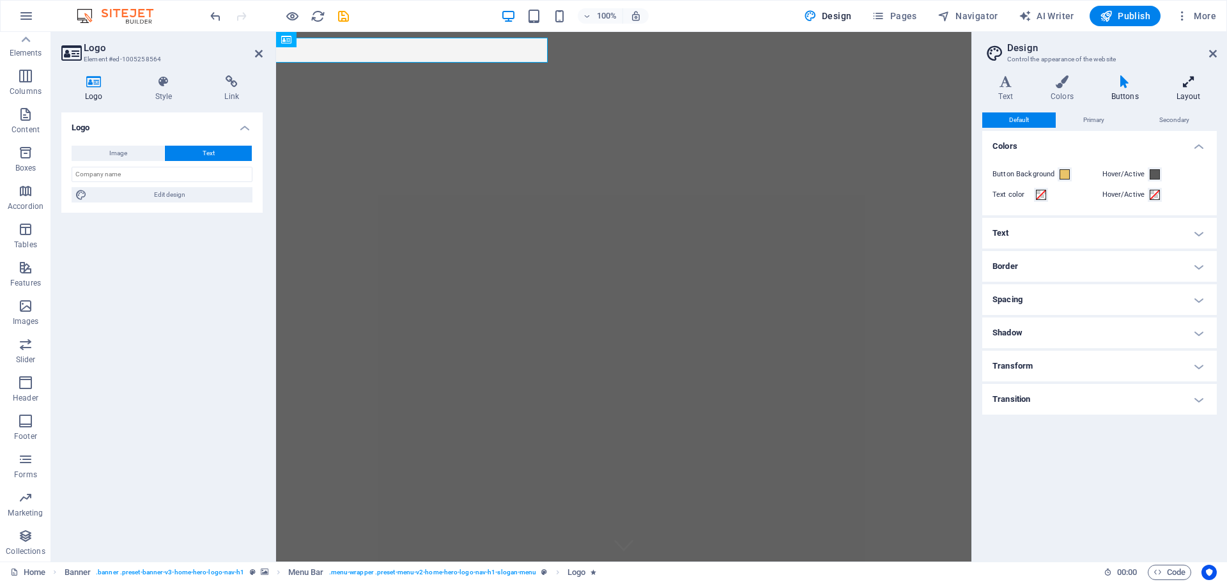
click at [1190, 84] on icon at bounding box center [1188, 81] width 57 height 13
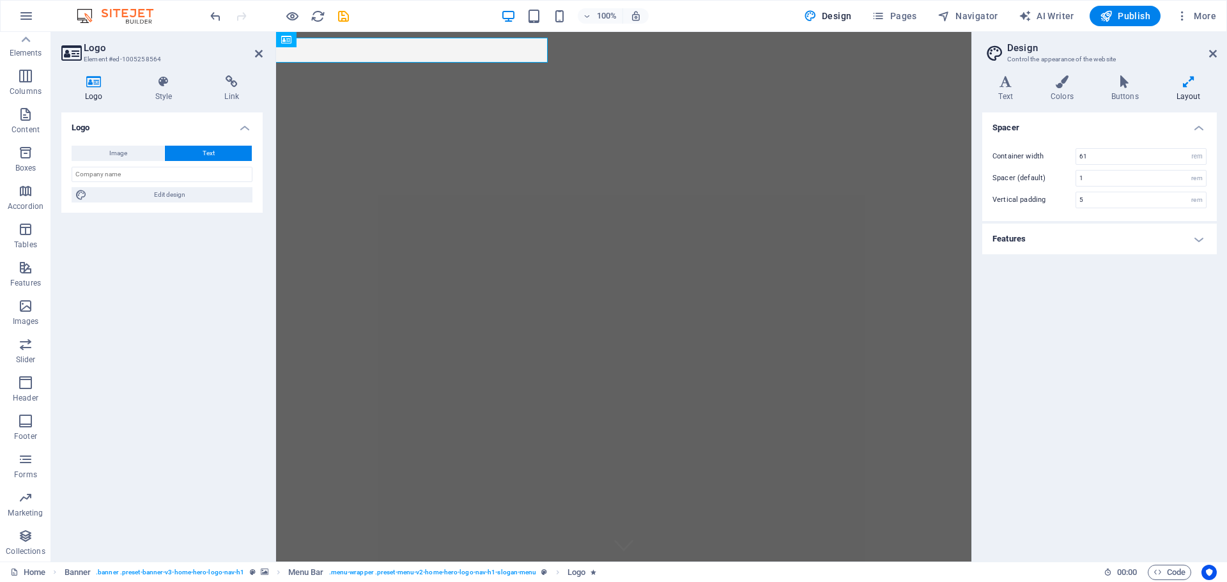
click at [1130, 237] on h4 "Features" at bounding box center [1100, 239] width 235 height 31
click at [1212, 56] on icon at bounding box center [1213, 54] width 8 height 10
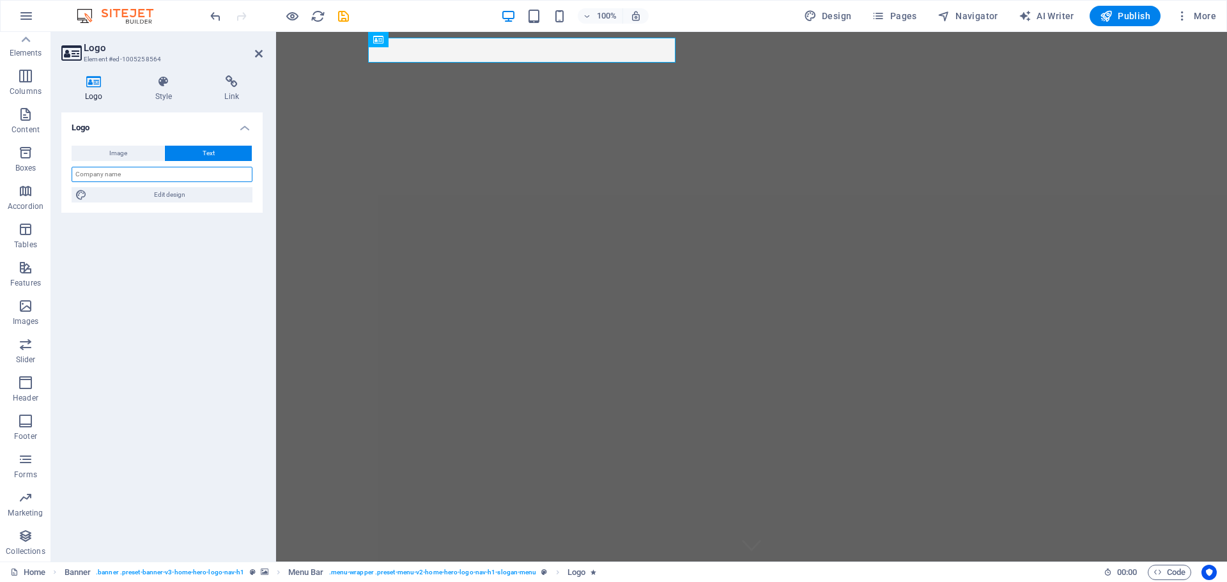
click at [136, 171] on input "text" at bounding box center [162, 174] width 181 height 15
click at [151, 193] on span "Edit design" at bounding box center [170, 194] width 158 height 15
select select "700"
select select "rem"
select select "800"
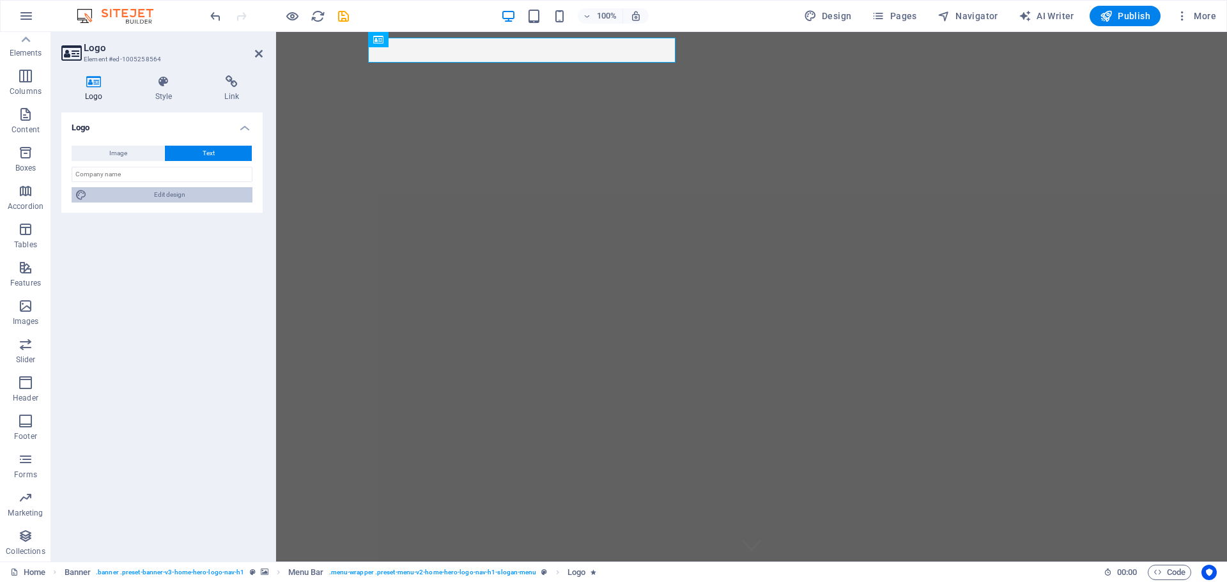
select select "px"
select select "rem"
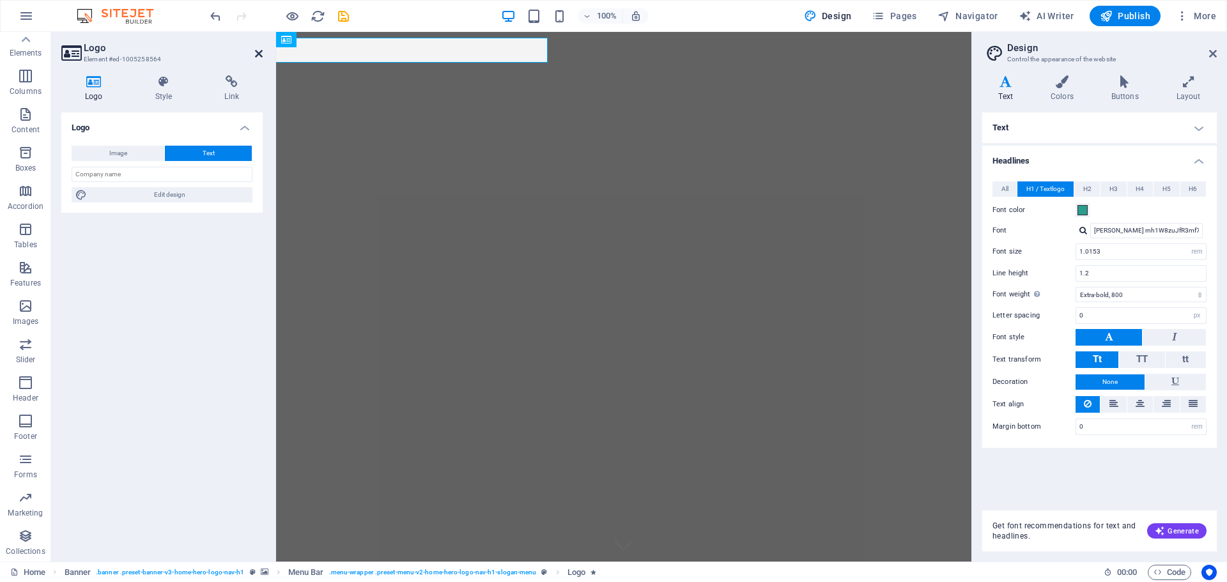
click at [260, 56] on icon at bounding box center [259, 54] width 8 height 10
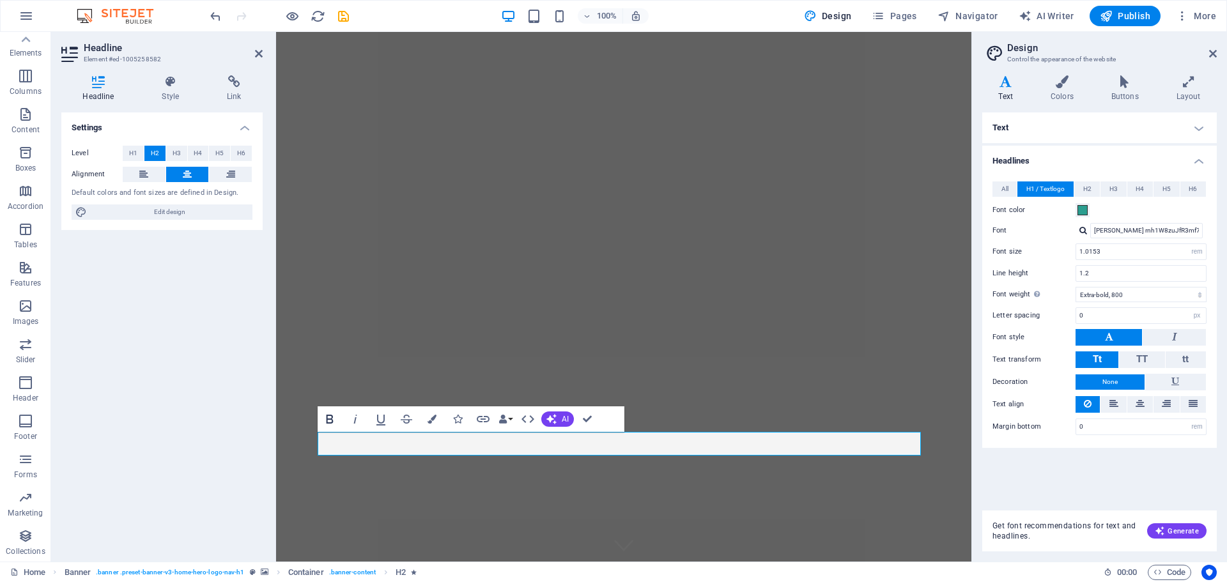
click at [328, 416] on icon "button" at bounding box center [329, 419] width 15 height 15
click at [572, 428] on div "Bold Italic Underline Strikethrough Colors Icons Link Data Bindings Company Fir…" at bounding box center [459, 420] width 282 height 26
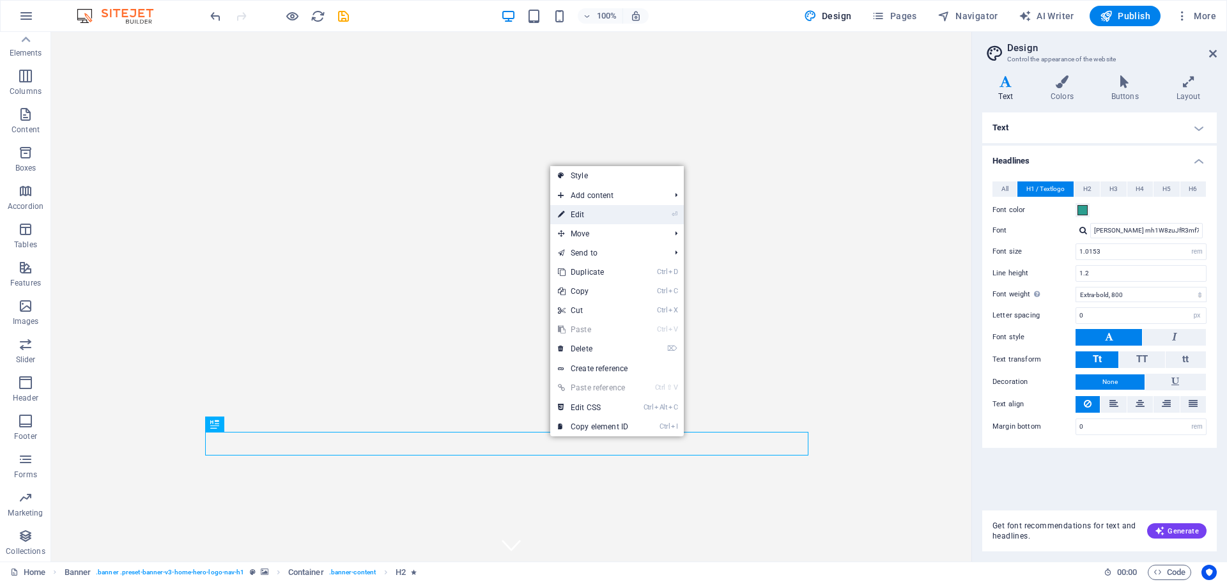
click at [595, 217] on link "⏎ Edit" at bounding box center [593, 214] width 86 height 19
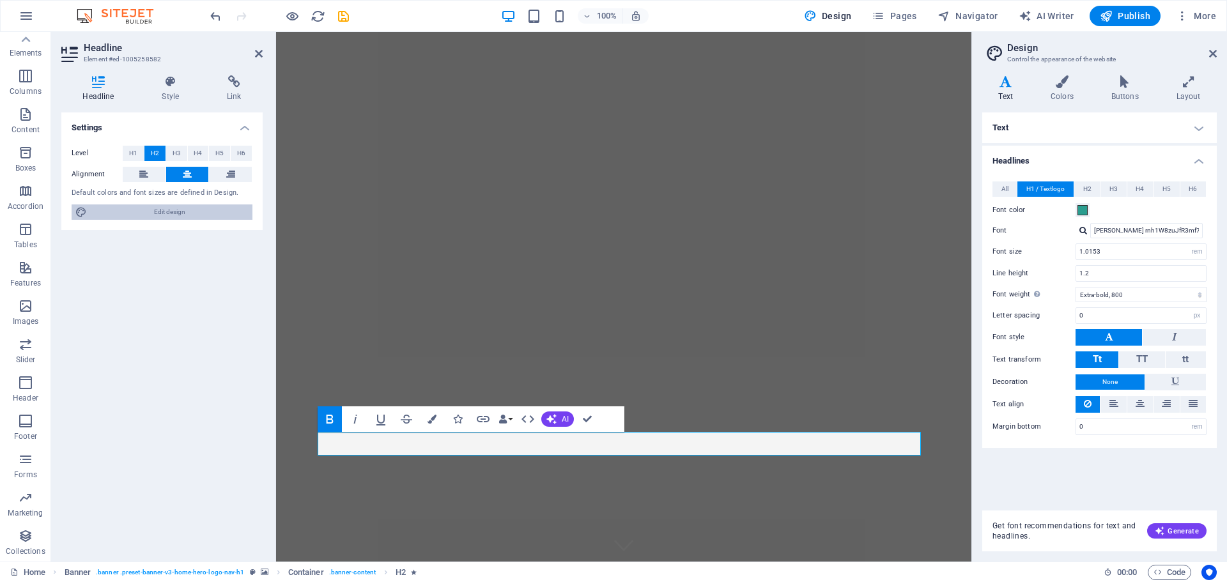
click at [192, 214] on span "Edit design" at bounding box center [170, 212] width 158 height 15
click at [214, 280] on div "Settings Level H1 H2 H3 H4 H5 H6 Alignment Default colors and font sizes are de…" at bounding box center [161, 332] width 201 height 439
click at [256, 50] on icon at bounding box center [259, 54] width 8 height 10
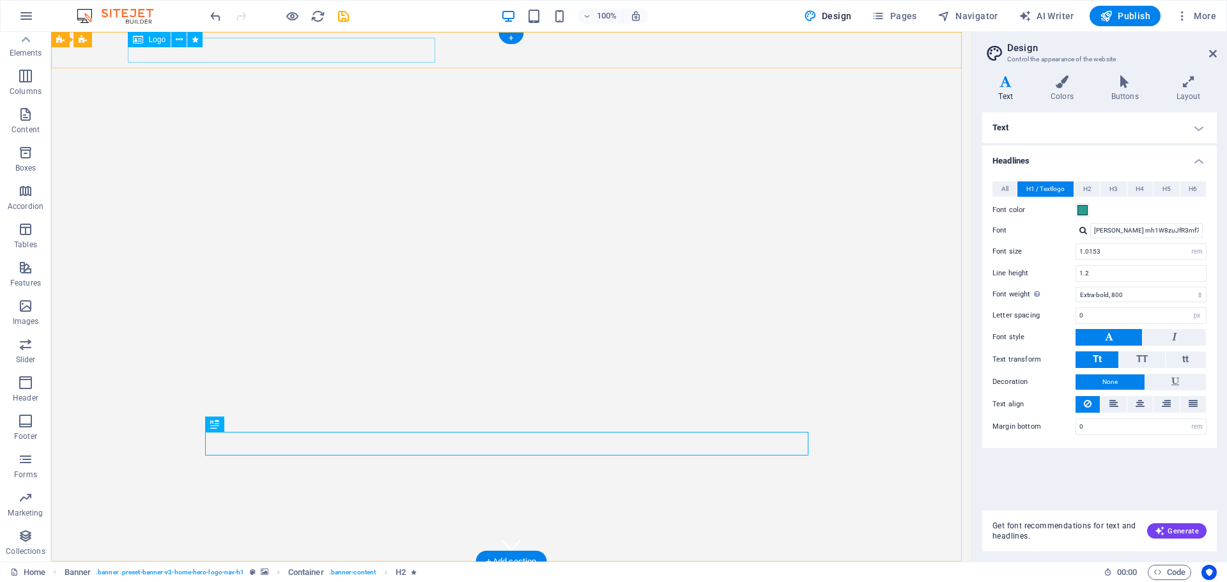
click at [261, 566] on div "Alpha Investment Solutions" at bounding box center [511, 578] width 1207 height 25
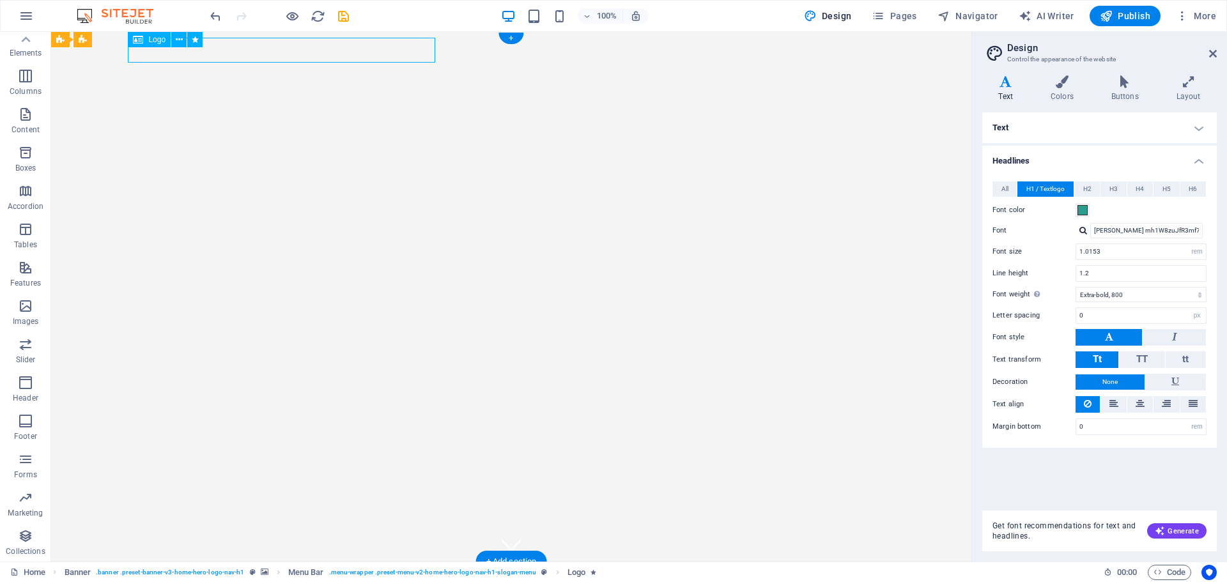
click at [261, 566] on div "Alpha Investment Solutions" at bounding box center [511, 578] width 1207 height 25
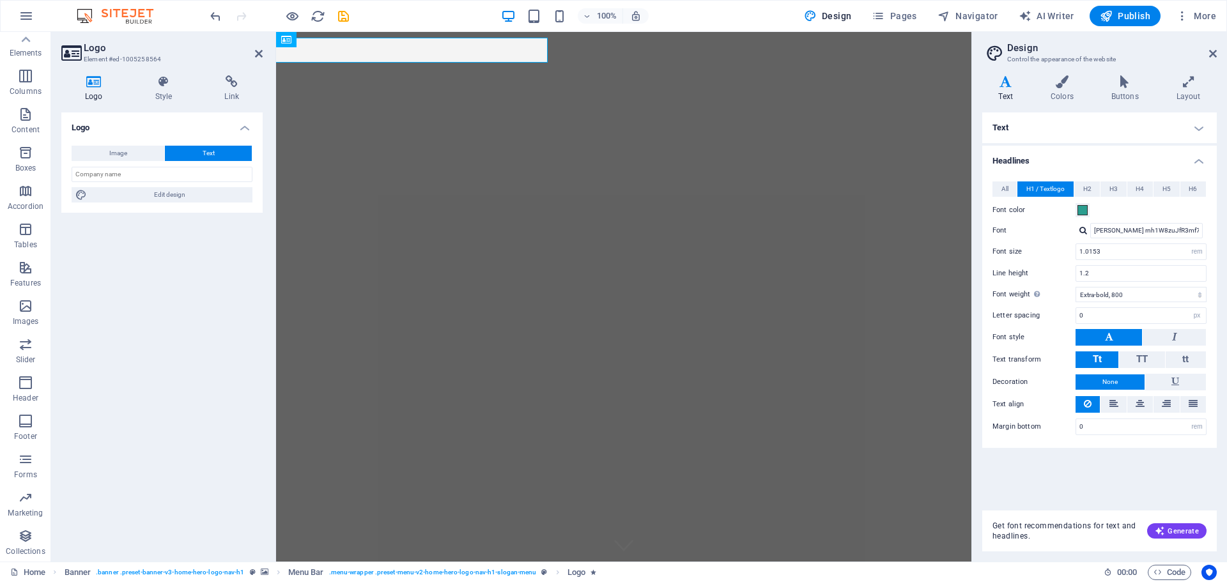
click at [261, 41] on header "Logo Element #ed-1005258564" at bounding box center [161, 48] width 201 height 33
click at [1085, 211] on span at bounding box center [1083, 210] width 10 height 10
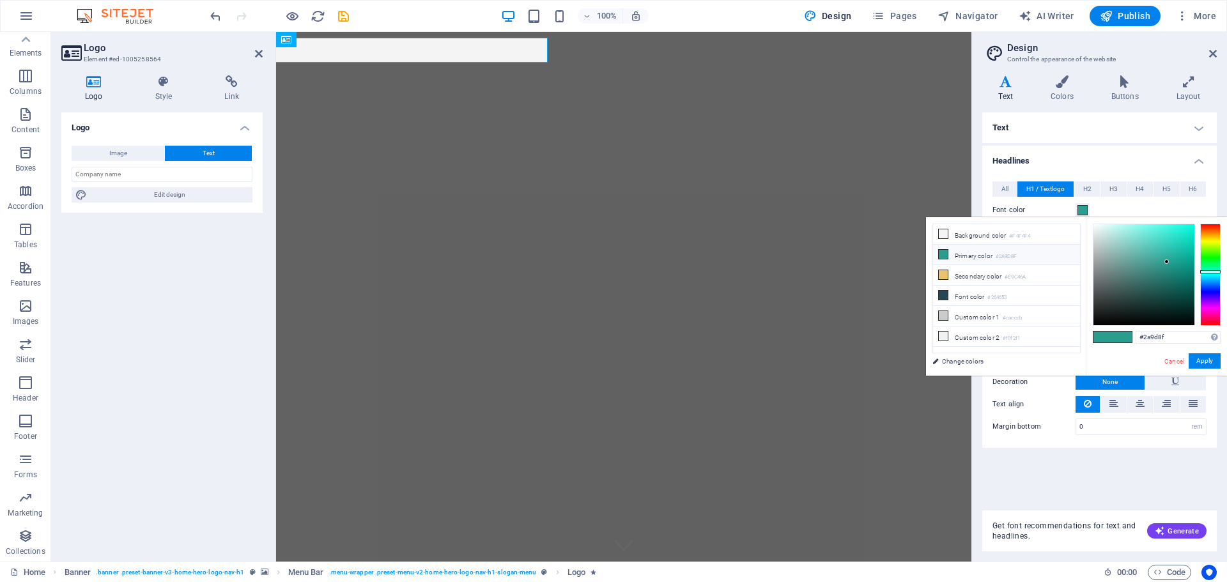
click at [1081, 120] on h4 "Text" at bounding box center [1100, 128] width 235 height 31
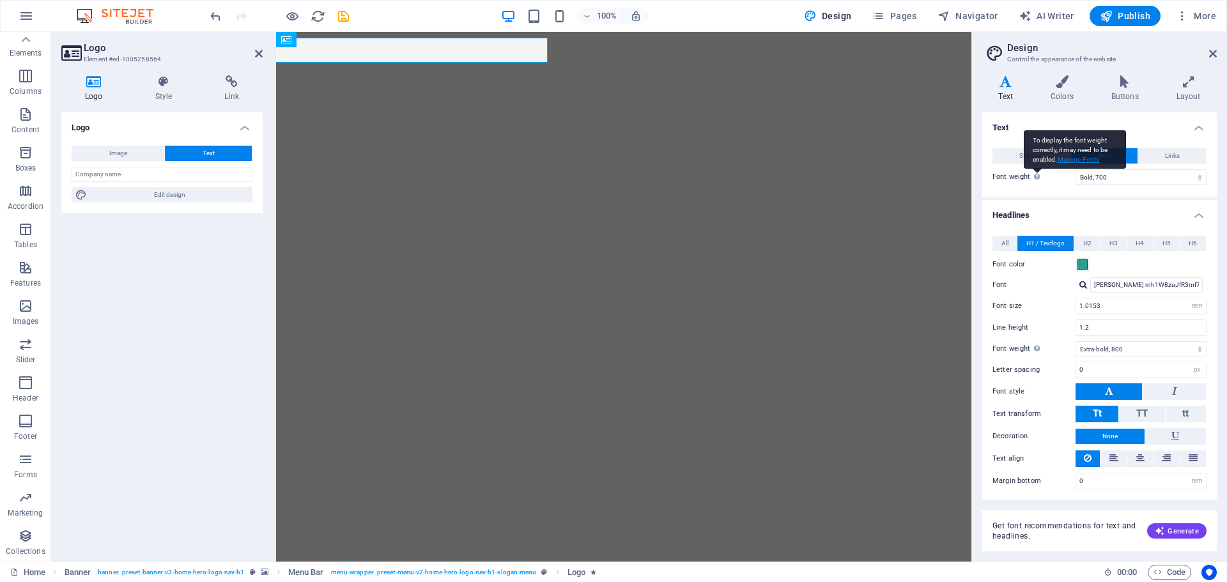
click at [1066, 157] on link "Manage Fonts" at bounding box center [1079, 159] width 42 height 7
click at [1066, 159] on link "Manage Fonts" at bounding box center [1079, 159] width 42 height 7
click at [1066, 160] on link "Manage Fonts" at bounding box center [1079, 159] width 42 height 7
click at [1066, 159] on link "Manage Fonts" at bounding box center [1079, 159] width 42 height 7
click at [1117, 284] on input "[PERSON_NAME] rnh1W8zuJfR3mf7RsaTE5A" at bounding box center [1147, 284] width 113 height 15
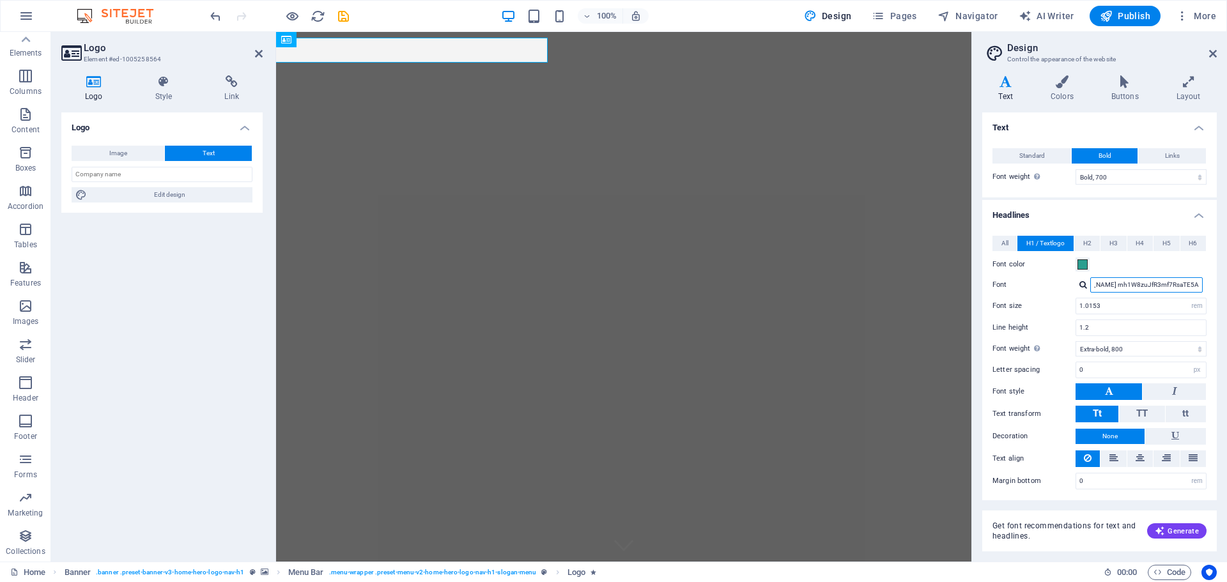
scroll to position [0, 65]
drag, startPoint x: 1117, startPoint y: 284, endPoint x: 1204, endPoint y: 291, distance: 86.5
click at [1204, 291] on div "[PERSON_NAME] rnh1W8zuJfR3mf7RsaTE5A" at bounding box center [1141, 284] width 131 height 15
click at [1008, 283] on label "Font" at bounding box center [1034, 284] width 83 height 15
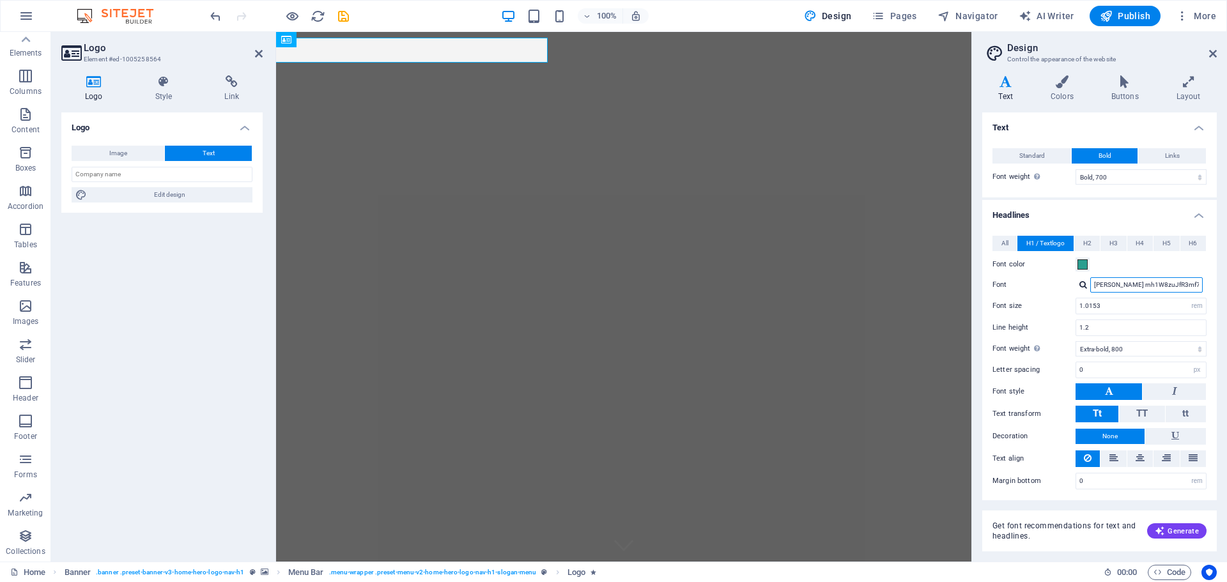
click at [1091, 283] on input "[PERSON_NAME] rnh1W8zuJfR3mf7RsaTE5A" at bounding box center [1147, 284] width 113 height 15
click at [1007, 88] on icon at bounding box center [1006, 81] width 47 height 13
click at [1067, 92] on h4 "Colors" at bounding box center [1065, 88] width 61 height 27
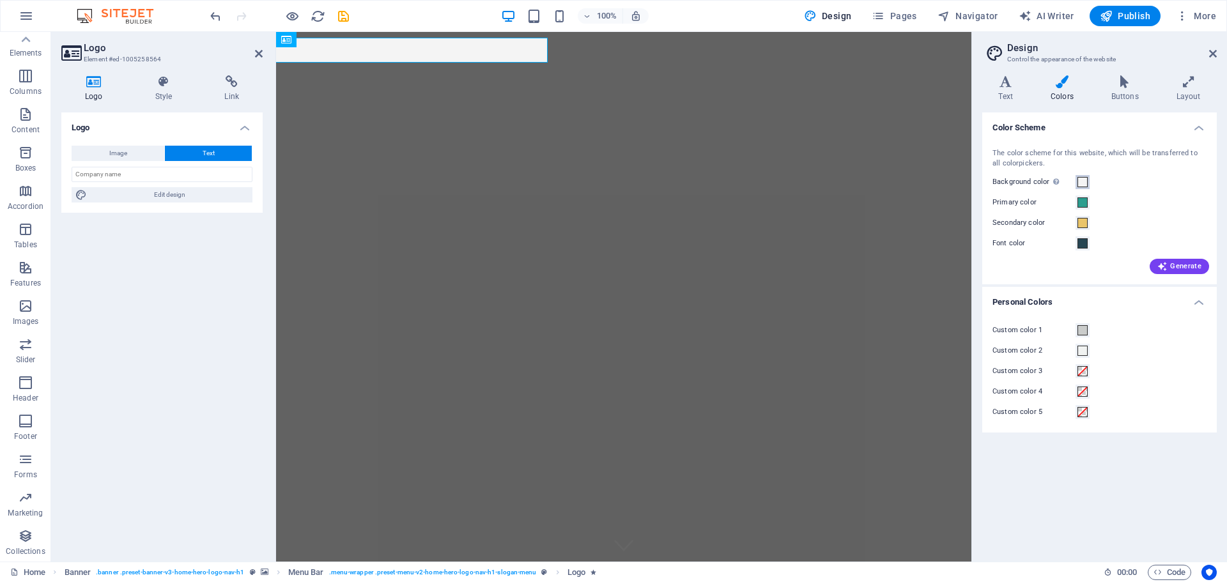
click at [1085, 180] on span at bounding box center [1083, 182] width 10 height 10
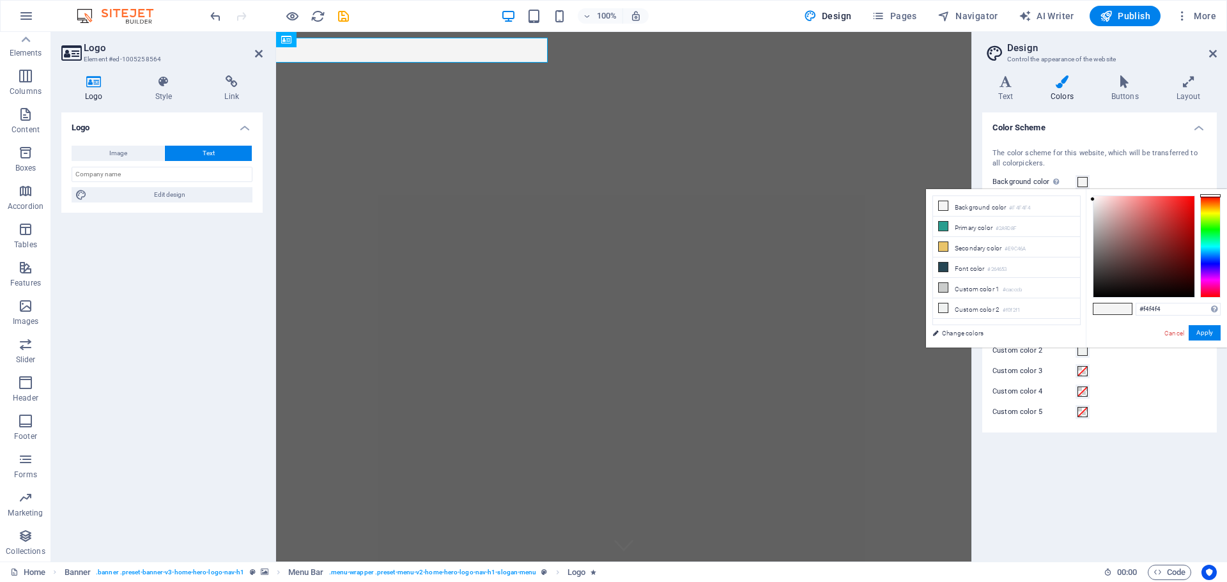
click at [1139, 168] on div "The color scheme for this website, which will be transferred to all colorpicker…" at bounding box center [1100, 158] width 214 height 21
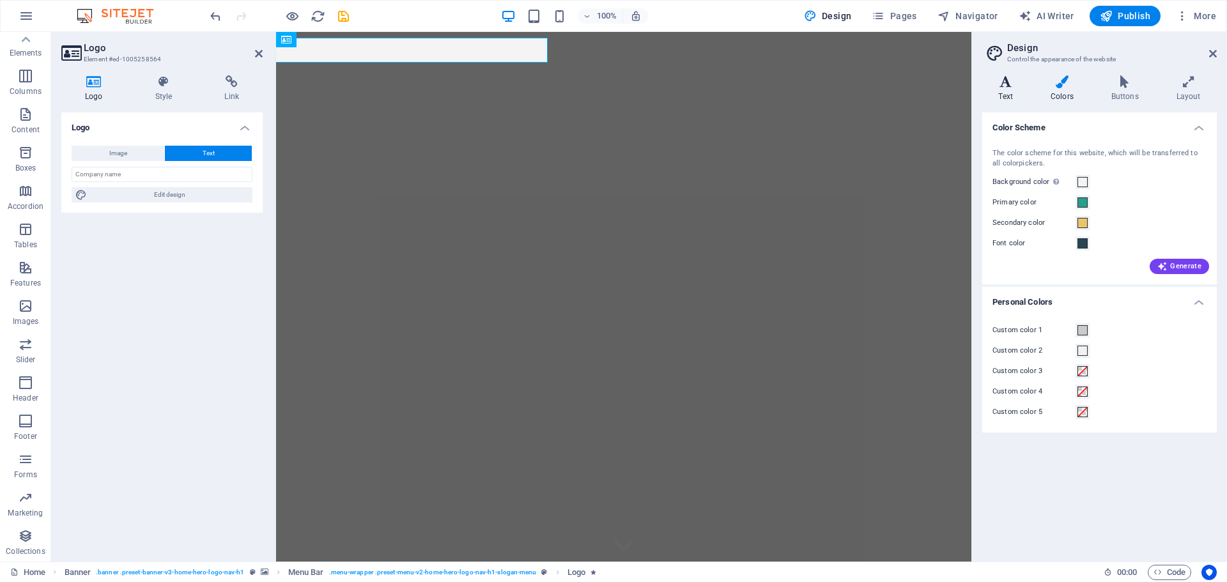
click at [1004, 95] on h4 "Text" at bounding box center [1009, 88] width 52 height 27
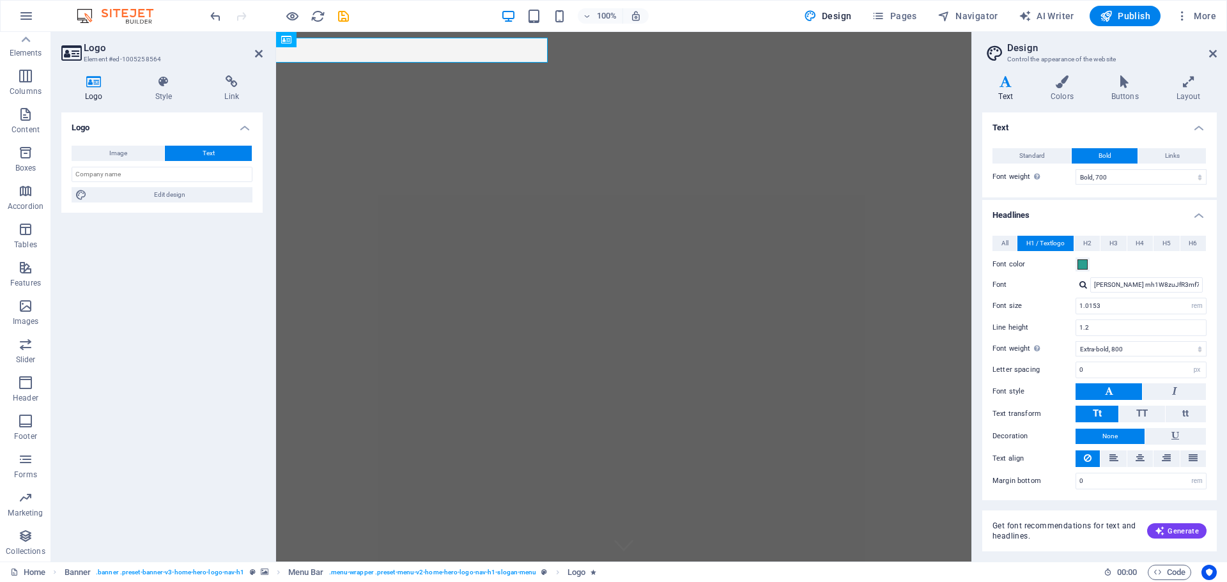
scroll to position [2, 0]
click at [1012, 85] on icon at bounding box center [1006, 81] width 47 height 13
click at [1006, 86] on icon at bounding box center [1006, 81] width 47 height 13
click at [1057, 93] on h4 "Colors" at bounding box center [1065, 88] width 61 height 27
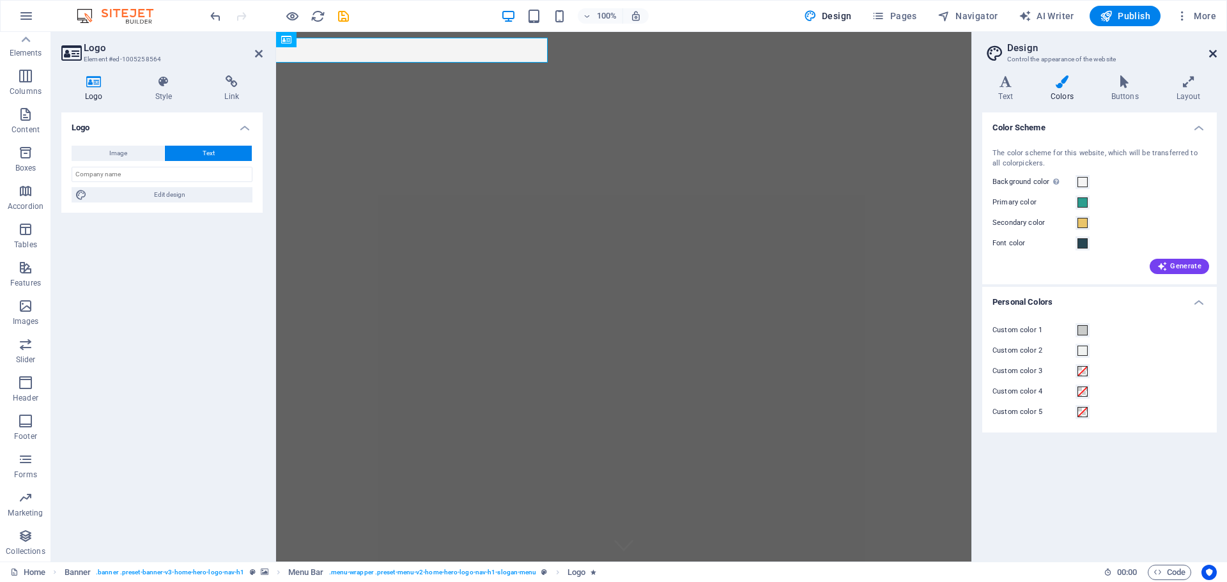
click at [1214, 52] on icon at bounding box center [1213, 54] width 8 height 10
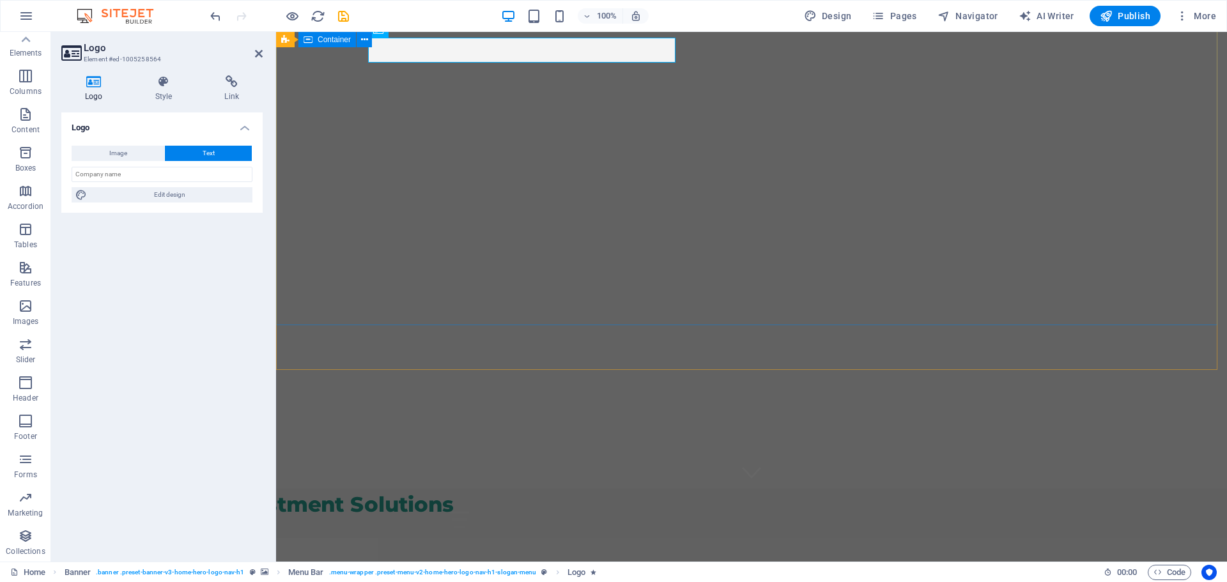
scroll to position [0, 0]
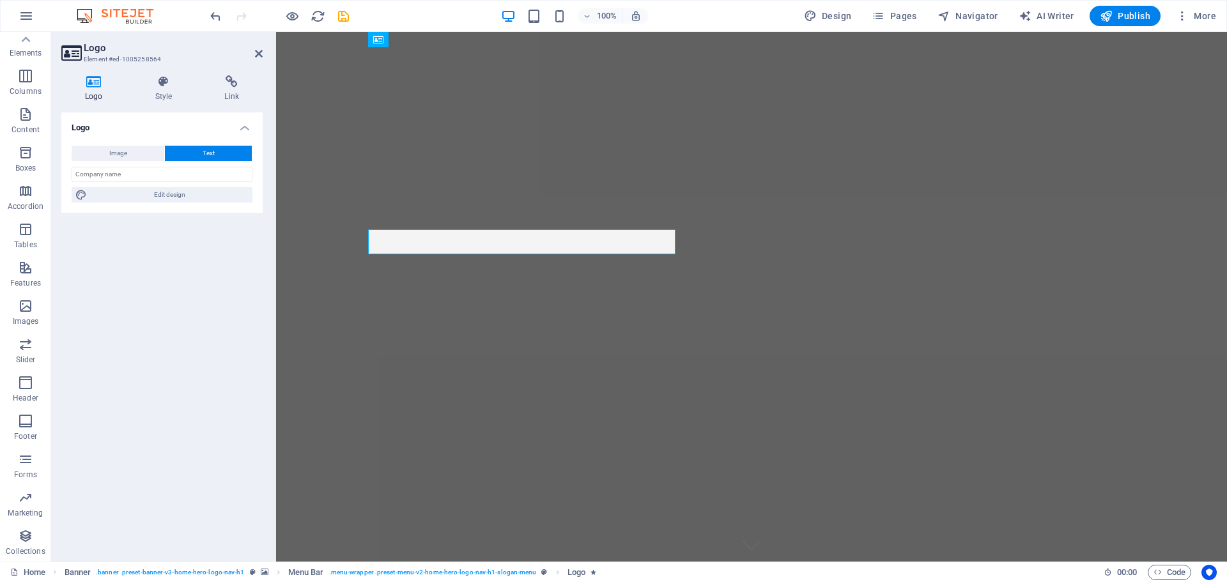
click at [148, 330] on div "Logo Image Text Drag files here, click to choose files or select files from Fil…" at bounding box center [161, 332] width 201 height 439
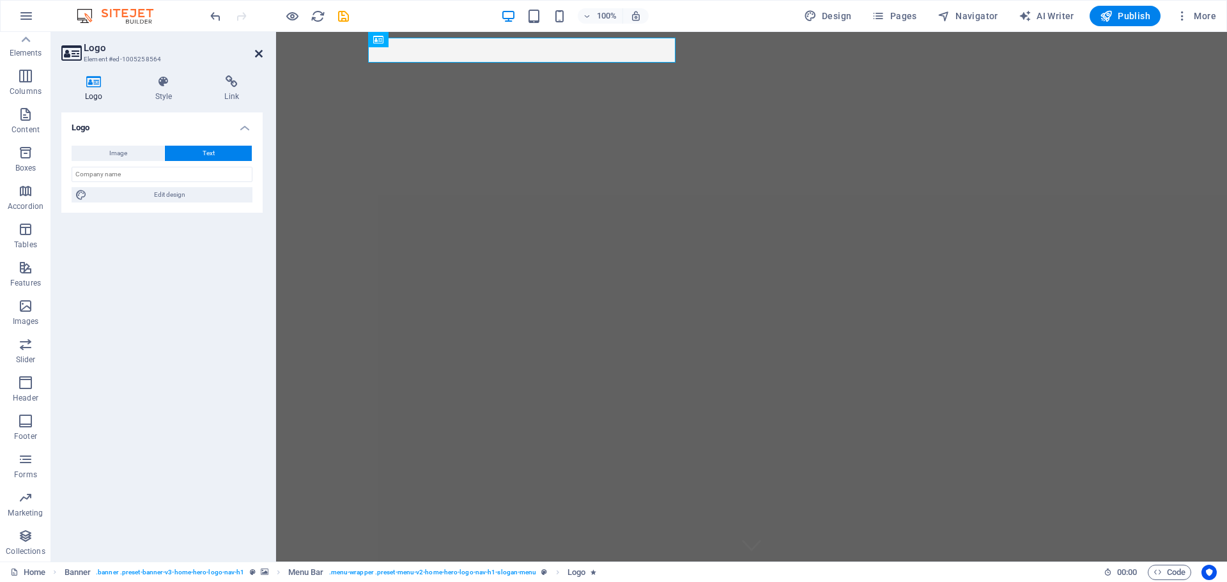
click at [260, 49] on icon at bounding box center [259, 54] width 8 height 10
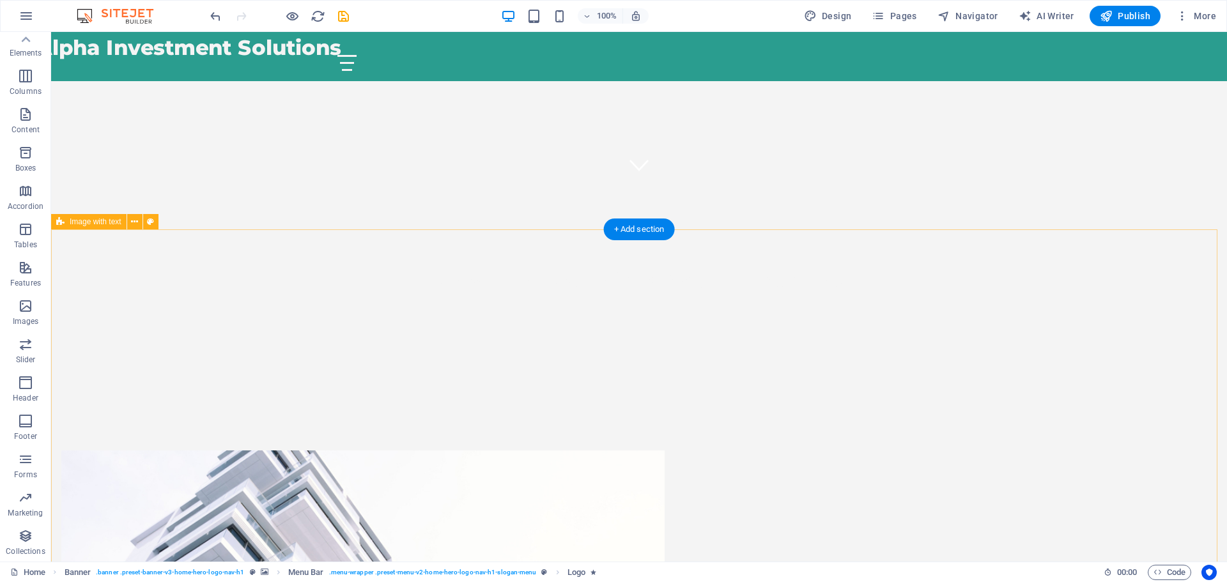
scroll to position [447, 0]
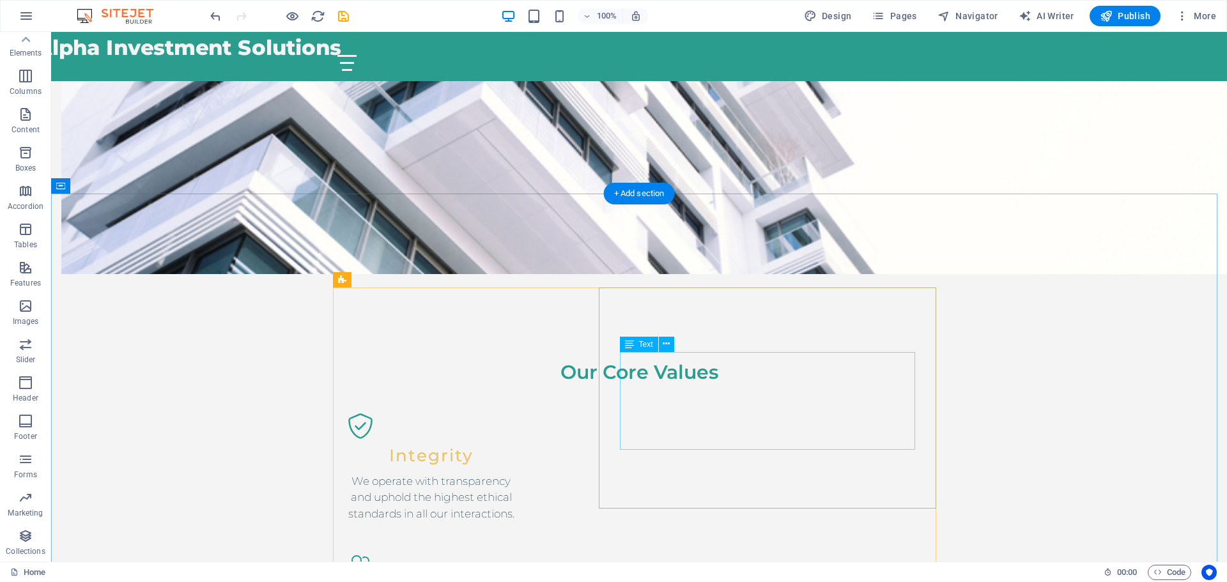
scroll to position [1215, 0]
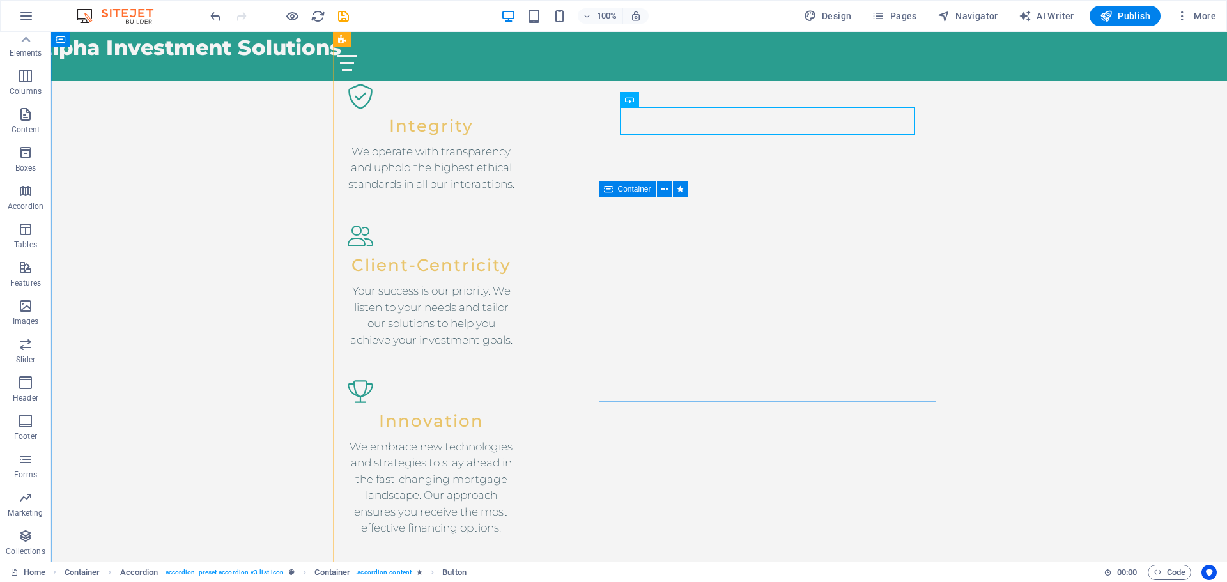
scroll to position [1534, 0]
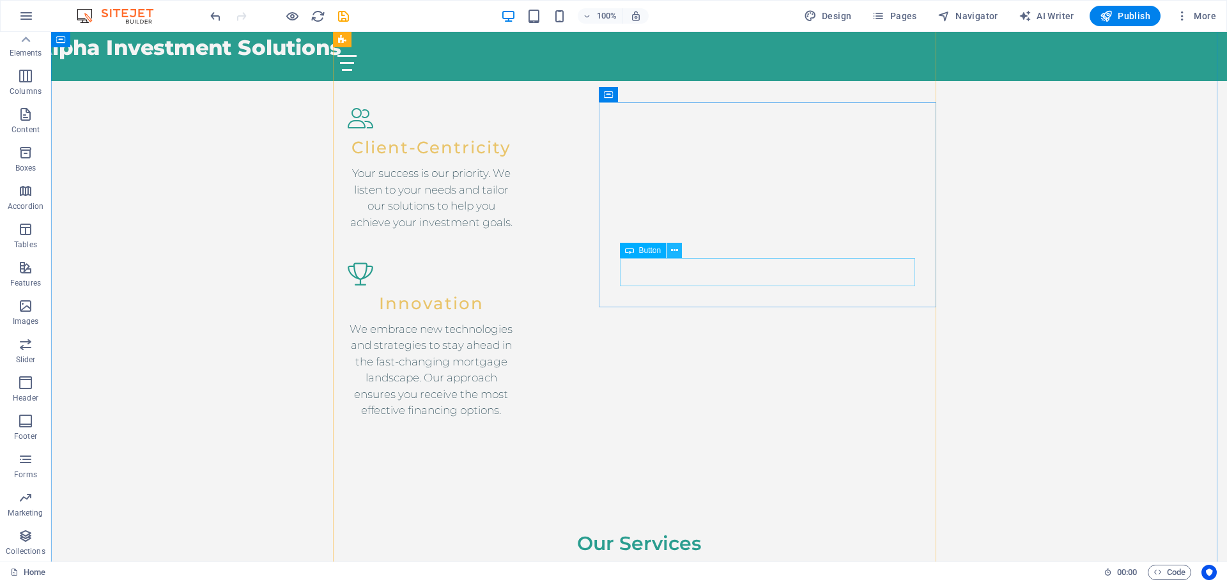
click at [674, 250] on icon at bounding box center [674, 250] width 7 height 13
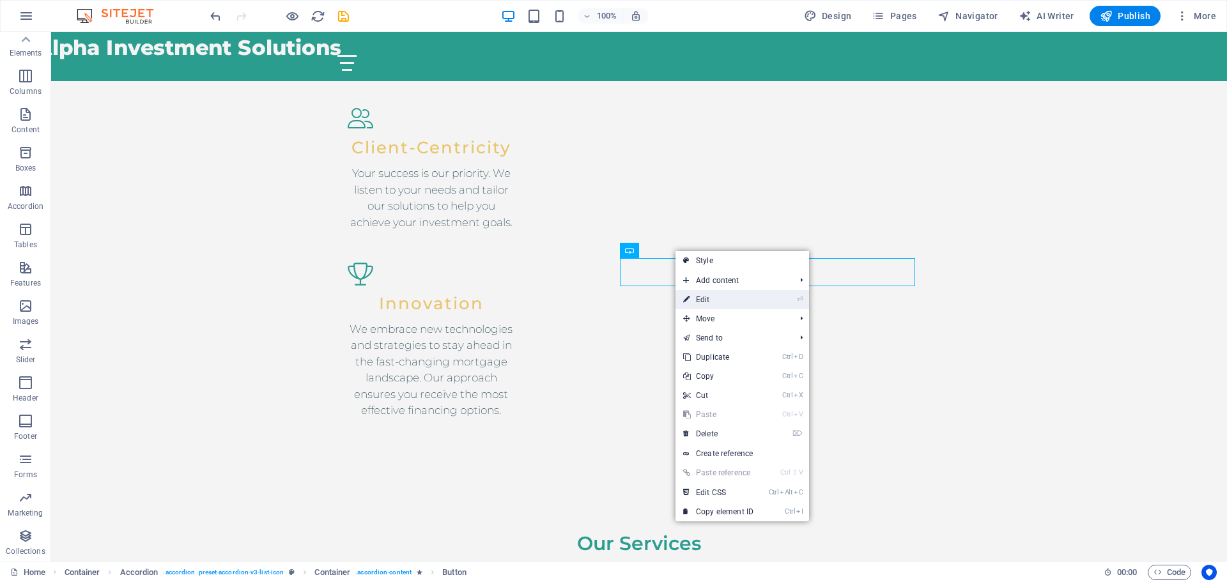
click at [724, 303] on link "⏎ Edit" at bounding box center [719, 299] width 86 height 19
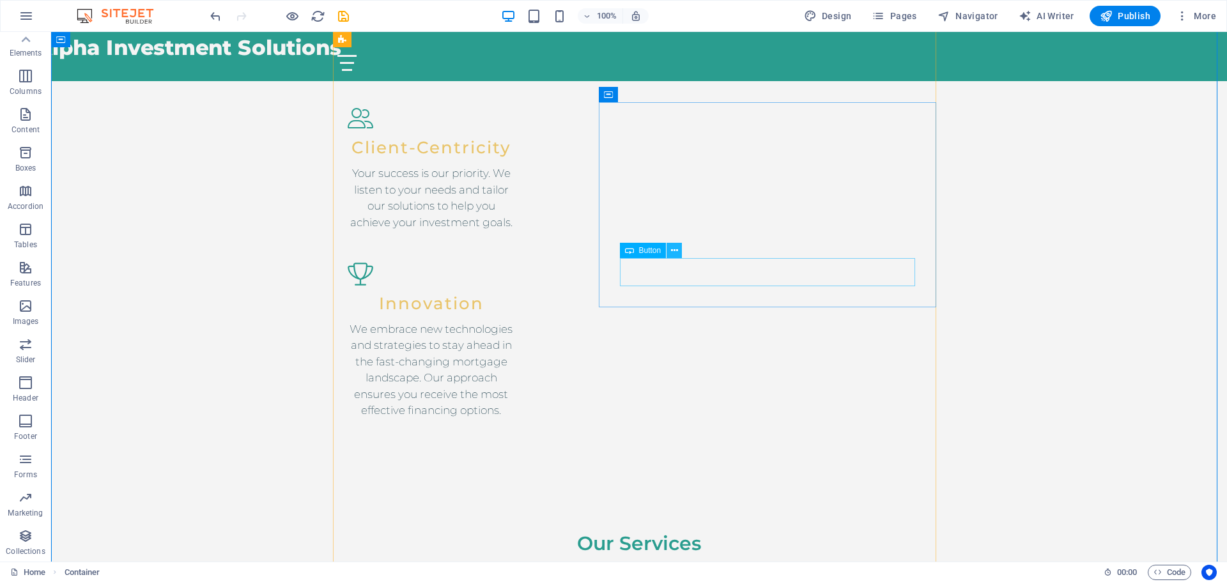
click at [677, 246] on icon at bounding box center [674, 250] width 7 height 13
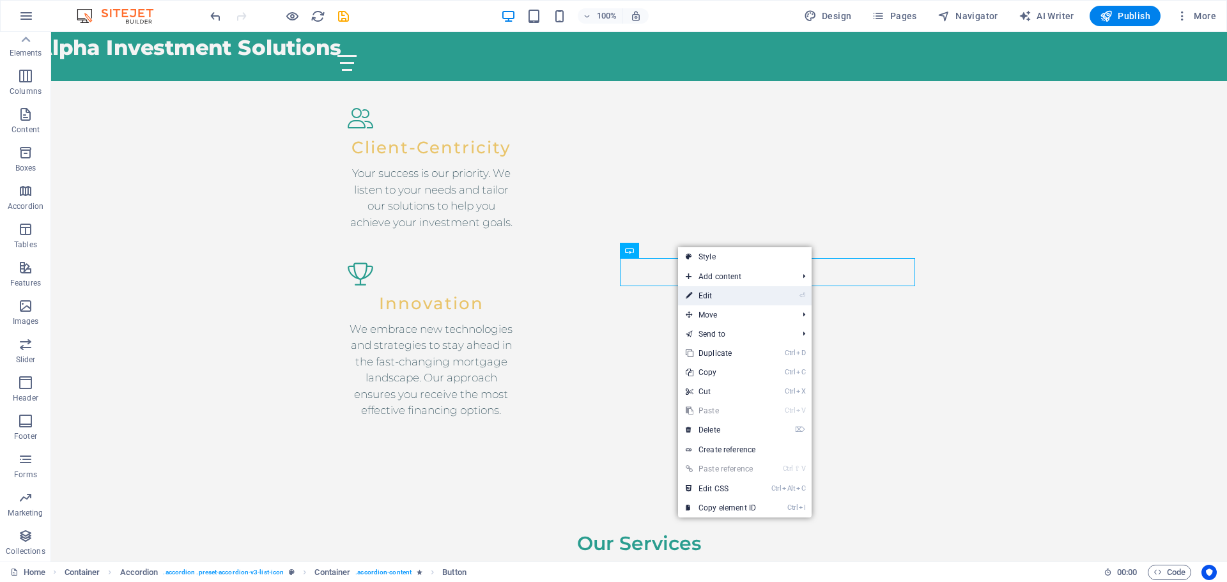
click at [710, 296] on link "⏎ Edit" at bounding box center [721, 295] width 86 height 19
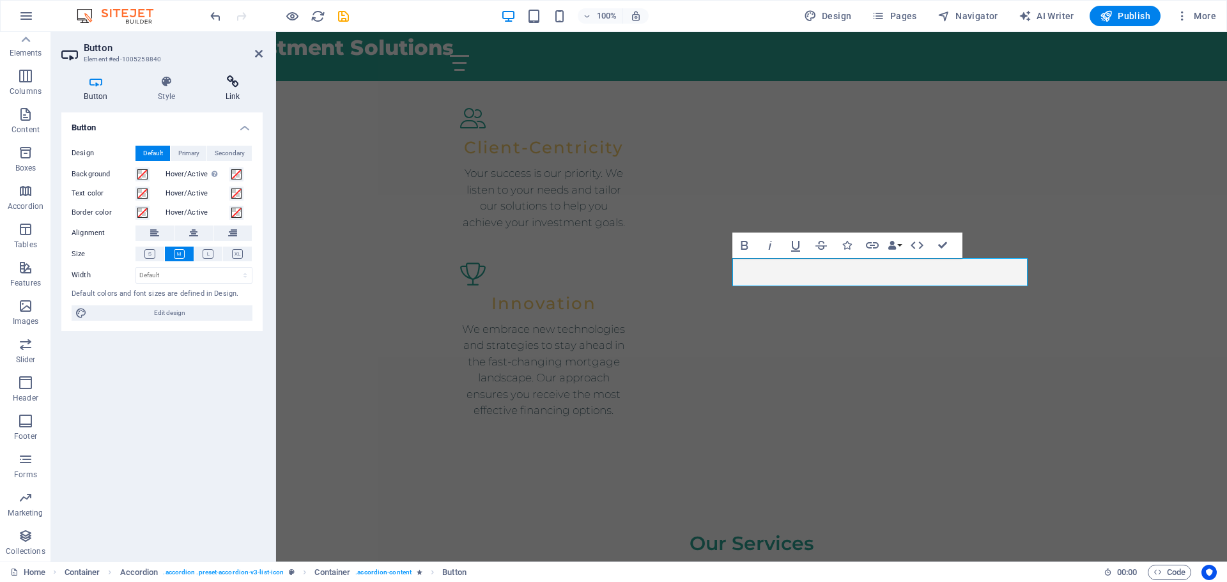
click at [236, 86] on icon at bounding box center [233, 81] width 60 height 13
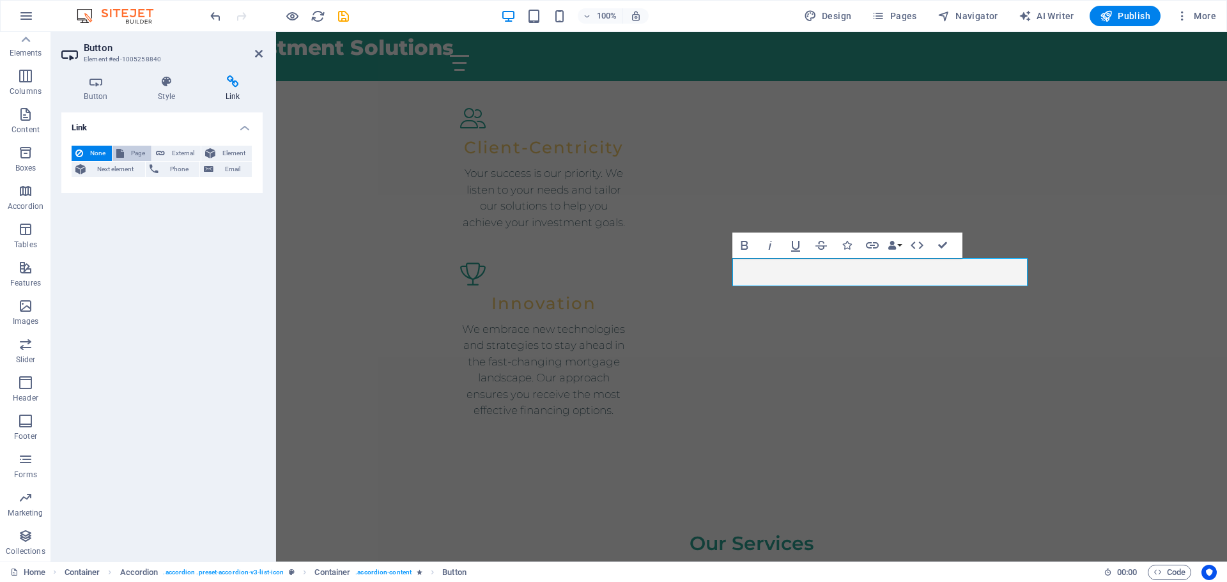
click at [137, 156] on span "Page" at bounding box center [138, 153] width 20 height 15
select select
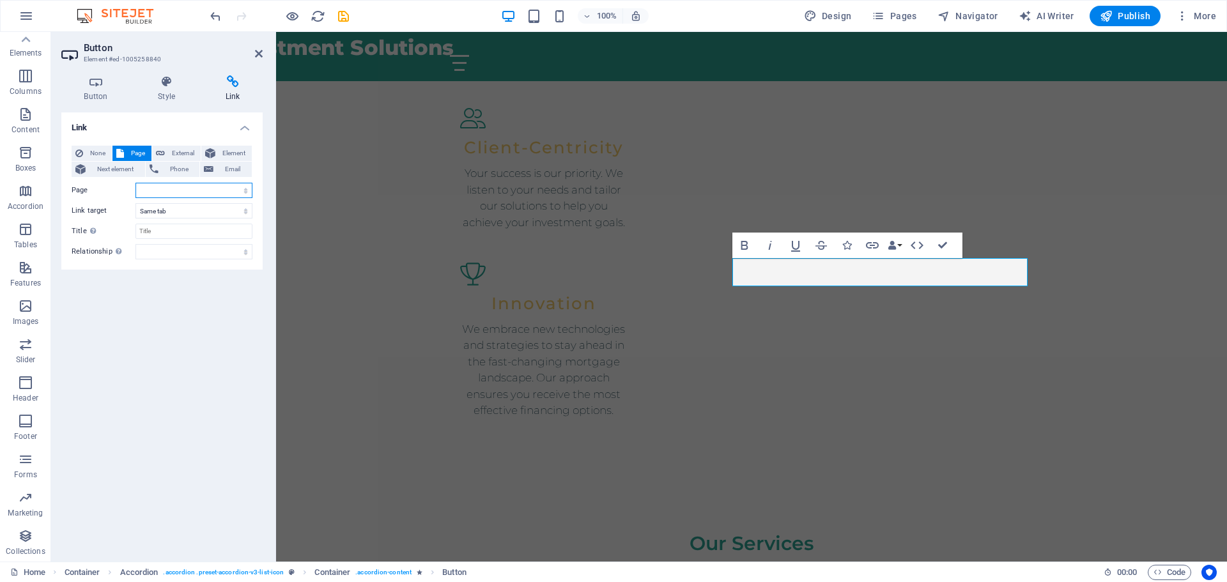
click at [165, 190] on select "Home Subpage Legal Notice Privacy Home" at bounding box center [194, 190] width 117 height 15
click at [174, 153] on span "External" at bounding box center [183, 153] width 28 height 15
select select "blank"
click at [196, 207] on select "New tab Same tab Overlay" at bounding box center [194, 210] width 117 height 15
click at [194, 193] on input "URL" at bounding box center [194, 190] width 117 height 15
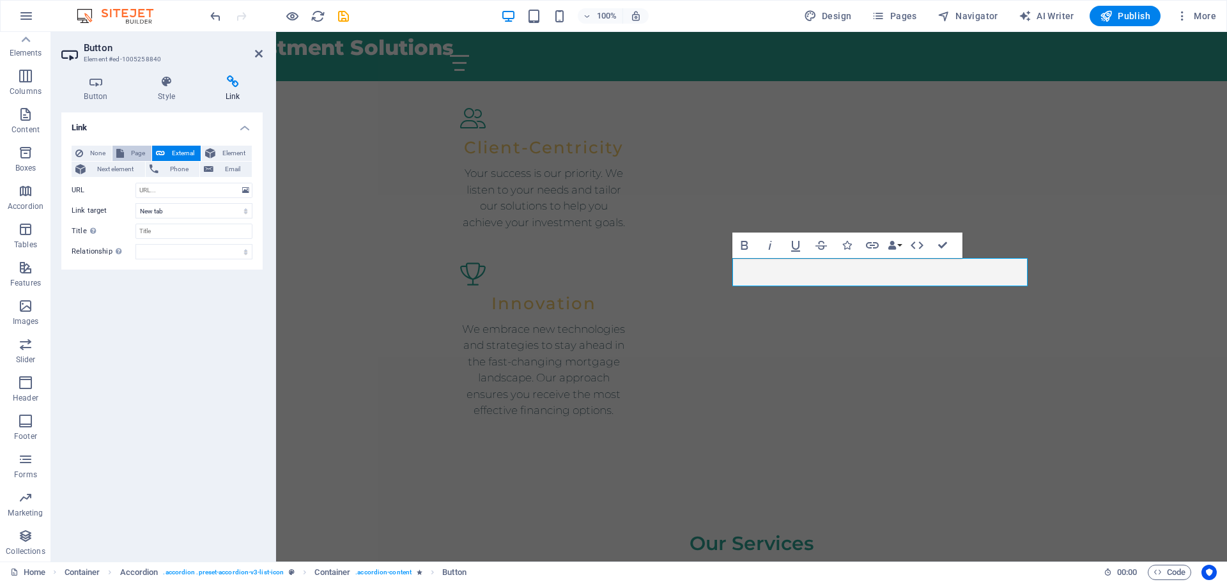
click at [136, 151] on span "Page" at bounding box center [138, 153] width 20 height 15
select select
click at [159, 190] on select "Home Subpage Legal Notice Privacy Home" at bounding box center [194, 190] width 117 height 15
click at [232, 149] on span "Element" at bounding box center [233, 153] width 29 height 15
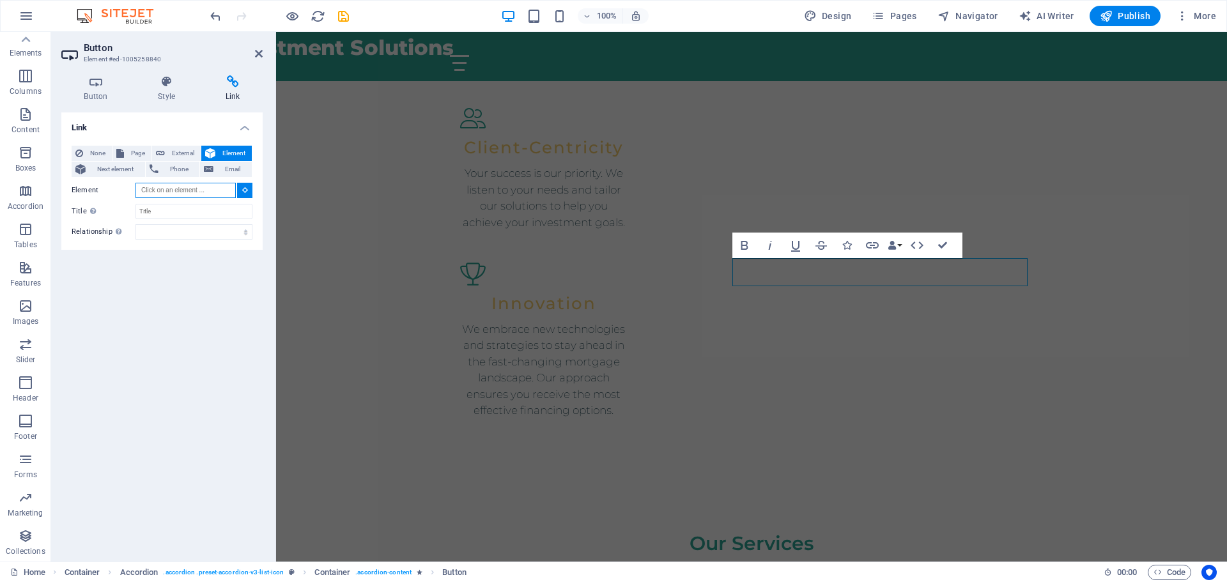
click at [187, 192] on input "Element" at bounding box center [186, 190] width 100 height 15
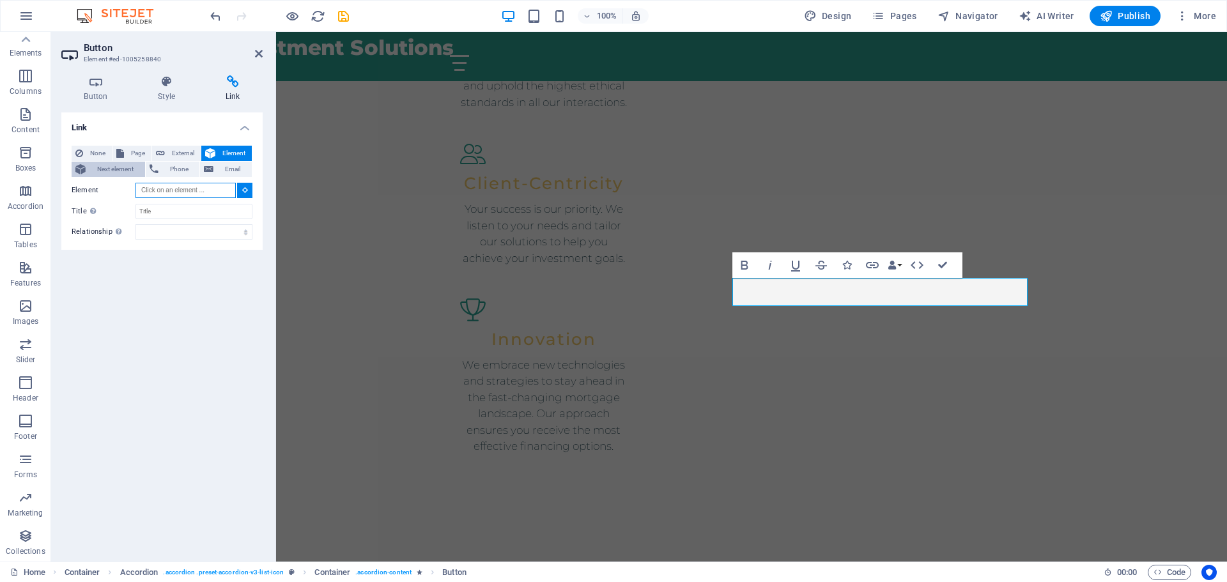
scroll to position [1498, 0]
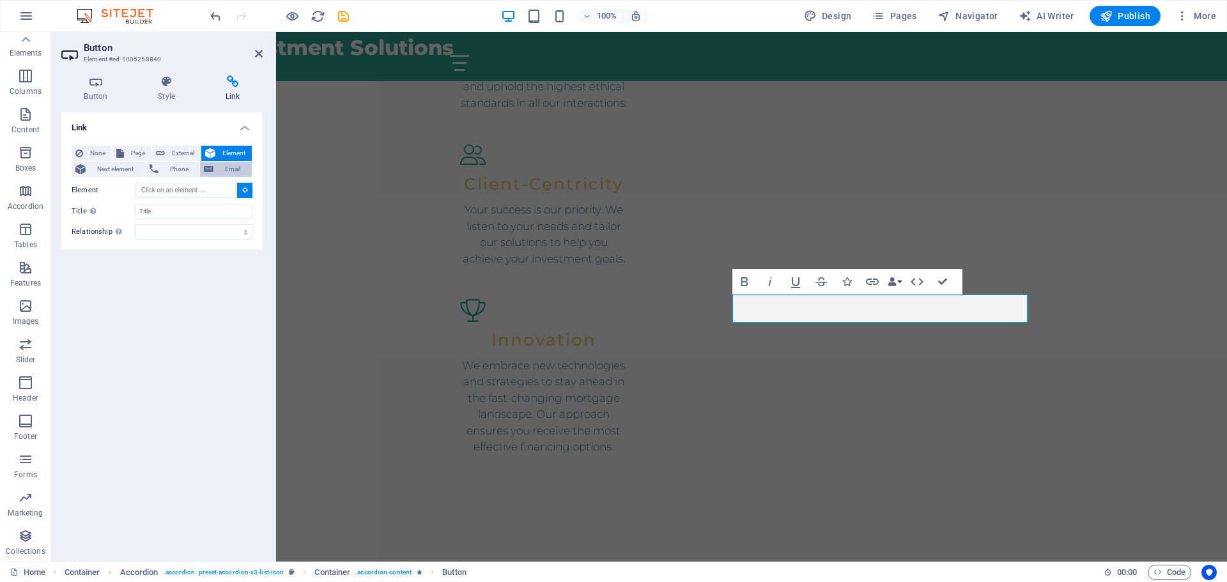
click at [233, 171] on span "Email" at bounding box center [232, 169] width 31 height 15
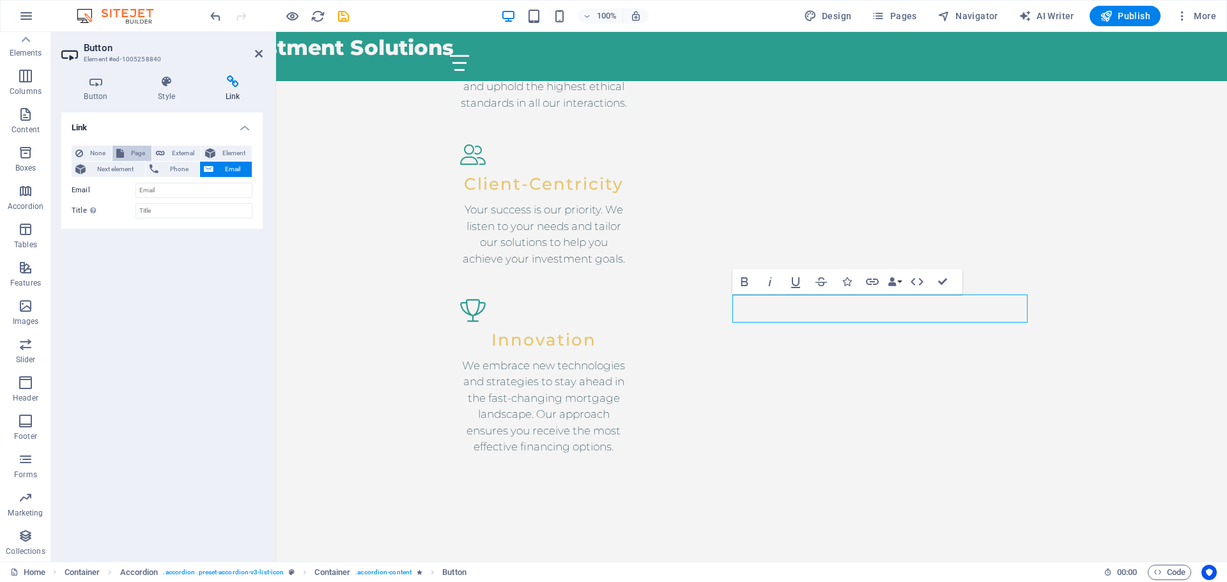
click at [133, 153] on span "Page" at bounding box center [138, 153] width 20 height 15
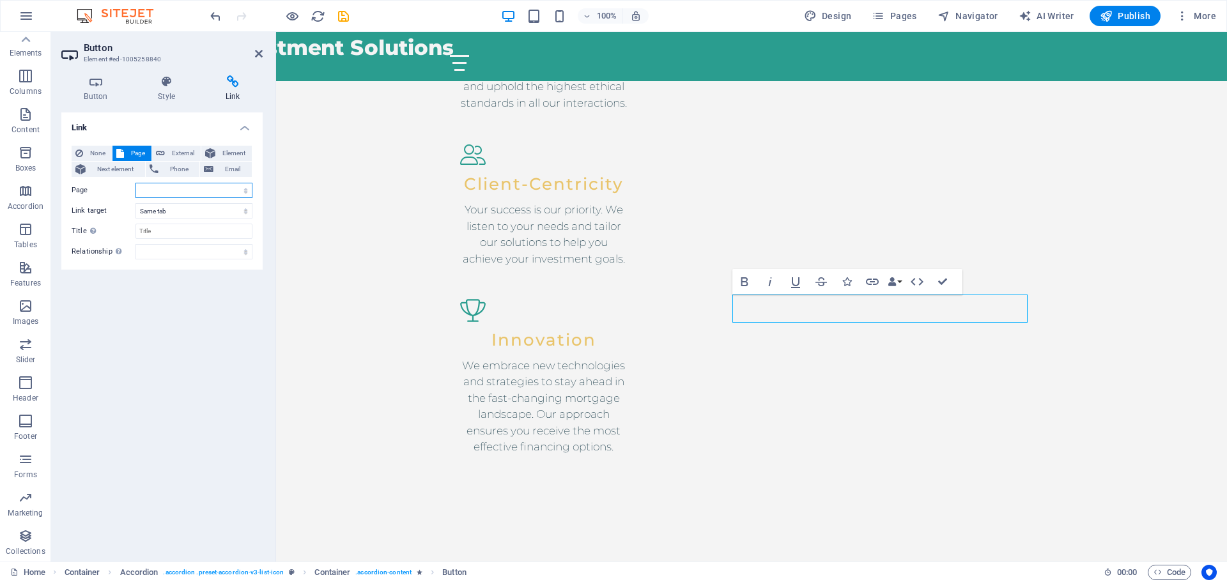
select select
click at [166, 196] on select "Home Subpage Legal Notice Privacy Home" at bounding box center [194, 190] width 117 height 15
click at [177, 155] on span "External" at bounding box center [183, 153] width 28 height 15
select select "blank"
click at [239, 154] on span "Element" at bounding box center [233, 153] width 29 height 15
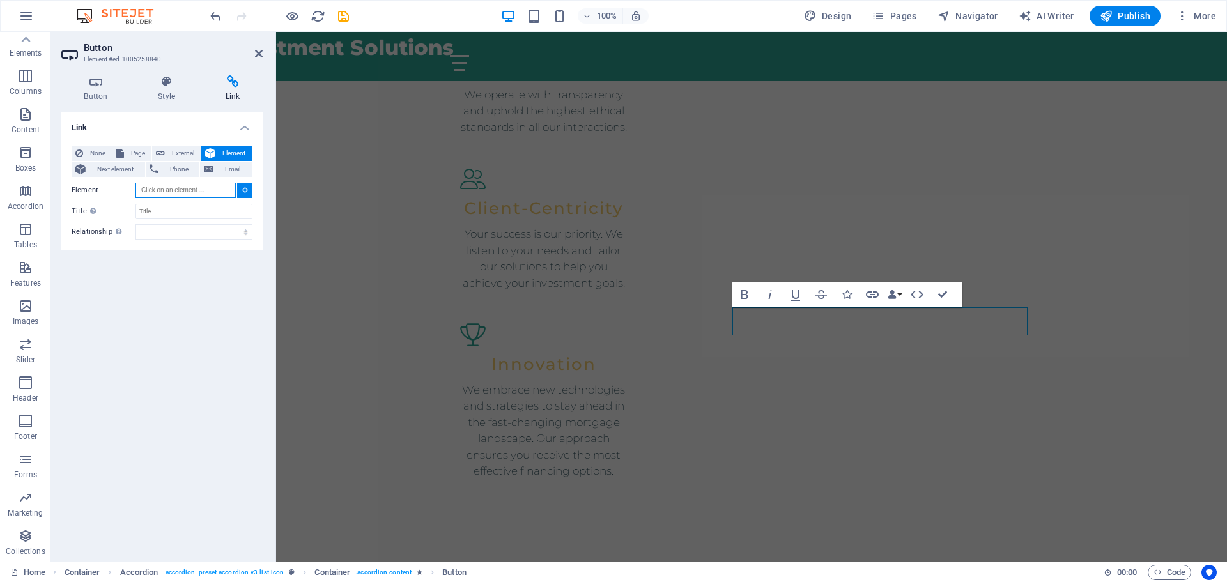
scroll to position [1461, 0]
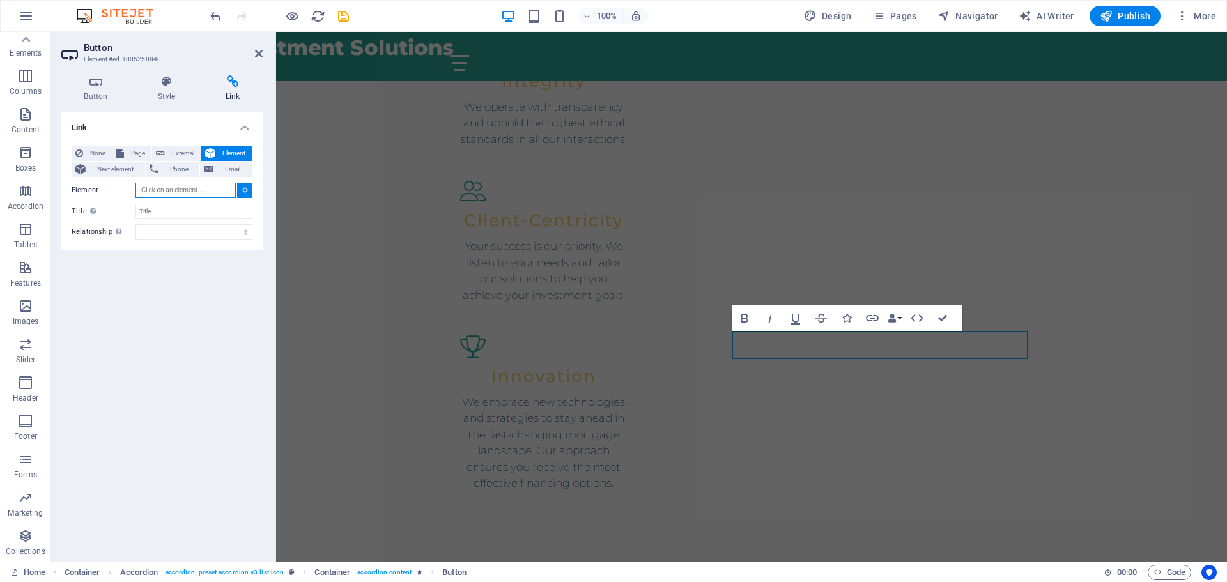
click at [210, 197] on input "Element" at bounding box center [186, 190] width 100 height 15
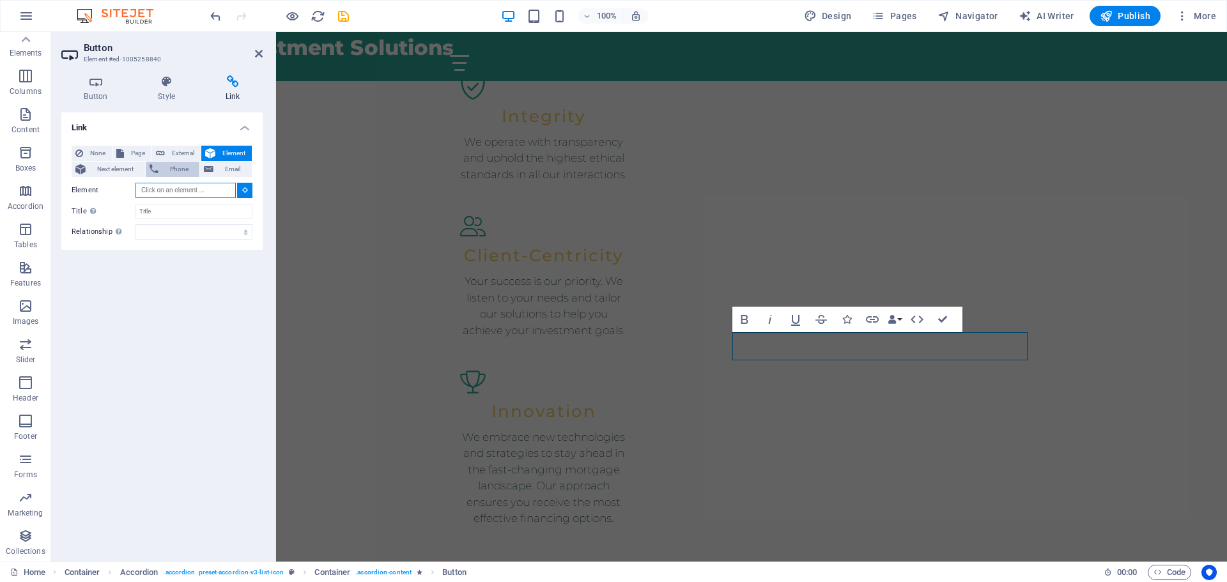
scroll to position [1425, 0]
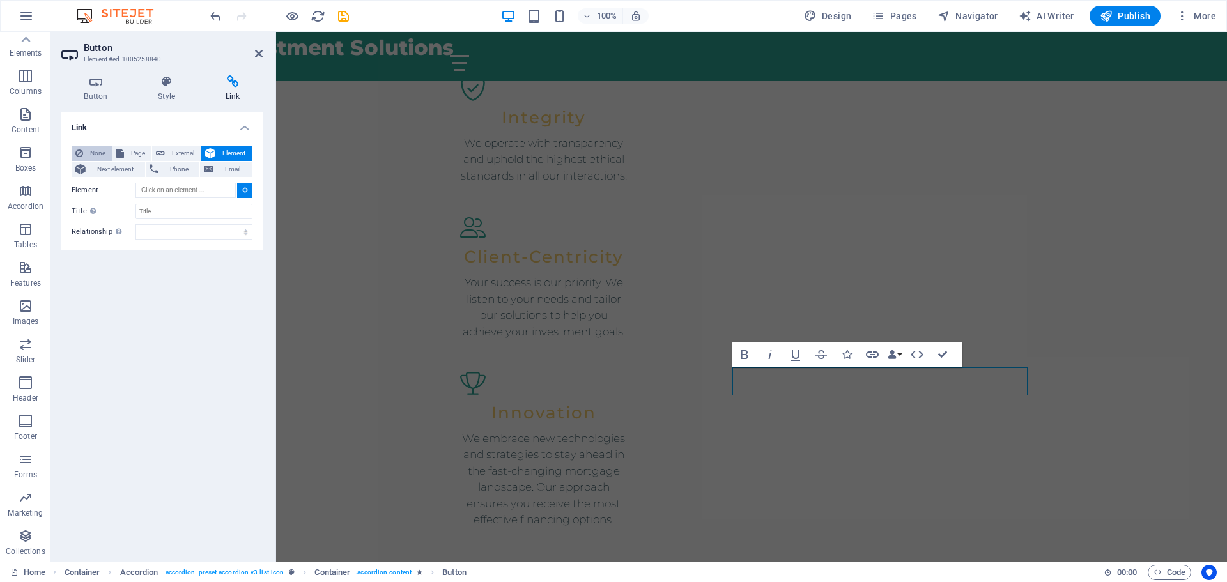
click at [95, 150] on span "None" at bounding box center [97, 153] width 21 height 15
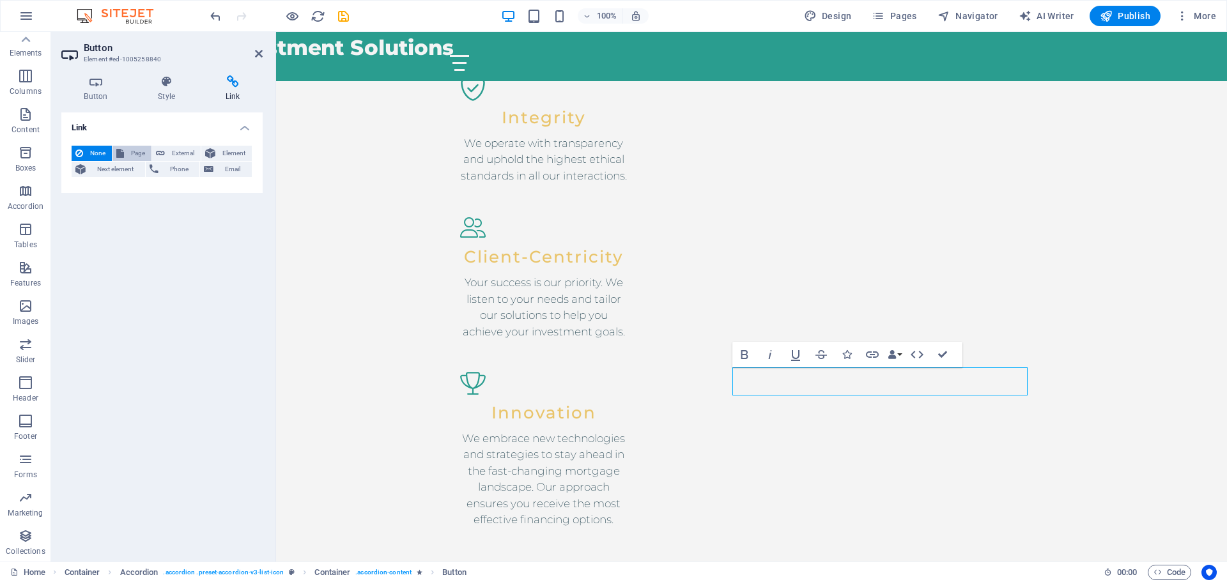
click at [136, 150] on span "Page" at bounding box center [138, 153] width 20 height 15
select select
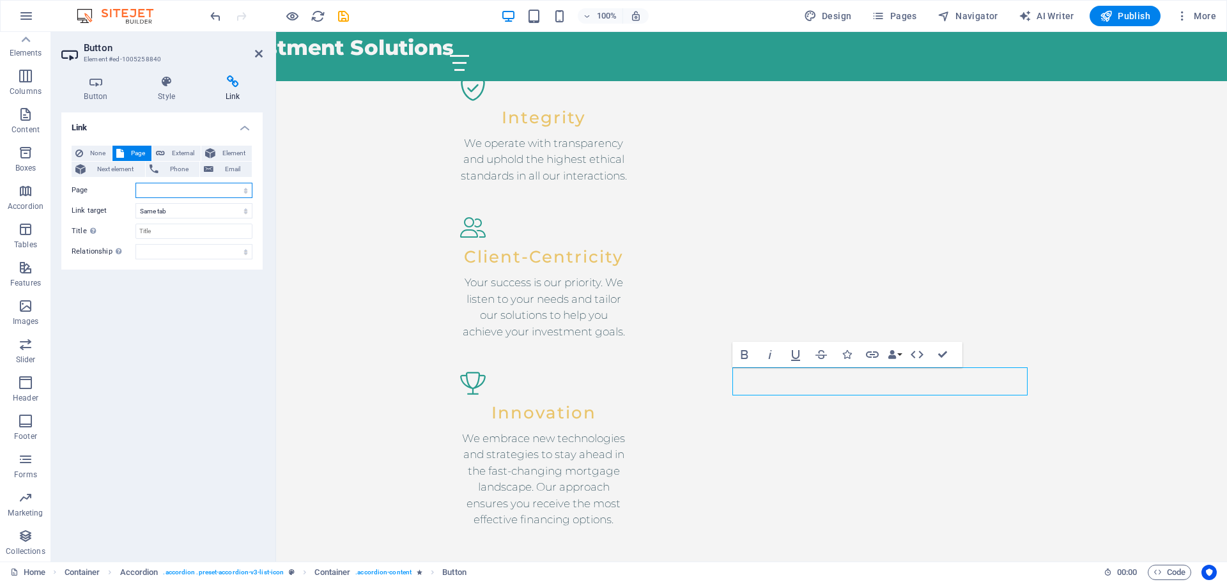
click at [194, 189] on select "Home Subpage Legal Notice Privacy Home" at bounding box center [194, 190] width 117 height 15
click at [100, 185] on label "Page" at bounding box center [104, 190] width 64 height 15
click at [136, 185] on select "Home Subpage Legal Notice Privacy Home" at bounding box center [194, 190] width 117 height 15
click at [203, 208] on select "New tab Same tab Overlay" at bounding box center [194, 210] width 117 height 15
click at [102, 201] on div "None Page External Element Next element Phone Email Page Home Subpage Legal Not…" at bounding box center [162, 203] width 181 height 114
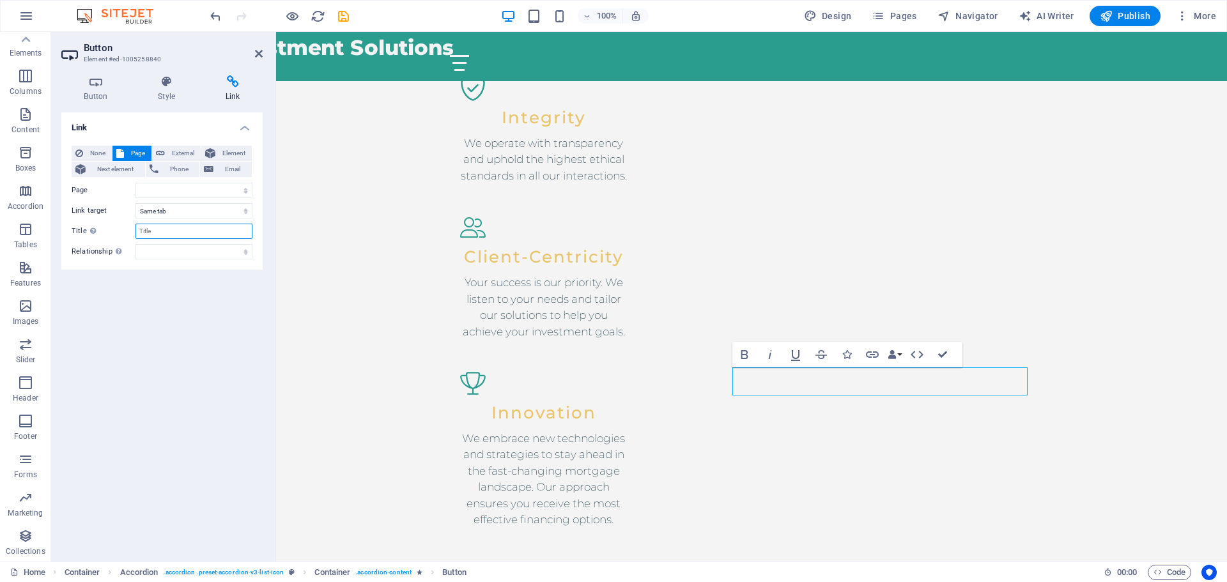
click at [173, 233] on input "Title Additional link description, should not be the same as the link text. The…" at bounding box center [194, 231] width 117 height 15
click at [178, 153] on span "External" at bounding box center [183, 153] width 28 height 15
select select "blank"
click at [185, 208] on select "New tab Same tab Overlay" at bounding box center [194, 210] width 117 height 15
click at [136, 203] on select "New tab Same tab Overlay" at bounding box center [194, 210] width 117 height 15
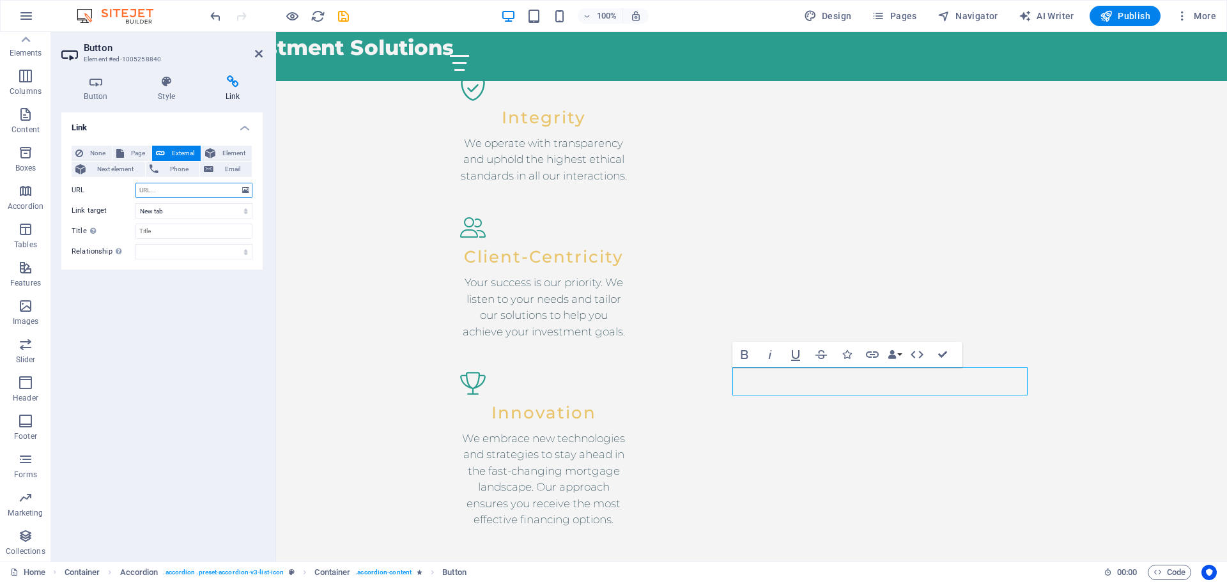
click at [195, 189] on input "URL" at bounding box center [194, 190] width 117 height 15
click at [98, 88] on h4 "Button" at bounding box center [98, 88] width 74 height 27
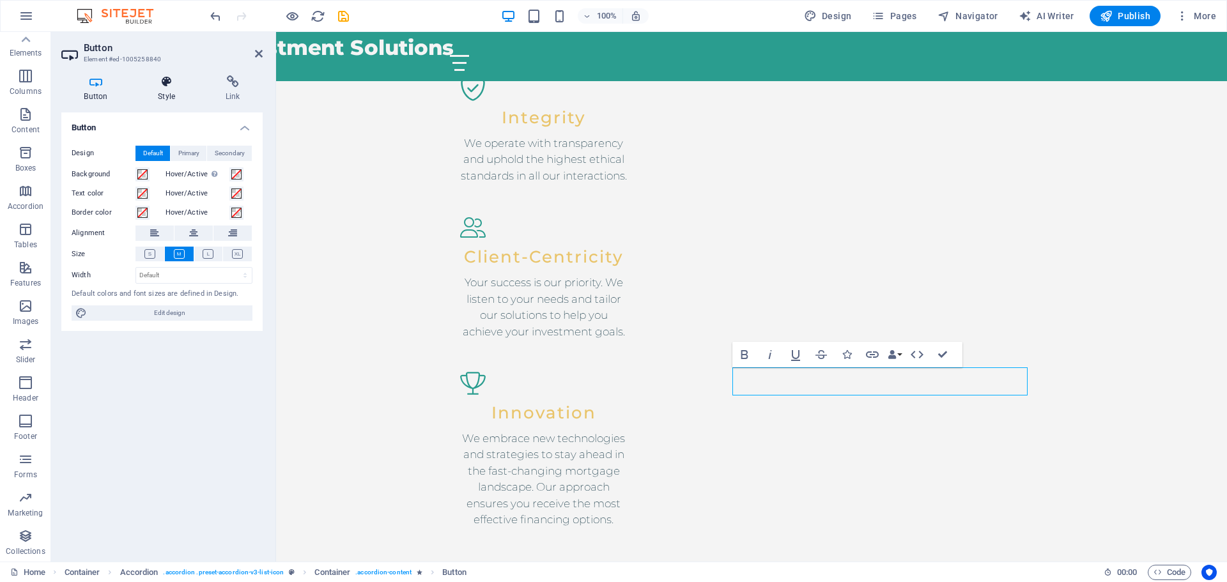
click at [169, 91] on h4 "Style" at bounding box center [170, 88] width 68 height 27
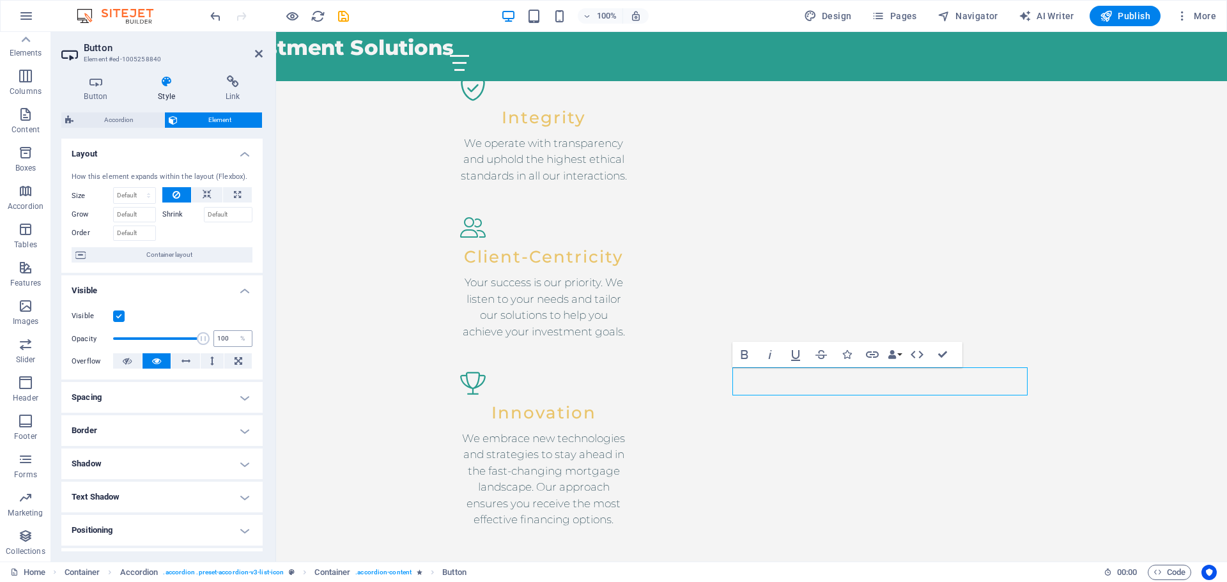
scroll to position [127, 0]
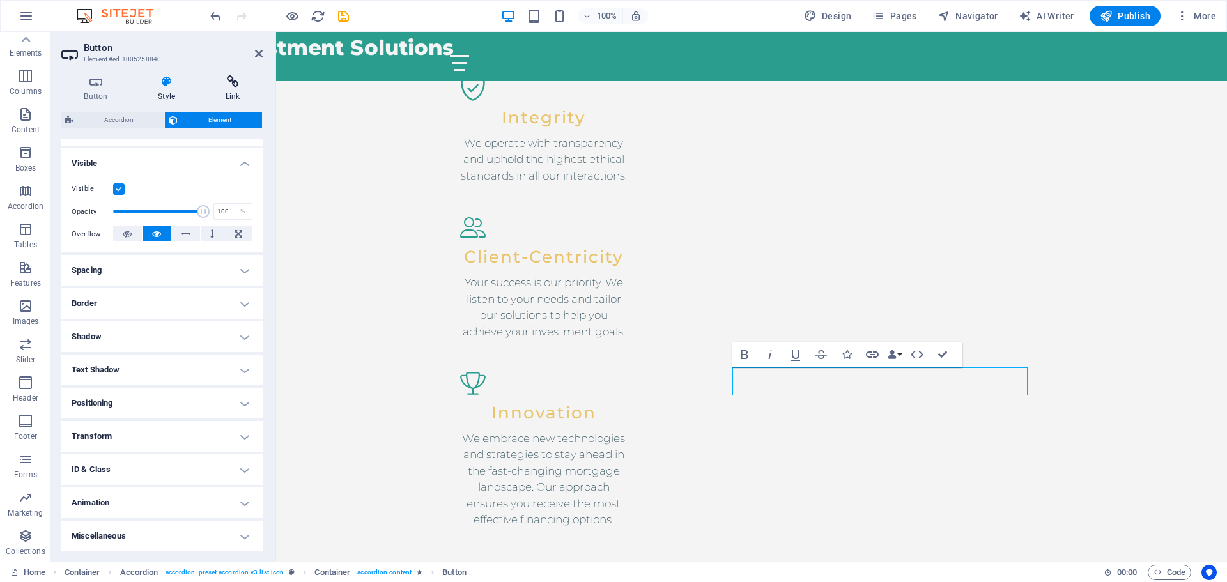
click at [231, 92] on h4 "Link" at bounding box center [233, 88] width 60 height 27
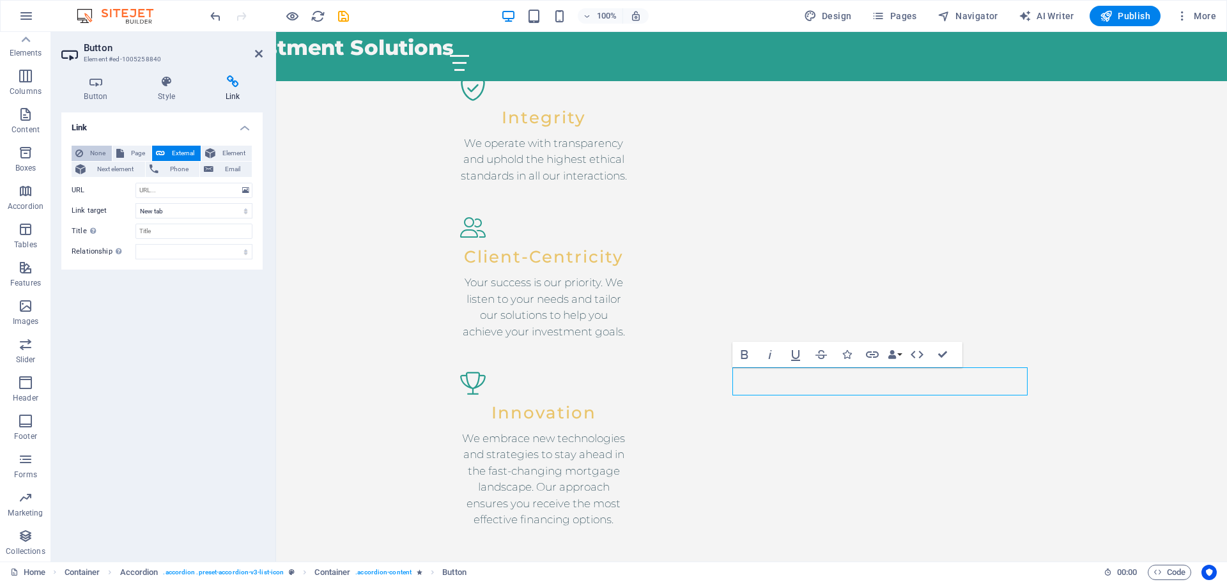
click at [91, 150] on span "None" at bounding box center [97, 153] width 21 height 15
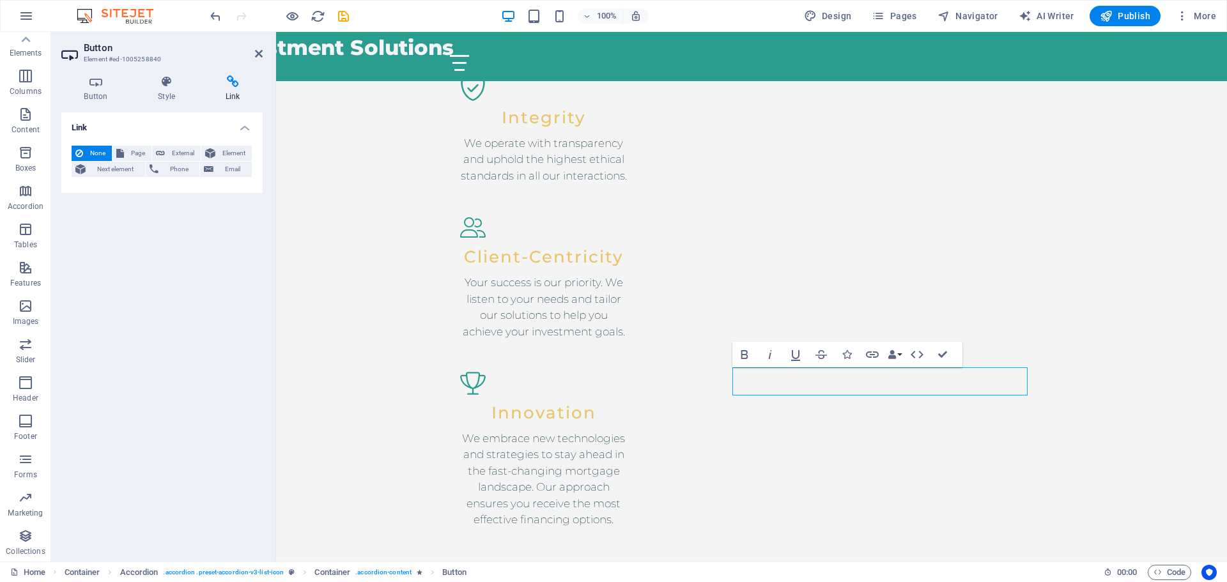
click at [252, 51] on h2 "Button" at bounding box center [173, 48] width 179 height 12
drag, startPoint x: 256, startPoint y: 51, endPoint x: 207, endPoint y: 23, distance: 56.7
click at [256, 51] on icon at bounding box center [259, 54] width 8 height 10
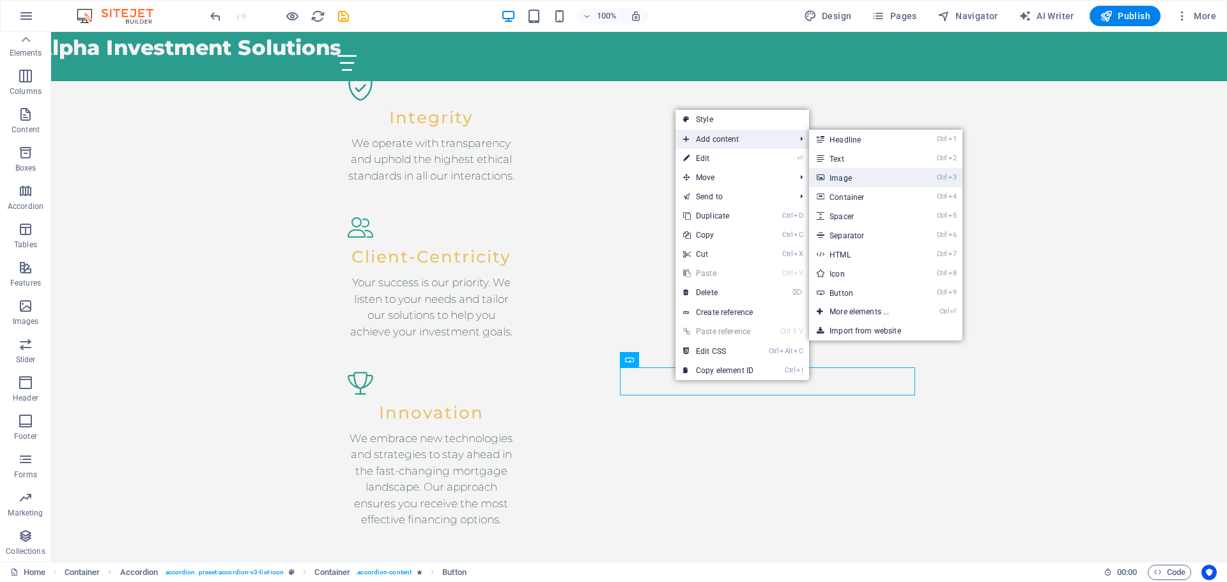
click at [872, 173] on link "Ctrl 3 Image" at bounding box center [861, 177] width 105 height 19
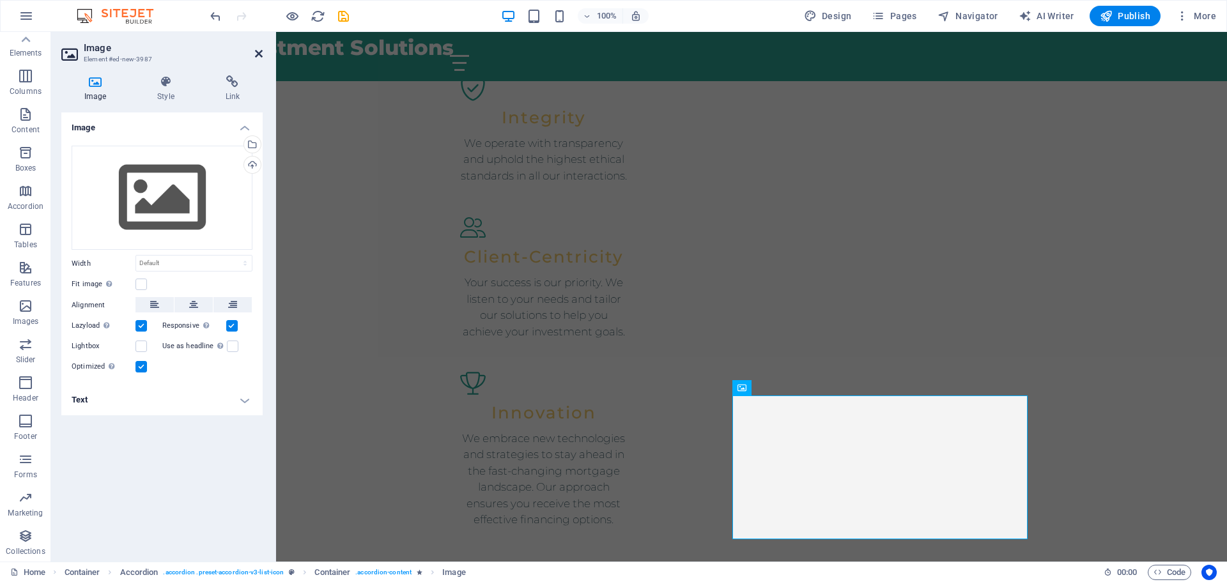
click at [258, 57] on icon at bounding box center [259, 54] width 8 height 10
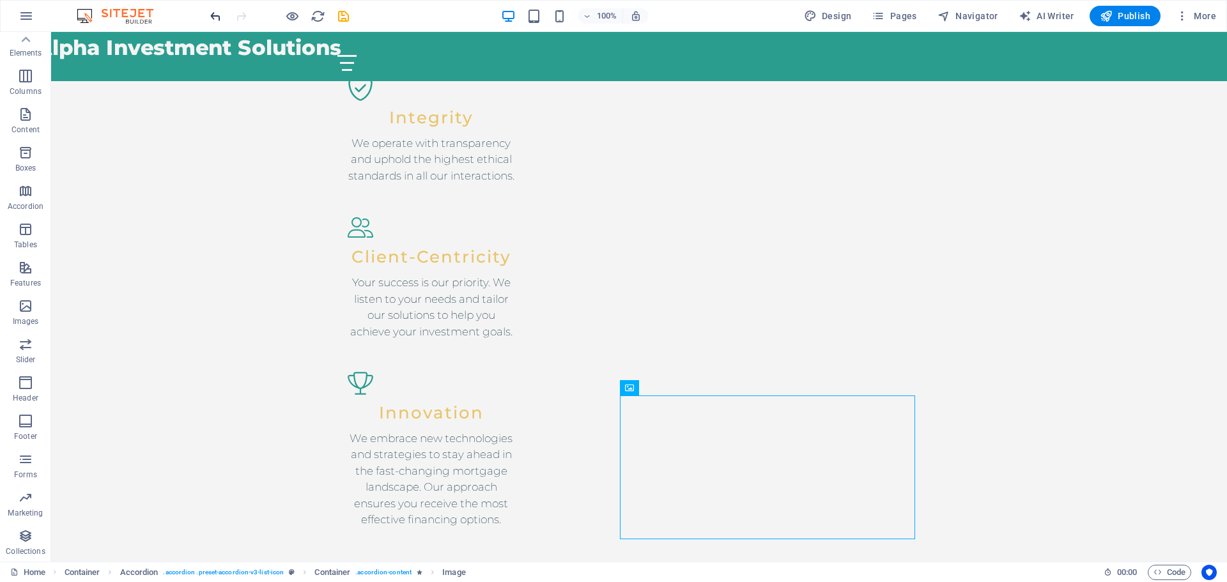
click at [215, 19] on icon "undo" at bounding box center [215, 16] width 15 height 15
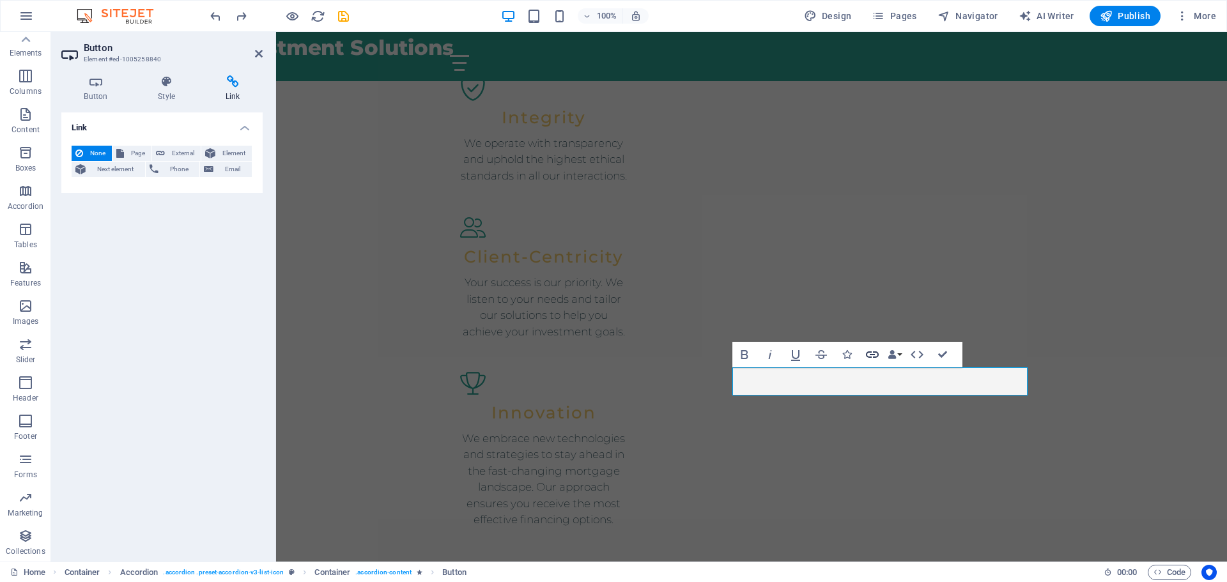
click at [873, 356] on icon "button" at bounding box center [872, 354] width 15 height 15
click at [102, 97] on h4 "Button" at bounding box center [98, 88] width 74 height 27
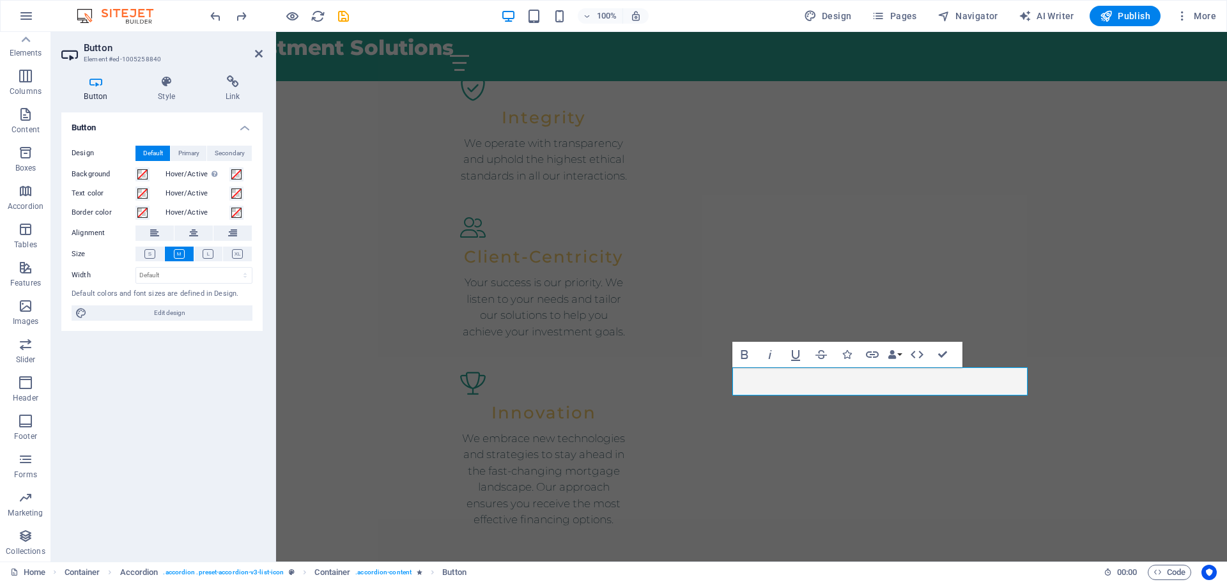
click at [72, 56] on icon at bounding box center [70, 54] width 19 height 20
click at [167, 84] on icon at bounding box center [167, 81] width 63 height 13
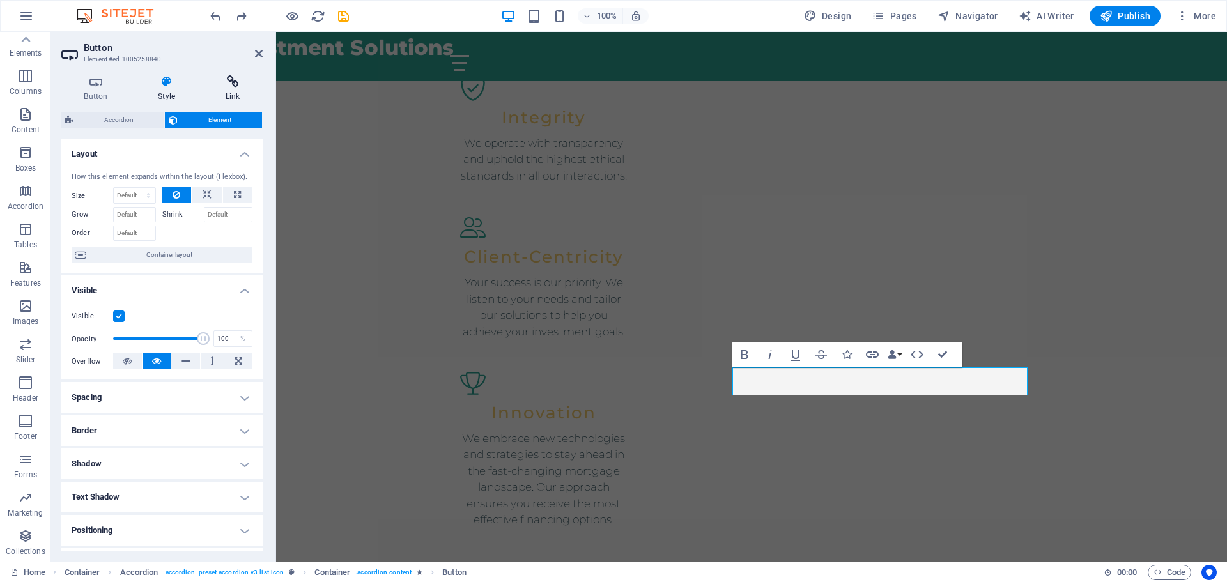
click at [230, 80] on icon at bounding box center [233, 81] width 60 height 13
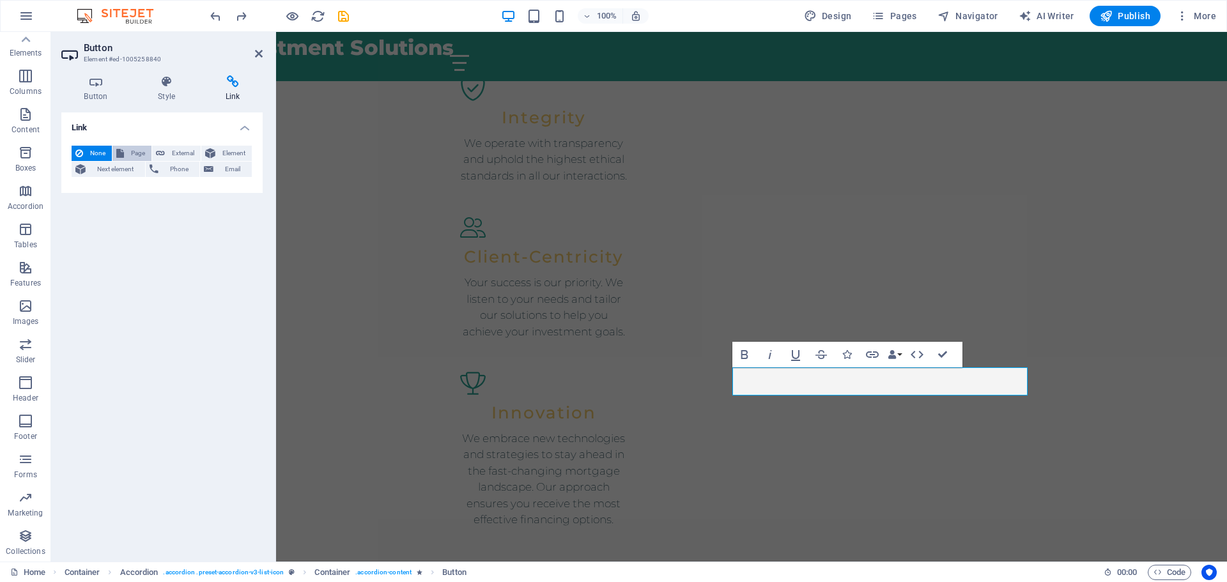
click at [131, 148] on span "Page" at bounding box center [138, 153] width 20 height 15
select select
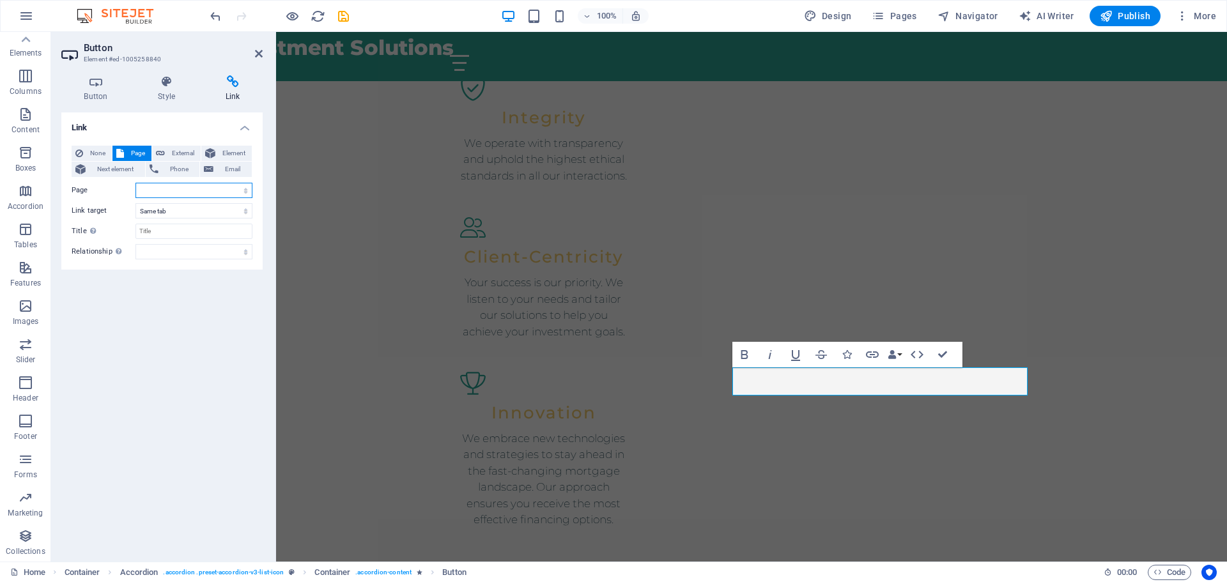
click at [158, 186] on select "Home Subpage Legal Notice Privacy Home" at bounding box center [194, 190] width 117 height 15
click at [100, 190] on label "Page" at bounding box center [104, 190] width 64 height 15
click at [136, 190] on select "Home Subpage Legal Notice Privacy Home" at bounding box center [194, 190] width 117 height 15
click at [162, 209] on select "New tab Same tab Overlay" at bounding box center [194, 210] width 117 height 15
click at [109, 198] on div "None Page External Element Next element Phone Email Page Home Subpage Legal Not…" at bounding box center [162, 203] width 181 height 114
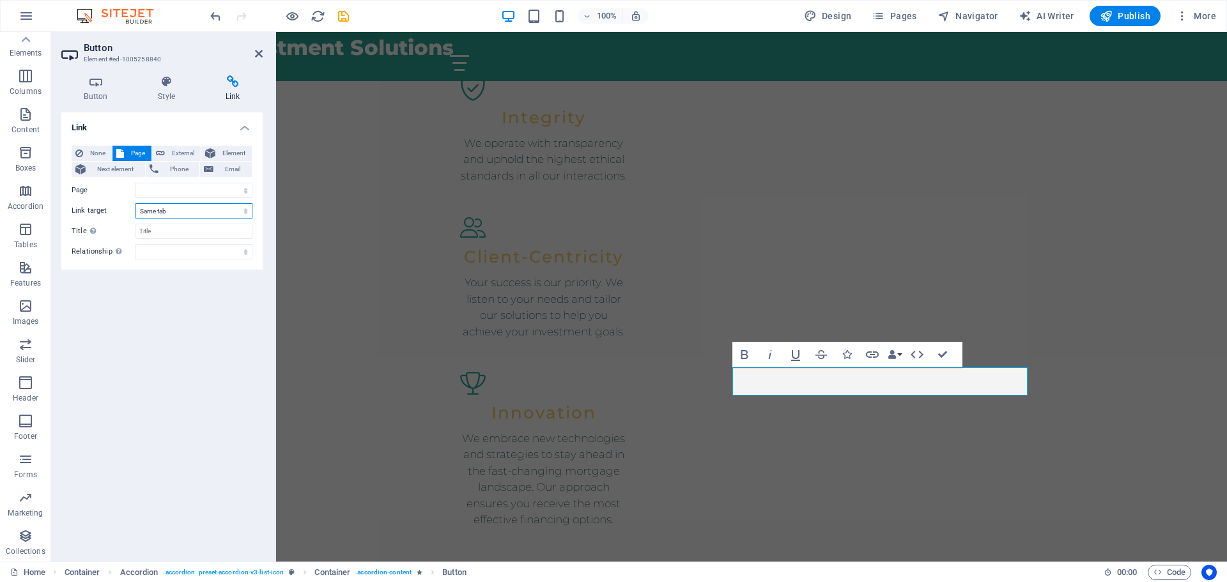
click at [182, 211] on select "New tab Same tab Overlay" at bounding box center [194, 210] width 117 height 15
select select "overlay"
click at [136, 203] on select "New tab Same tab Overlay" at bounding box center [194, 210] width 117 height 15
select select
click at [171, 237] on input "Title Additional link description, should not be the same as the link text. The…" at bounding box center [194, 231] width 117 height 15
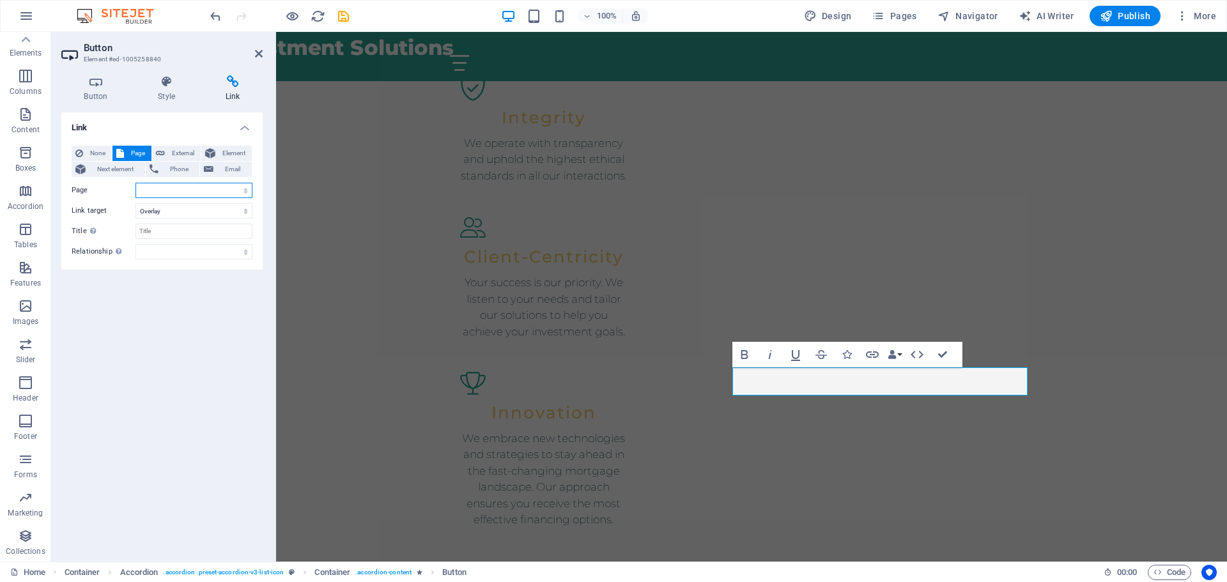
click at [182, 192] on select "Home Subpage Legal Notice Privacy Home" at bounding box center [194, 190] width 117 height 15
click at [84, 183] on label "Page" at bounding box center [104, 190] width 64 height 15
click at [136, 183] on select "Home Subpage Legal Notice Privacy Home" at bounding box center [194, 190] width 117 height 15
click at [165, 210] on select "New tab Same tab Overlay" at bounding box center [194, 210] width 117 height 15
select select "blank"
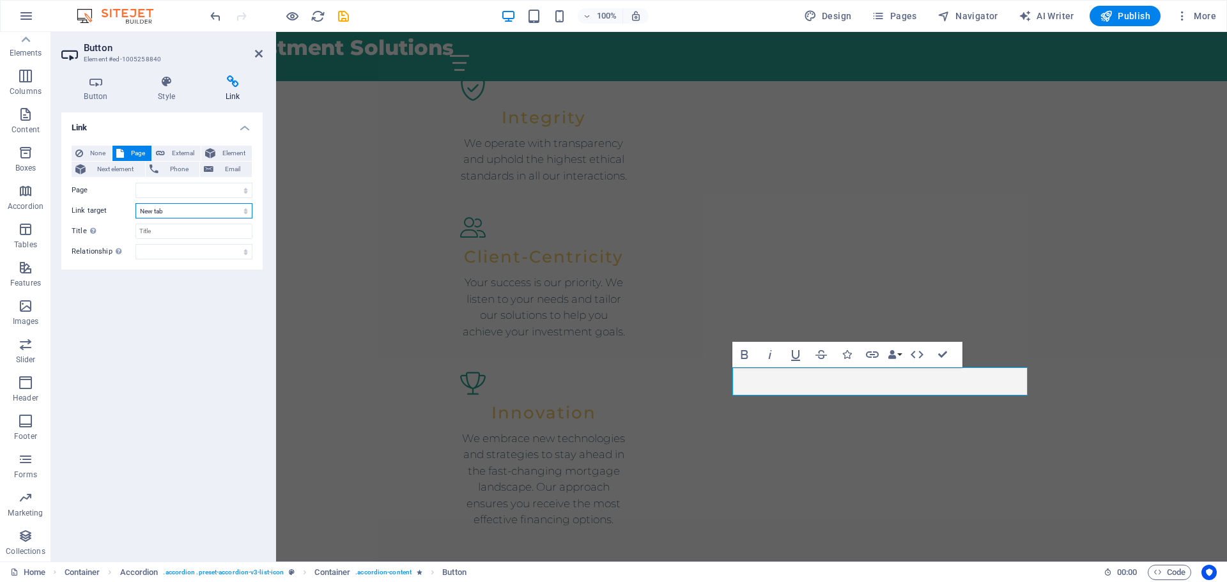
click at [136, 203] on select "New tab Same tab Overlay" at bounding box center [194, 210] width 117 height 15
select select
click at [180, 214] on select "New tab Same tab Overlay" at bounding box center [194, 210] width 117 height 15
select select "overlay"
click at [136, 203] on select "New tab Same tab Overlay" at bounding box center [194, 210] width 117 height 15
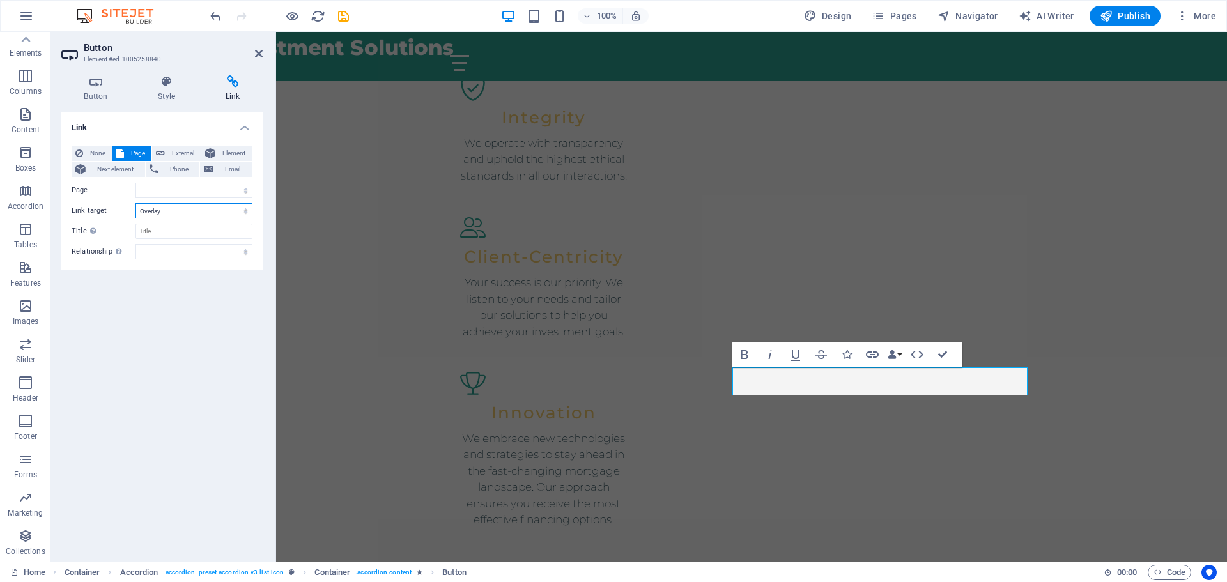
select select
click at [174, 229] on input "Title Additional link description, should not be the same as the link text. The…" at bounding box center [194, 231] width 117 height 15
click at [162, 249] on select "alternate author bookmark external help license next nofollow noreferrer noopen…" at bounding box center [194, 251] width 117 height 15
click at [117, 224] on label "Title Additional link description, should not be the same as the link text. The…" at bounding box center [104, 231] width 64 height 15
click at [136, 224] on input "Title Additional link description, should not be the same as the link text. The…" at bounding box center [194, 231] width 117 height 15
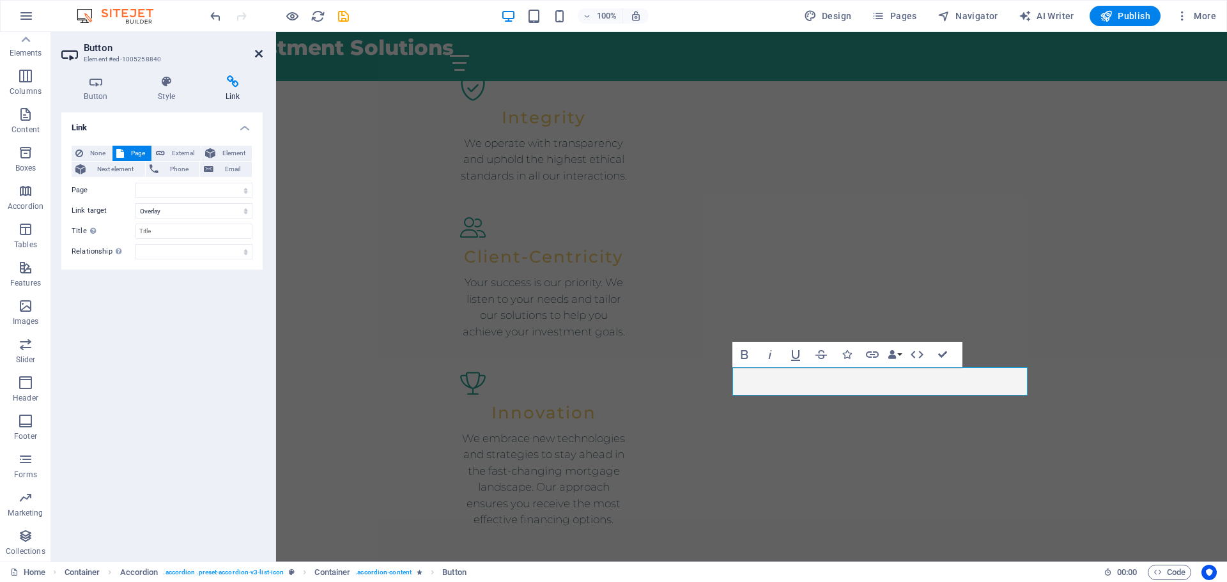
click at [255, 52] on icon at bounding box center [259, 54] width 8 height 10
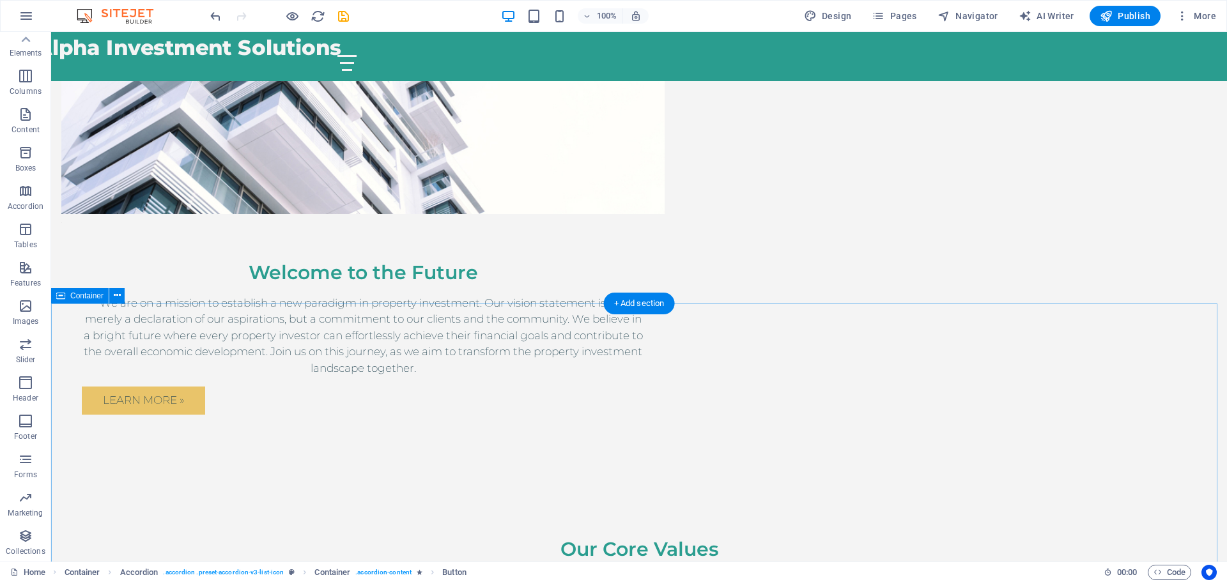
scroll to position [850, 0]
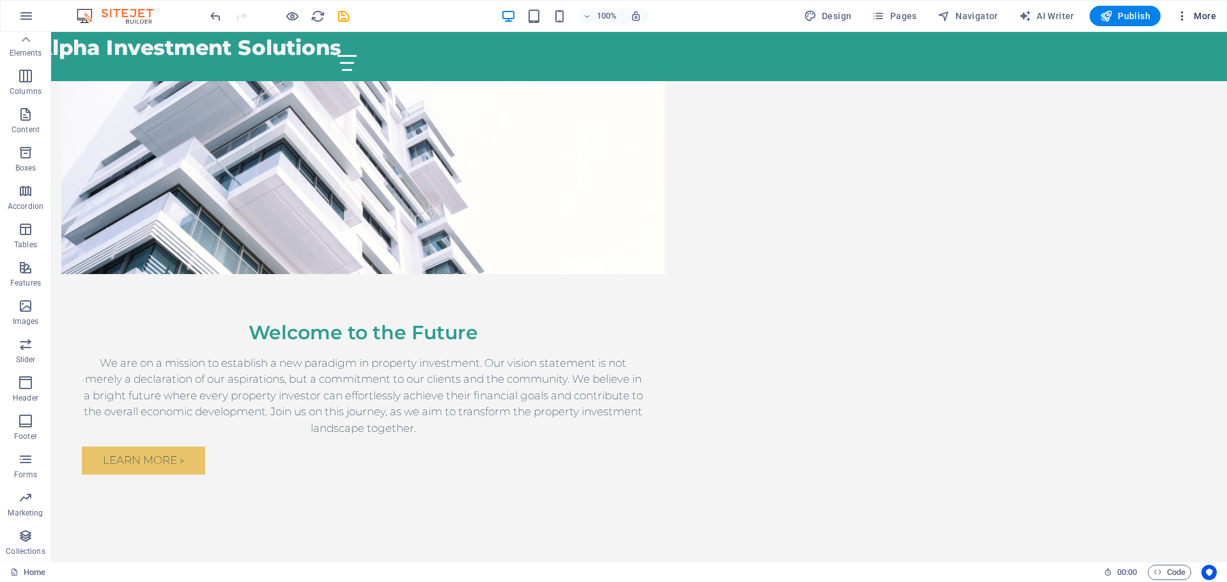
click at [1181, 13] on icon "button" at bounding box center [1182, 16] width 13 height 13
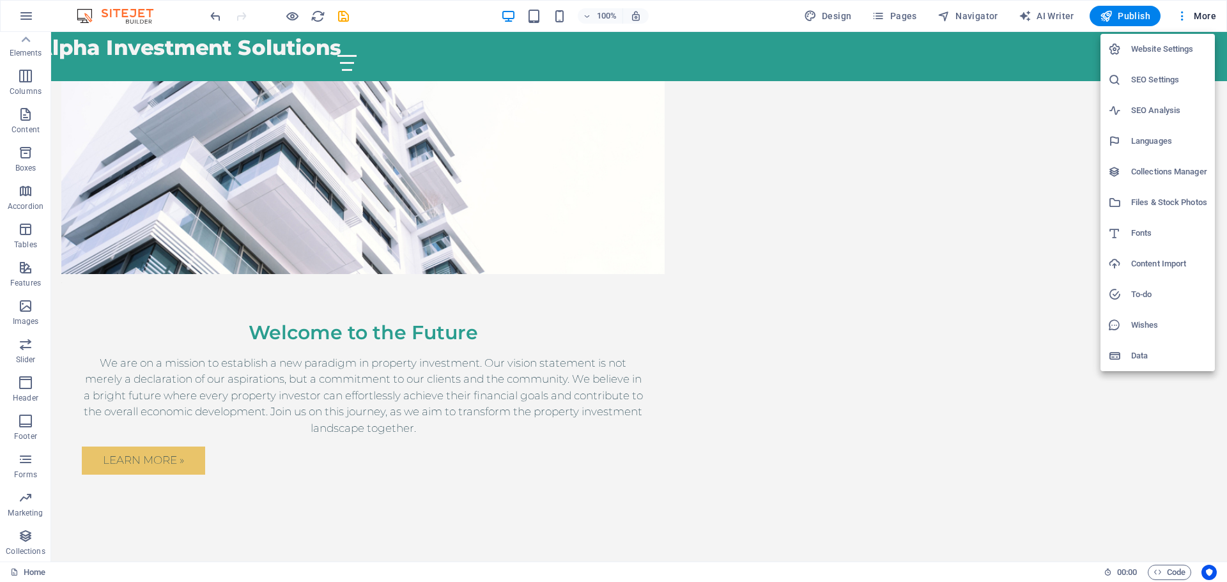
click at [1167, 273] on li "Content Import" at bounding box center [1158, 264] width 114 height 31
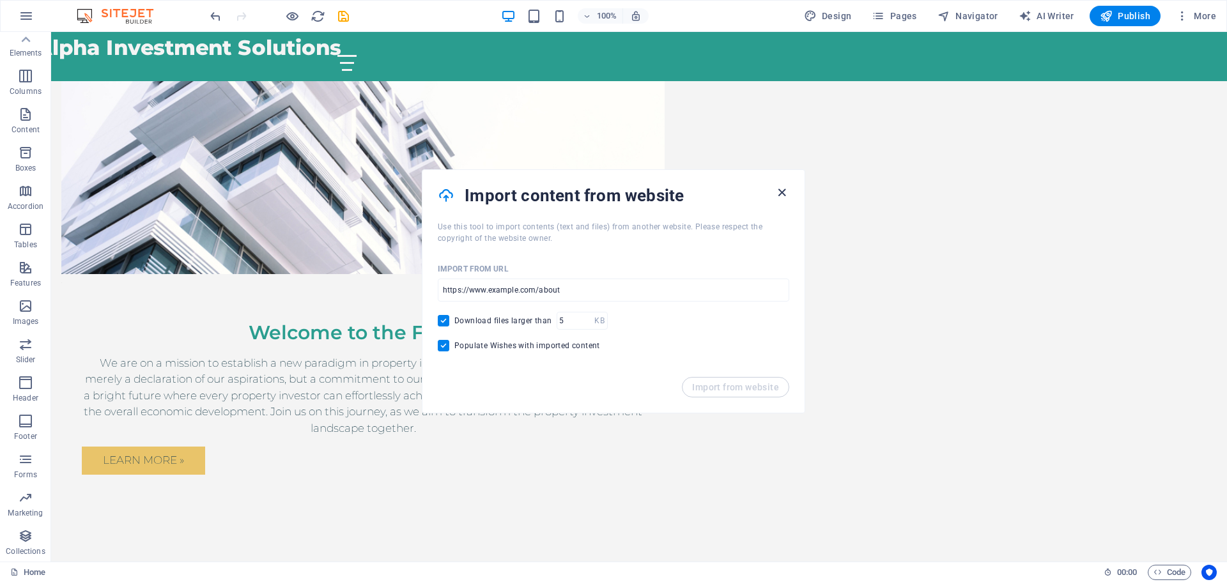
click at [778, 189] on icon "button" at bounding box center [782, 192] width 15 height 15
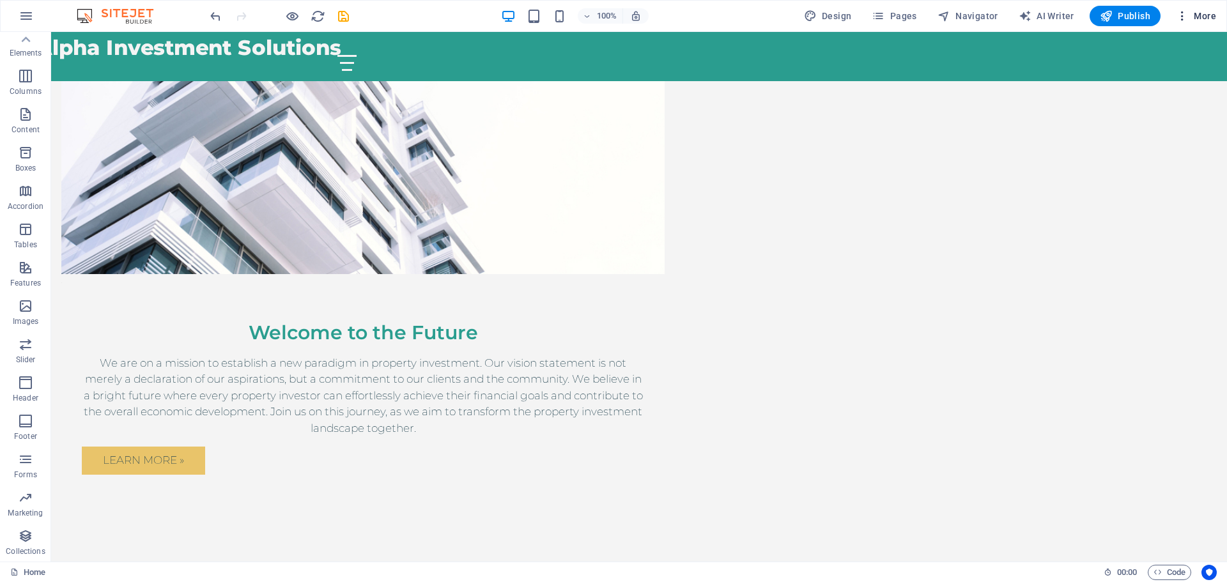
click at [1178, 18] on icon "button" at bounding box center [1182, 16] width 13 height 13
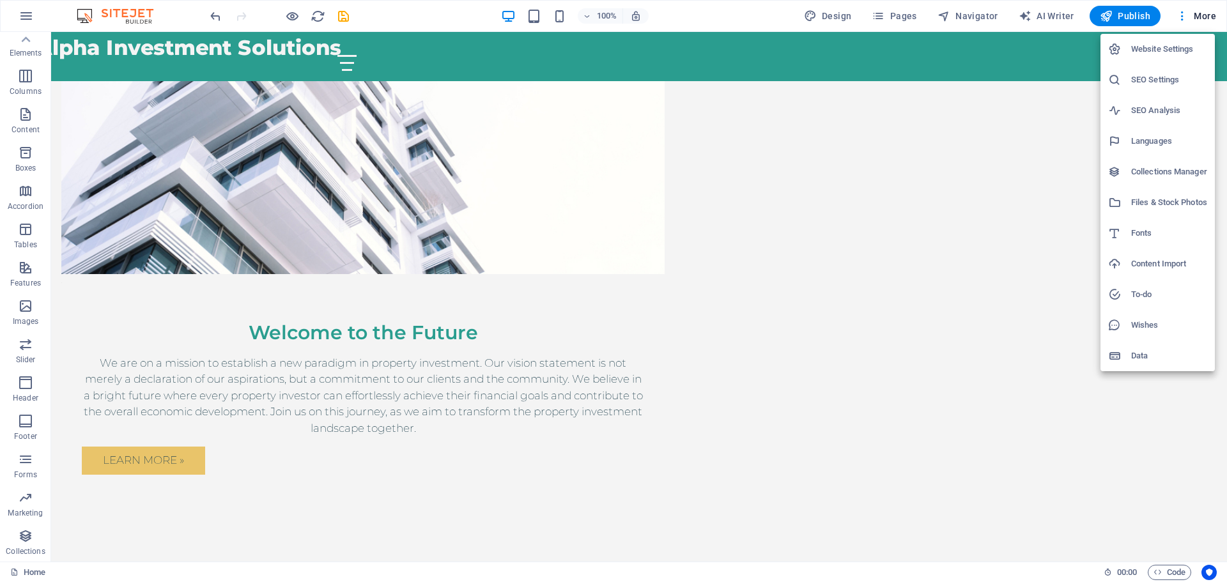
click at [1163, 203] on h6 "Files & Stock Photos" at bounding box center [1169, 202] width 76 height 15
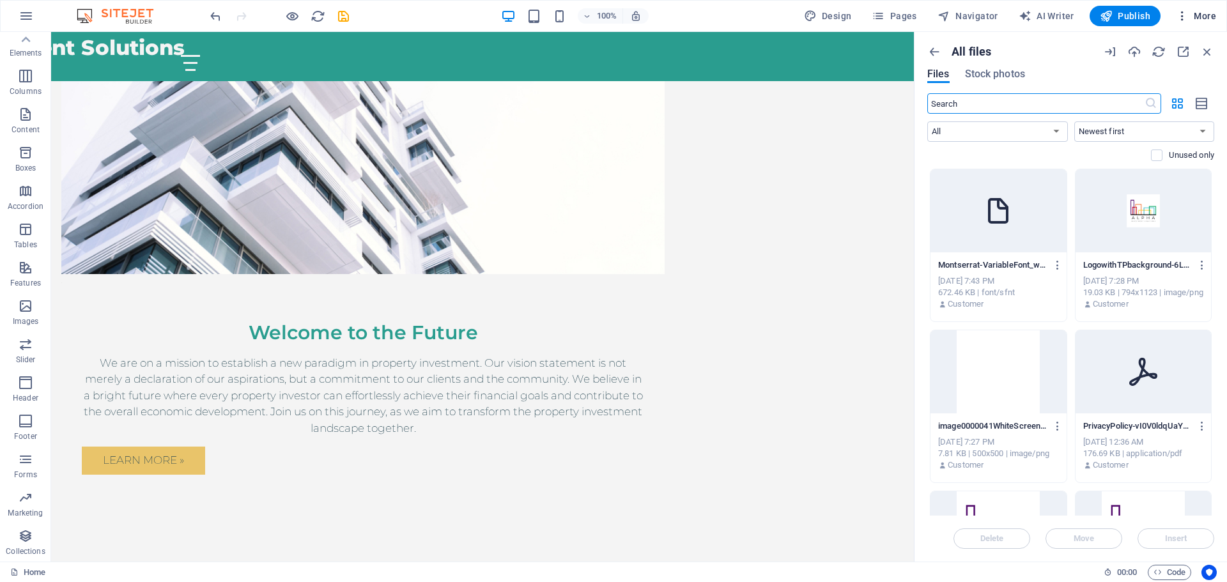
click at [1185, 20] on icon "button" at bounding box center [1182, 16] width 13 height 13
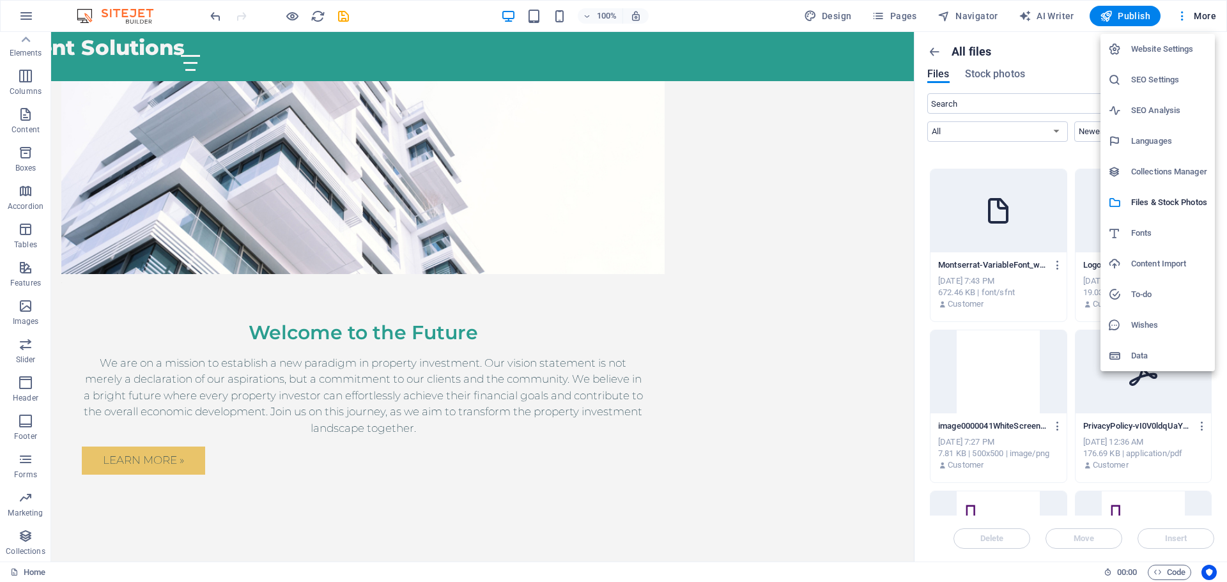
click at [1176, 59] on li "Website Settings" at bounding box center [1158, 49] width 114 height 31
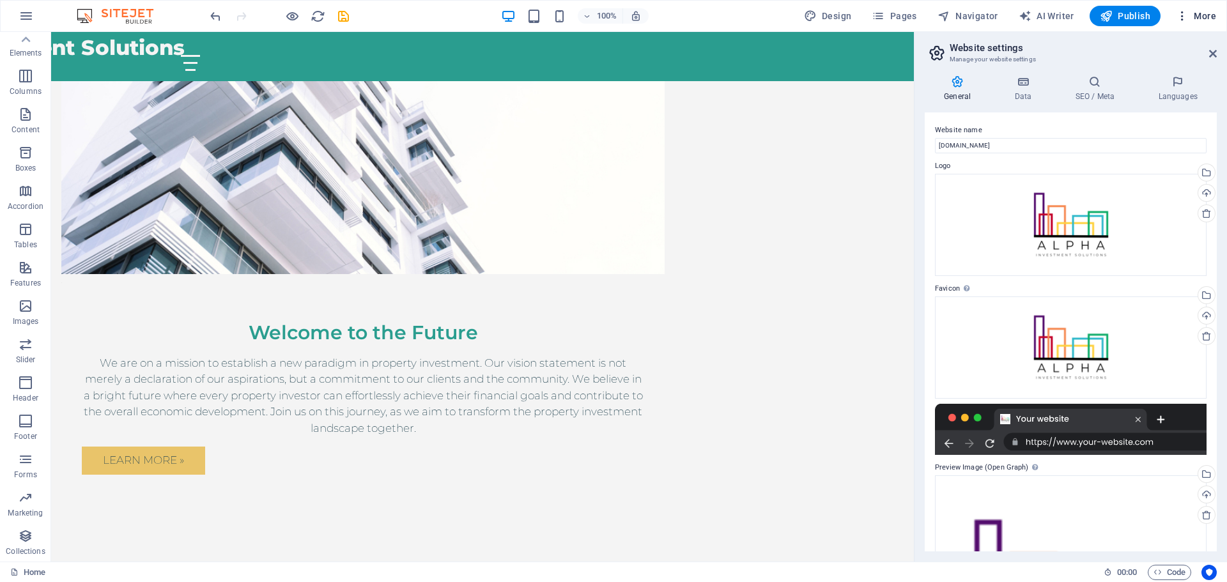
click at [1184, 17] on icon "button" at bounding box center [1182, 16] width 13 height 13
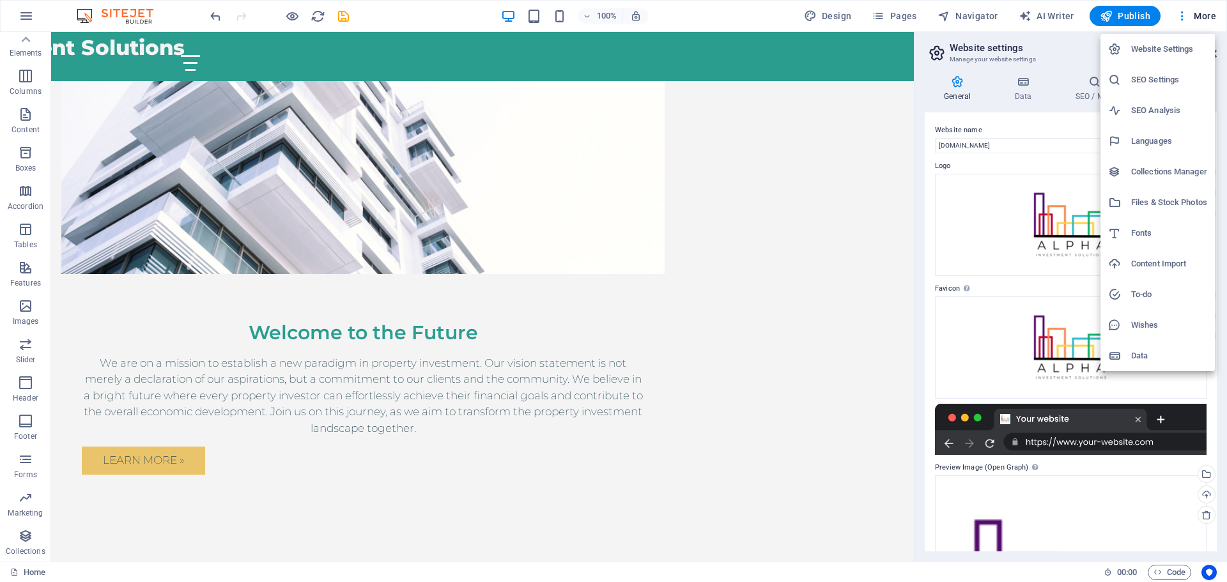
click at [1154, 355] on h6 "Data" at bounding box center [1169, 355] width 76 height 15
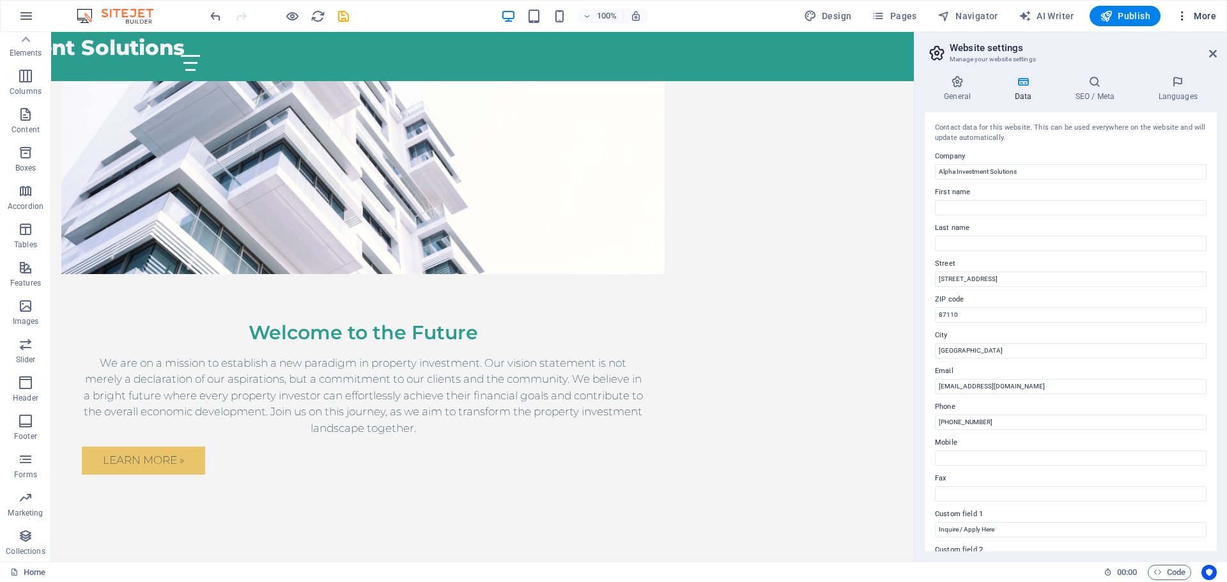
click at [1185, 15] on icon "button" at bounding box center [1182, 16] width 13 height 13
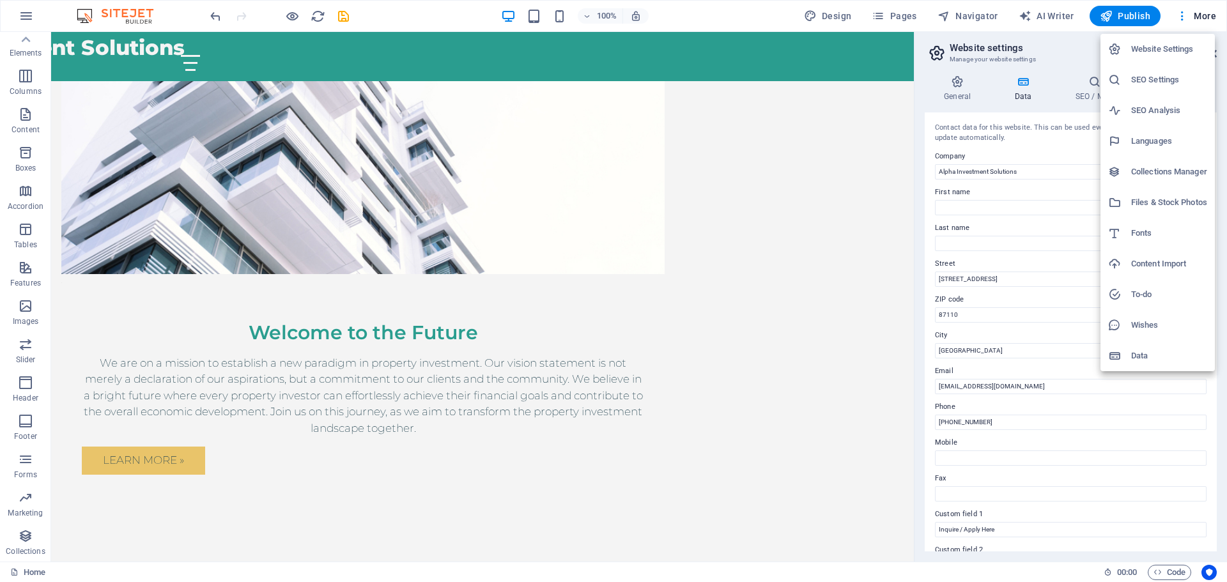
click at [1149, 47] on h6 "Website Settings" at bounding box center [1169, 49] width 76 height 15
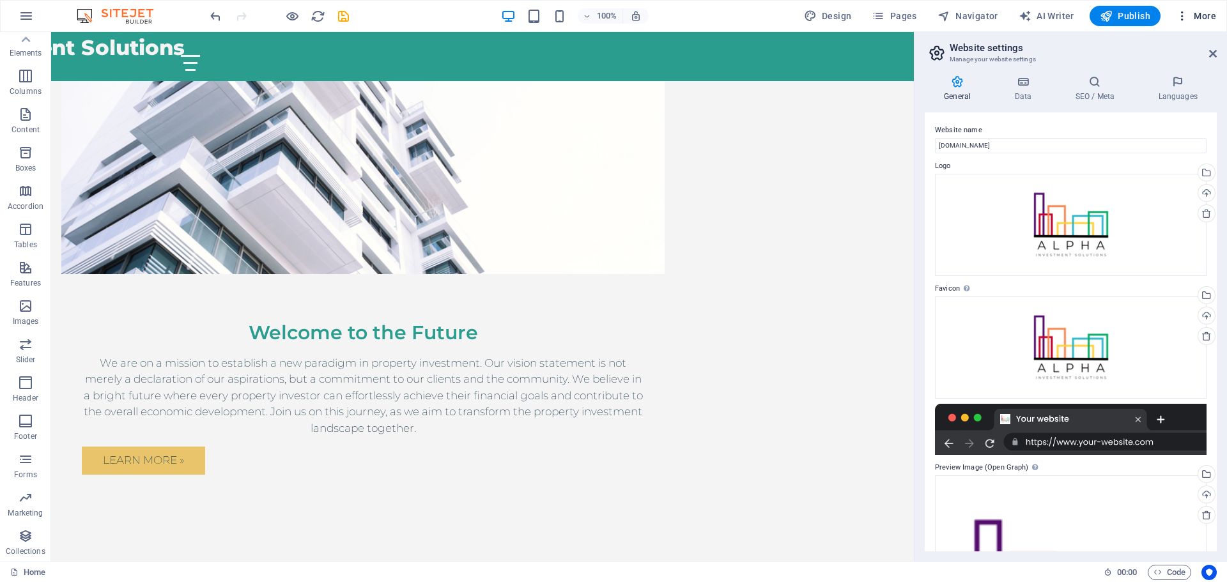
click at [1181, 14] on icon "button" at bounding box center [1182, 16] width 13 height 13
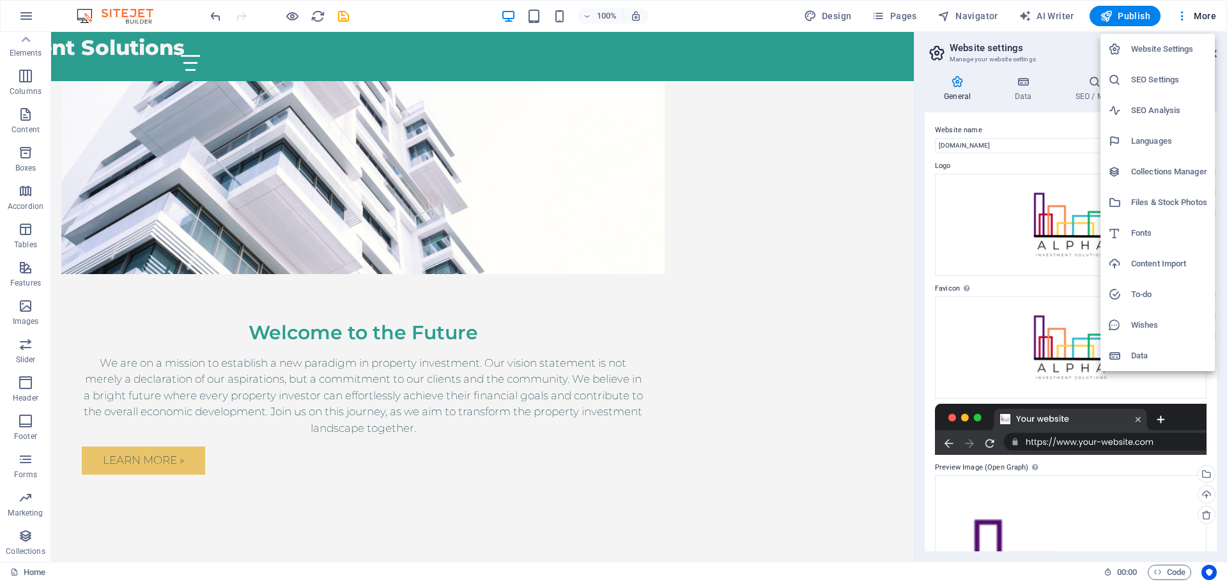
click at [1165, 174] on h6 "Collections Manager" at bounding box center [1169, 171] width 76 height 15
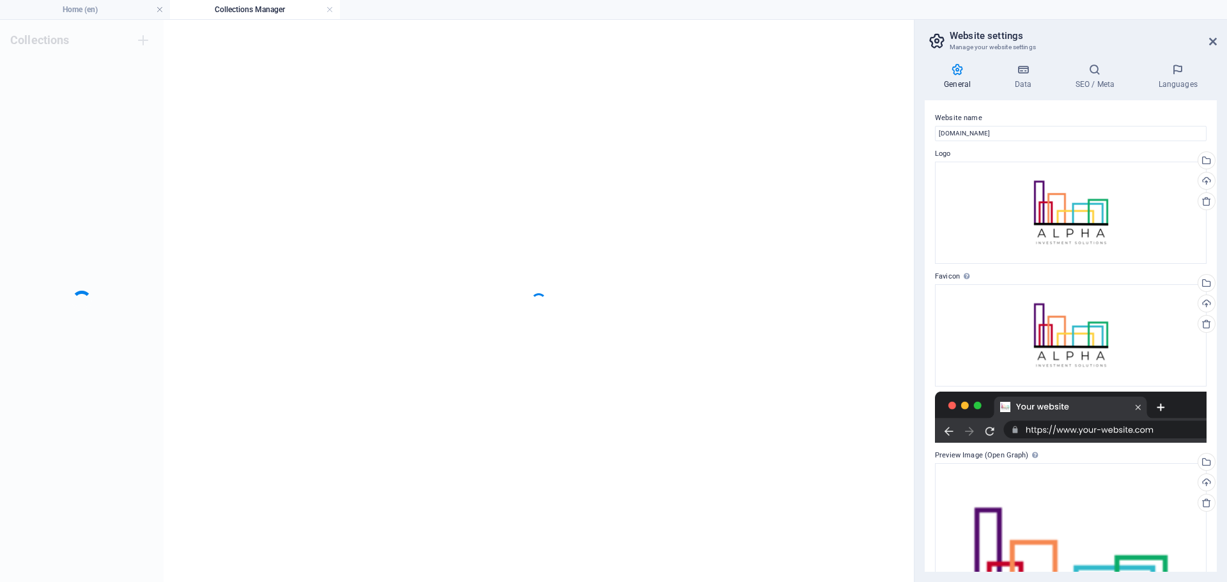
scroll to position [0, 0]
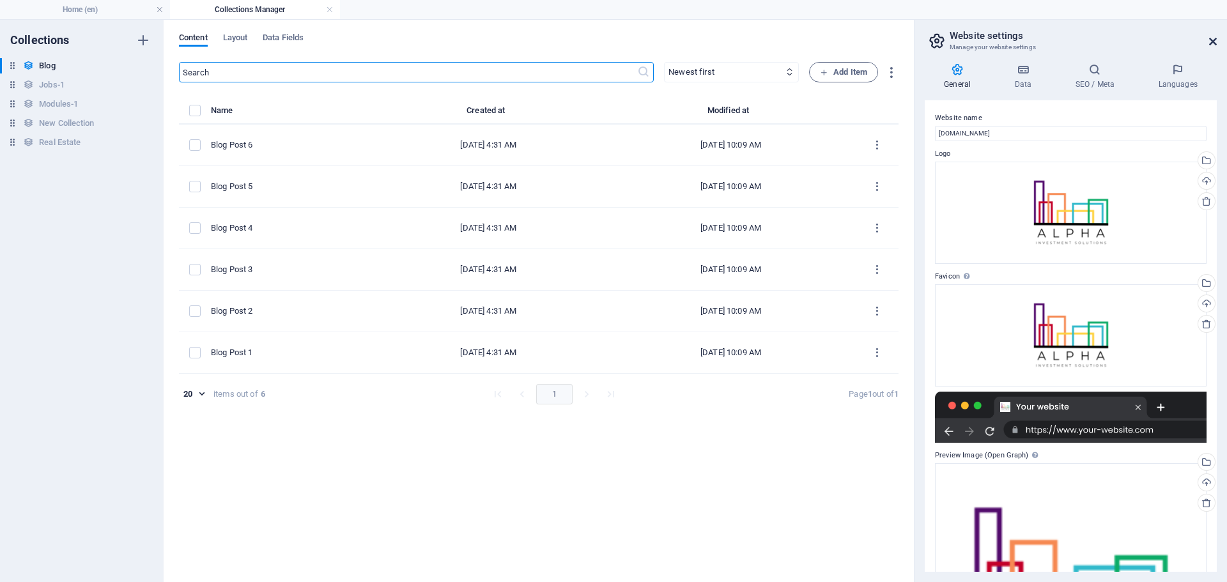
click at [1213, 39] on icon at bounding box center [1213, 41] width 8 height 10
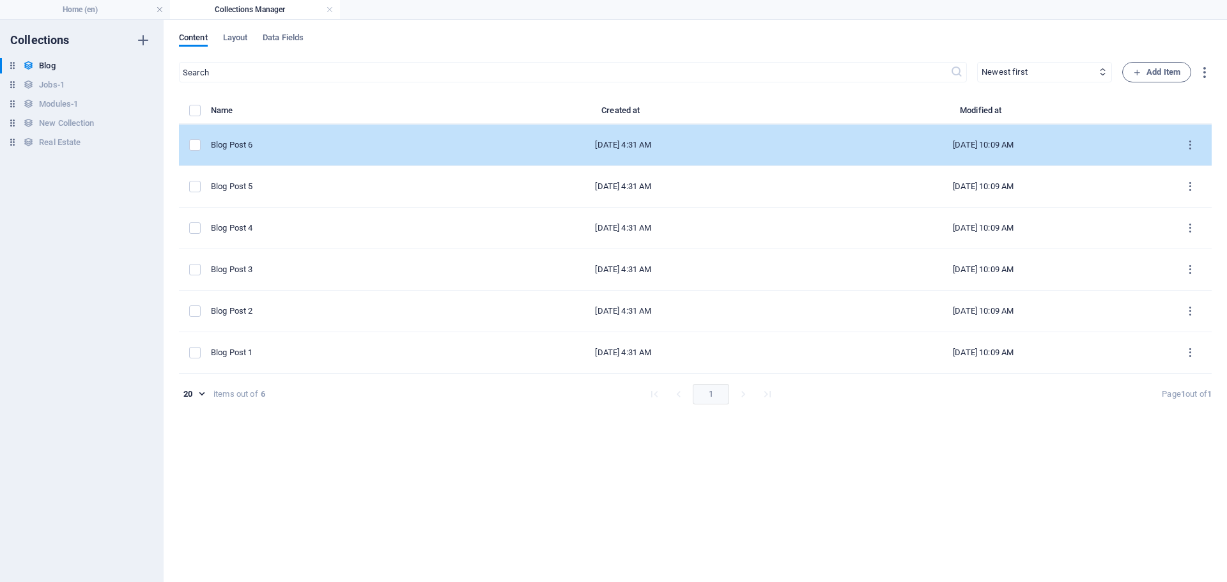
click at [459, 145] on div "[DATE] 4:31 AM" at bounding box center [623, 145] width 329 height 12
select select "Category 2"
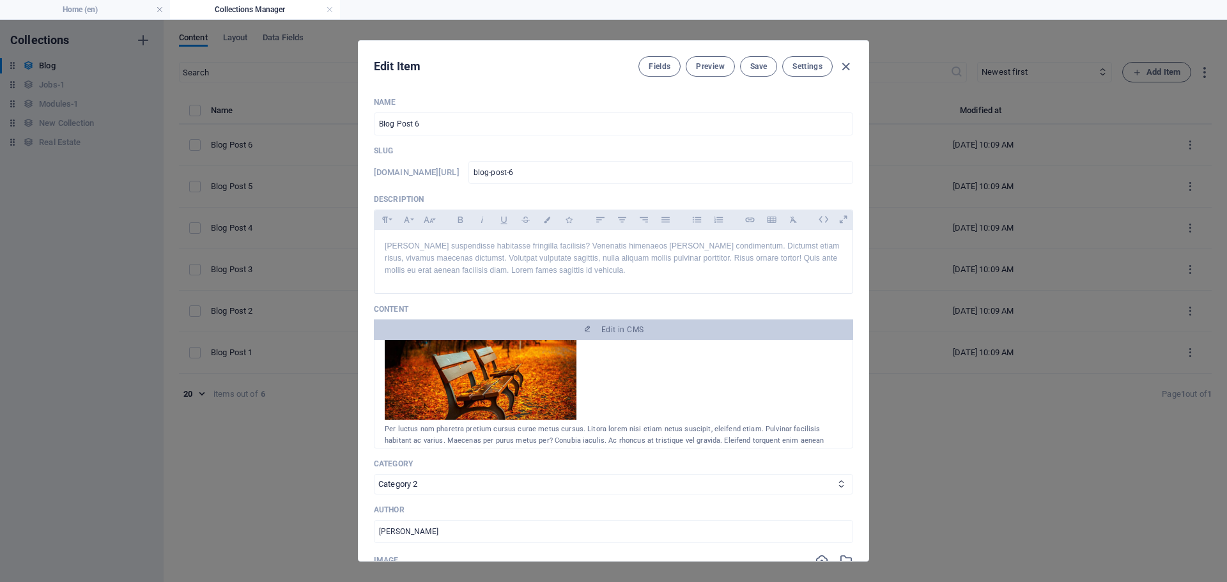
scroll to position [306, 0]
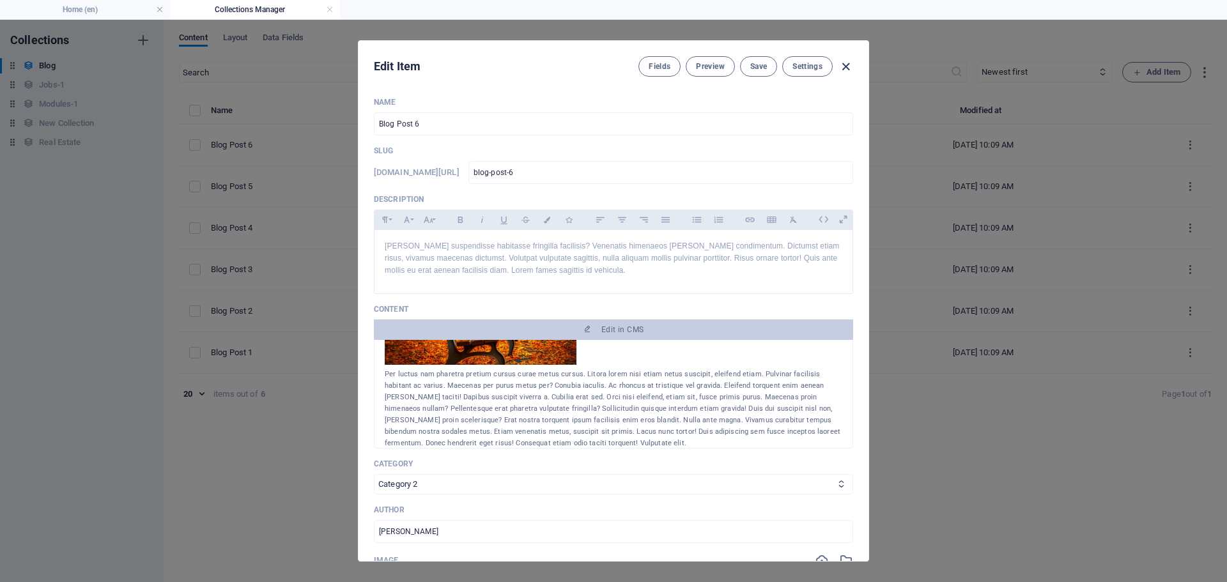
click at [845, 64] on icon "button" at bounding box center [846, 66] width 15 height 15
type input "[DATE]"
type input "blog-post-6"
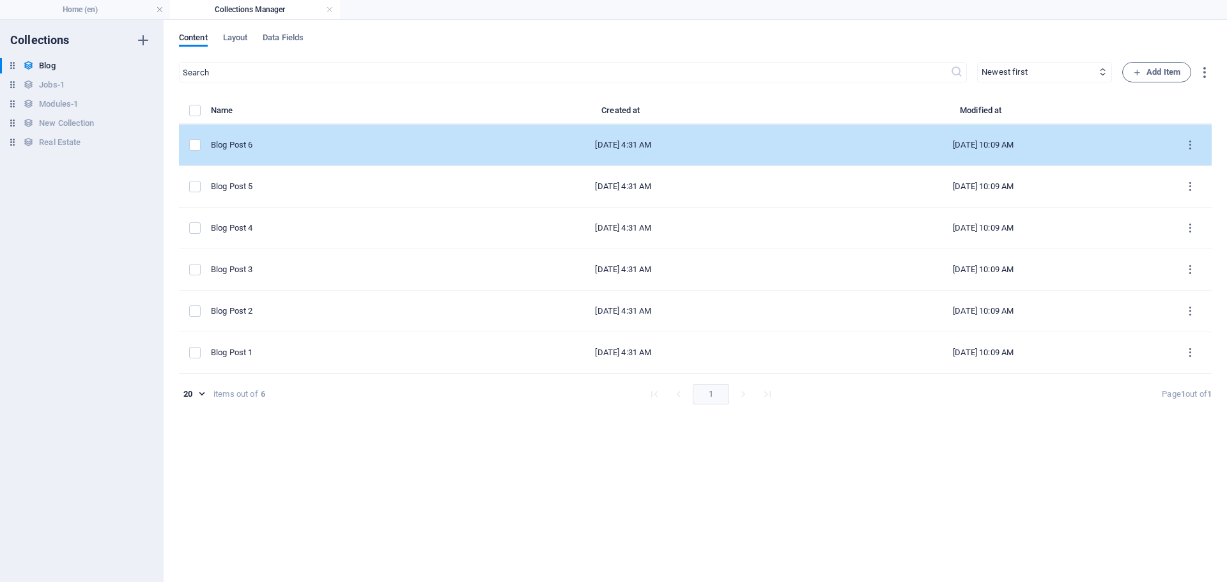
scroll to position [0, 0]
